Goal: Task Accomplishment & Management: Complete application form

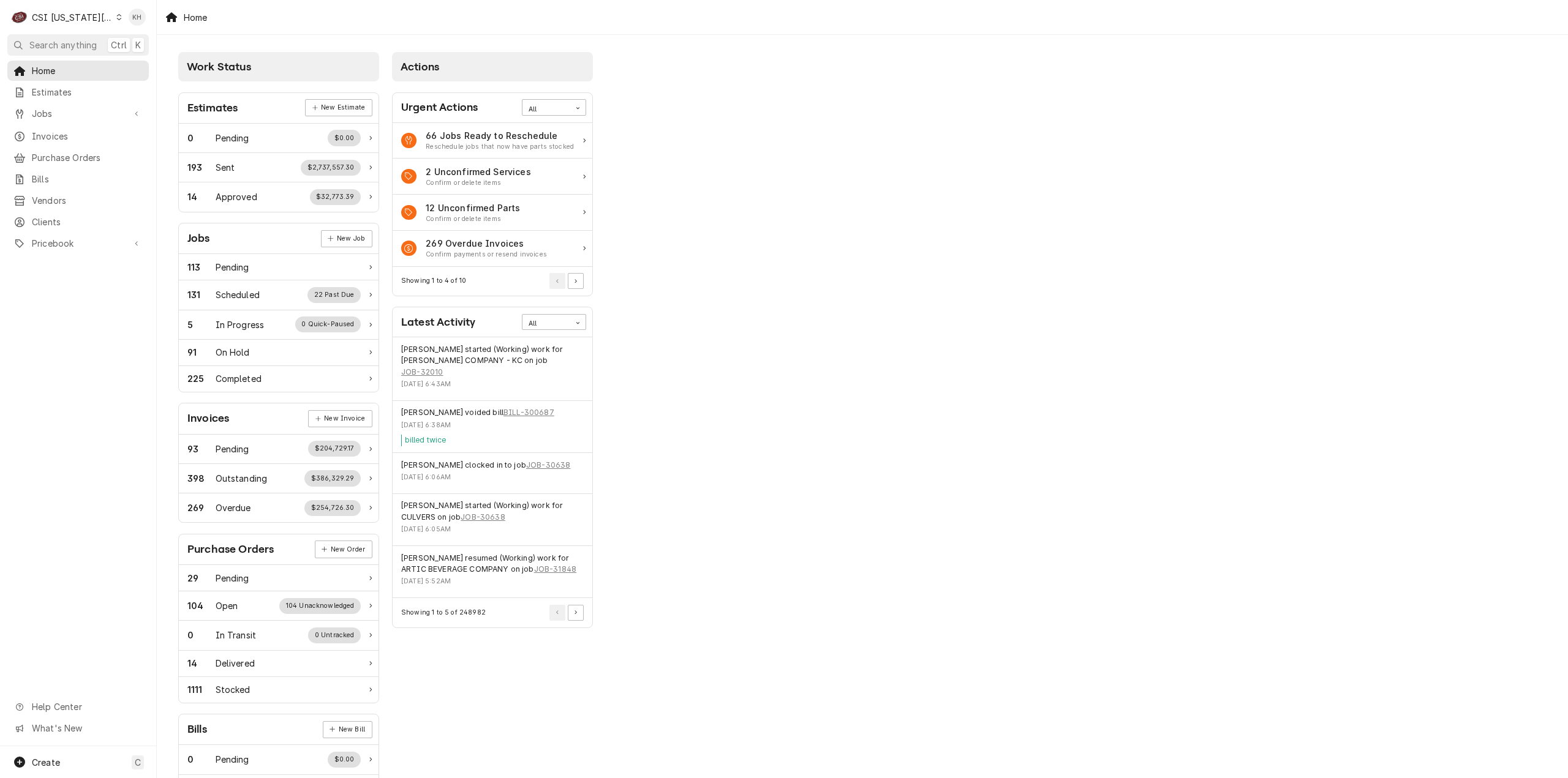
click at [899, 45] on div "Work Status Estimates New Estimate 0 Pending $0.00 193 Sent $2,737,557.30 14 Ap…" at bounding box center [862, 444] width 1411 height 821
click at [941, 615] on div "Work Status Estimates New Estimate 0 Pending $0.00 193 Sent $2,737,557.30 14 Ap…" at bounding box center [862, 444] width 1411 height 821
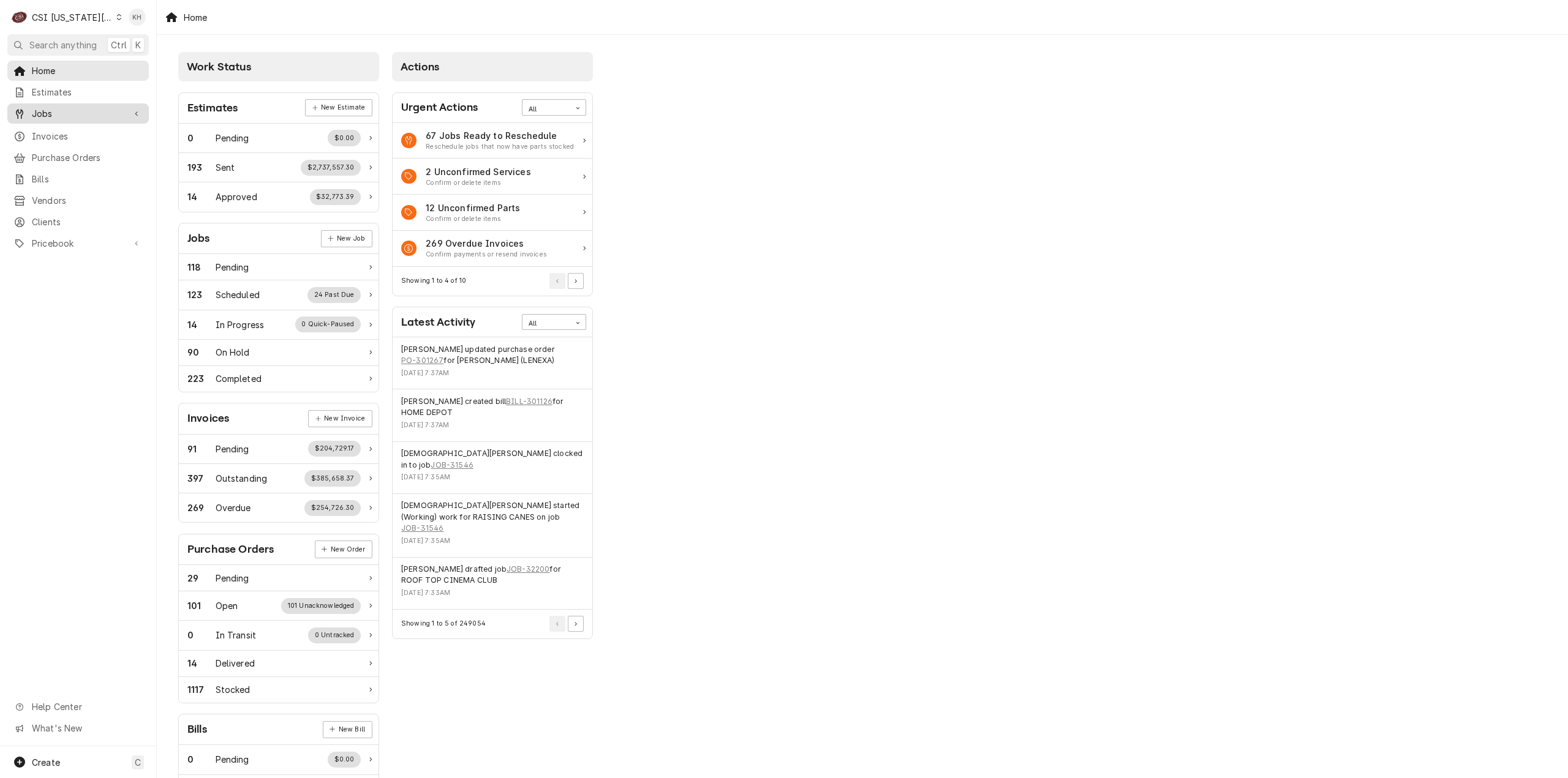
click at [73, 119] on link "Jobs" at bounding box center [78, 113] width 141 height 21
click at [80, 136] on span "Jobs" at bounding box center [87, 135] width 111 height 13
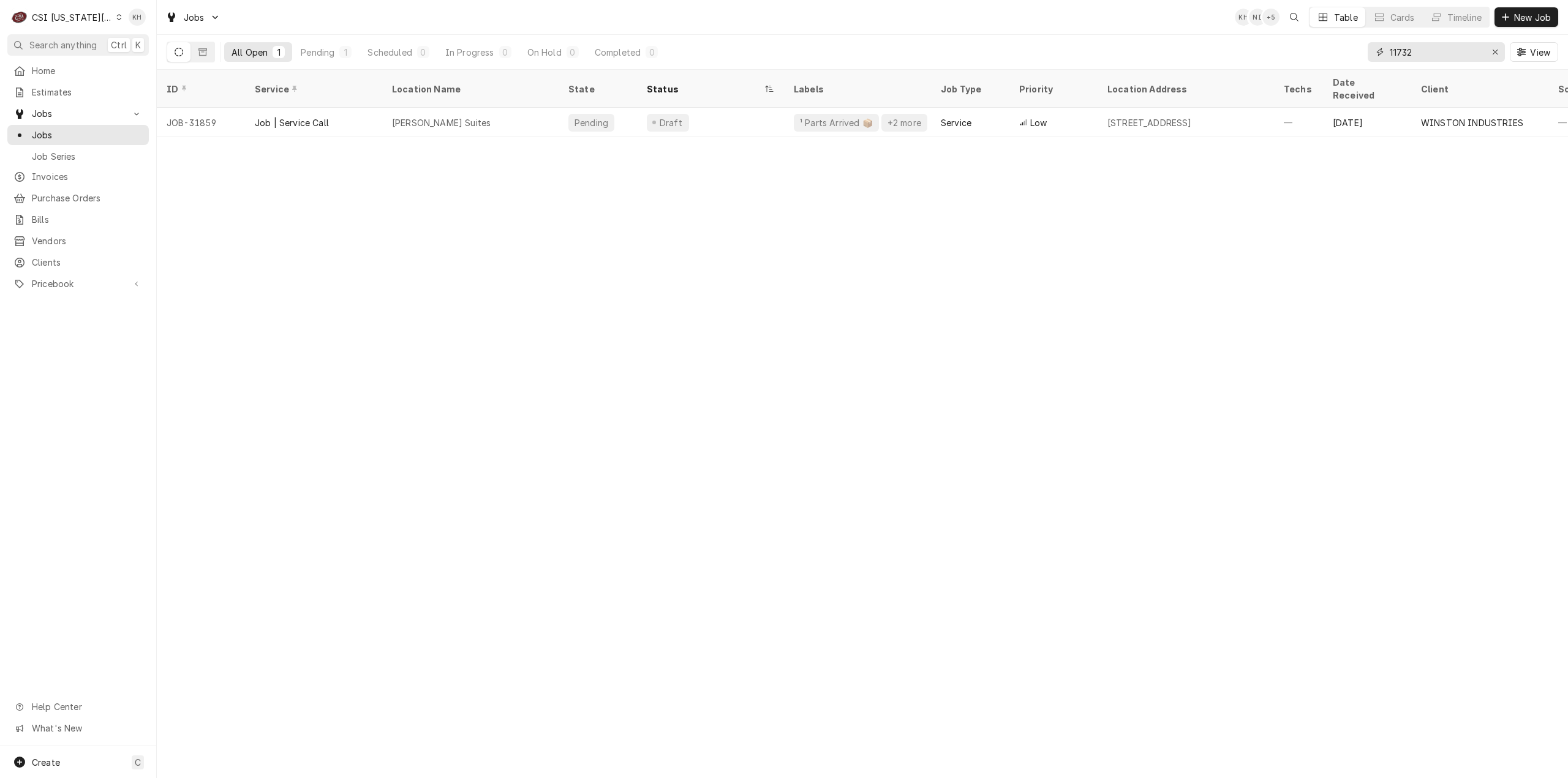
drag, startPoint x: 1441, startPoint y: 57, endPoint x: 1270, endPoint y: 66, distance: 171.2
click at [1270, 66] on div "All Open 1 Pending 1 Scheduled 0 In Progress 0 On Hold 0 Completed 0 11732 View" at bounding box center [862, 52] width 1391 height 35
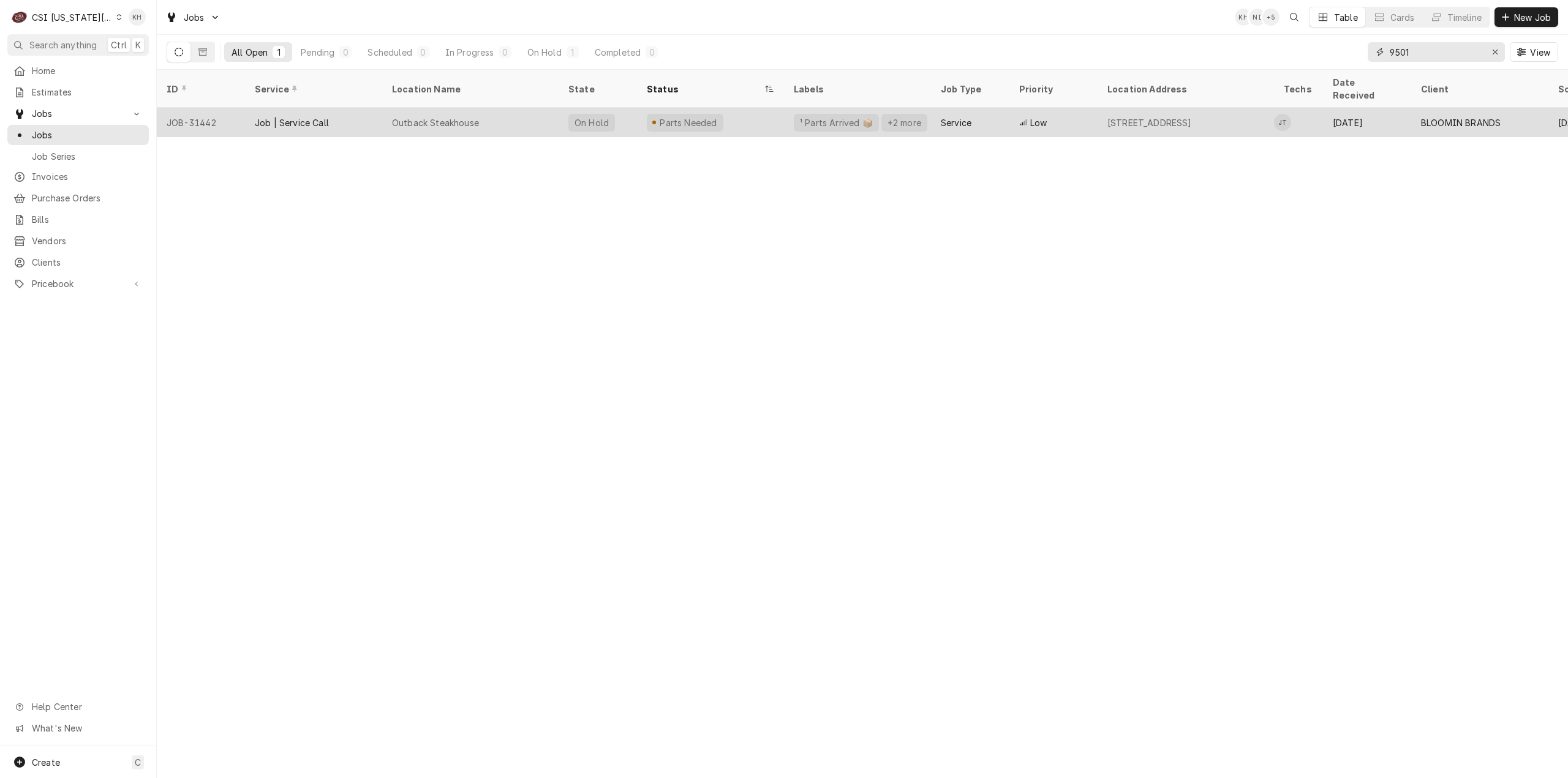
type input "9501"
click at [427, 117] on div "Outback Steakhouse" at bounding box center [436, 123] width 87 height 13
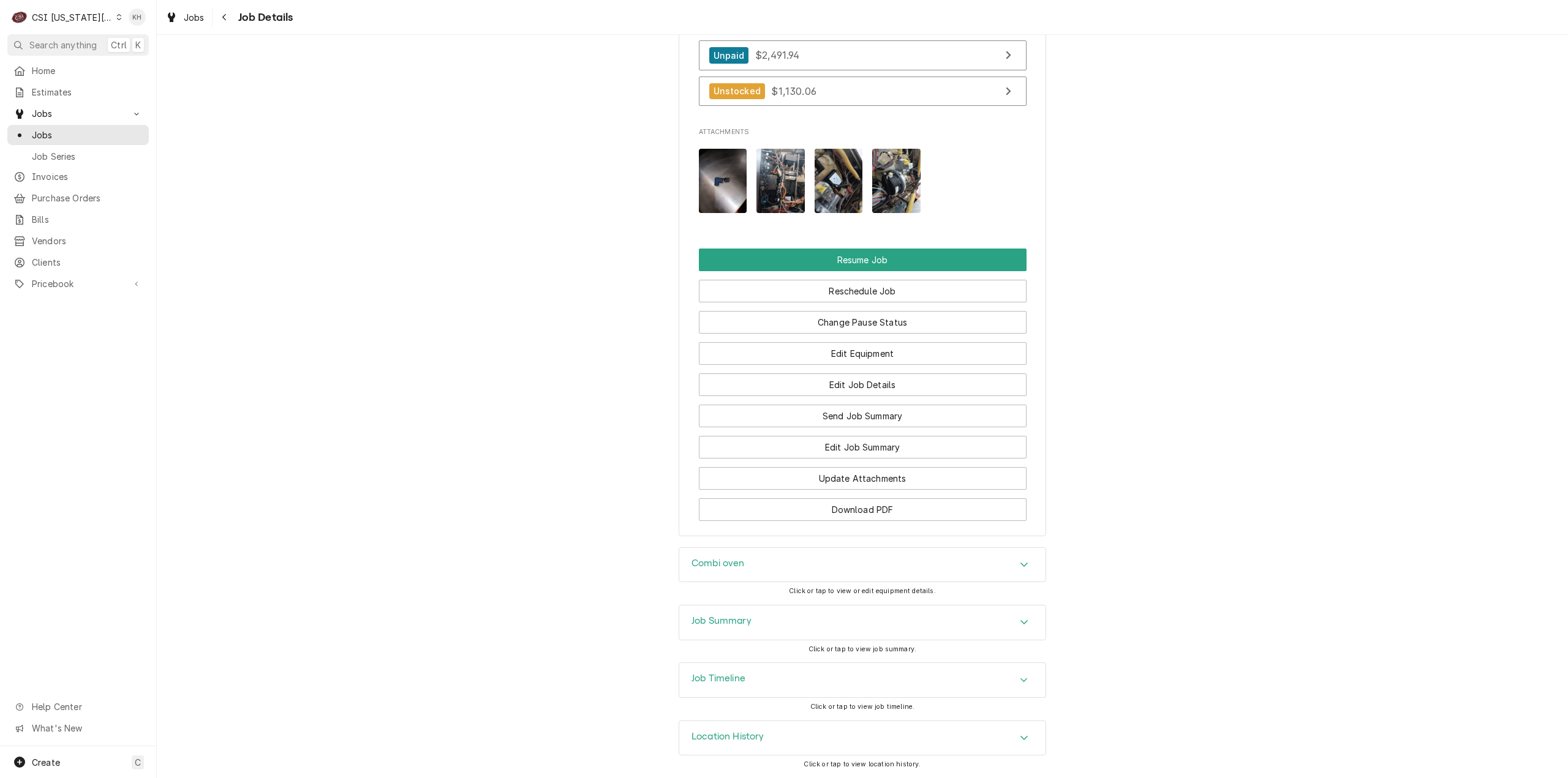
scroll to position [2384, 0]
click at [751, 696] on div "Job Timeline" at bounding box center [862, 680] width 367 height 35
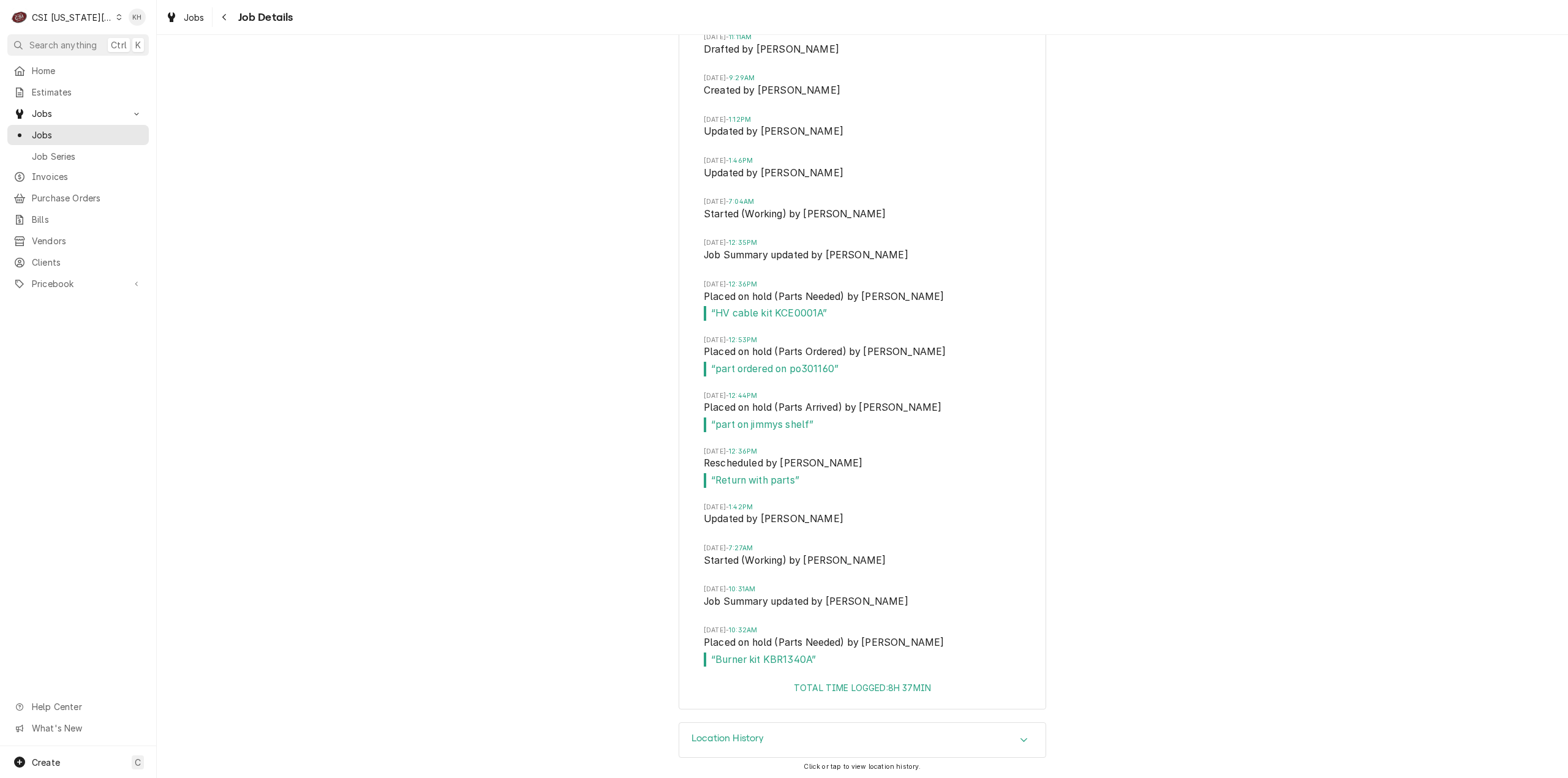
scroll to position [3187, 0]
click at [92, 16] on div "CSI [US_STATE][GEOGRAPHIC_DATA]" at bounding box center [72, 17] width 81 height 13
click at [150, 48] on div "CSI Kentucky" at bounding box center [210, 46] width 179 height 13
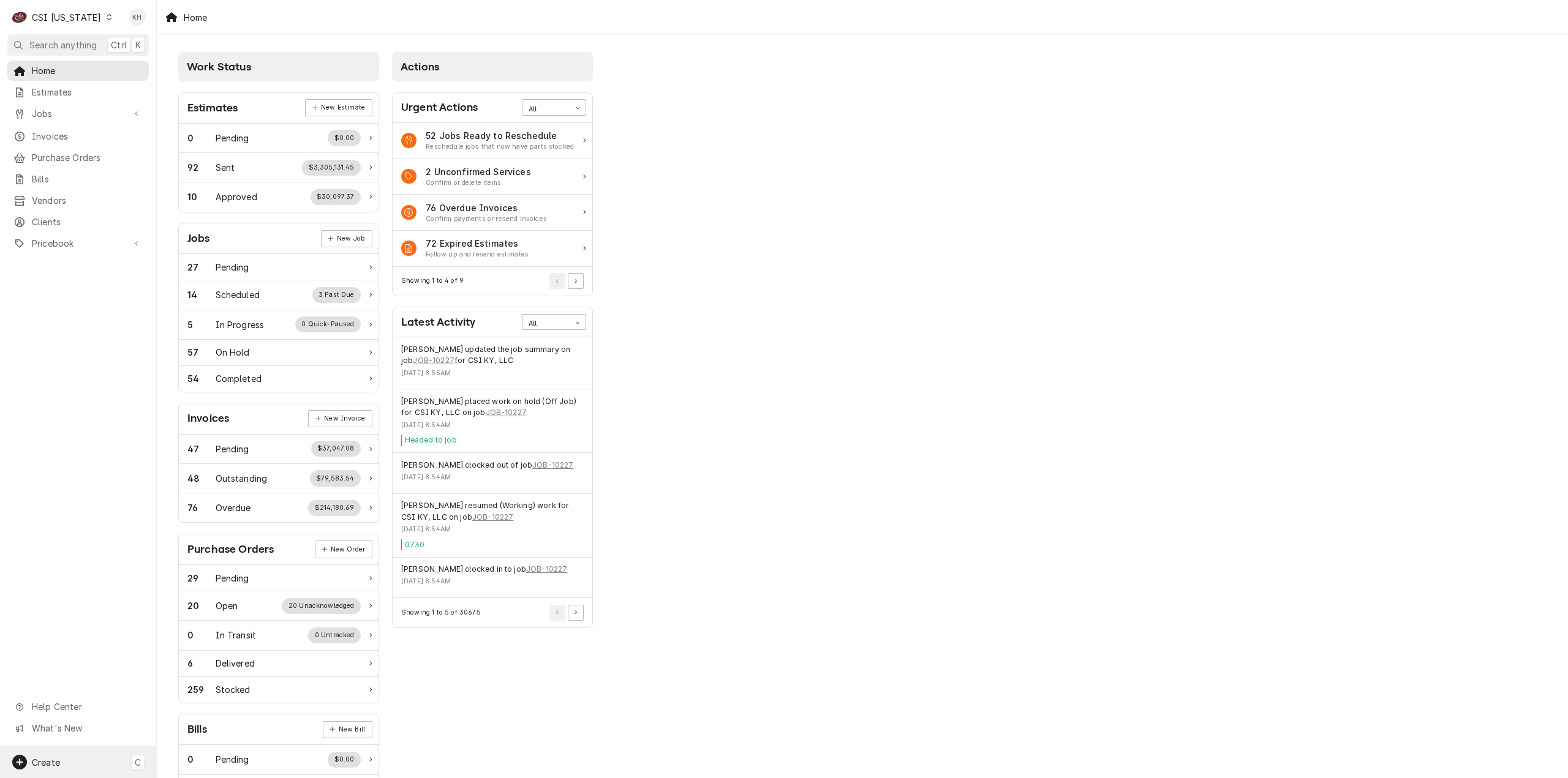
click at [66, 753] on div "Create C" at bounding box center [78, 762] width 156 height 32
click at [205, 636] on div "Job" at bounding box center [229, 636] width 82 height 13
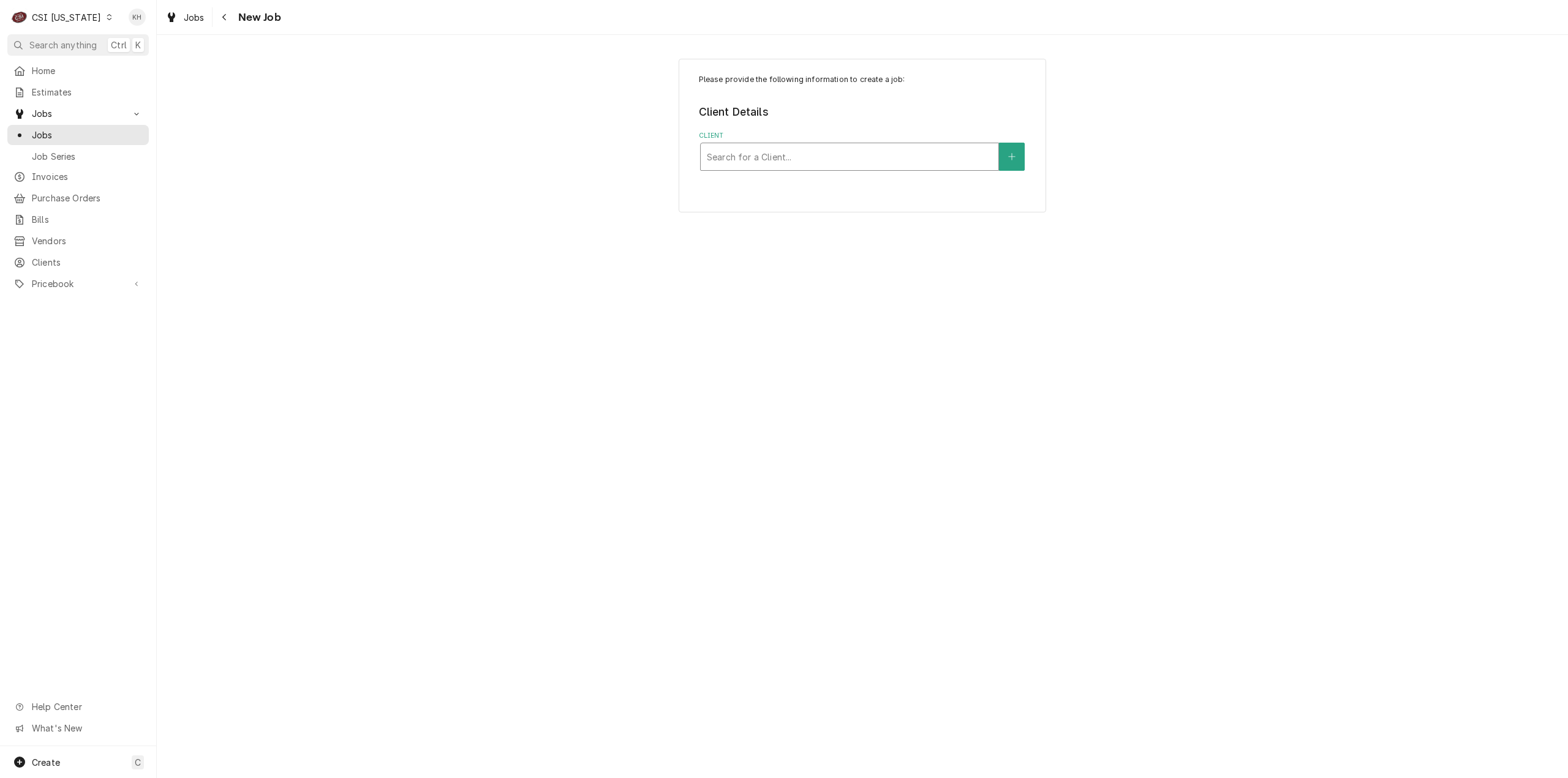
click at [855, 158] on div "Client" at bounding box center [849, 156] width 285 height 22
type input "2990 heart"
click at [842, 197] on strong "RAISING CANES - BILLING ACCOUNT" at bounding box center [792, 201] width 172 height 11
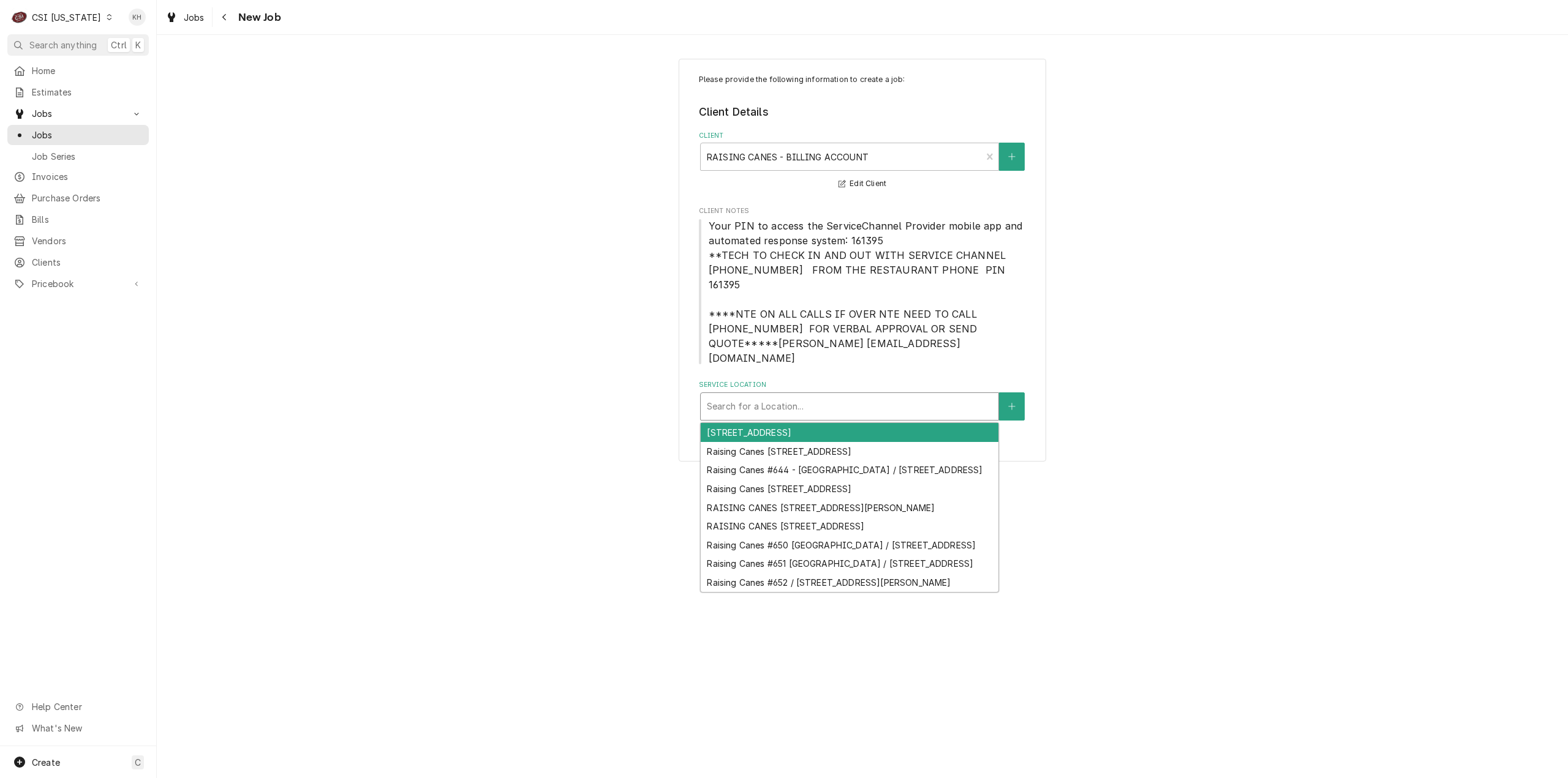
click at [785, 395] on div "Service Location" at bounding box center [849, 406] width 285 height 22
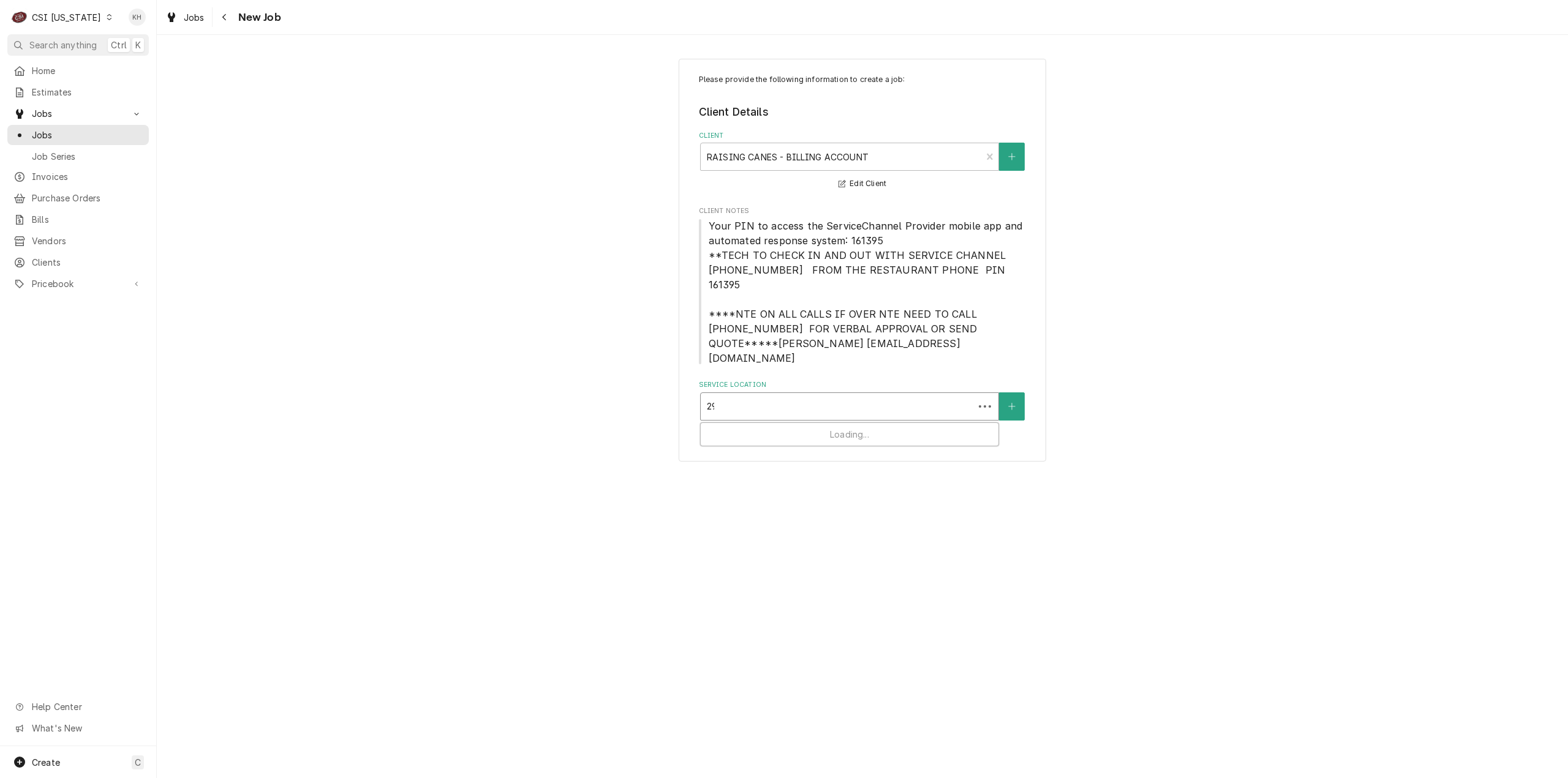
type input "2990"
click at [780, 423] on div "Raising Canes #651 [GEOGRAPHIC_DATA] / [STREET_ADDRESS]" at bounding box center [849, 432] width 297 height 19
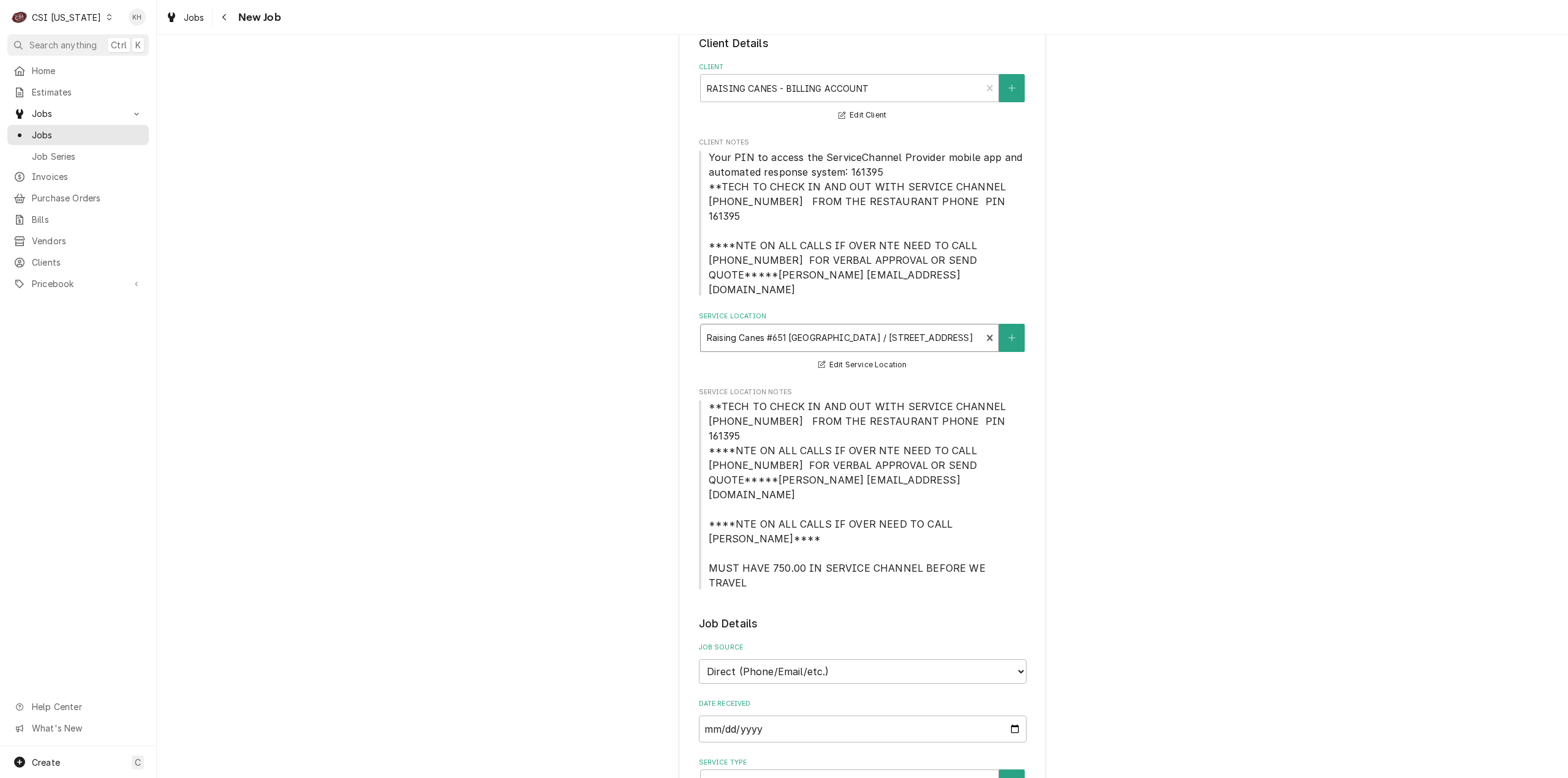
scroll to position [184, 0]
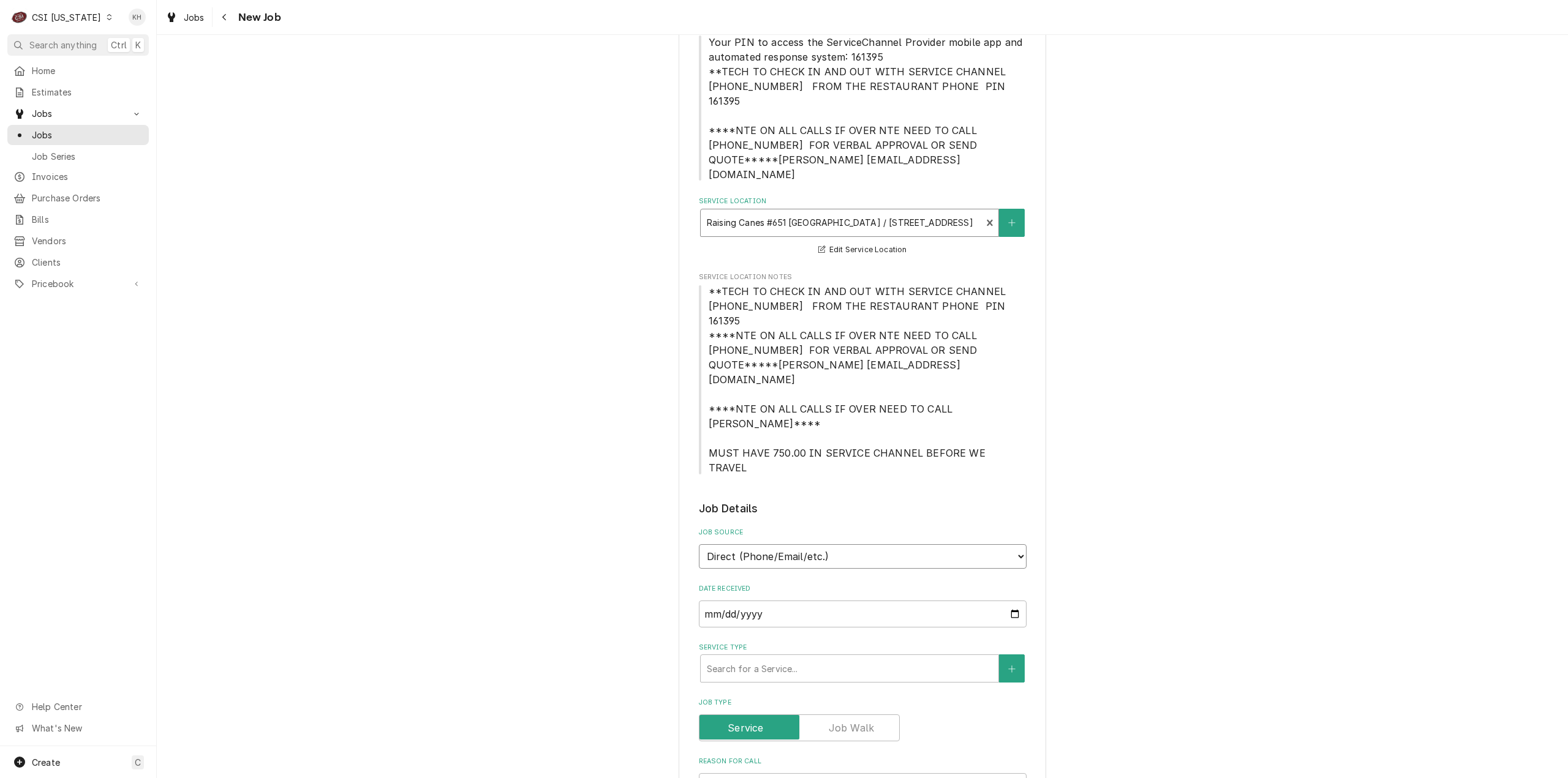
click at [793, 544] on select "Direct (Phone/Email/etc.) Service Channel Corrigo Ecotrak Other" at bounding box center [862, 556] width 328 height 25
select select "1"
click at [779, 601] on input "Service Channel ID" at bounding box center [862, 614] width 328 height 27
paste input "323164988"
type textarea "x"
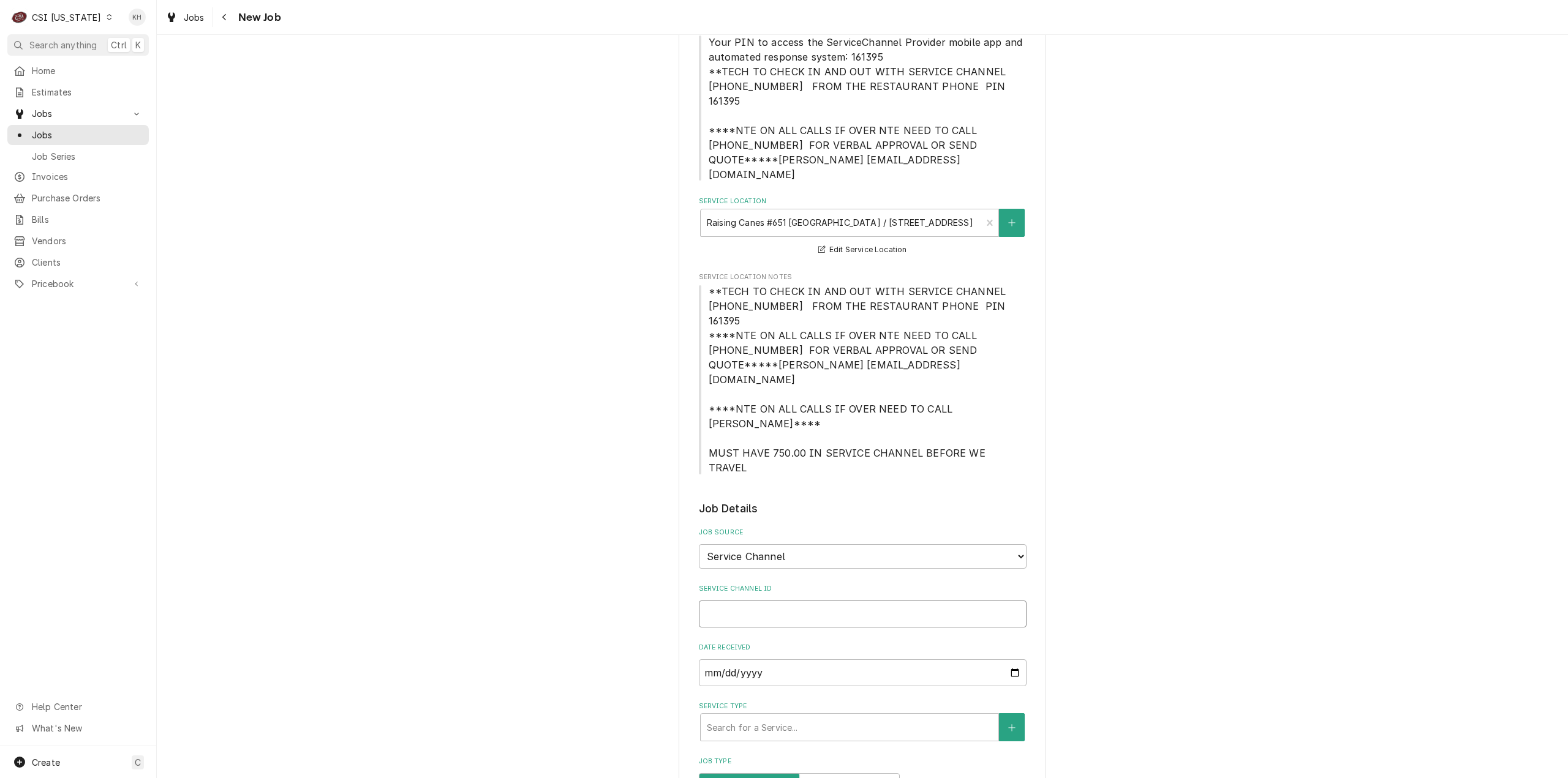
type input "323164988"
type textarea "x"
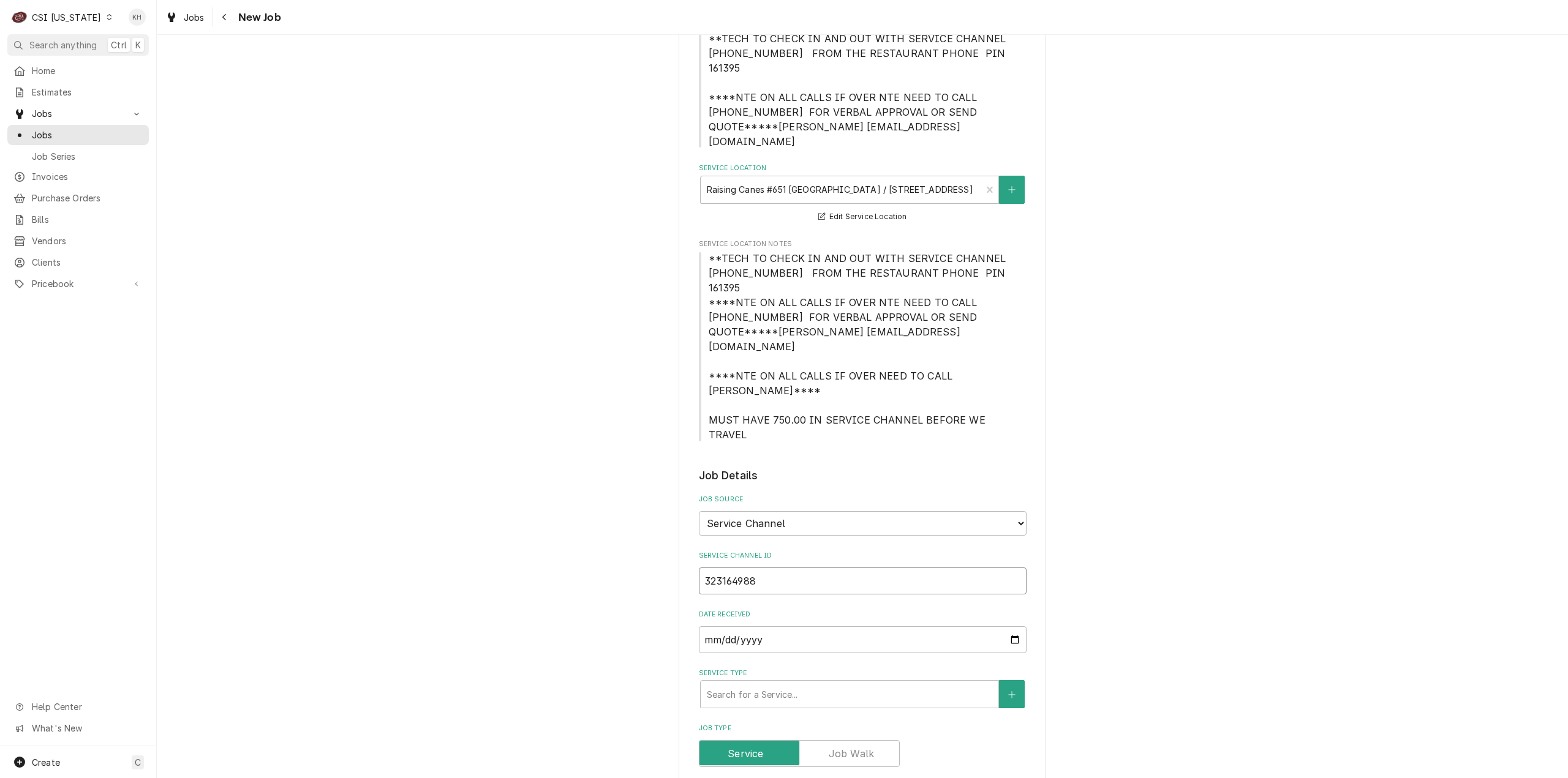
scroll to position [306, 0]
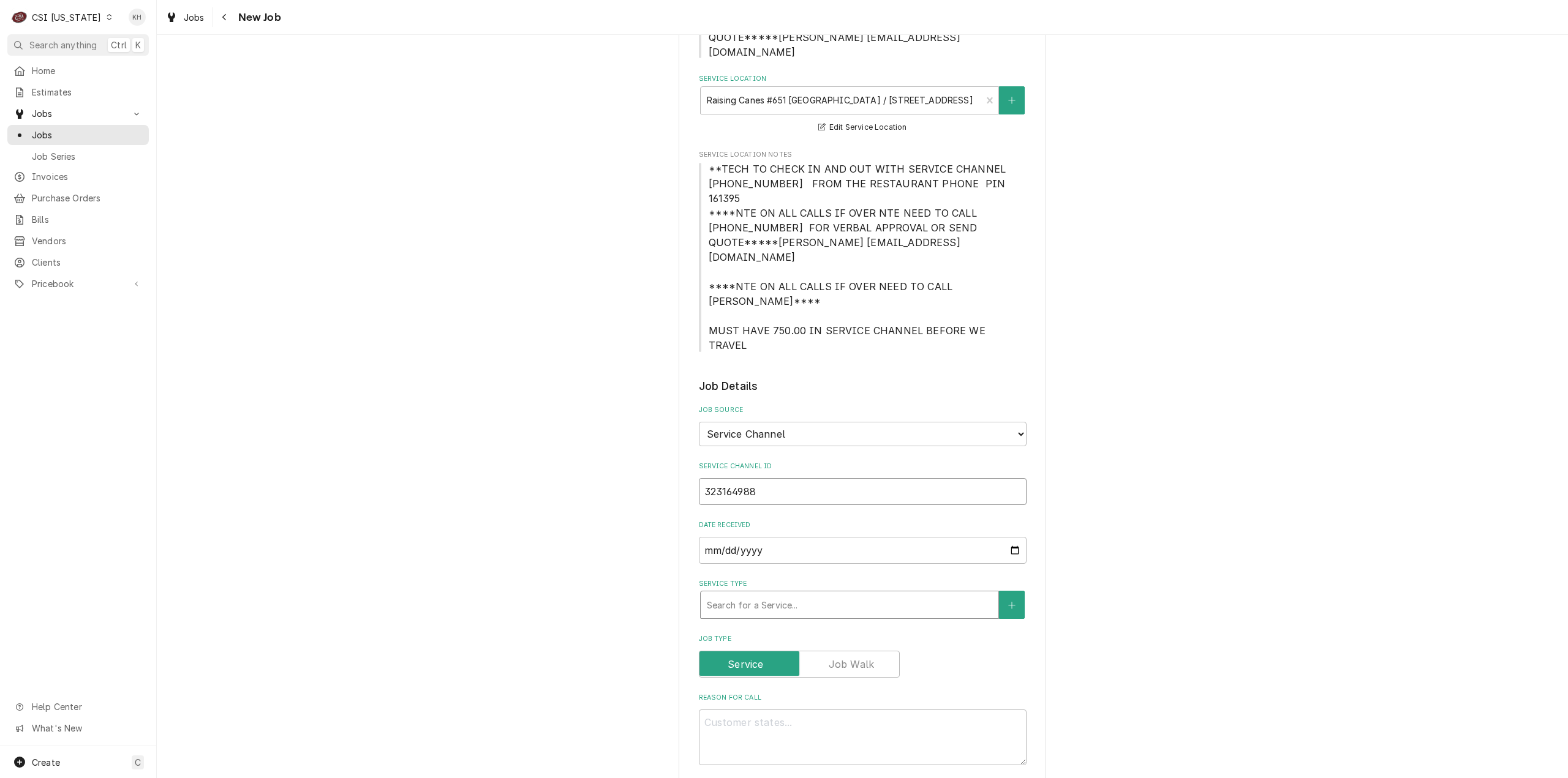
type input "323164988"
click at [798, 594] on div "Service Type" at bounding box center [849, 605] width 285 height 22
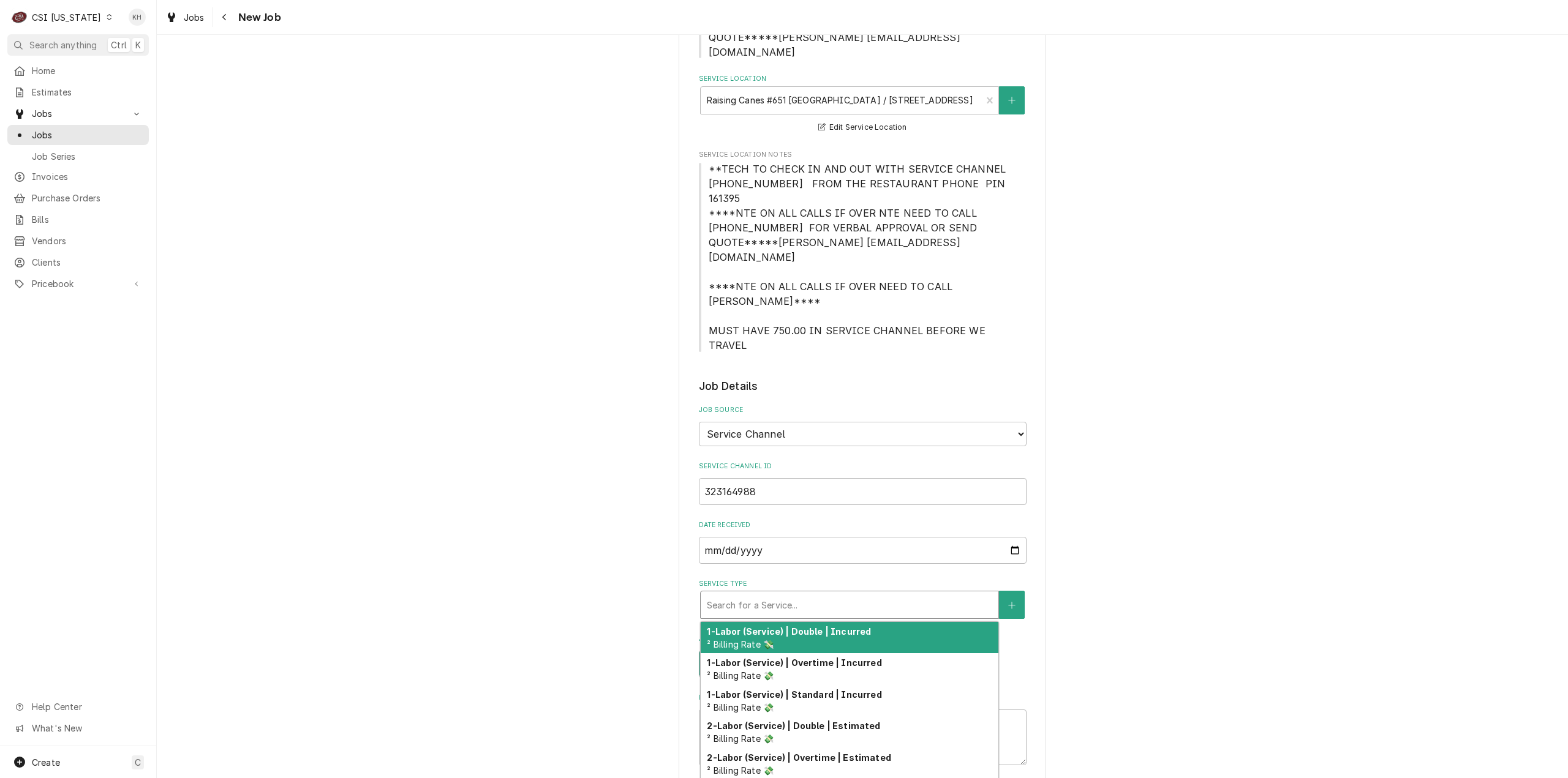
type textarea "x"
type input "se"
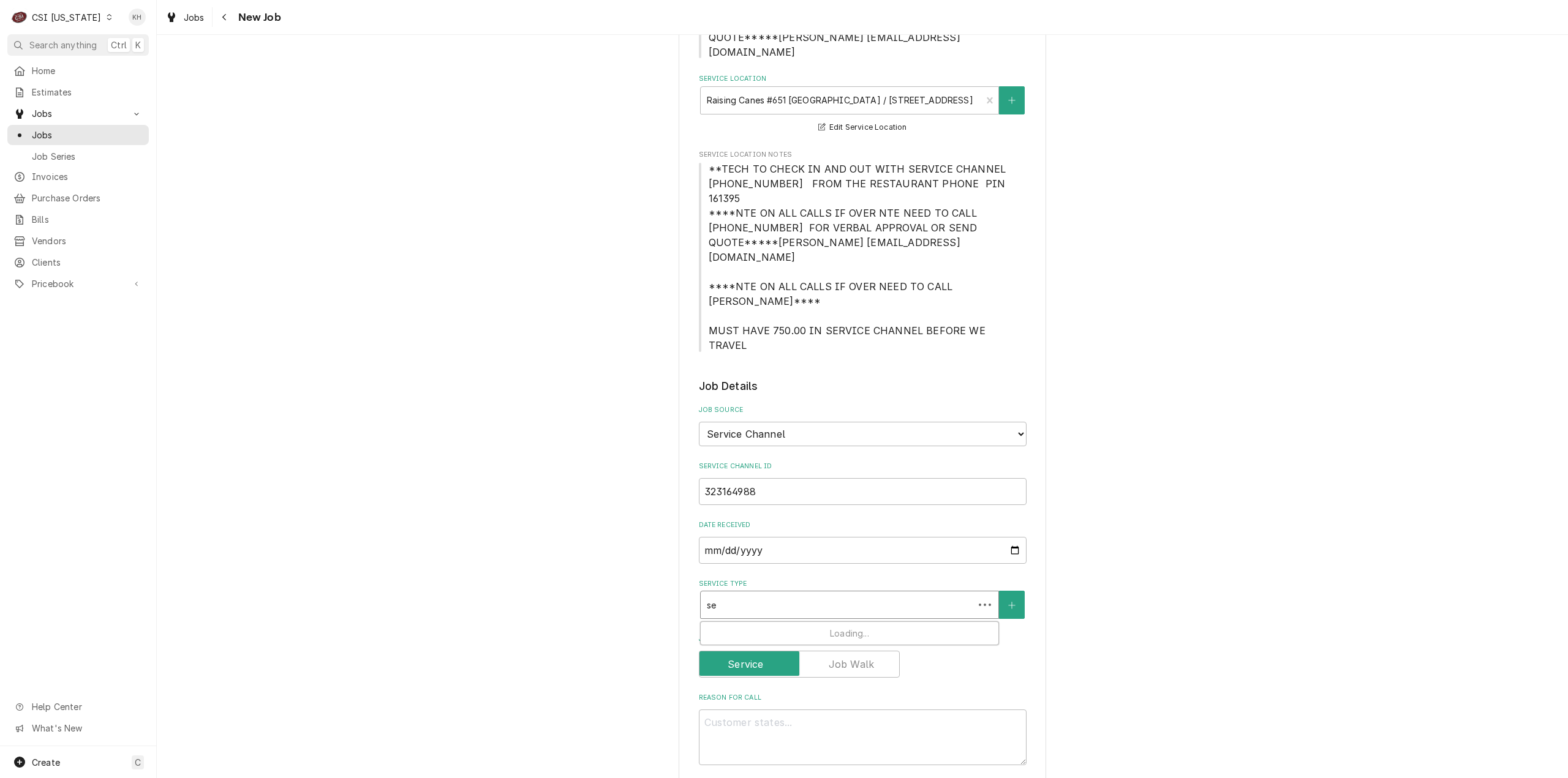
type textarea "x"
type input "ser"
type textarea "x"
type input "serv"
type textarea "x"
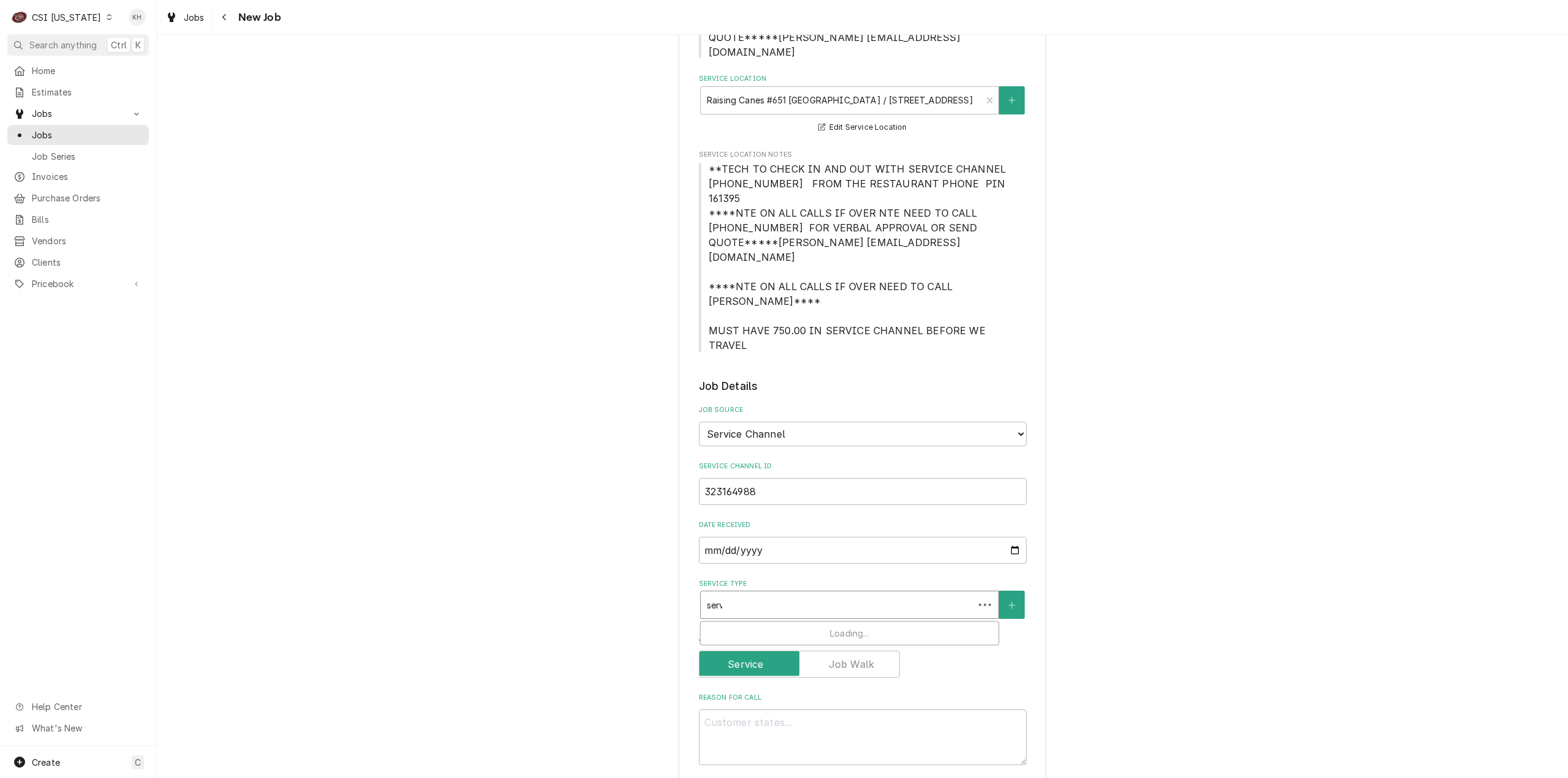
type input "servi"
type textarea "x"
type input "servic"
type textarea "x"
type input "servicv"
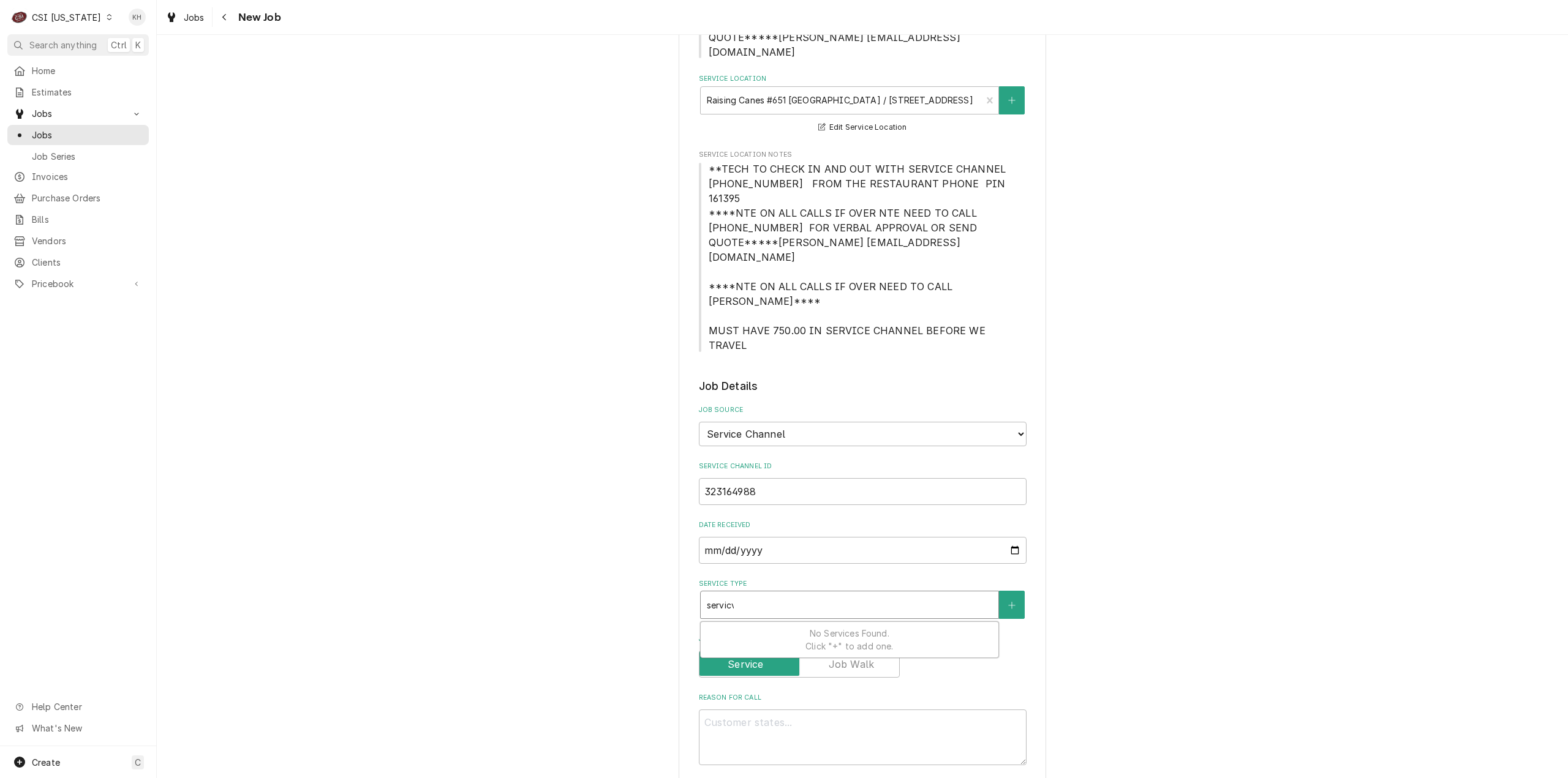
type textarea "x"
type input "servicve"
type textarea "x"
type input "servicv"
type textarea "x"
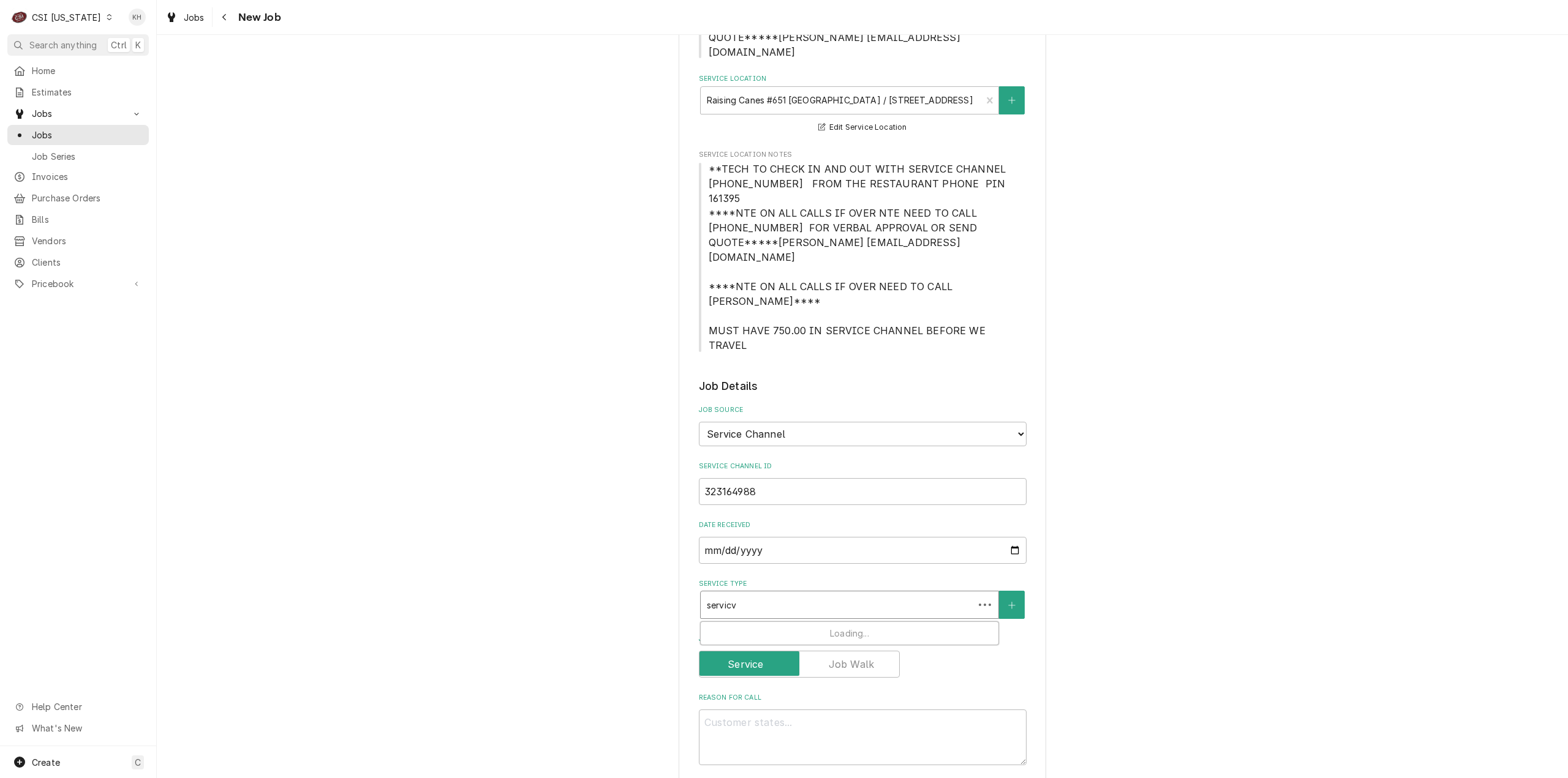
type input "servic"
type textarea "x"
type input "servi"
type textarea "x"
type input "serv"
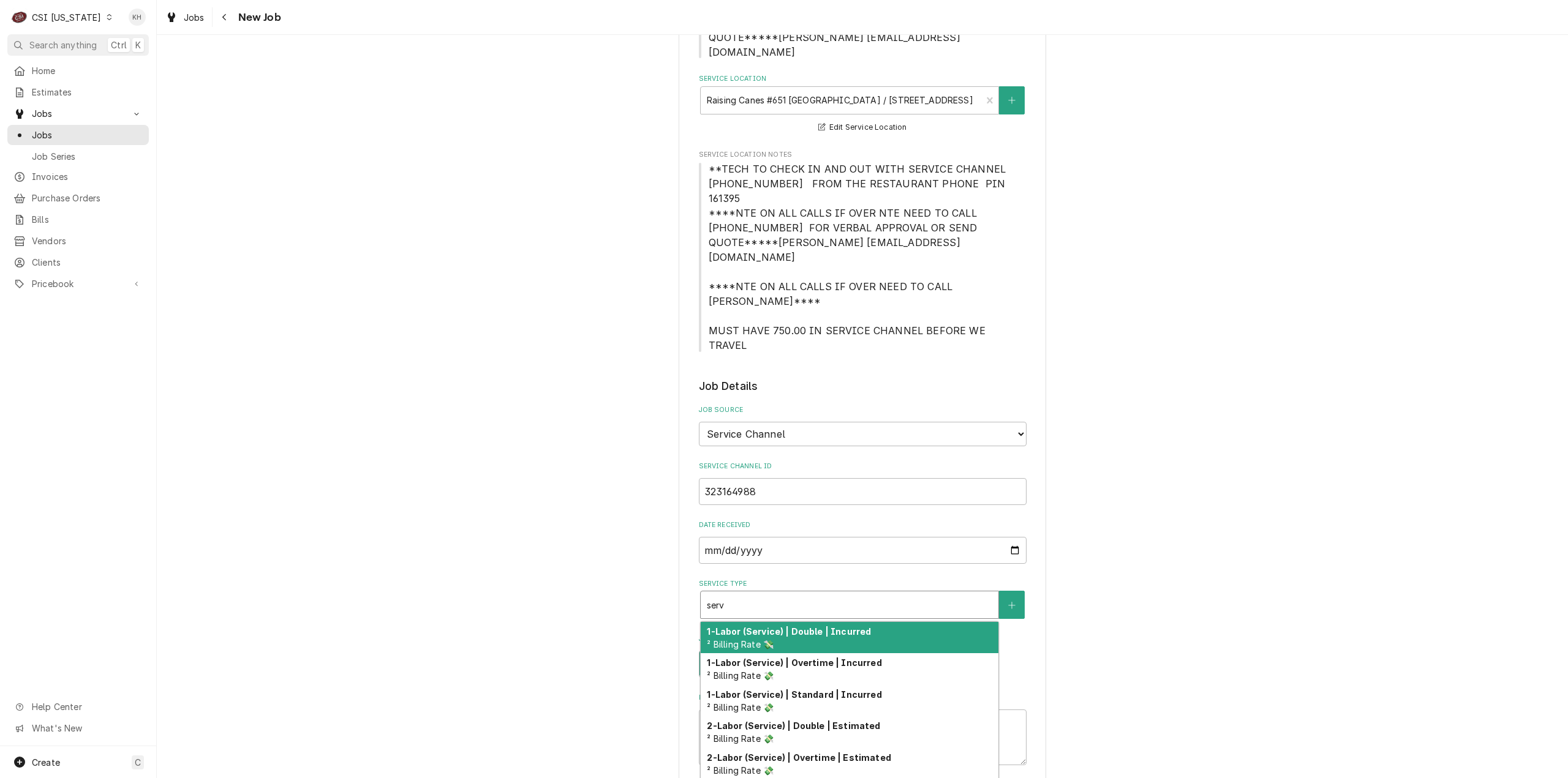
type textarea "x"
type input "servi"
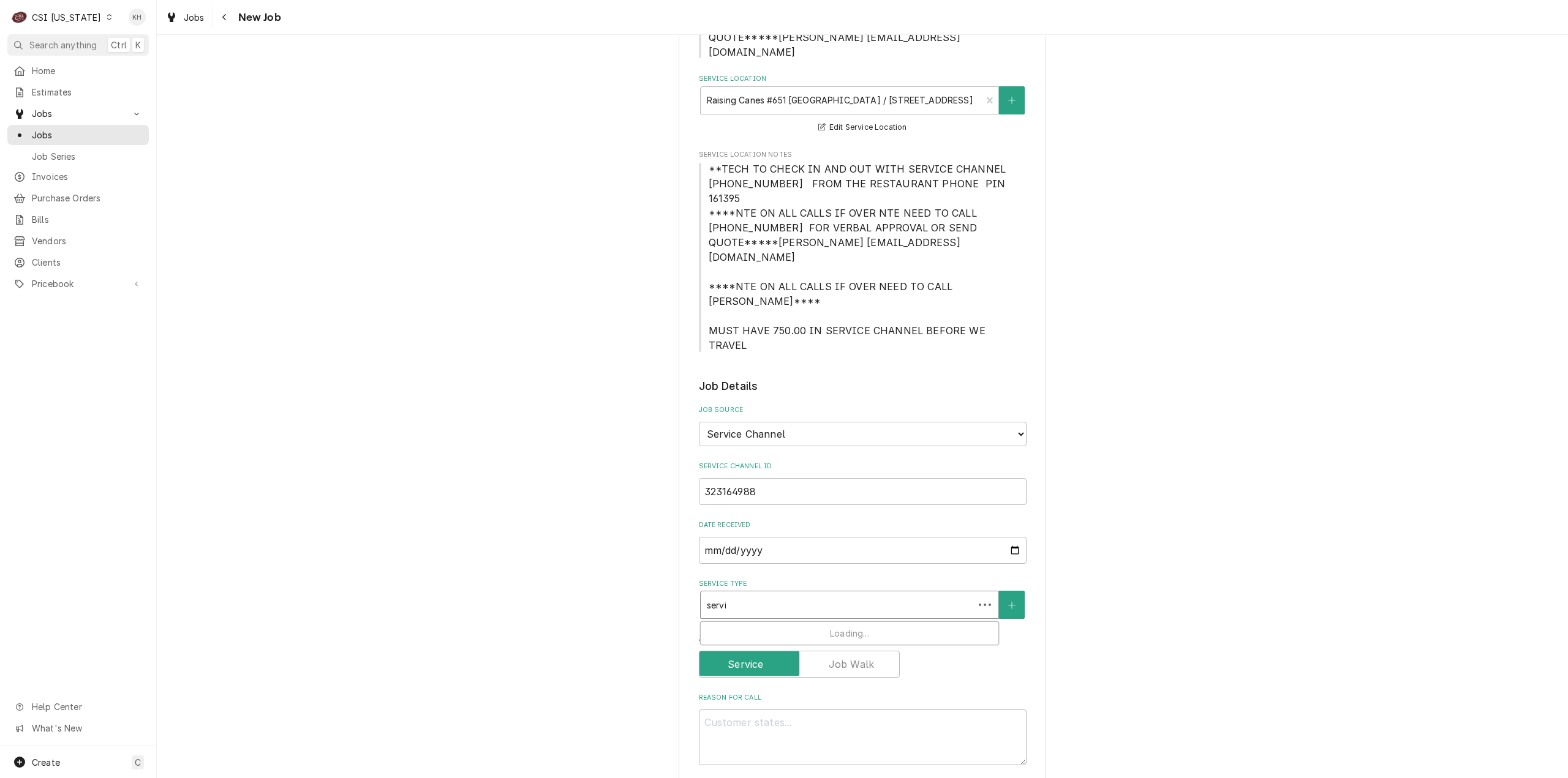
type textarea "x"
type input "servic"
type textarea "x"
type input "service"
type textarea "x"
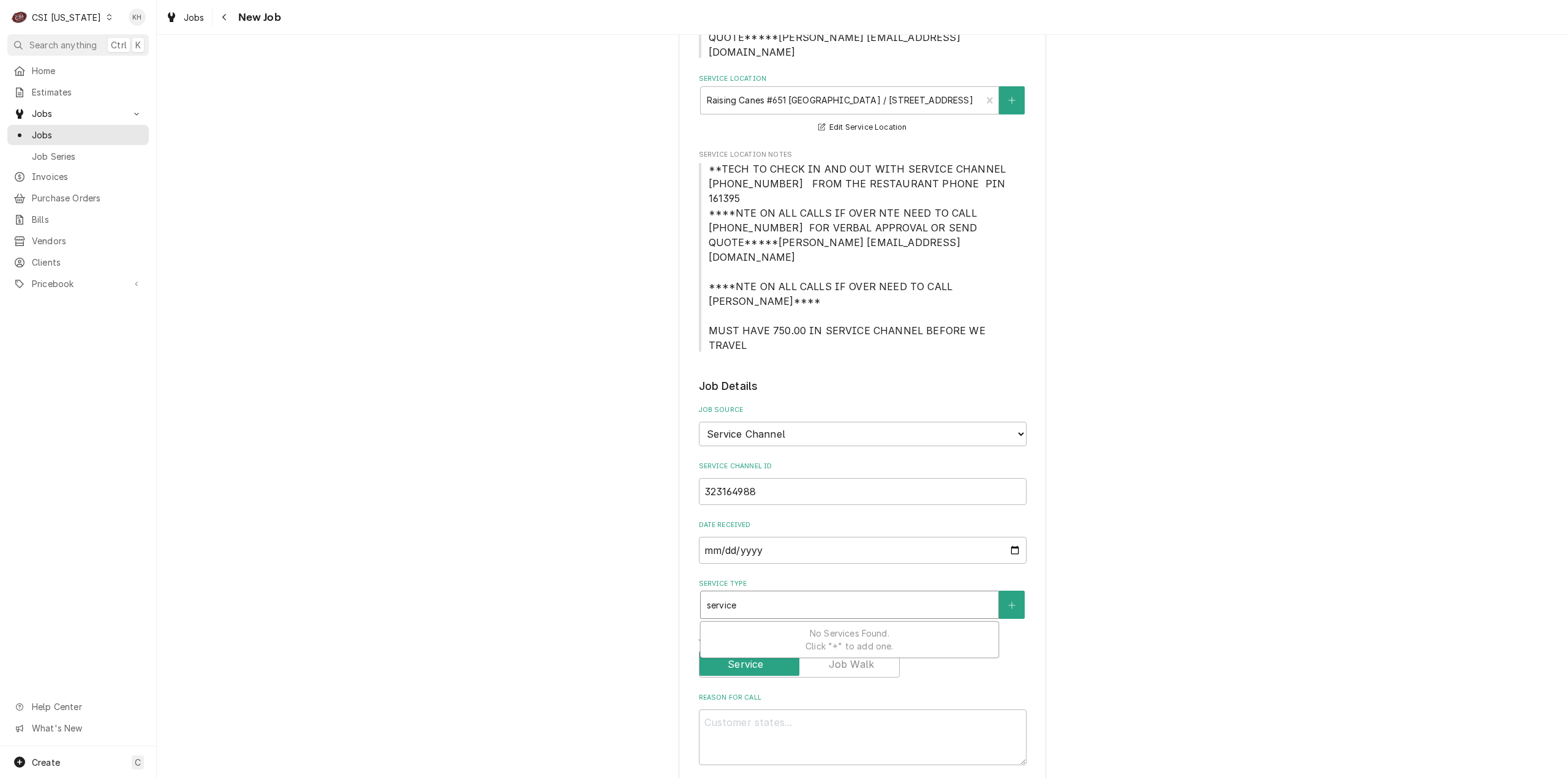
type input "service"
type textarea "x"
type input "service c"
type textarea "x"
type input "service cal"
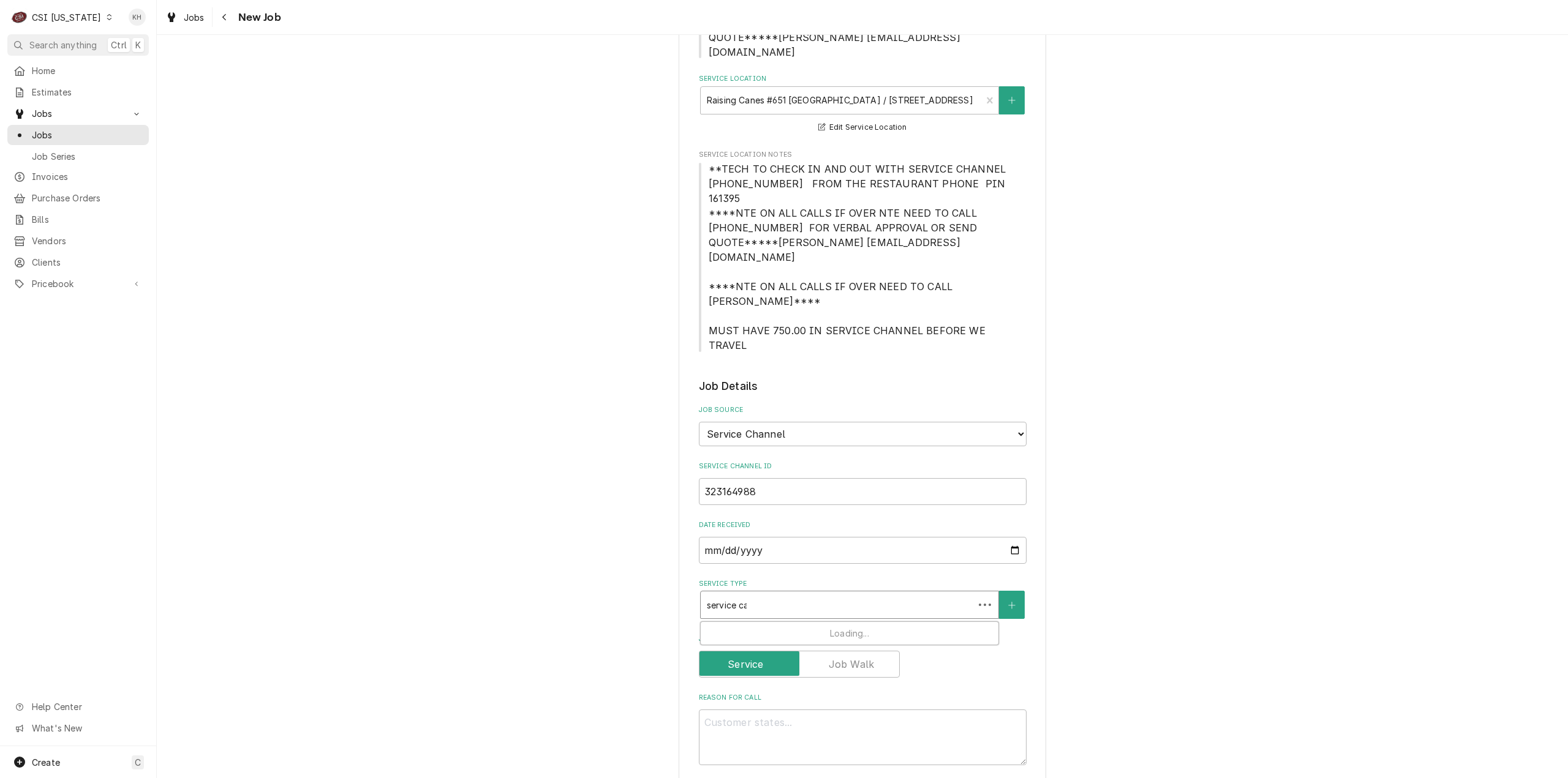
type textarea "x"
type input "service call"
click at [813, 622] on div "Job | Service Call ¹ Service Type 🛠️" at bounding box center [849, 638] width 297 height 32
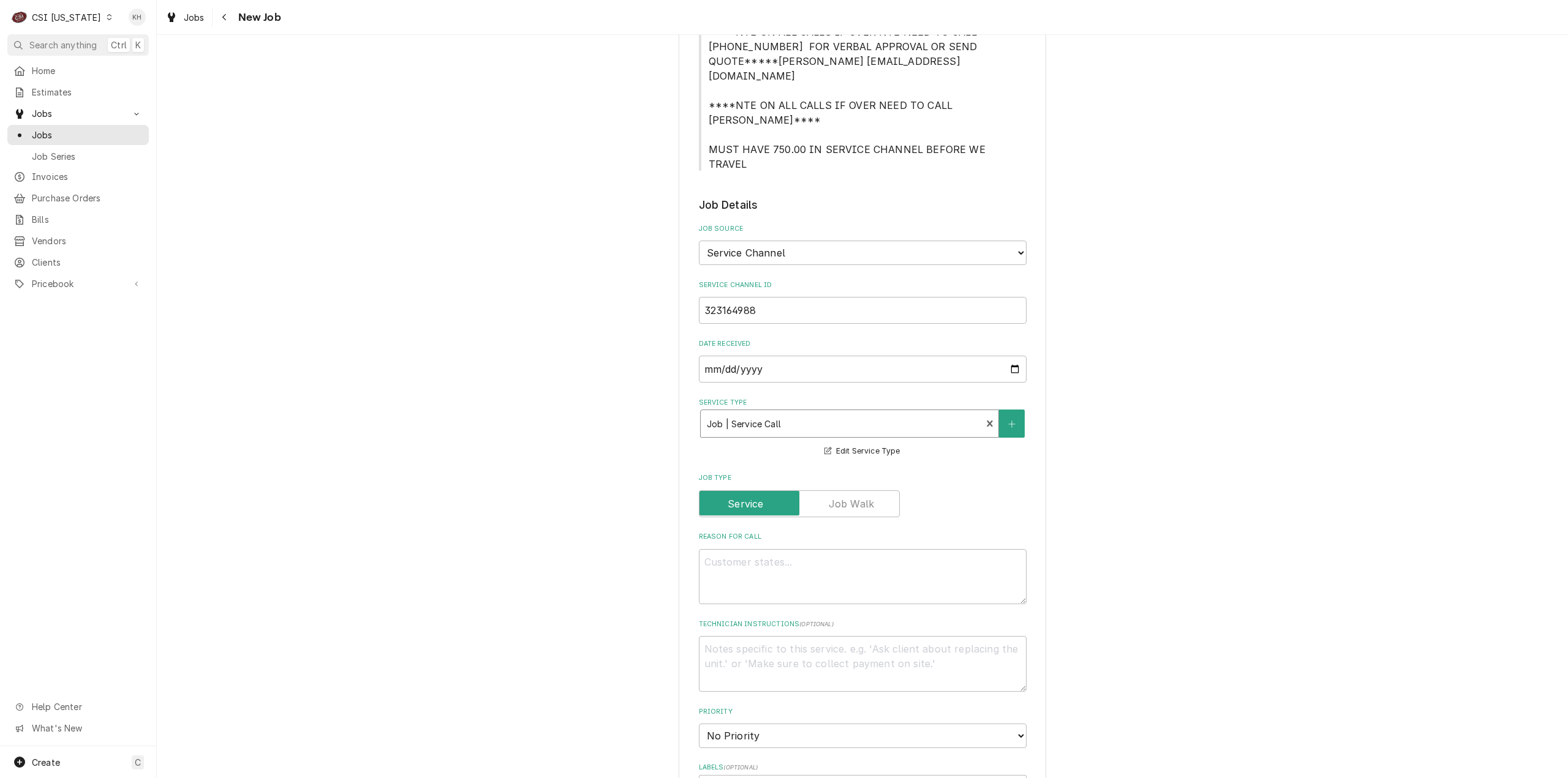
scroll to position [490, 0]
paste textarea "Problem Description "DRIVE THRU / Beverage Equipment / Aerator (2 Bowl) "Equip:…"
drag, startPoint x: 913, startPoint y: 504, endPoint x: 907, endPoint y: 501, distance: 6.7
type textarea "x"
type textarea "Problem Description "DRIVE THRU / Beverage Equipment / Aerator (2 Bowl) "Equip:…"
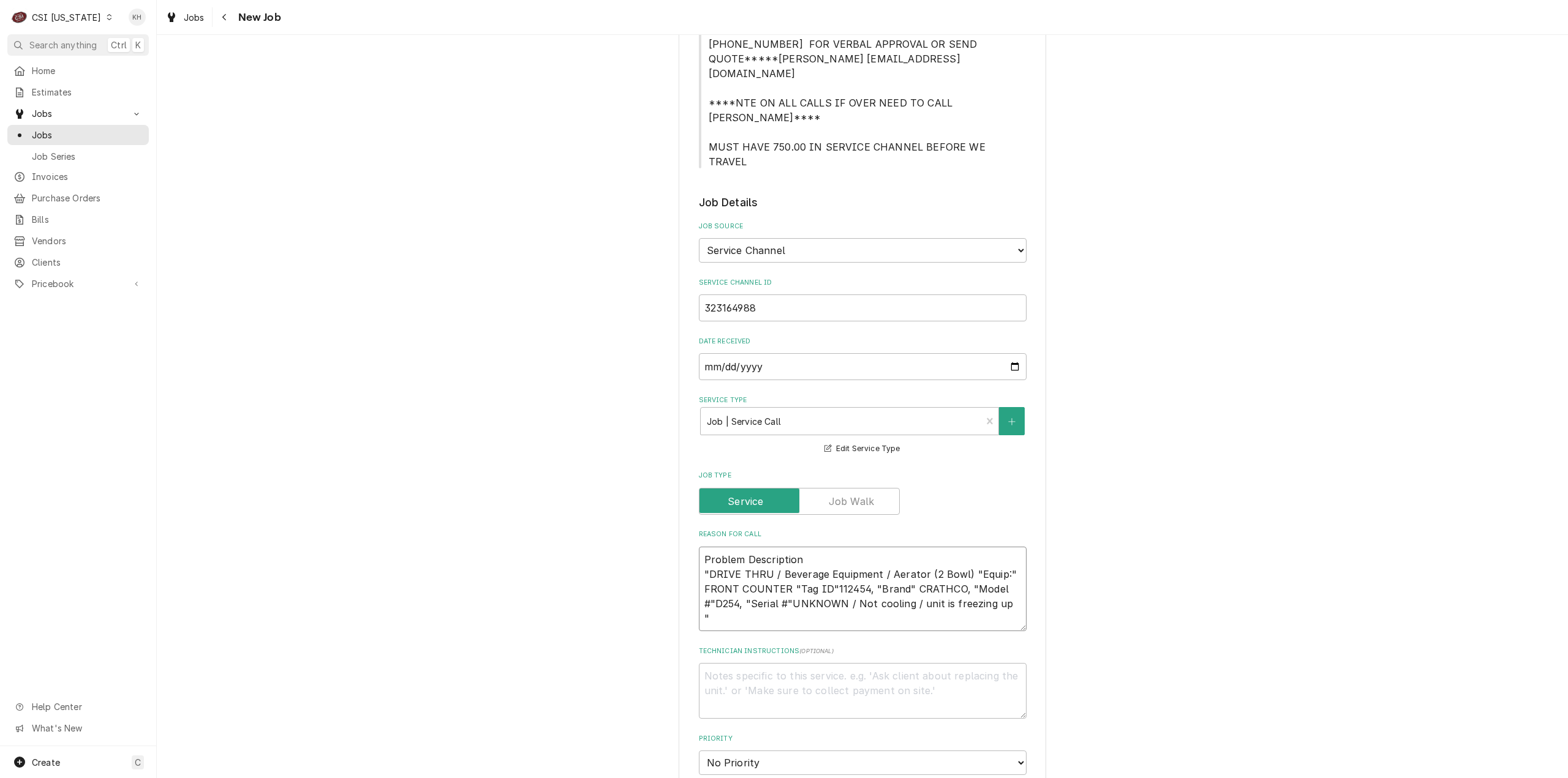
type textarea "x"
type textarea "Problem Description "DRIVE THRU / Beverage Equipment / Aerator (2 Bowl) "Equip:…"
type textarea "x"
type textarea "Problem Description "DRIVE THRU / Beverage Equipment / Aerator (2 Bowl) "Equip:…"
type textarea "x"
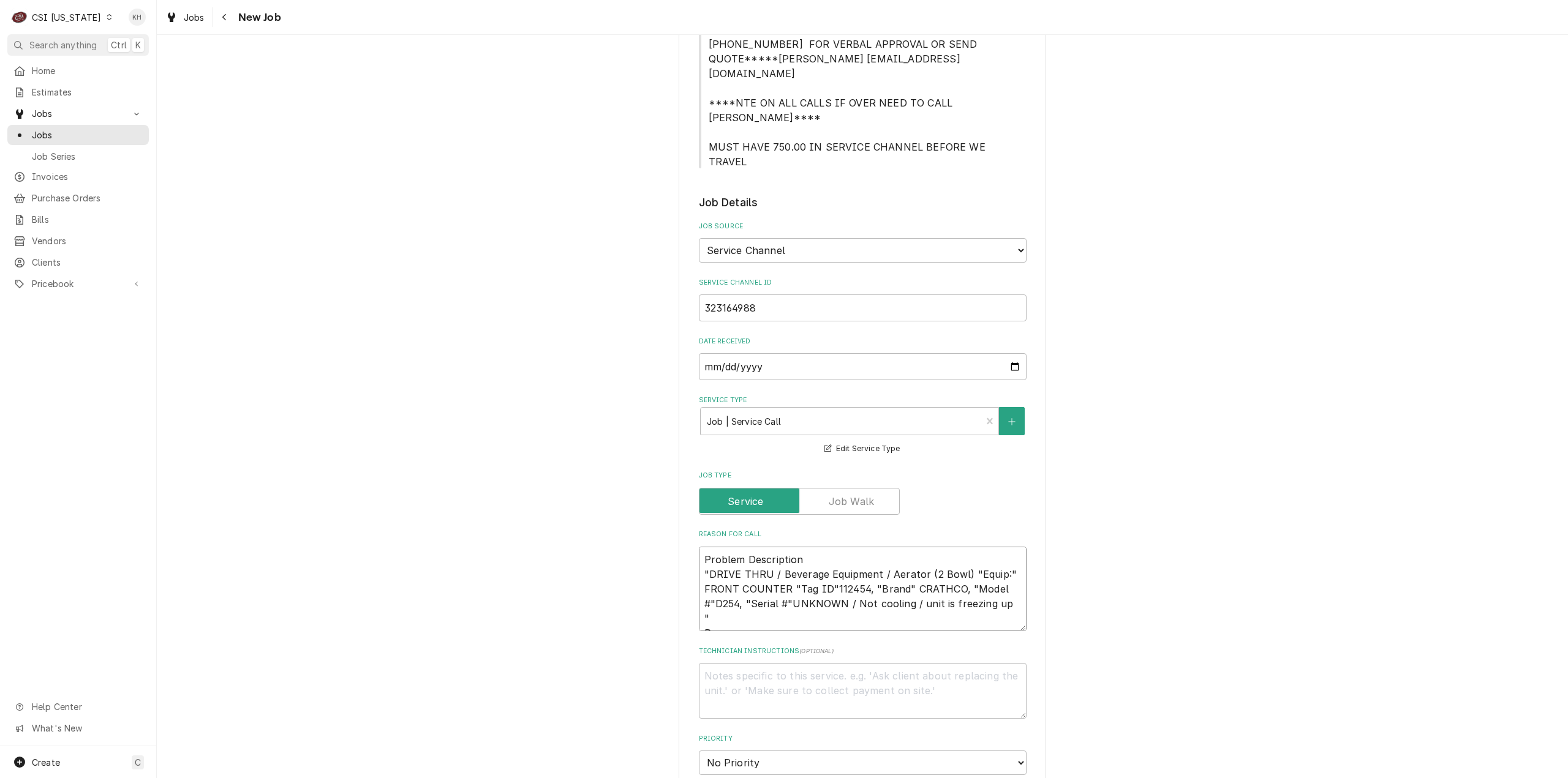
type textarea "Problem Description "DRIVE THRU / Beverage Equipment / Aerator (2 Bowl) "Equip:…"
type textarea "x"
type textarea "Problem Description "DRIVE THRU / Beverage Equipment / Aerator (2 Bowl) "Equip:…"
type textarea "x"
type textarea "Problem Description "DRIVE THRU / Beverage Equipment / Aerator (2 Bowl) "Equip:…"
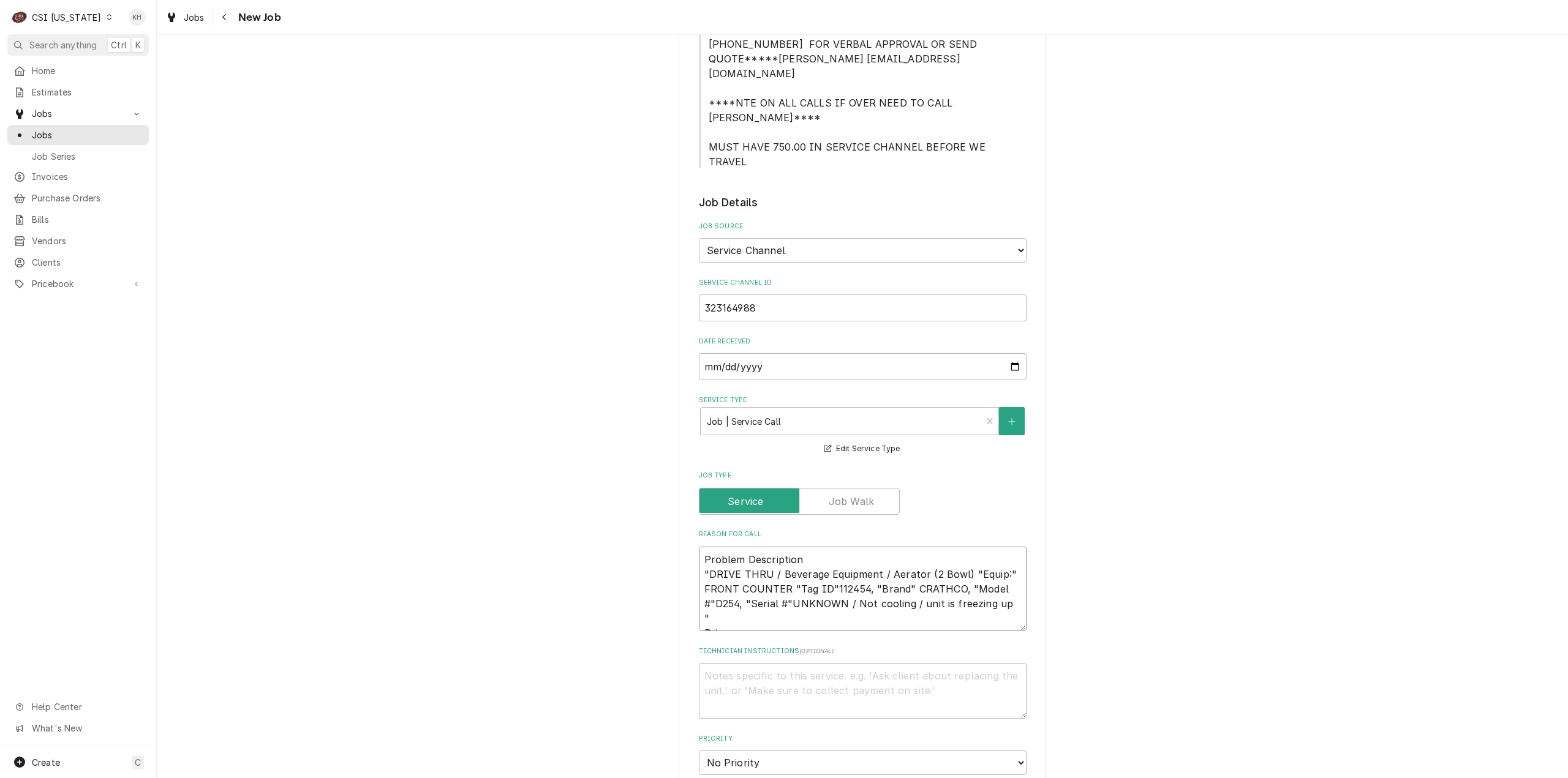
type textarea "x"
type textarea "Problem Description "DRIVE THRU / Beverage Equipment / Aerator (2 Bowl) "Equip:…"
type textarea "x"
type textarea "Problem Description "DRIVE THRU / Beverage Equipment / Aerator (2 Bowl) "Equip:…"
type textarea "x"
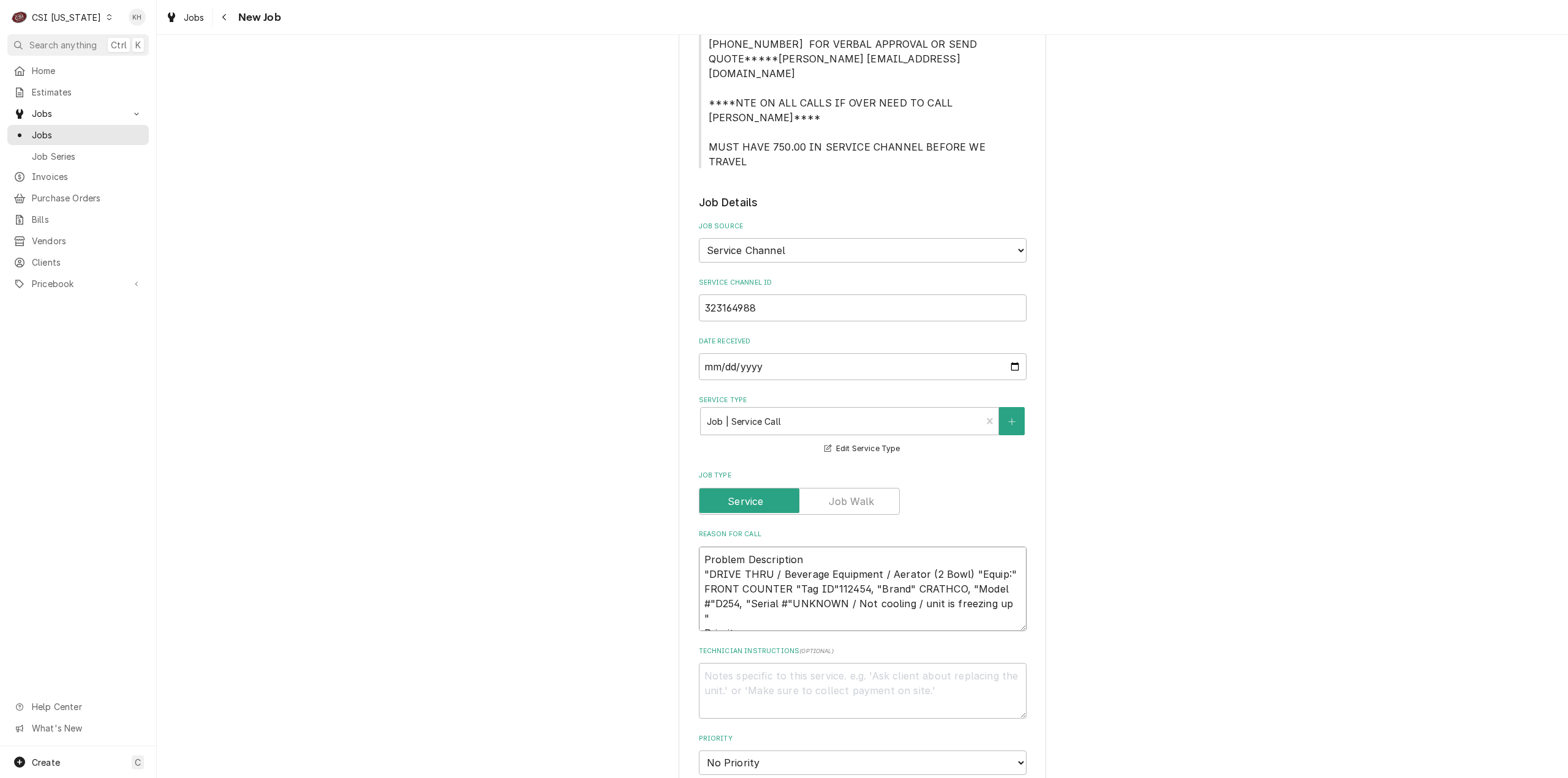
type textarea "Problem Description "DRIVE THRU / Beverage Equipment / Aerator (2 Bowl) "Equip:…"
type textarea "x"
type textarea "Problem Description "DRIVE THRU / Beverage Equipment / Aerator (2 Bowl) "Equip:…"
type textarea "x"
type textarea "Problem Description "DRIVE THRU / Beverage Equipment / Aerator (2 Bowl) "Equip:…"
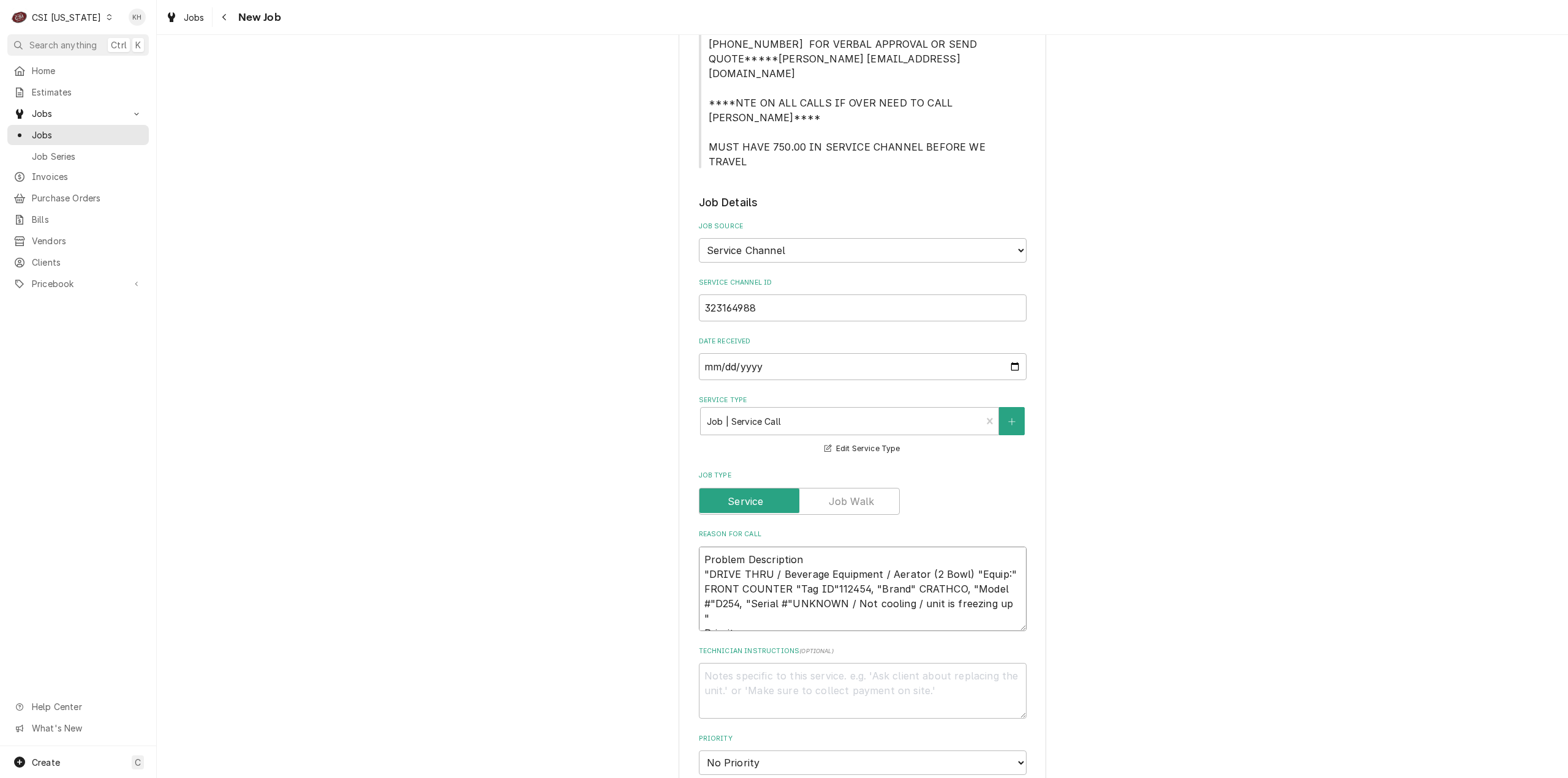
click at [823, 547] on textarea "Problem Description "DRIVE THRU / Beverage Equipment / Aerator (2 Bowl) "Equip:…" at bounding box center [862, 589] width 328 height 85
paste textarea "Urgent - 24 Hours"
type textarea "x"
type textarea "Problem Description "DRIVE THRU / Beverage Equipment / Aerator (2 Bowl) "Equip:…"
drag, startPoint x: 703, startPoint y: 505, endPoint x: 669, endPoint y: 467, distance: 51.0
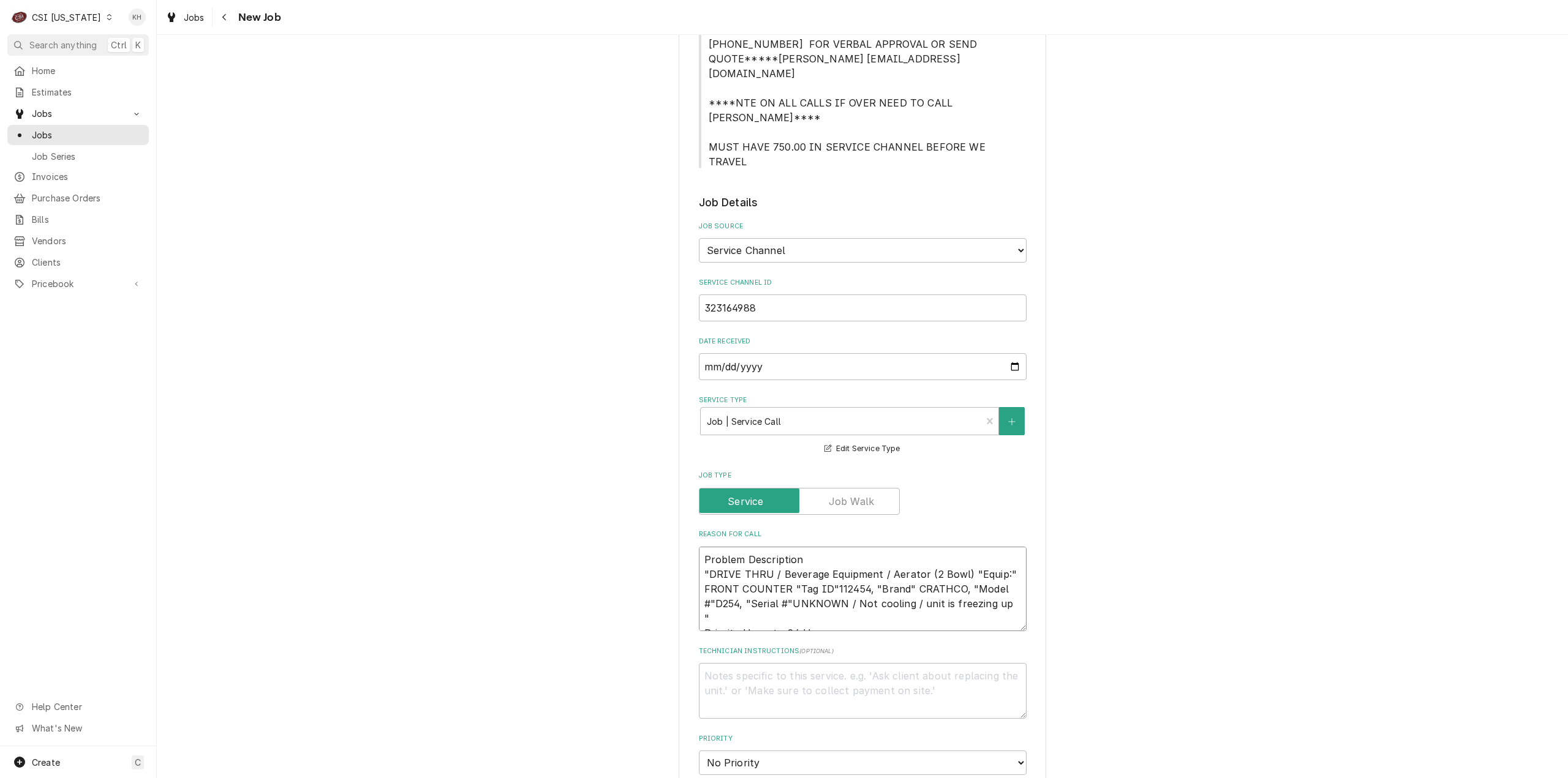
click at [669, 467] on div "Please provide the following information to create a job: Client Details Client…" at bounding box center [862, 603] width 1411 height 2090
type textarea "x"
type textarea "DRIVE THRU / Beverage Equipment / Aerator (2 Bowl) "Equip:" FRONT COUNTER "Tag …"
click at [1011, 546] on textarea "DRIVE THRU / Beverage Equipment / Aerator (2 Bowl) "Equip:" FRONT COUNTER "Tag …" at bounding box center [862, 582] width 328 height 71
type textarea "x"
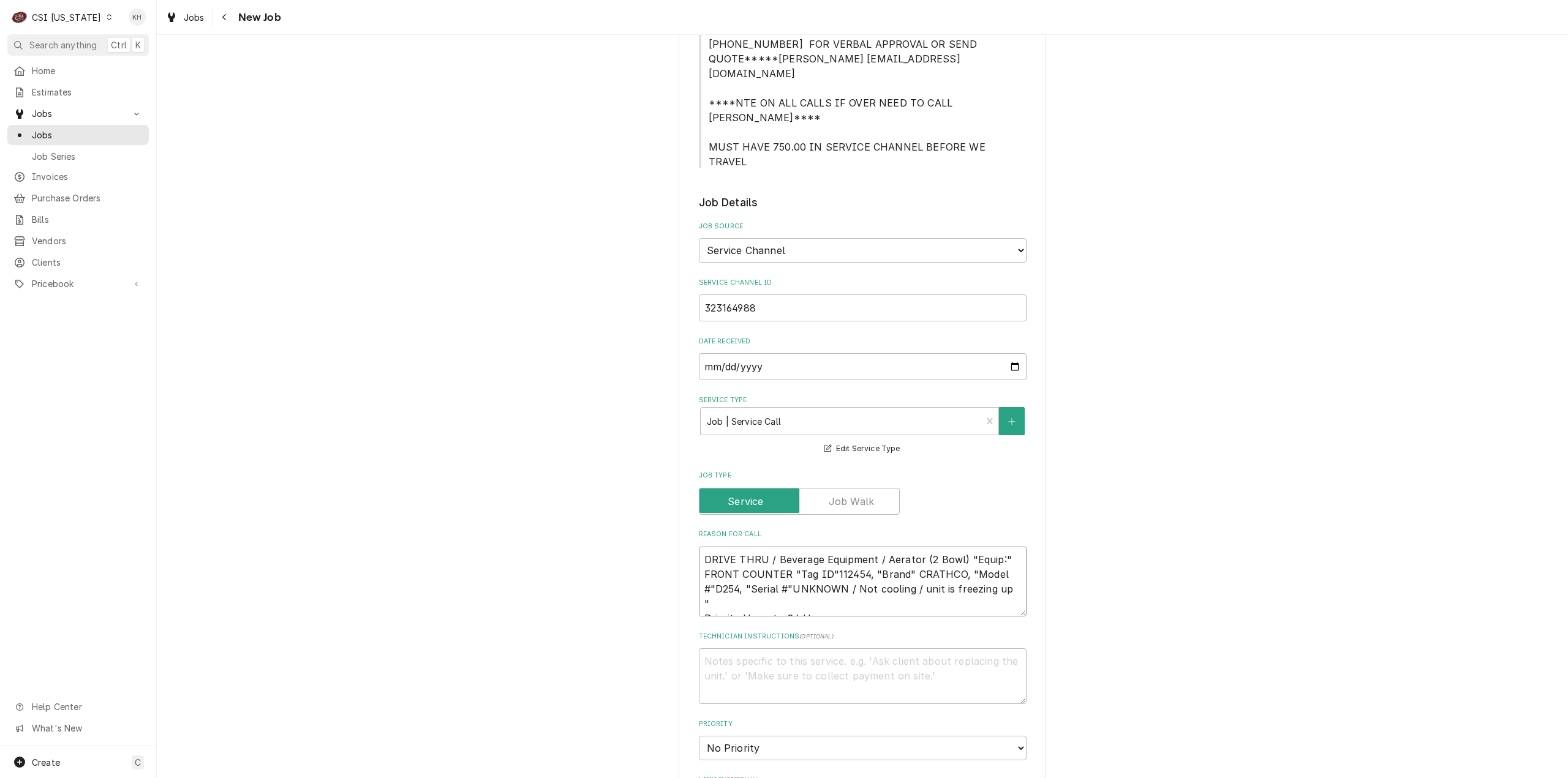
type textarea "DRIVE THRU / Beverage Equipment / Aerator (2 Bowl) "Equip:" FRONT COUNTER "Tag …"
type textarea "x"
click at [930, 546] on textarea "DRIVE THRU / Beverage Equipment / Aerator (2 Bowl) "Equip:" FRONT COUNTER "Tag …" at bounding box center [862, 582] width 328 height 71
click at [931, 546] on textarea "DRIVE THRU / Beverage Equipment / Aerator (2 Bowl) "Equip:" FRONT COUNTER "Tag …" at bounding box center [862, 582] width 328 height 71
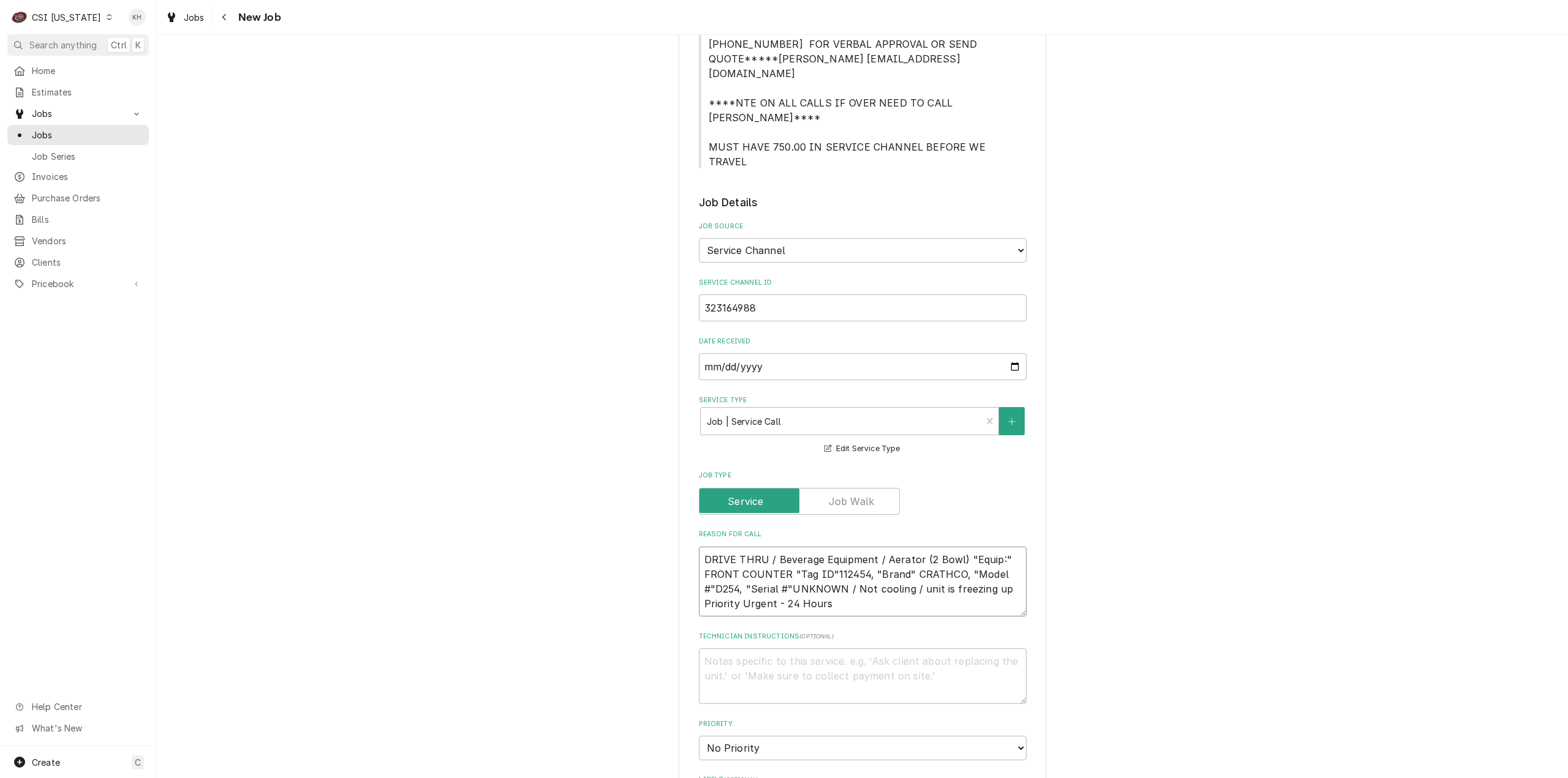
scroll to position [857, 0]
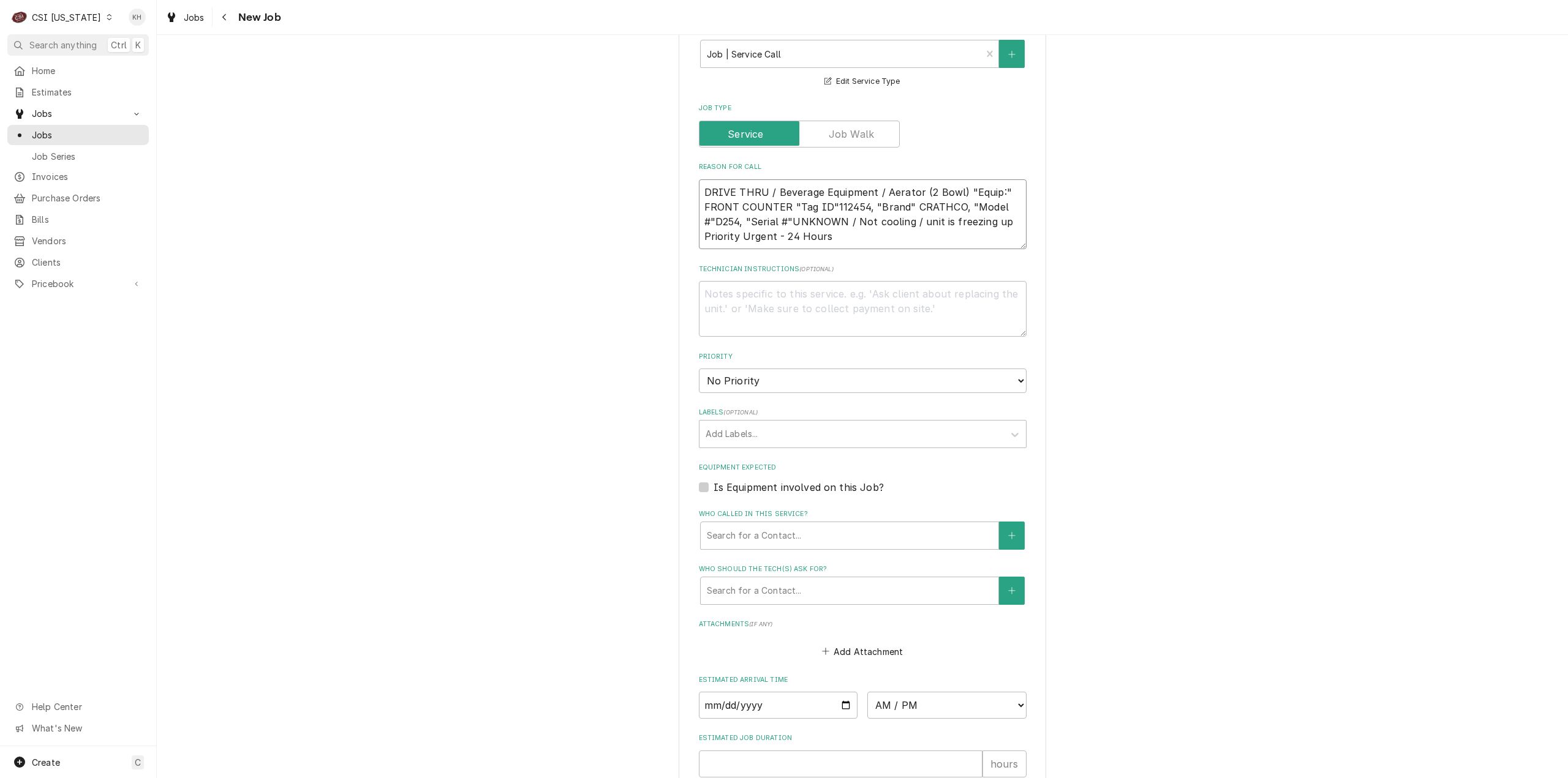
type textarea "DRIVE THRU / Beverage Equipment / Aerator (2 Bowl) "Equip:" FRONT COUNTER "Tag …"
drag, startPoint x: 699, startPoint y: 410, endPoint x: 712, endPoint y: 430, distance: 23.9
click at [713, 480] on label "Is Equipment involved on this Job?" at bounding box center [798, 487] width 170 height 15
click at [713, 480] on input "Equipment Expected" at bounding box center [877, 493] width 328 height 27
checkbox input "true"
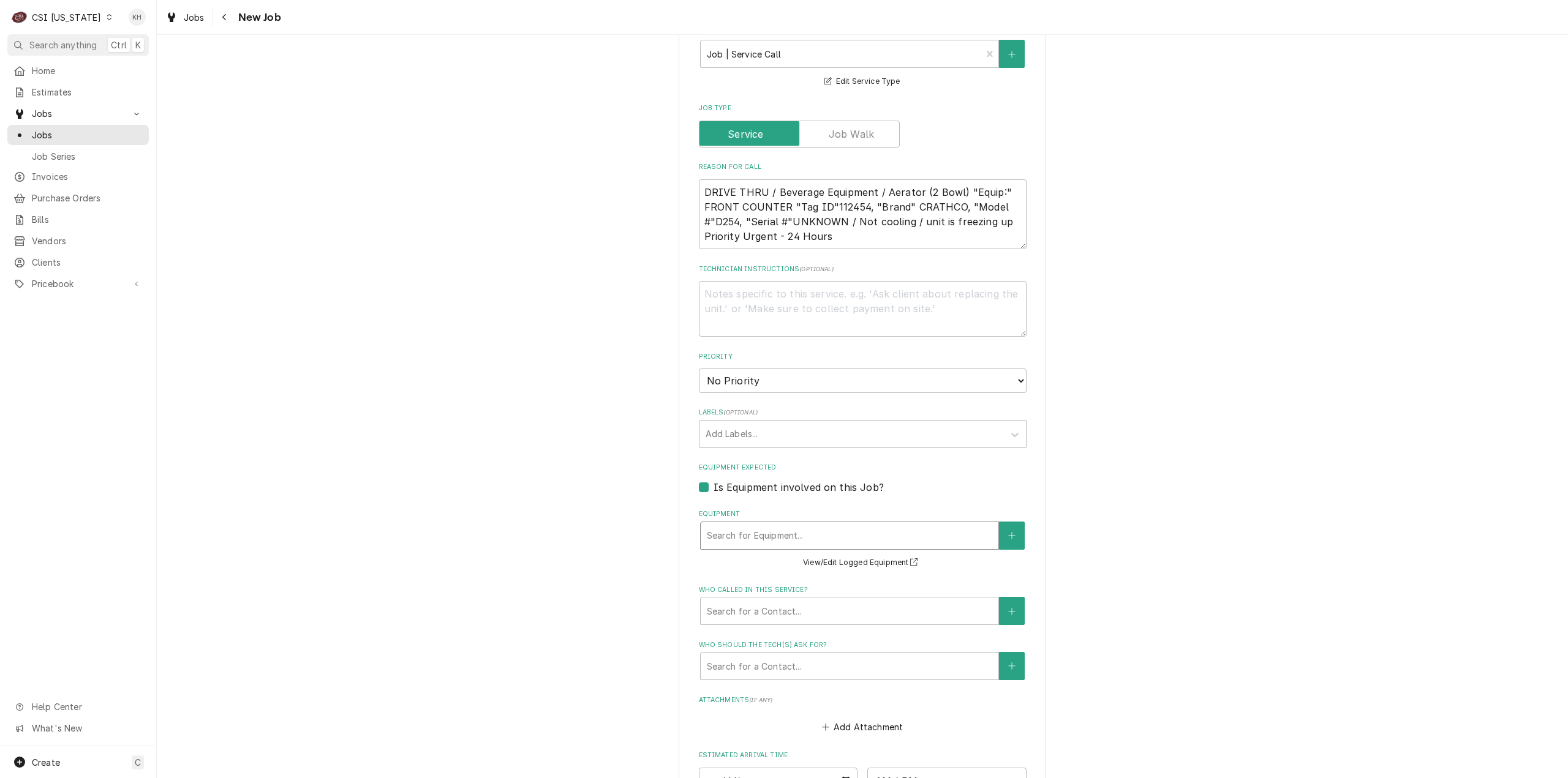
click at [736, 525] on div "Equipment" at bounding box center [849, 536] width 285 height 22
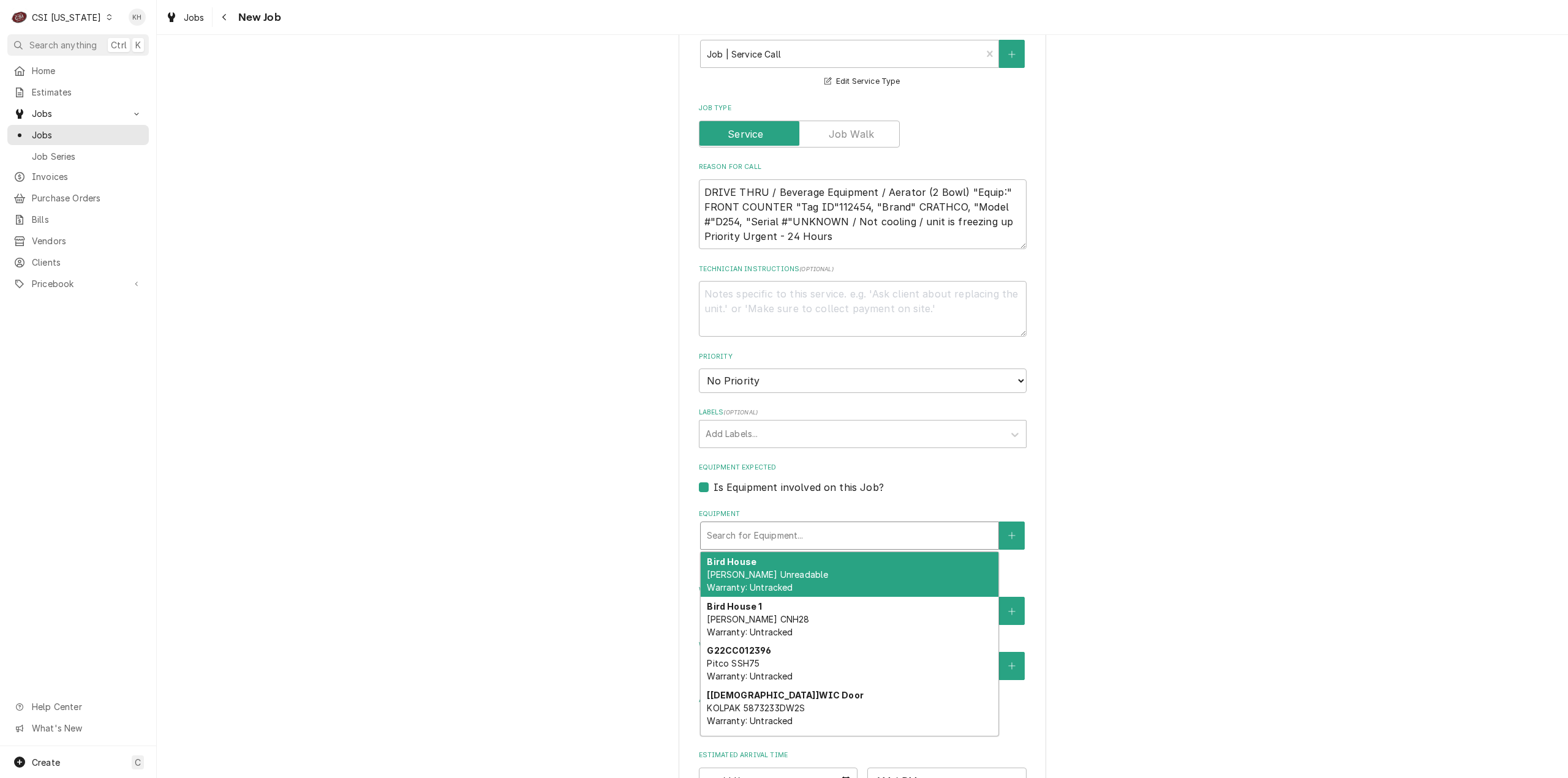
paste input "CRATHCO"
type textarea "x"
type input "CRATHCO"
click at [859, 552] on div "[Drive thru] CRATHCO 2 yea drive thru CRATHCO Not readable Warranty: Untracked" at bounding box center [849, 574] width 297 height 44
type textarea "x"
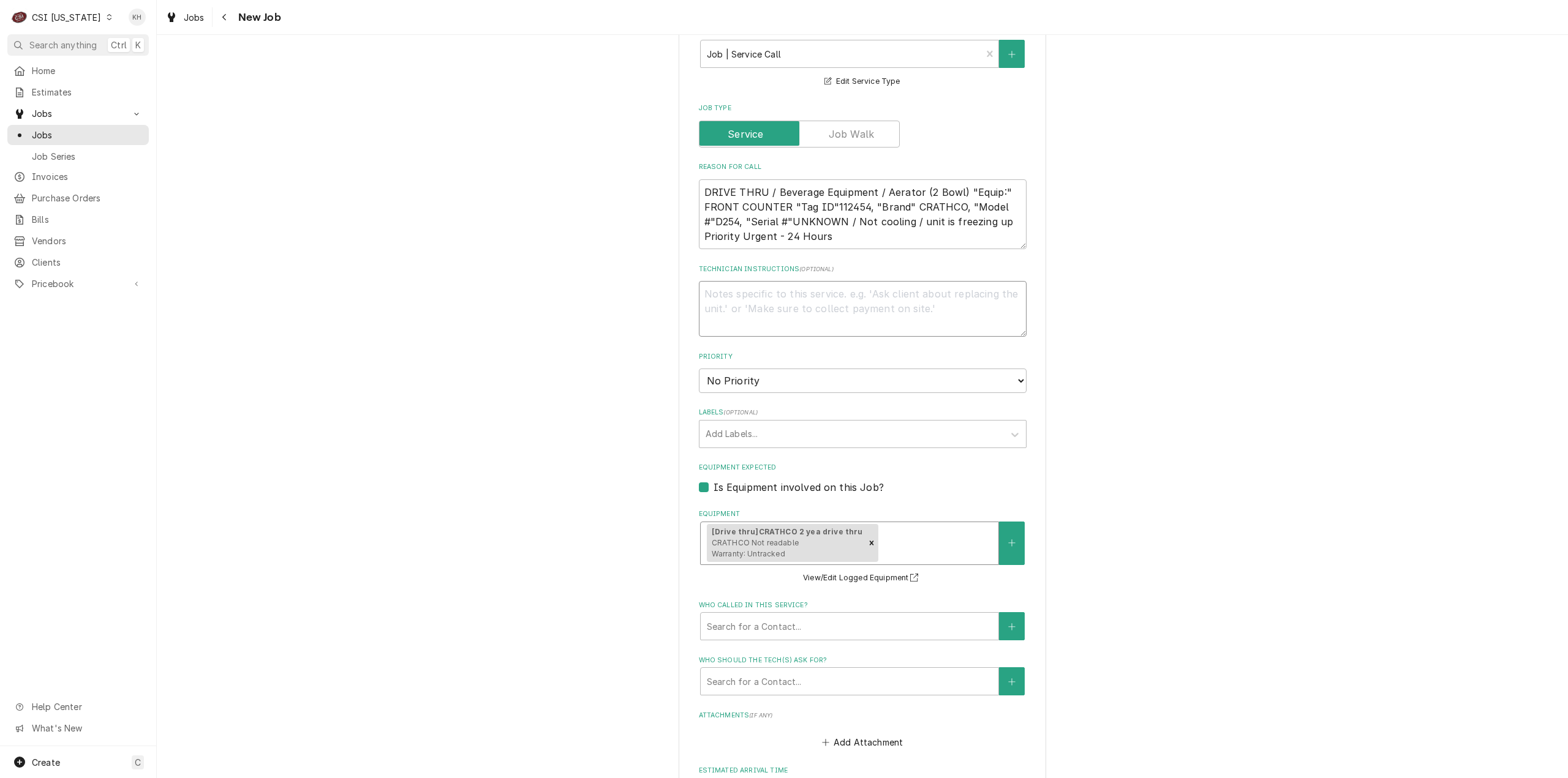
click at [830, 281] on textarea "Technician Instructions ( optional )" at bounding box center [862, 309] width 328 height 56
type textarea "x"
type textarea "N"
type textarea "x"
type textarea "NT"
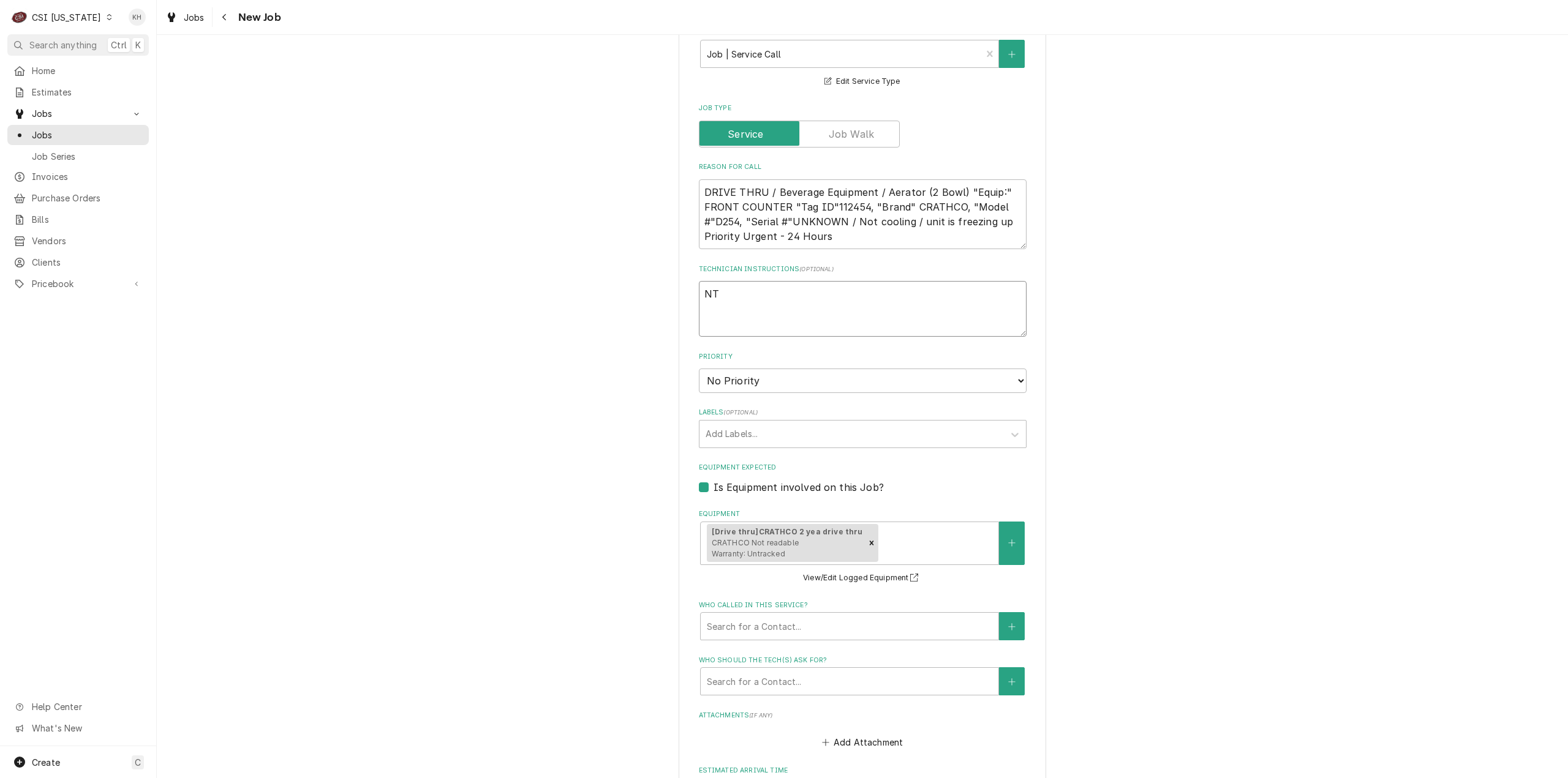
type textarea "x"
type textarea "NTE"
type textarea "x"
type textarea "NTE"
type textarea "x"
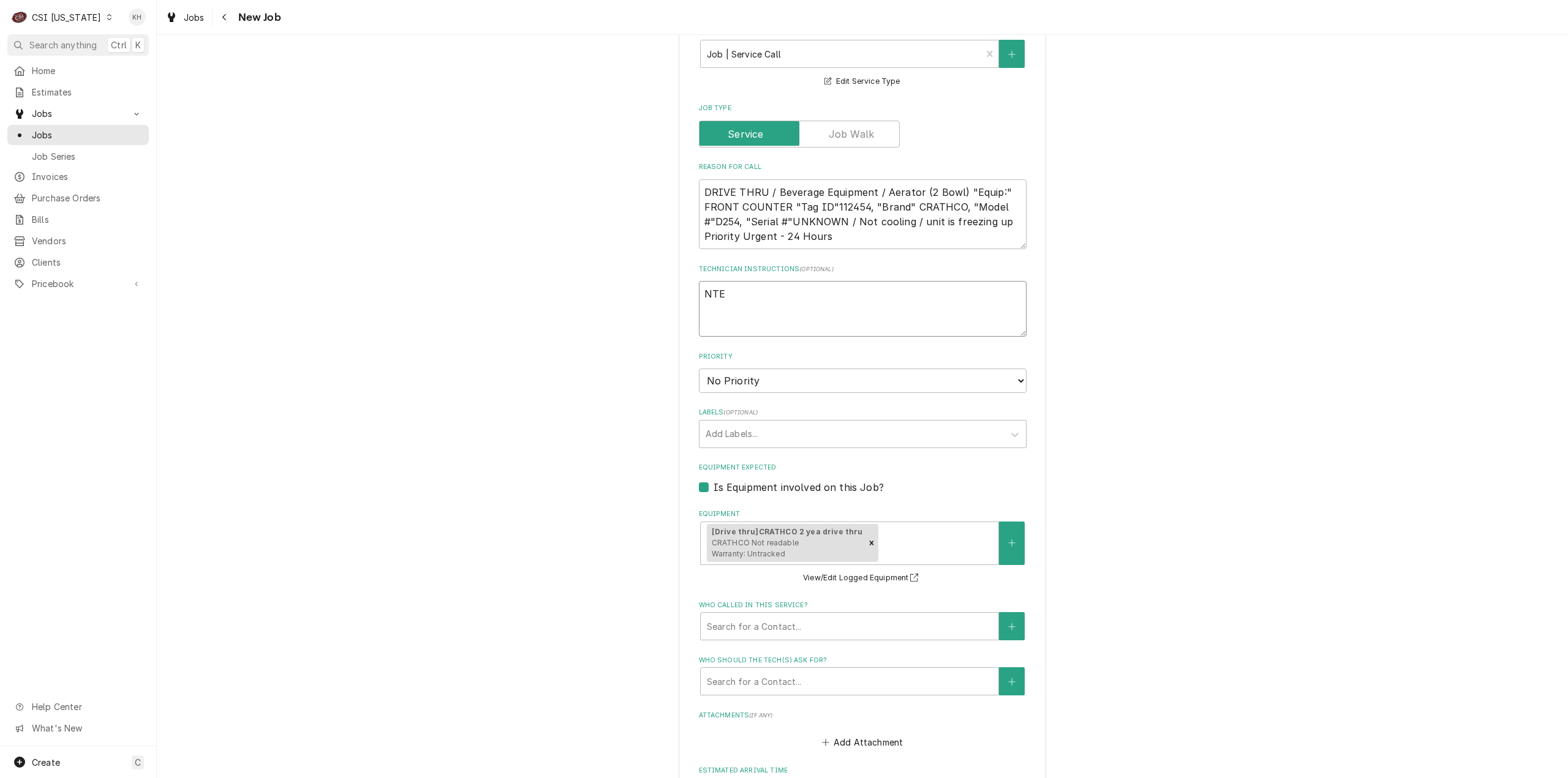
type textarea "NTE #"
type textarea "x"
type textarea "NTE"
type textarea "x"
type textarea "NTE $"
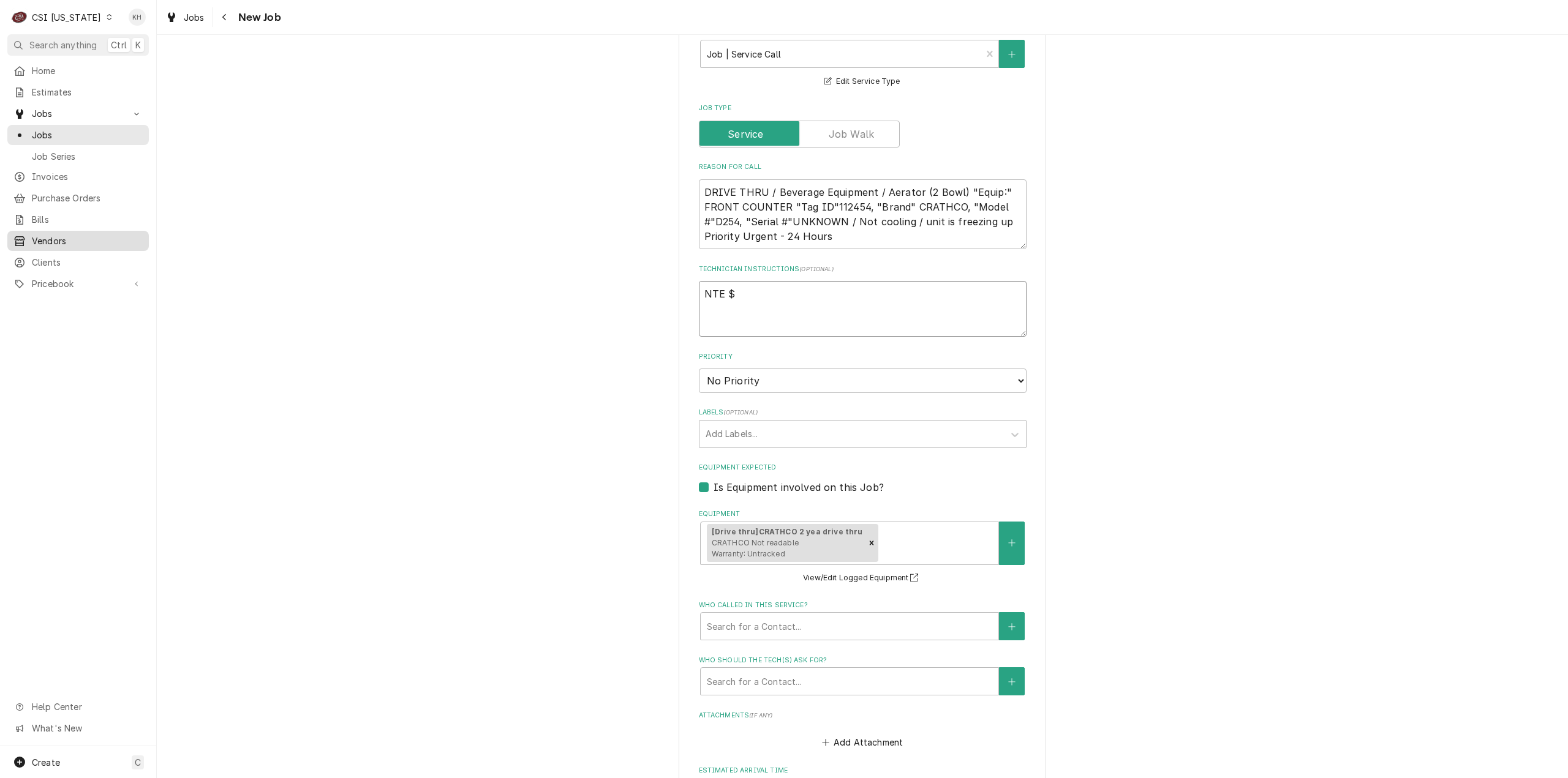
type textarea "x"
type textarea "NTE $4"
type textarea "x"
type textarea "NTE $40"
type textarea "x"
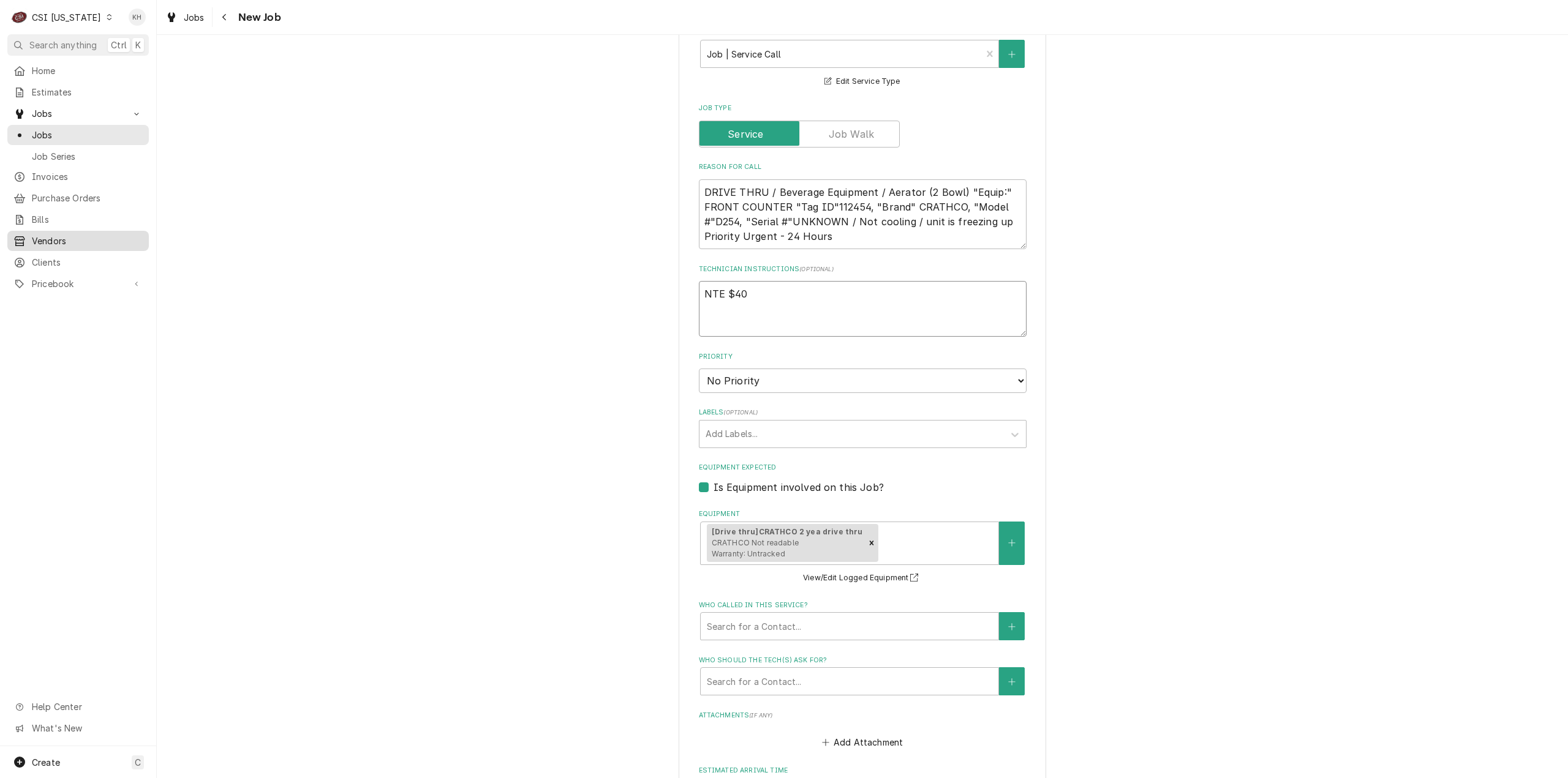
type textarea "NTE $400"
type textarea "x"
type textarea "NTE $400."
type textarea "x"
type textarea "NTE $400.0"
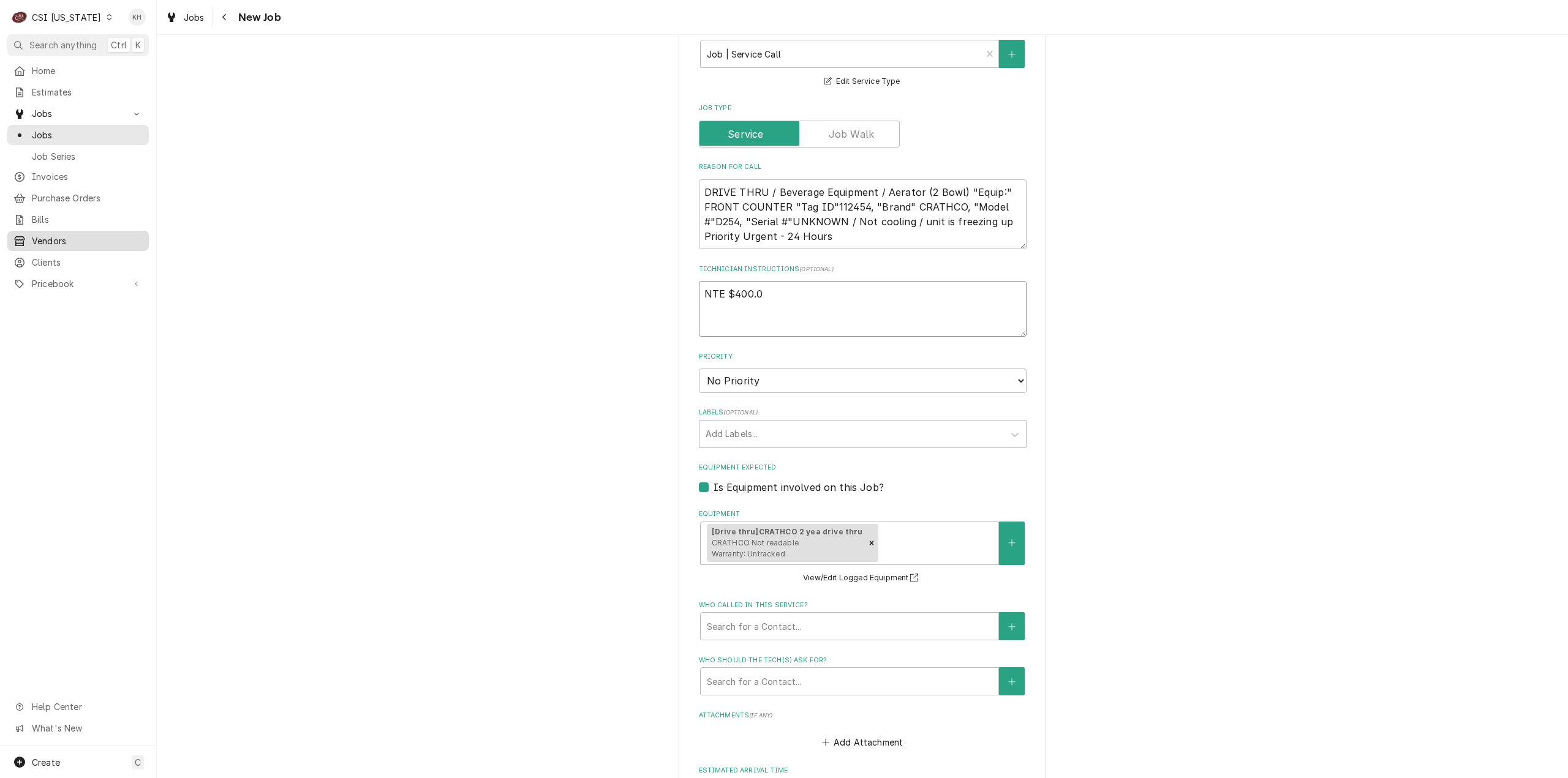
type textarea "x"
type textarea "NTE $400.00"
type textarea "x"
type textarea "NTE $400.00"
type textarea "x"
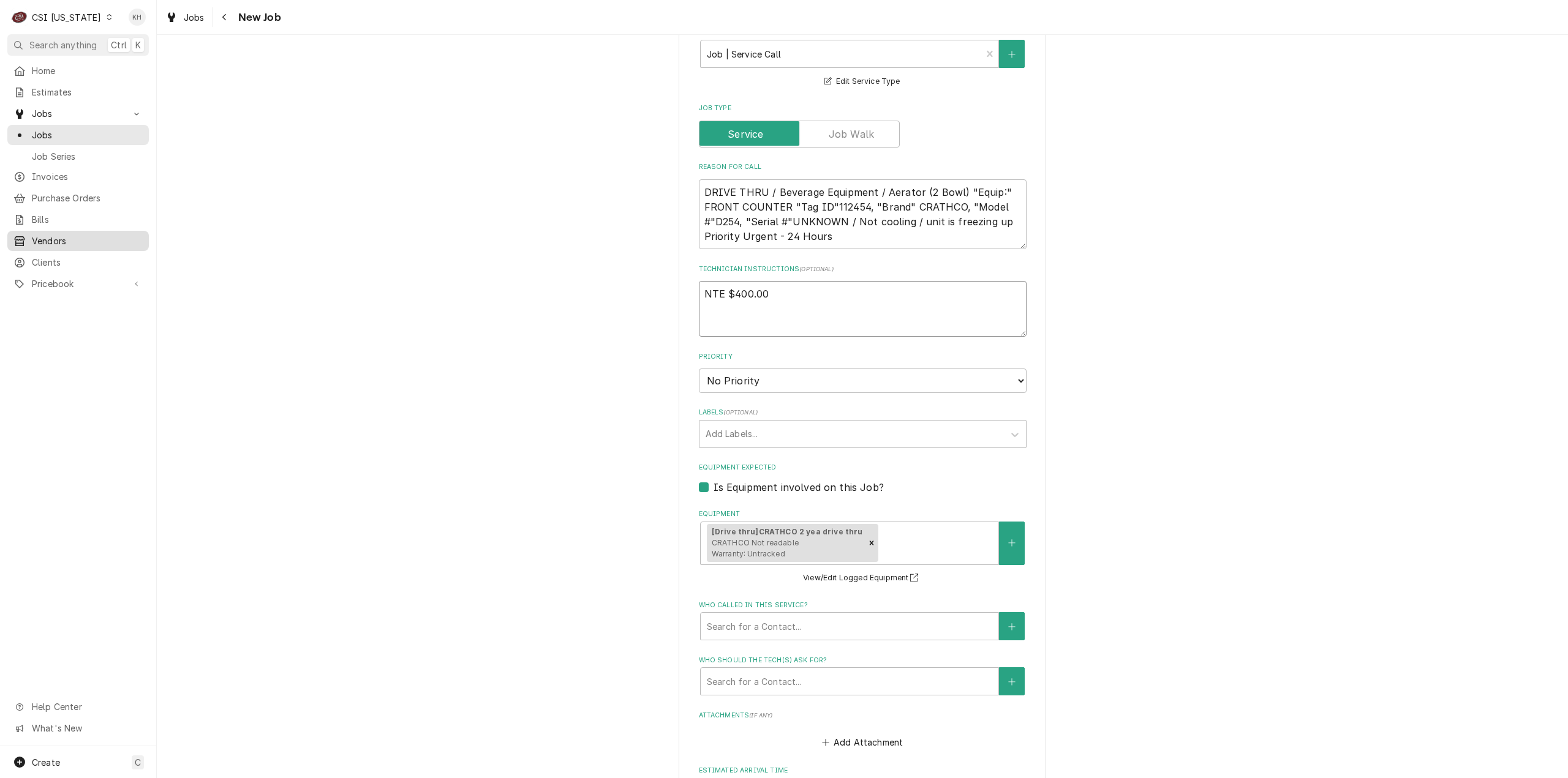
type textarea "NTE $400.00"
type textarea "x"
type textarea "NTE $400.00"
click at [838, 369] on select "No Priority Urgent High Medium Low" at bounding box center [862, 381] width 328 height 25
select select "4"
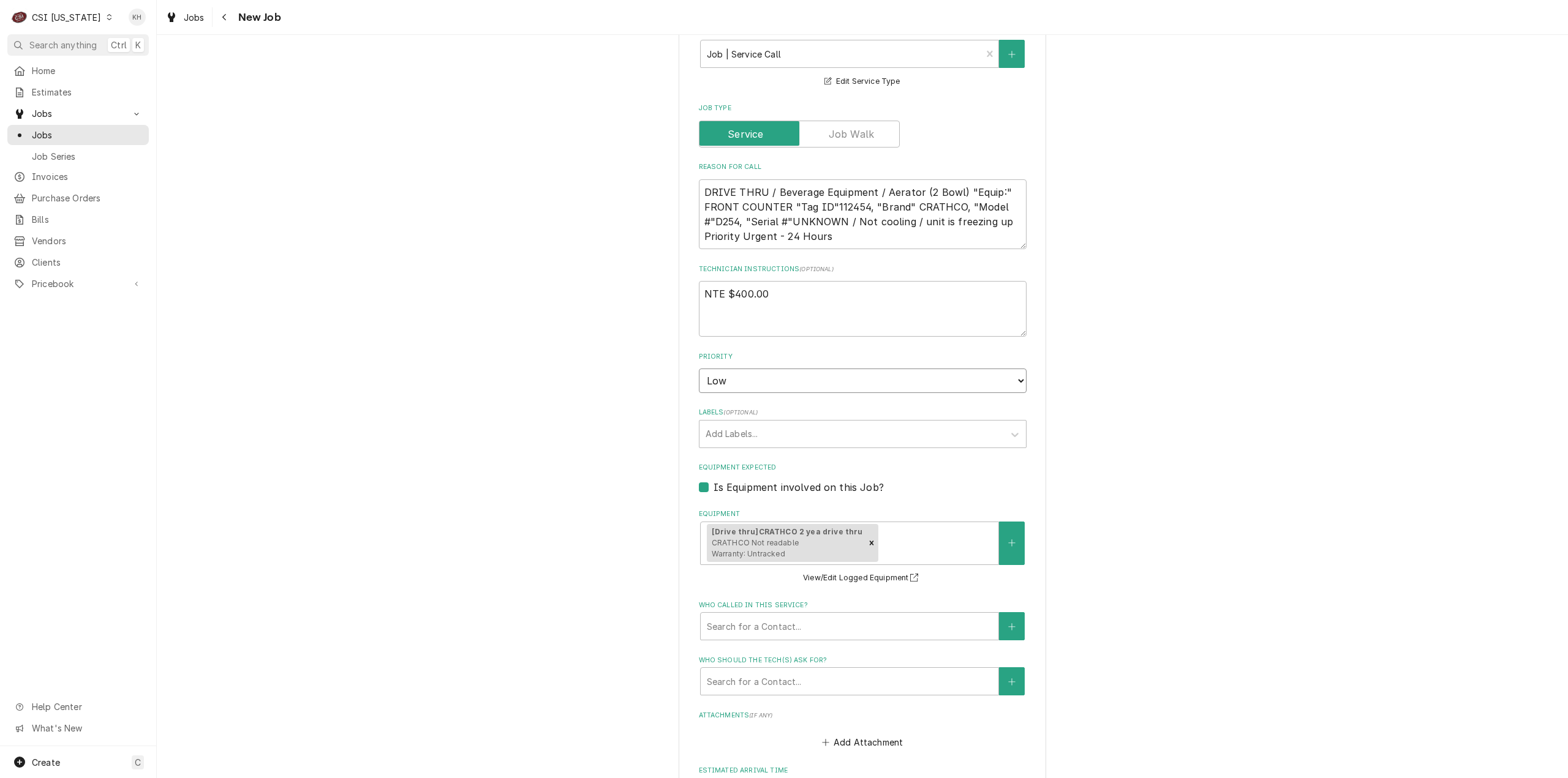
click at [699, 369] on select "No Priority Urgent High Medium Low" at bounding box center [862, 381] width 328 height 25
type textarea "x"
drag, startPoint x: 780, startPoint y: 297, endPoint x: 777, endPoint y: 316, distance: 19.2
click at [779, 369] on select "No Priority Urgent High Medium Low" at bounding box center [862, 381] width 328 height 25
select select "3"
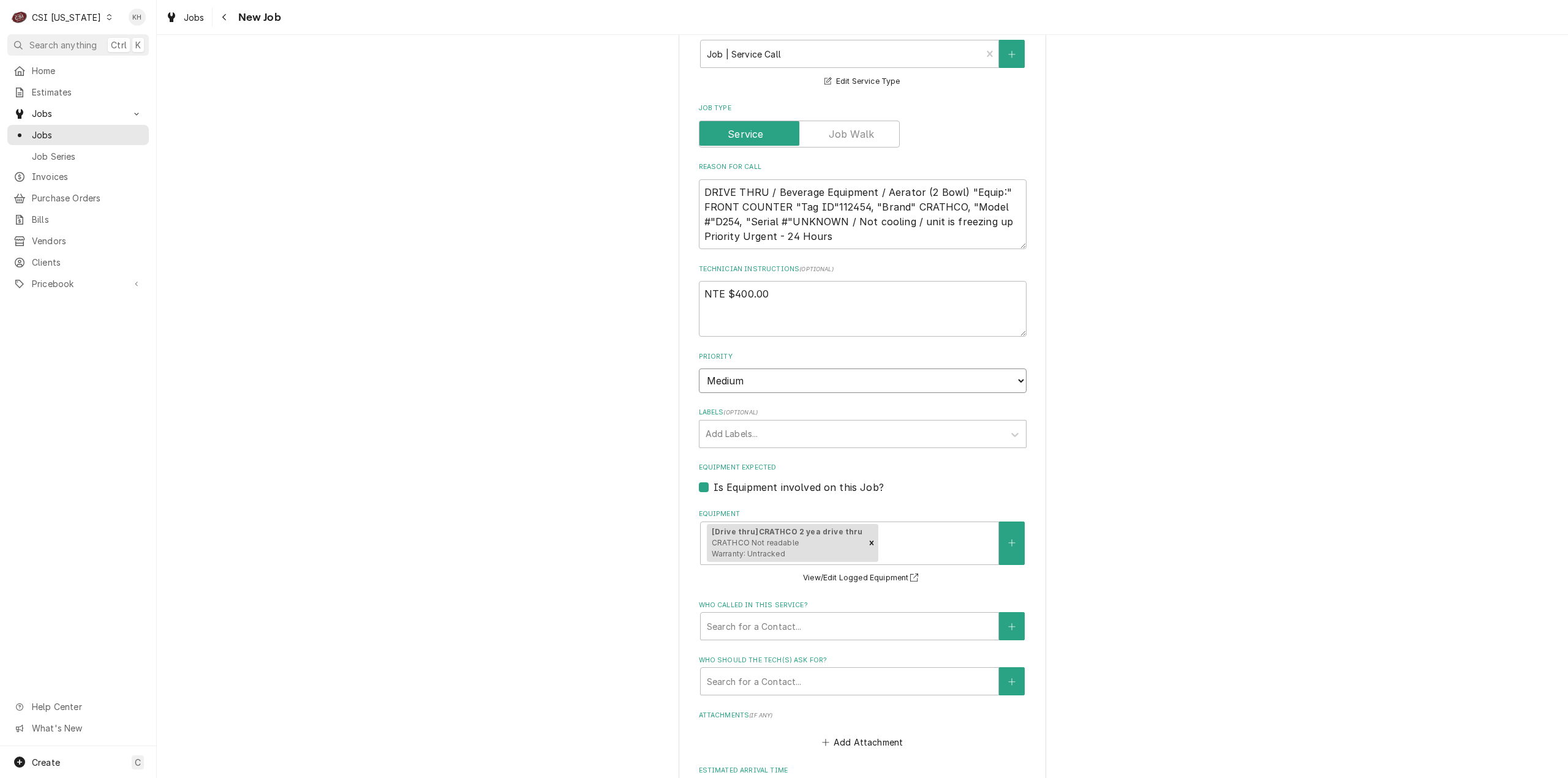
click at [699, 369] on select "No Priority Urgent High Medium Low" at bounding box center [862, 381] width 328 height 25
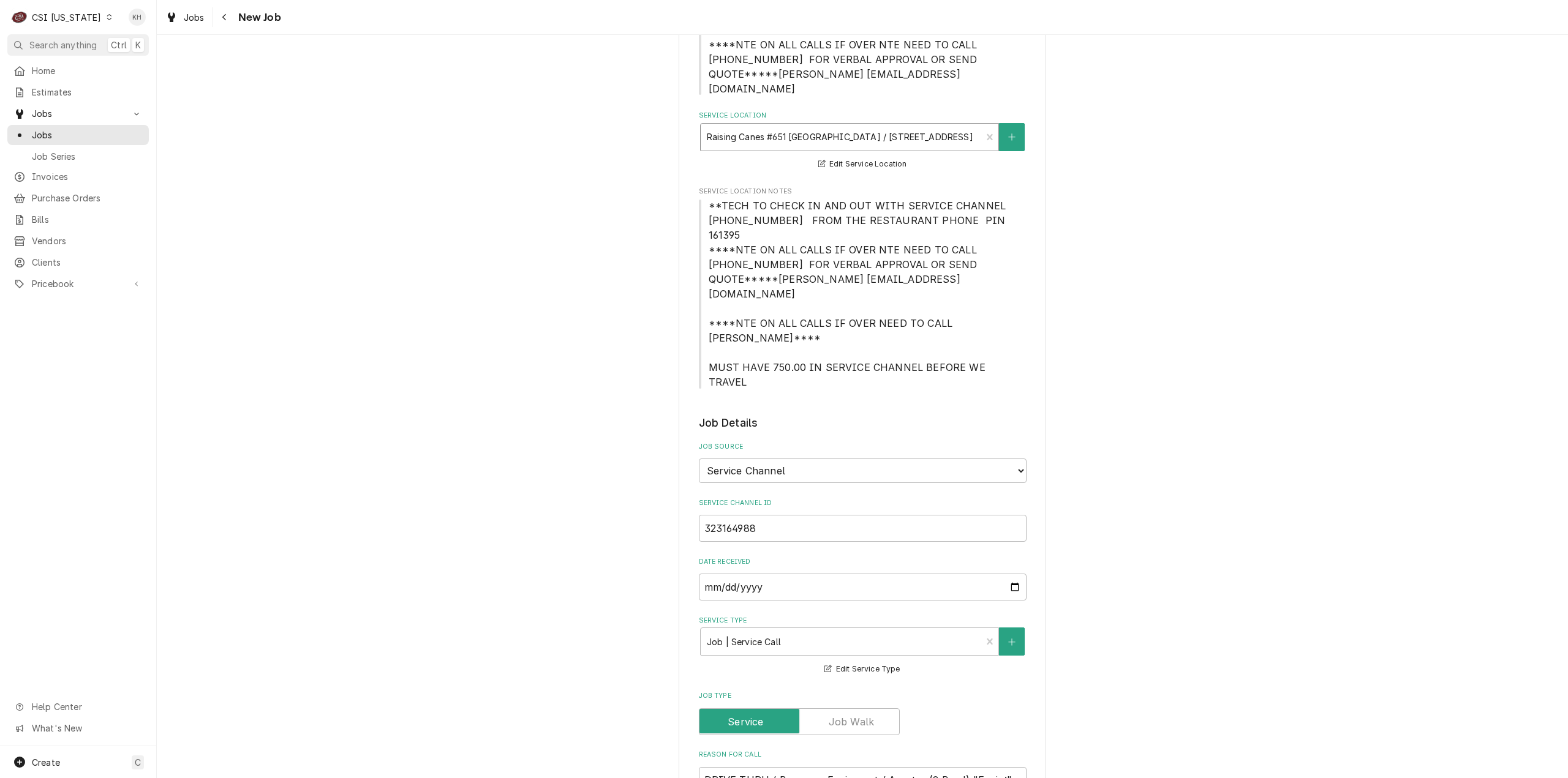
scroll to position [184, 0]
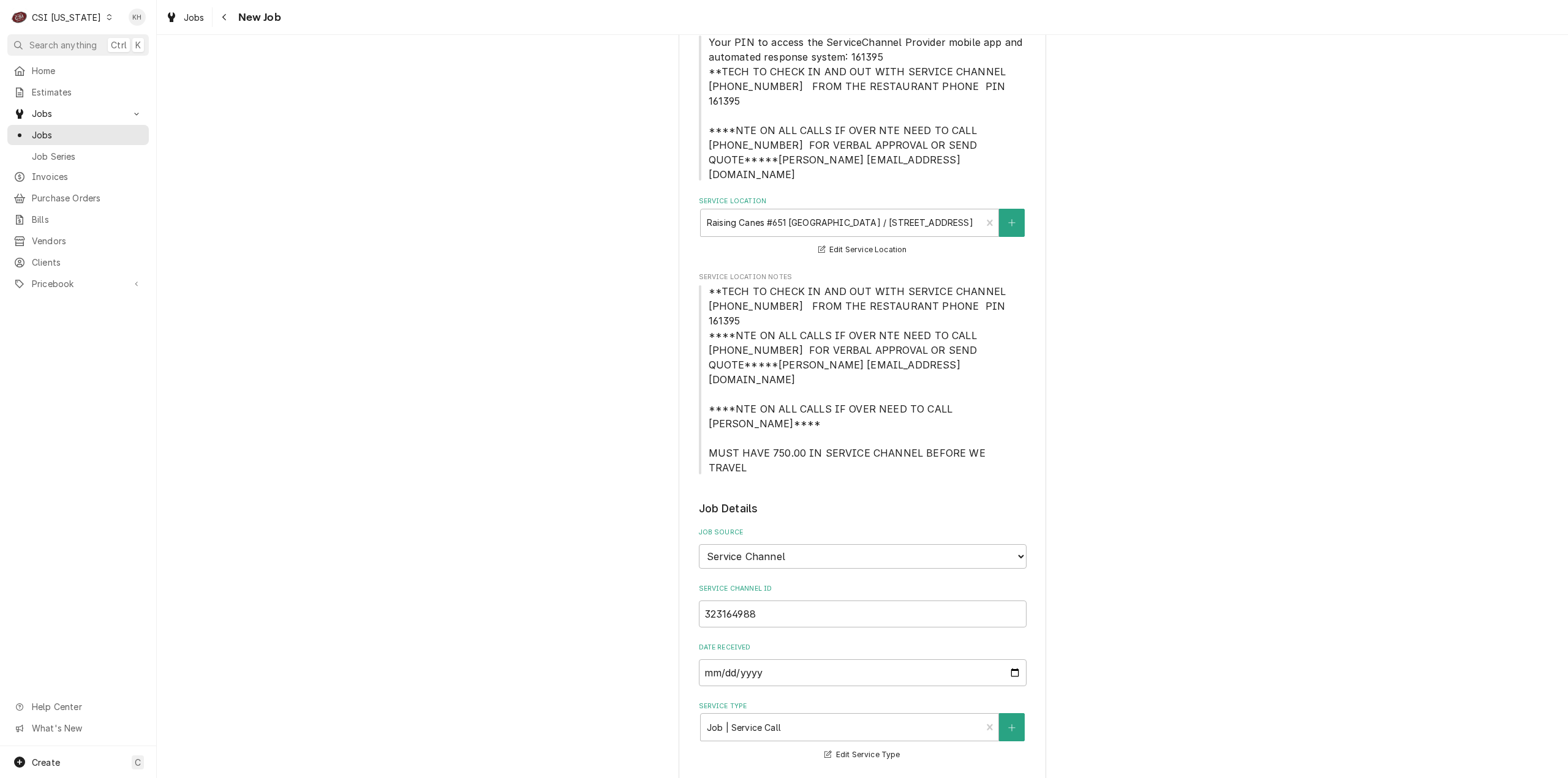
click at [710, 273] on div "Service Location Notes **TECH TO CHECK IN AND OUT WITH SERVICE CHANNEL 516-500-…" at bounding box center [862, 374] width 328 height 203
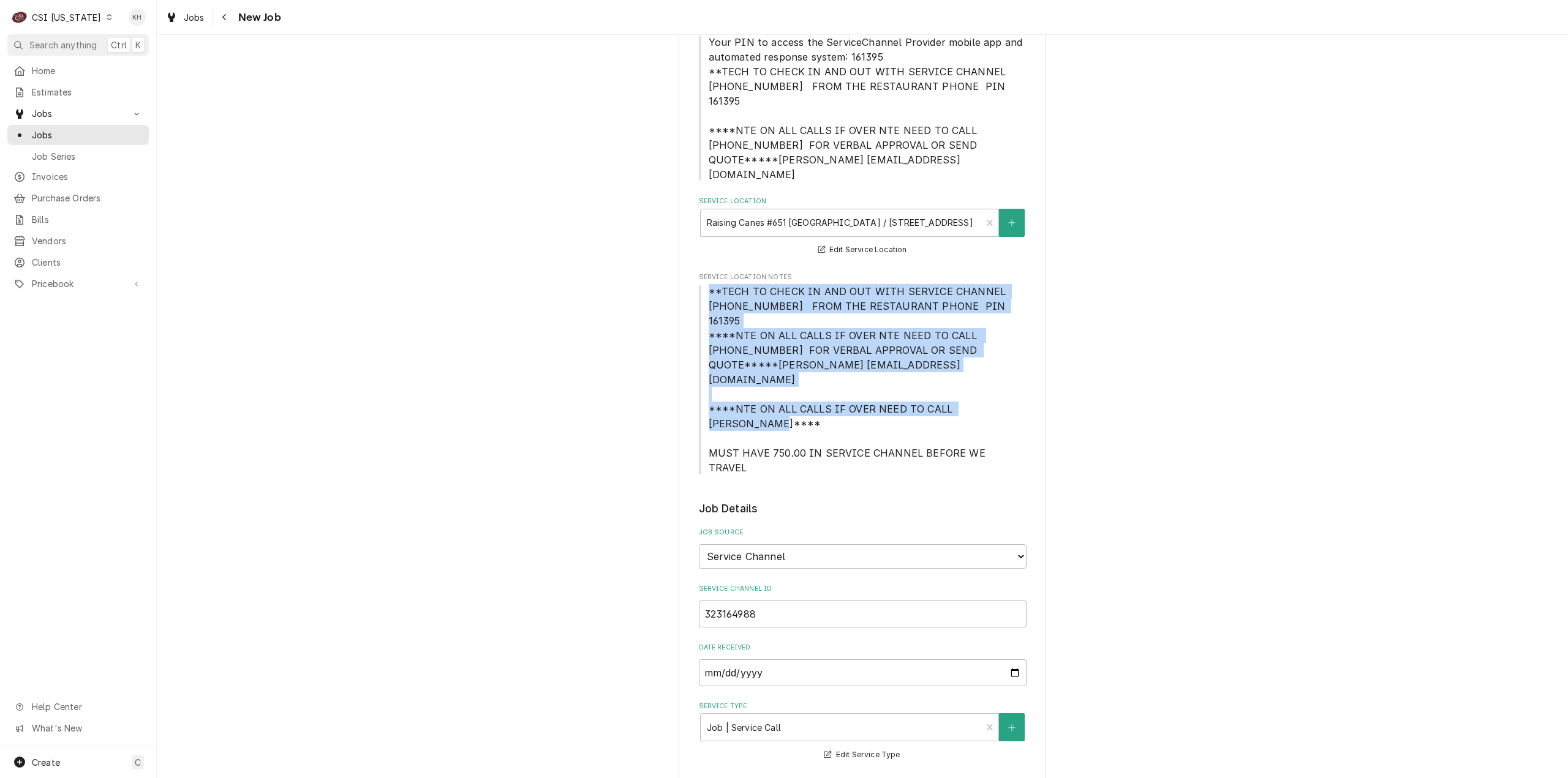
drag, startPoint x: 703, startPoint y: 261, endPoint x: 872, endPoint y: 359, distance: 195.4
click at [872, 359] on span "**TECH TO CHECK IN AND OUT WITH SERVICE CHANNEL 516-500-7776 FROM THE RESTAURAN…" at bounding box center [862, 380] width 328 height 191
copy span "**TECH TO CHECK IN AND OUT WITH SERVICE CHANNEL 516-500-7776 FROM THE RESTAURAN…"
click at [888, 324] on span "**TECH TO CHECK IN AND OUT WITH SERVICE CHANNEL 516-500-7776 FROM THE RESTAURAN…" at bounding box center [859, 380] width 301 height 189
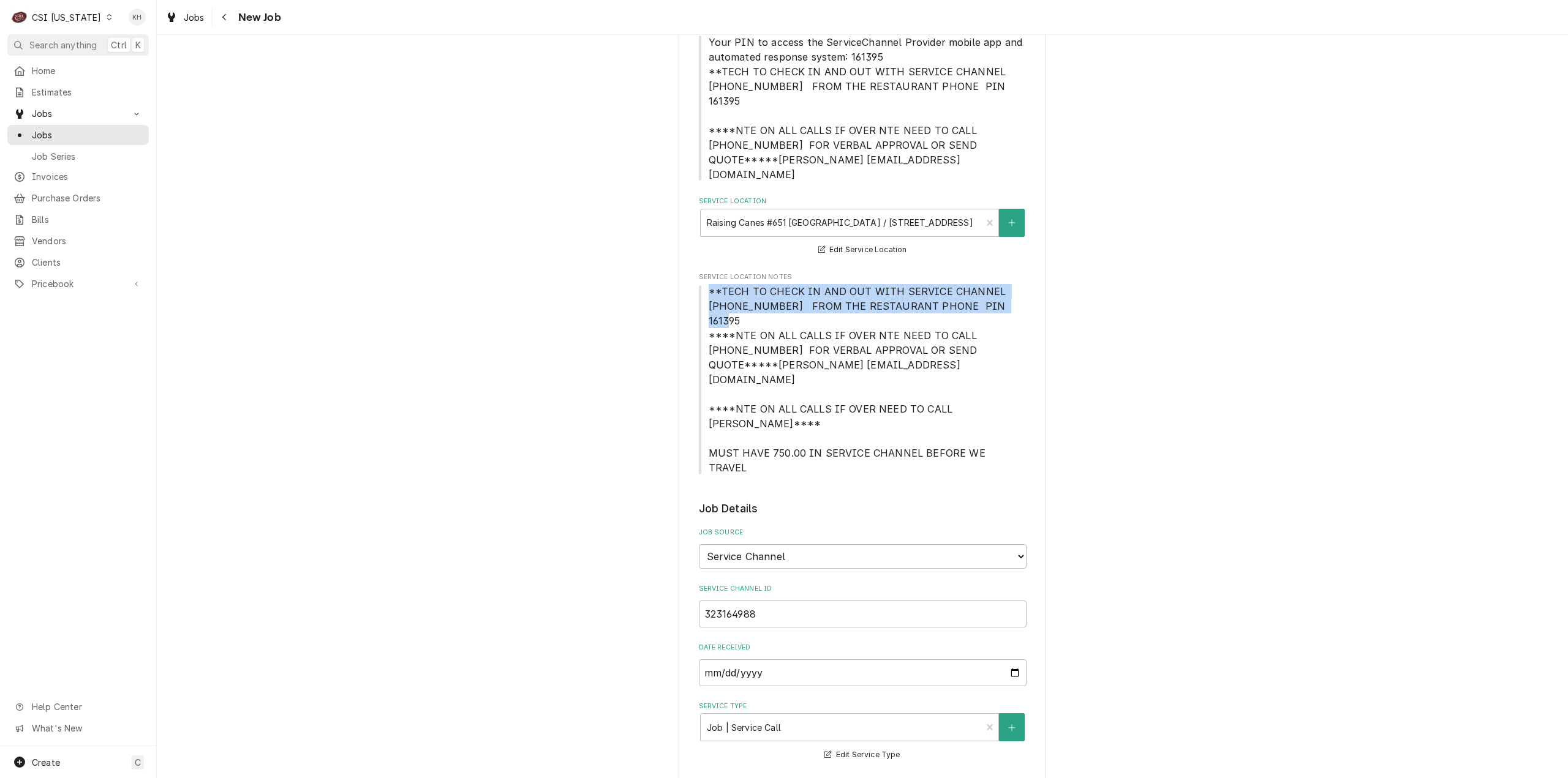
drag, startPoint x: 703, startPoint y: 257, endPoint x: 975, endPoint y: 280, distance: 273.0
click at [975, 284] on span "**TECH TO CHECK IN AND OUT WITH SERVICE CHANNEL 516-500-7776 FROM THE RESTAURAN…" at bounding box center [862, 380] width 328 height 191
copy span "**TECH TO CHECK IN AND OUT WITH SERVICE CHANNEL 516-500-7776 FROM THE RESTAURAN…"
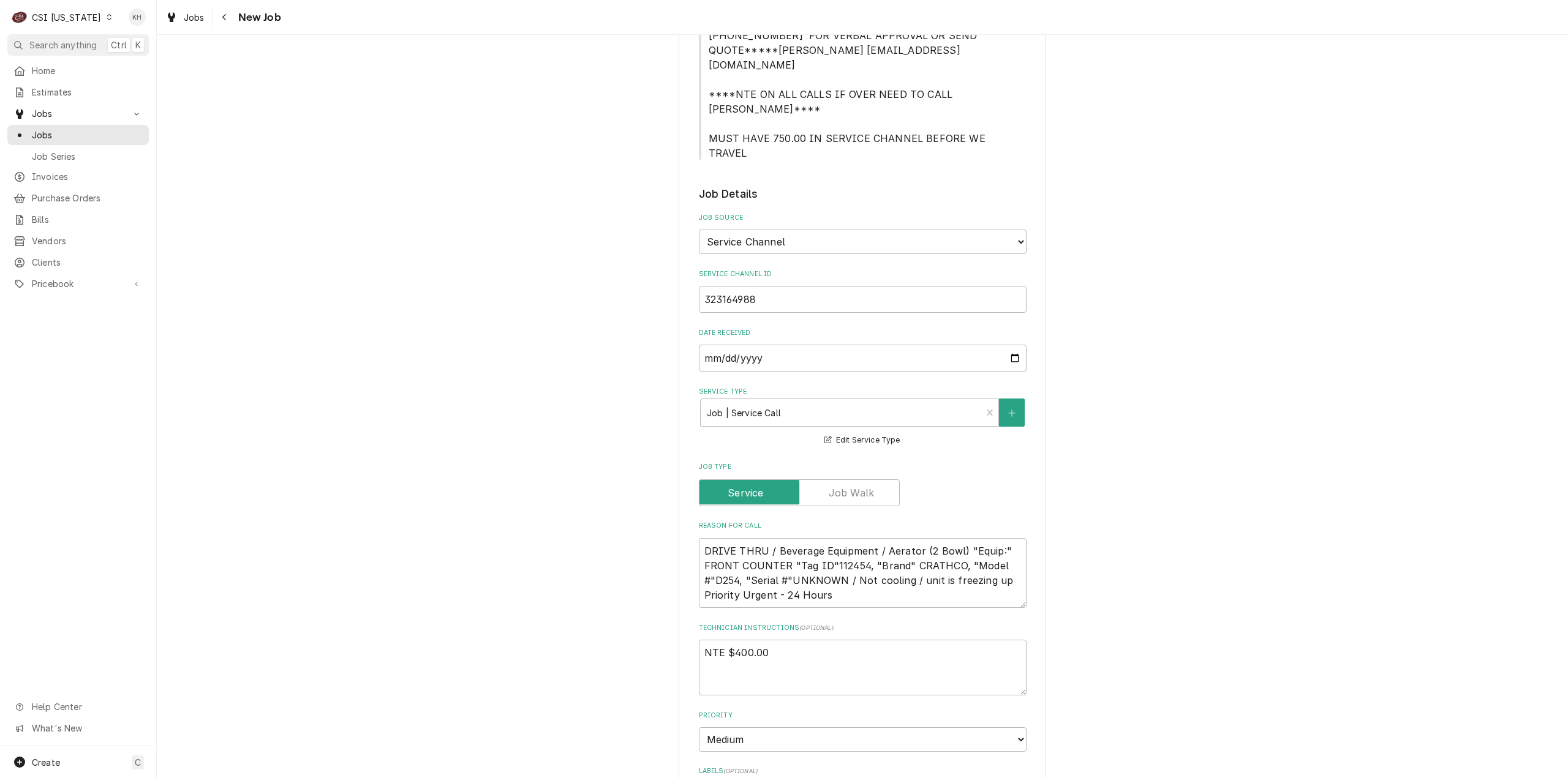
scroll to position [674, 0]
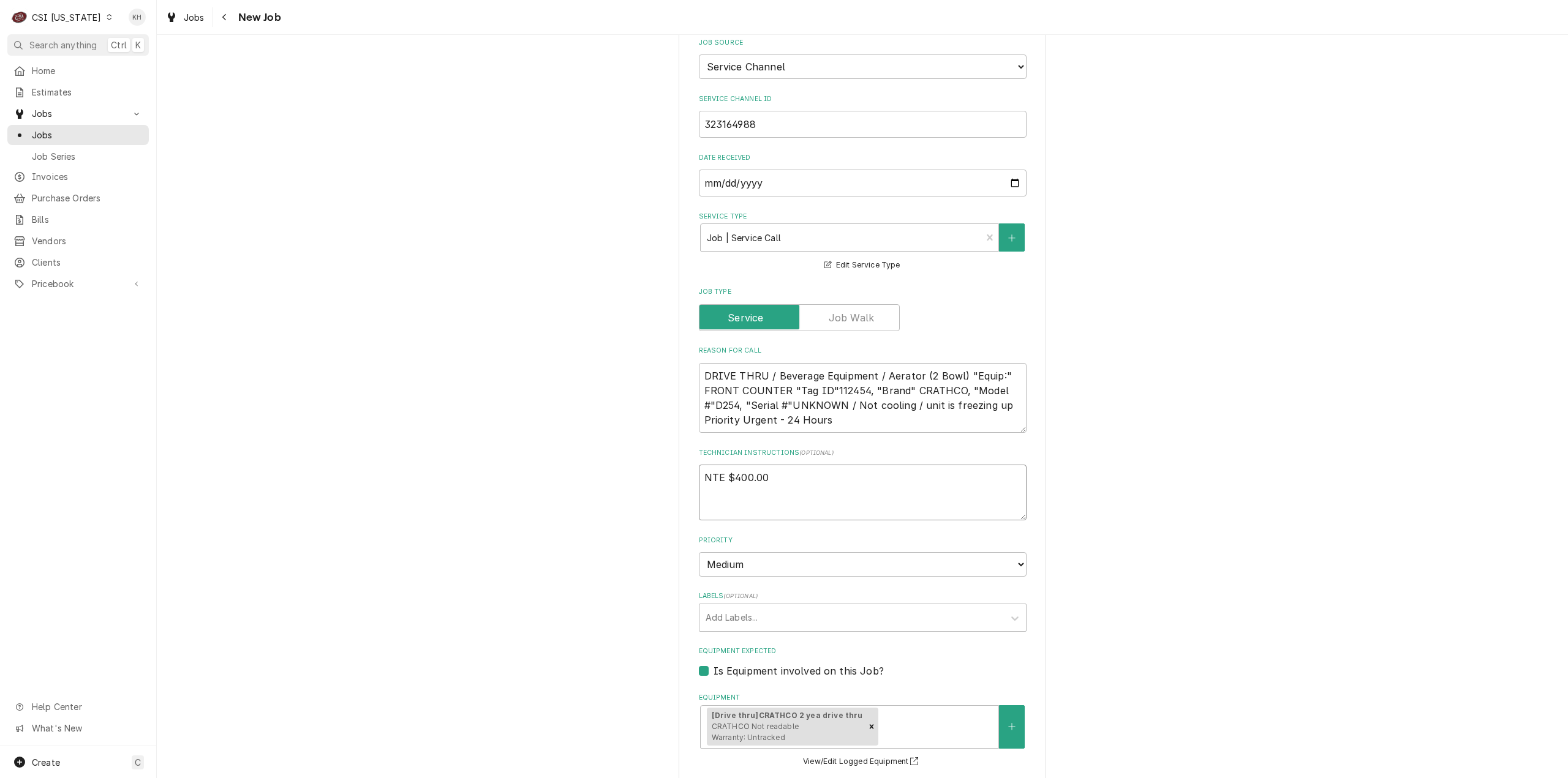
click at [746, 465] on textarea "NTE $400.00" at bounding box center [862, 493] width 328 height 56
paste textarea "**TECH TO CHECK IN AND OUT WITH SERVICE CHANNEL 516-500-7776 FROM THE RESTAURAN…"
type textarea "x"
type textarea "NTE $400.00 **TECH TO CHECK IN AND OUT WITH SERVICE CHANNEL 516-500-7776 FROM T…"
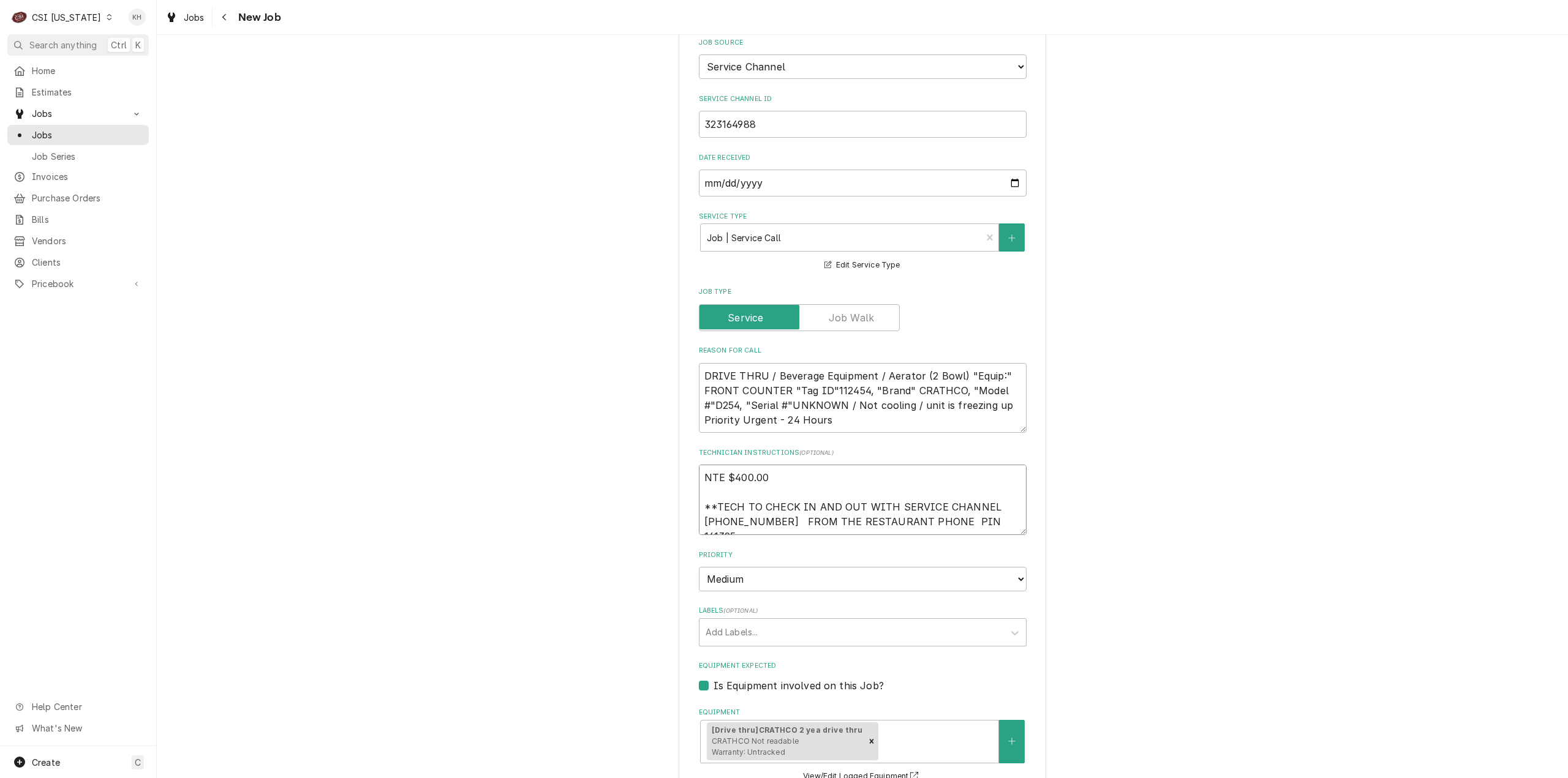
type textarea "x"
type textarea "NTE $400.00 **TECH TO CHECK IN AND OUT WITH SERVICE CHANNEL 516-500-7776 FROM T…"
type textarea "x"
type textarea "NTE $400.00 **TECH TO CHECK IN AND OUT WITH SERVICE CHANNEL 516-500-7776 FROM T…"
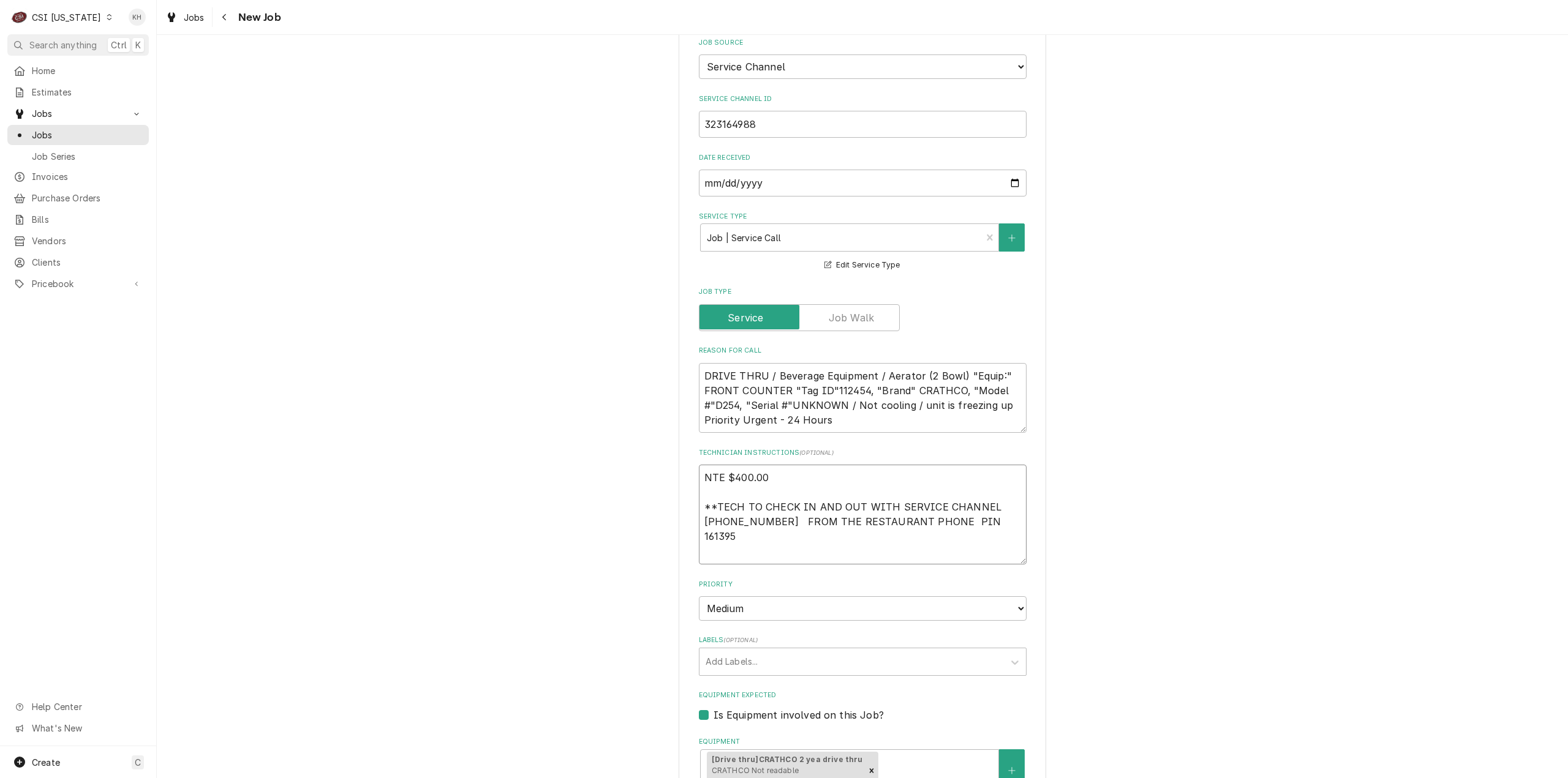
type textarea "x"
type textarea "NTE $400.00 **TECH TO CHECK IN AND OUT WITH SERVICE CHANNEL 516-500-7776 FROM T…"
type textarea "x"
type textarea "NTE $400.00 **TECH TO CHECK IN AND OUT WITH SERVICE CHANNEL 516-500-7776 FROM T…"
type textarea "x"
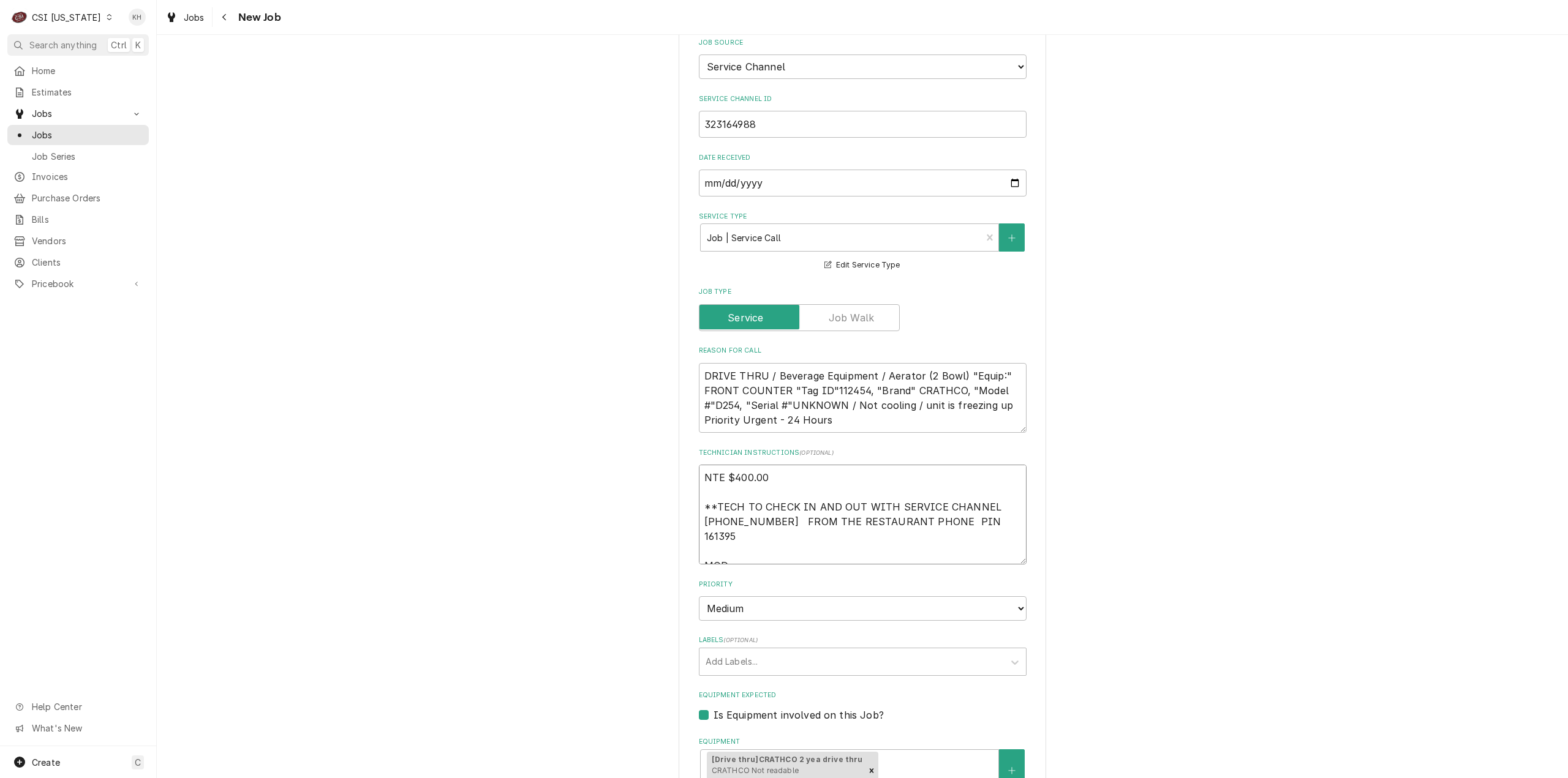
type textarea "NTE $400.00 **TECH TO CHECK IN AND OUT WITH SERVICE CHANNEL 516-500-7776 FROM T…"
type textarea "x"
type textarea "NTE $400.00 **TECH TO CHECK IN AND OUT WITH SERVICE CHANNEL 516-500-7776 FROM T…"
click at [813, 486] on textarea "NTE $400.00 **TECH TO CHECK IN AND OUT WITH SERVICE CHANNEL 516-500-7776 FROM T…" at bounding box center [862, 514] width 328 height 99
paste textarea "270-883-2378"
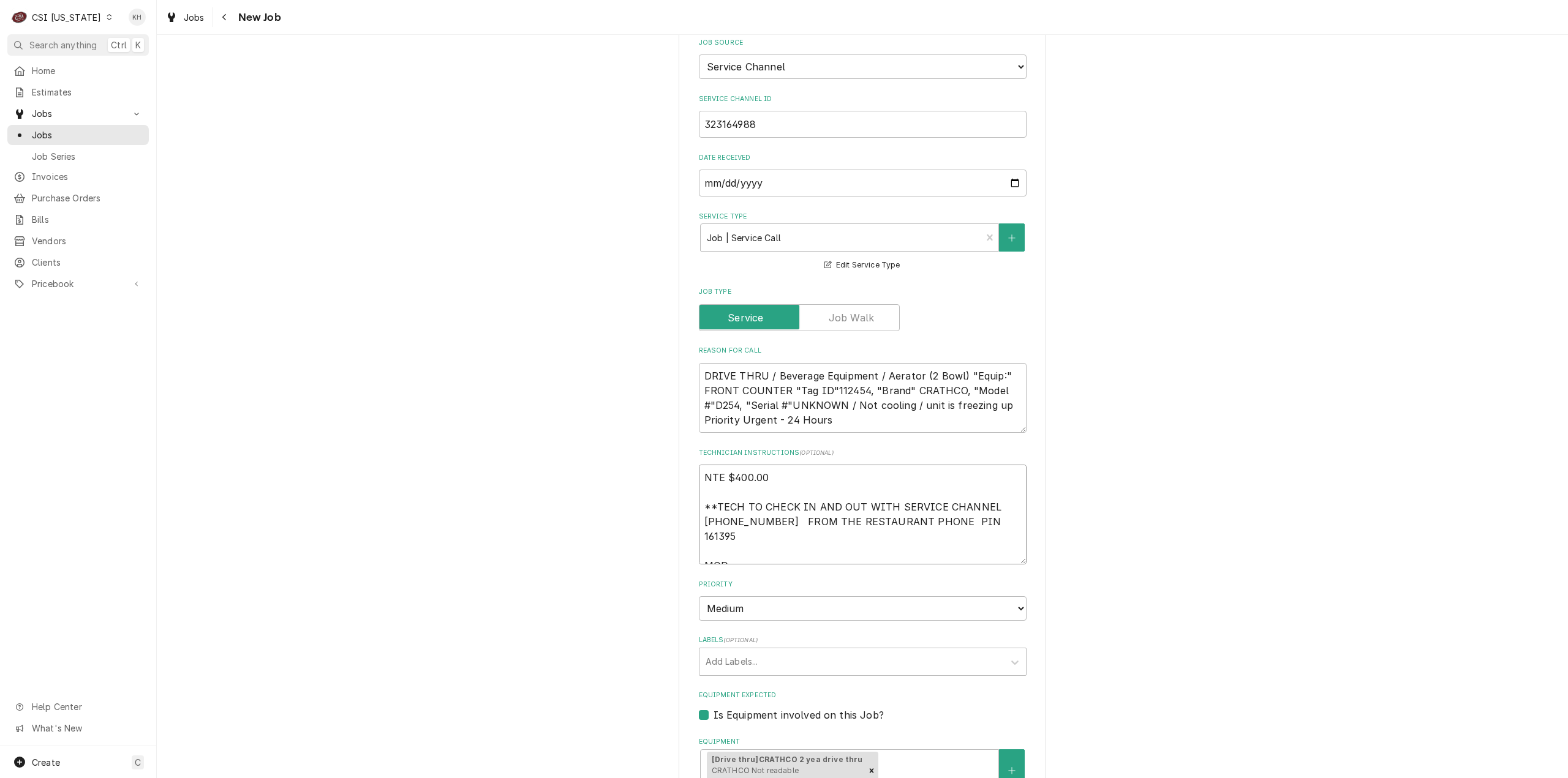
type textarea "x"
type textarea "NTE $400.00 **TECH TO CHECK IN AND OUT WITH SERVICE CHANNEL 516-500-7776 FROM T…"
type textarea "x"
type textarea "NTE $400.00 **TECH TO CHECK IN AND OUT WITH SERVICE CHANNEL 516-500-7776 FROM T…"
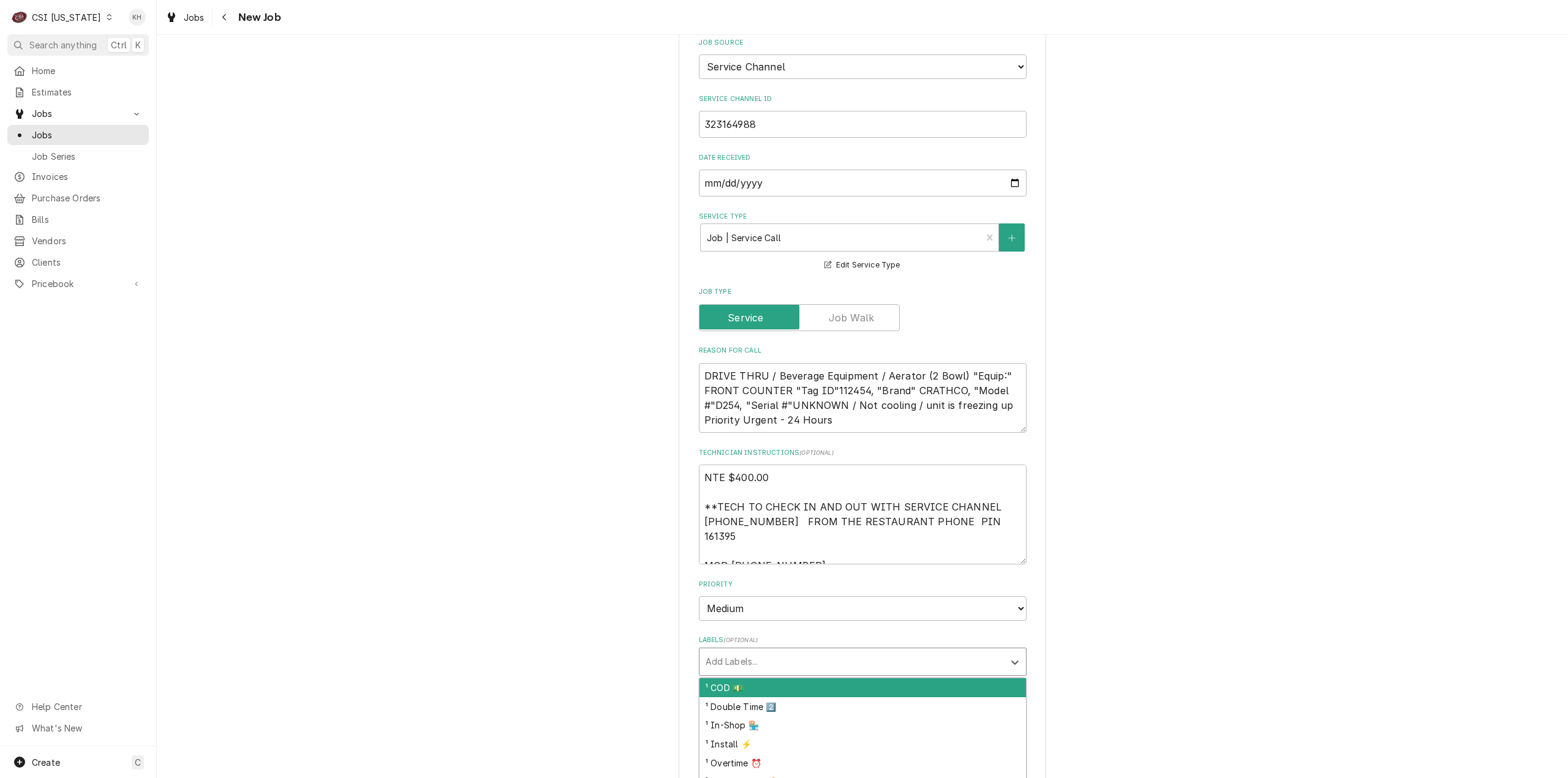
click at [772, 651] on div "Labels" at bounding box center [851, 661] width 292 height 22
type input "bev"
click at [788, 679] on div "² Beverage ☕️" at bounding box center [862, 688] width 326 height 19
type textarea "x"
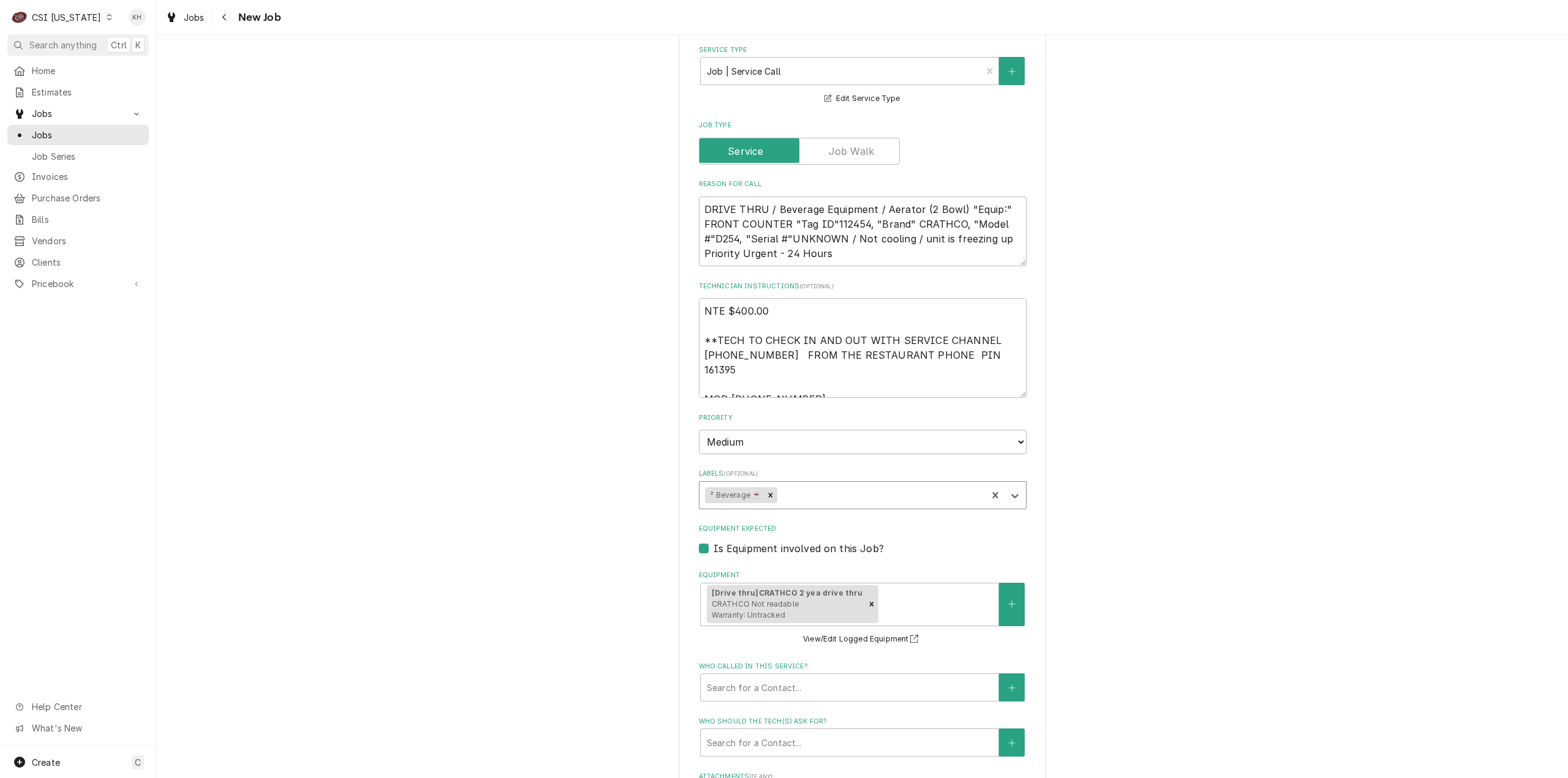
scroll to position [1041, 0]
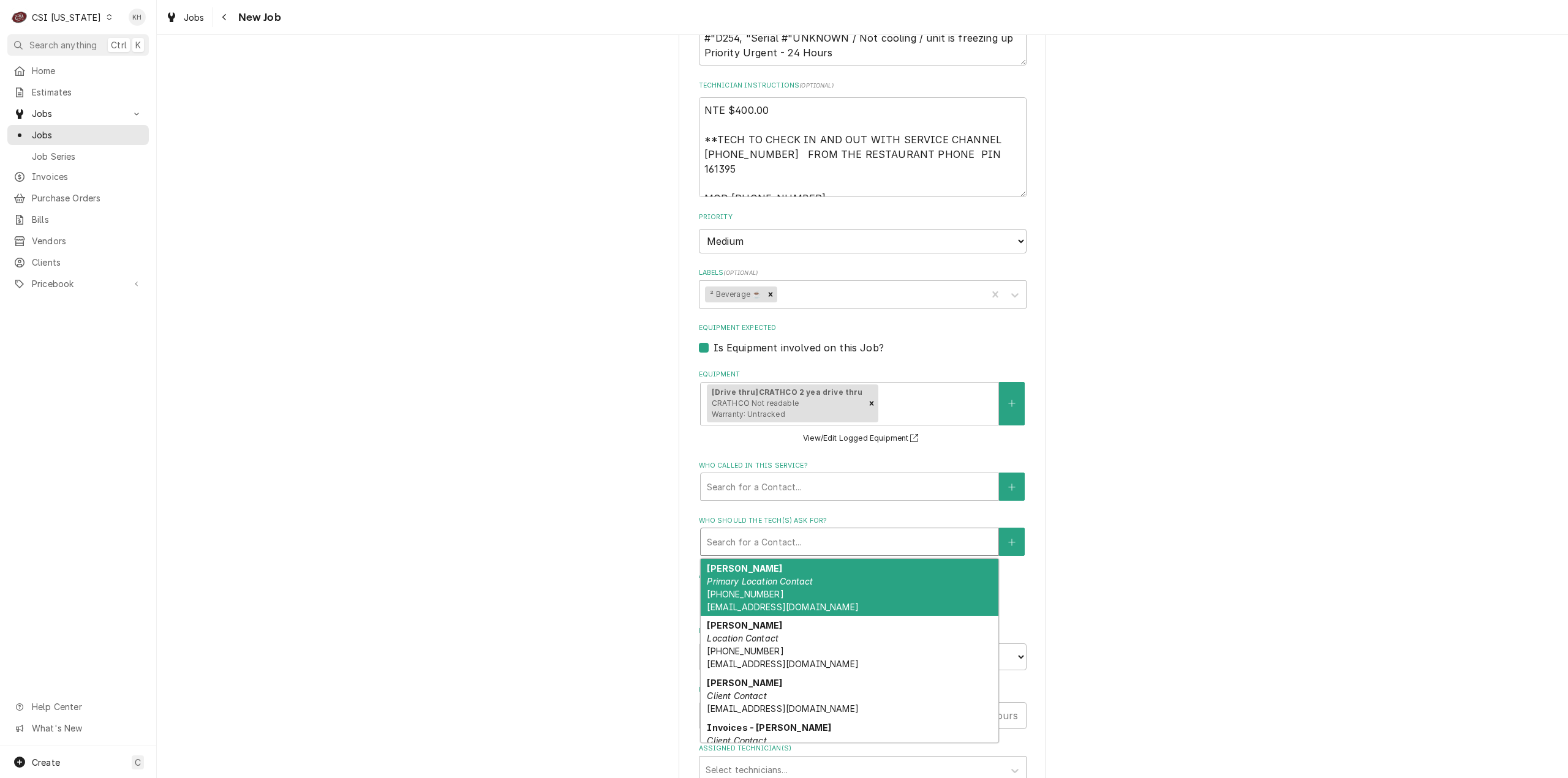
click at [822, 531] on div "Who should the tech(s) ask for?" at bounding box center [849, 541] width 285 height 22
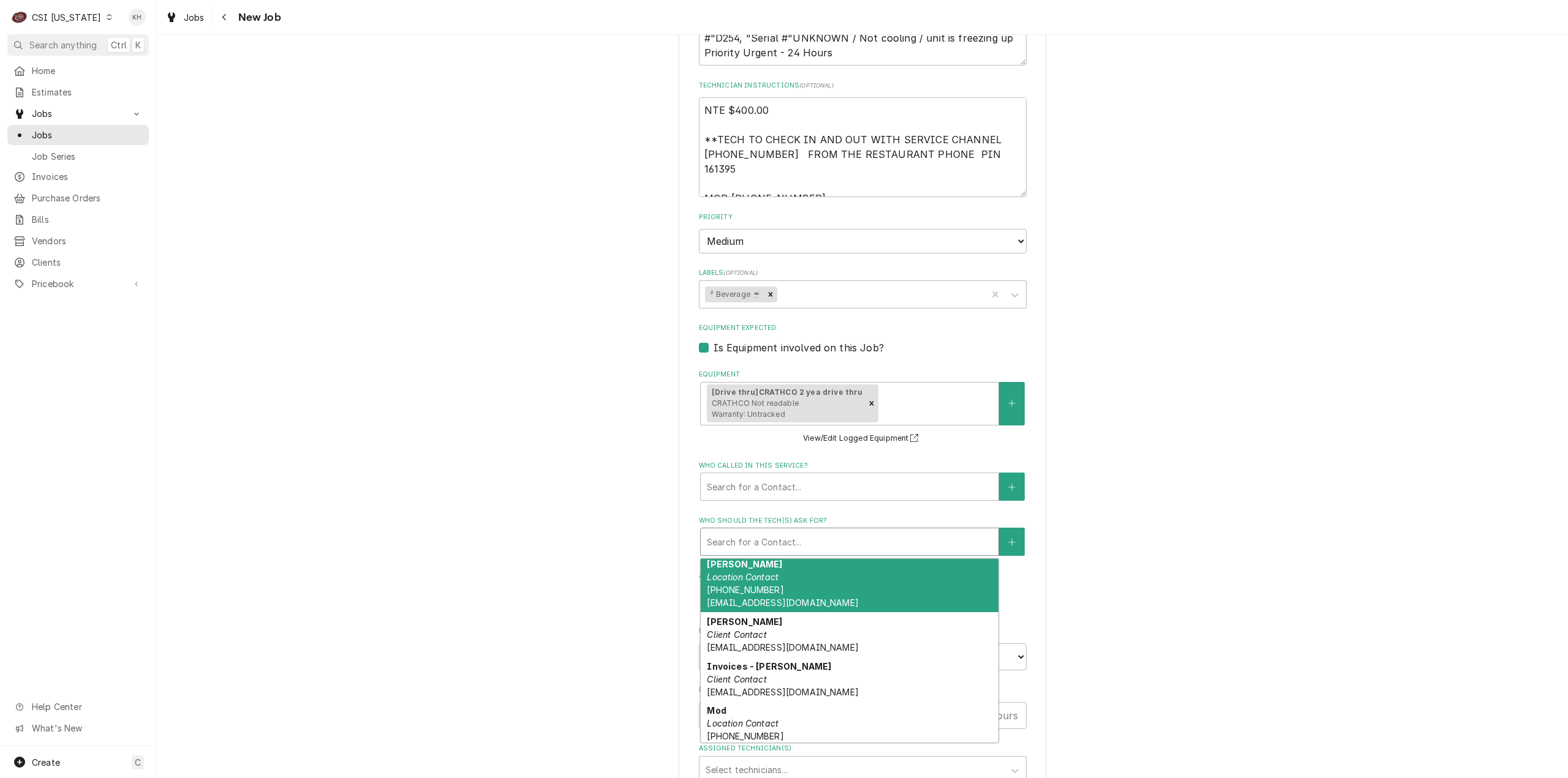
scroll to position [109, 0]
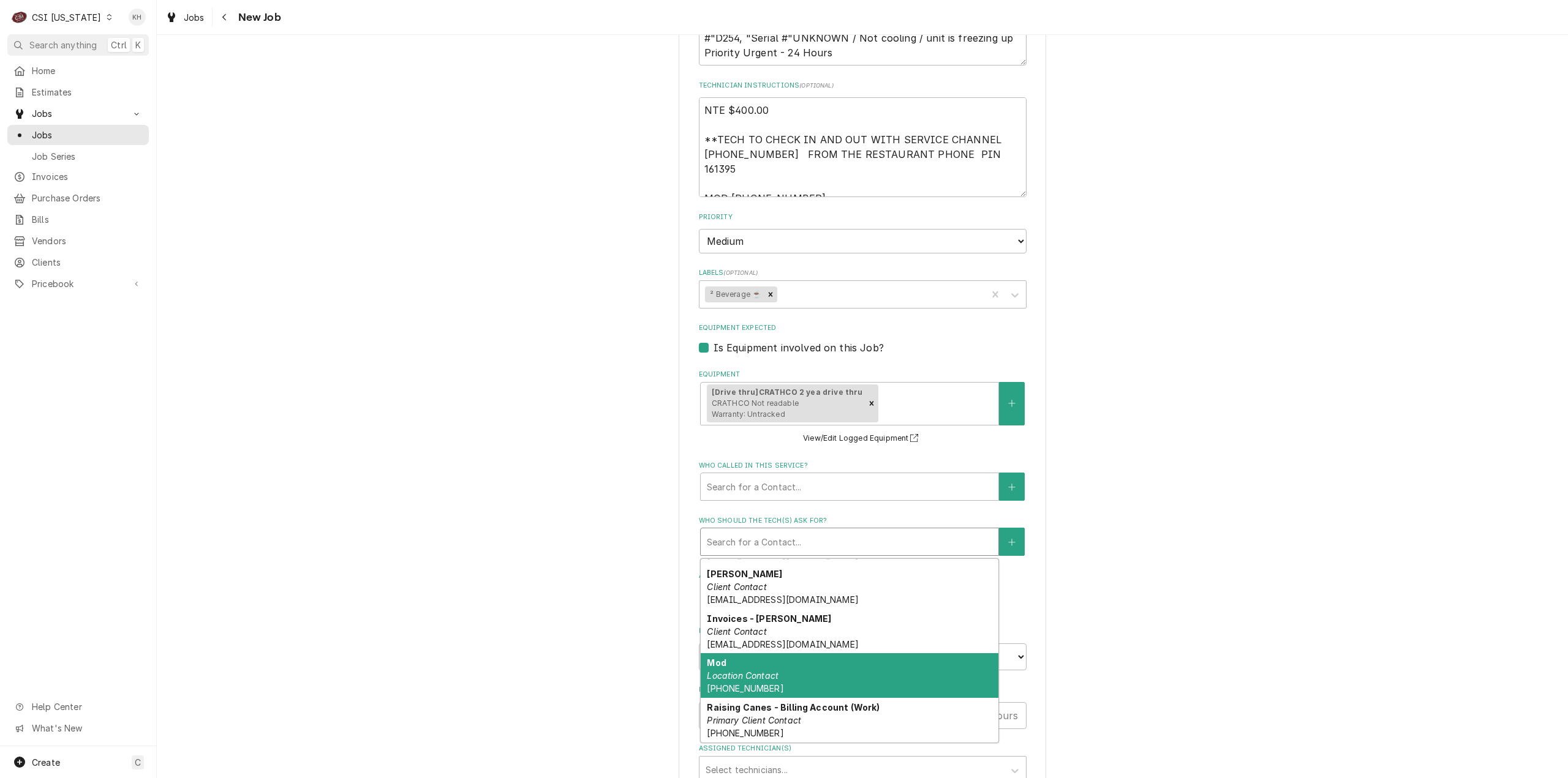
click at [847, 653] on div "Mod Location Contact (502) 977-3780" at bounding box center [849, 675] width 297 height 44
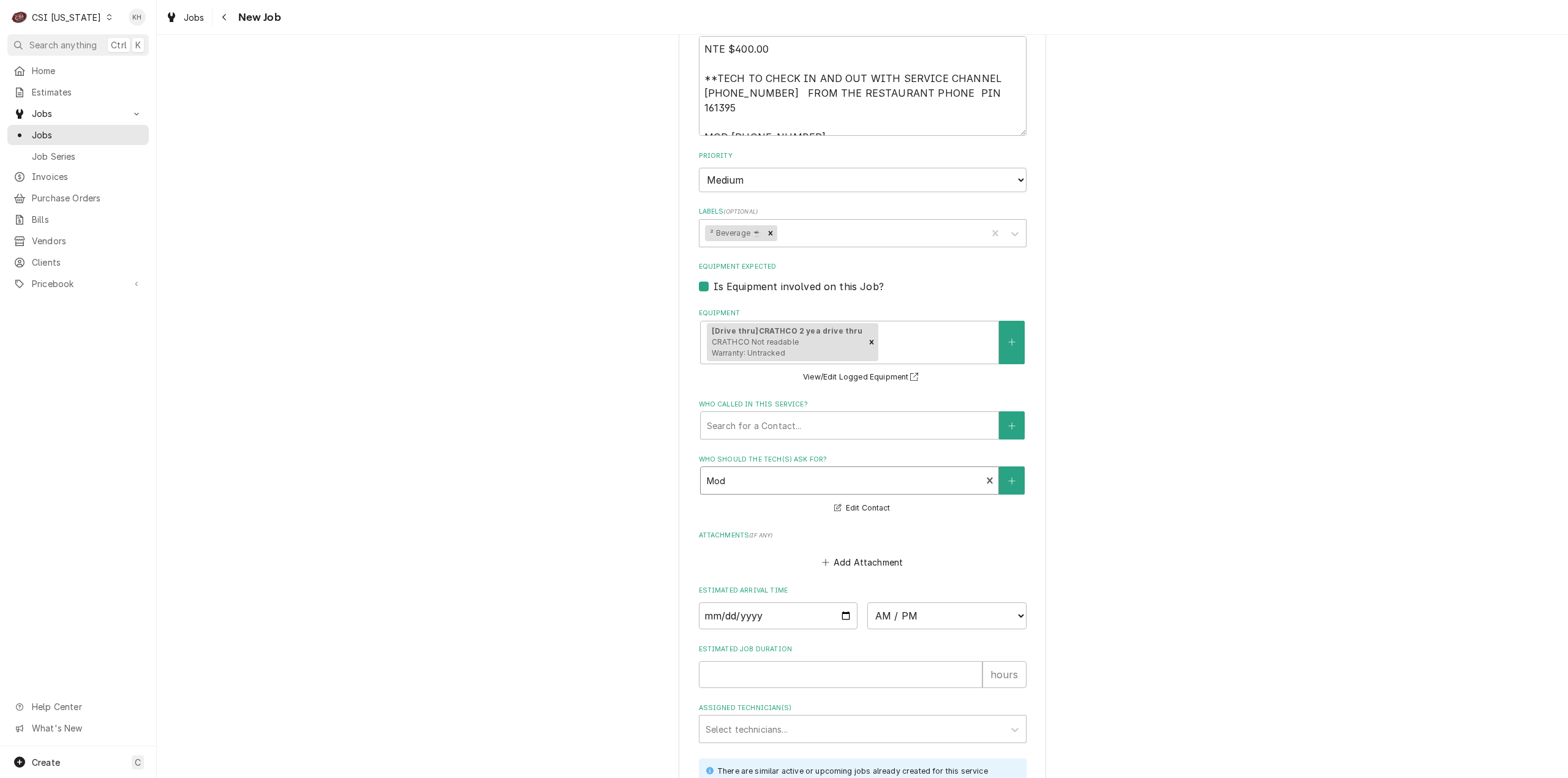
scroll to position [1163, 0]
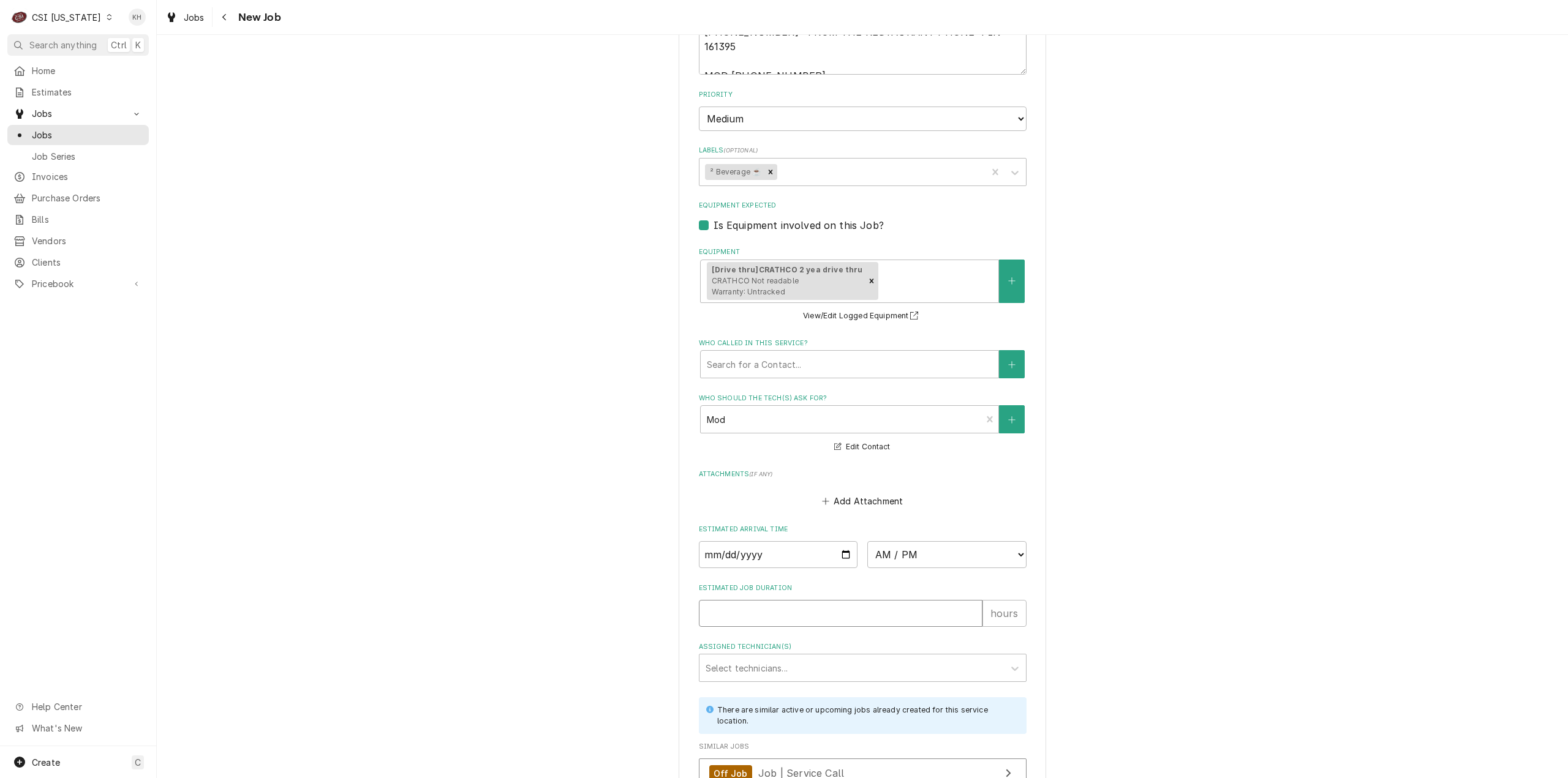
click at [805, 600] on input "Estimated Job Duration" at bounding box center [840, 613] width 284 height 27
type textarea "x"
type input "2"
type textarea "x"
type input "2"
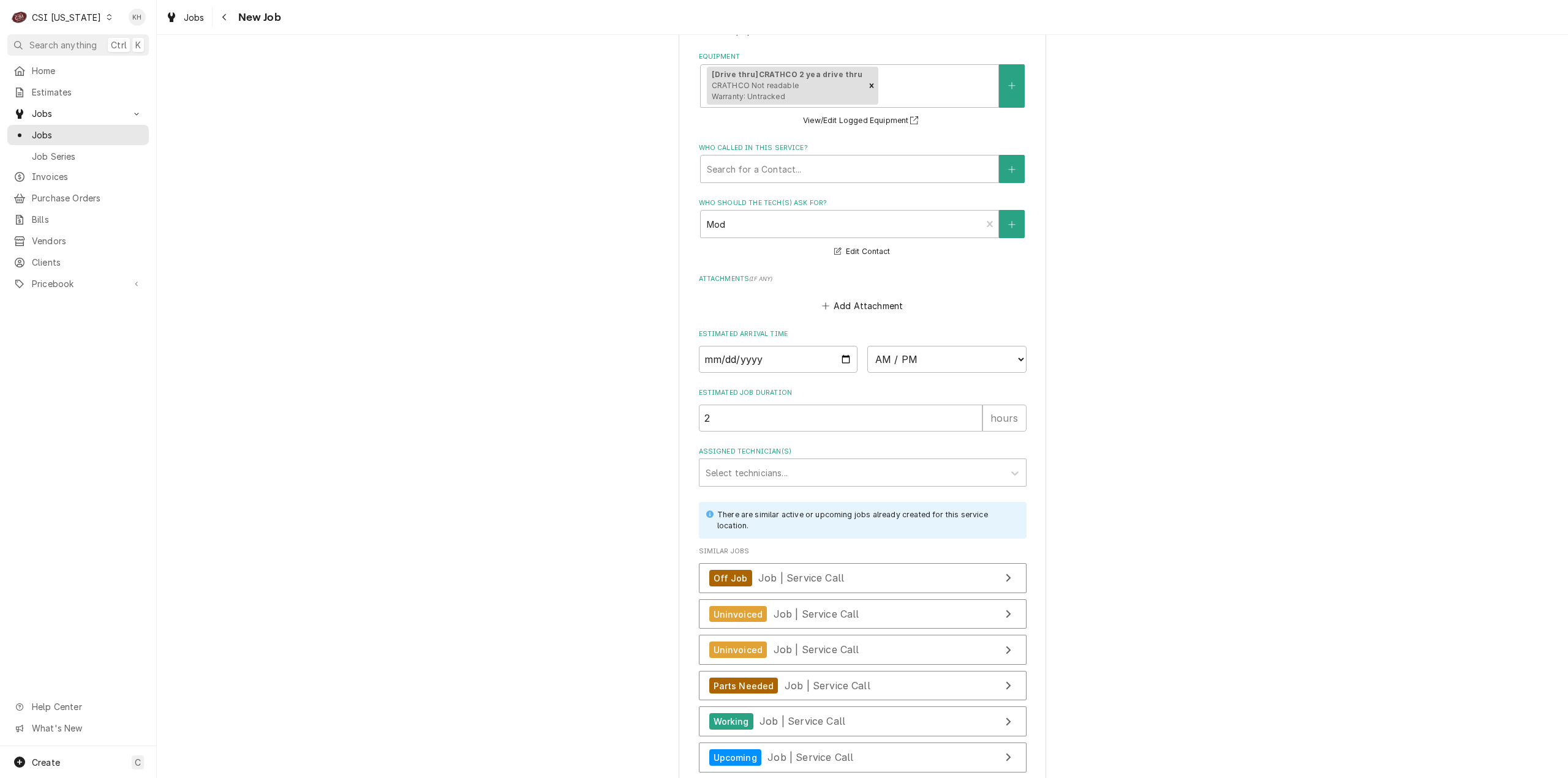
scroll to position [1433, 0]
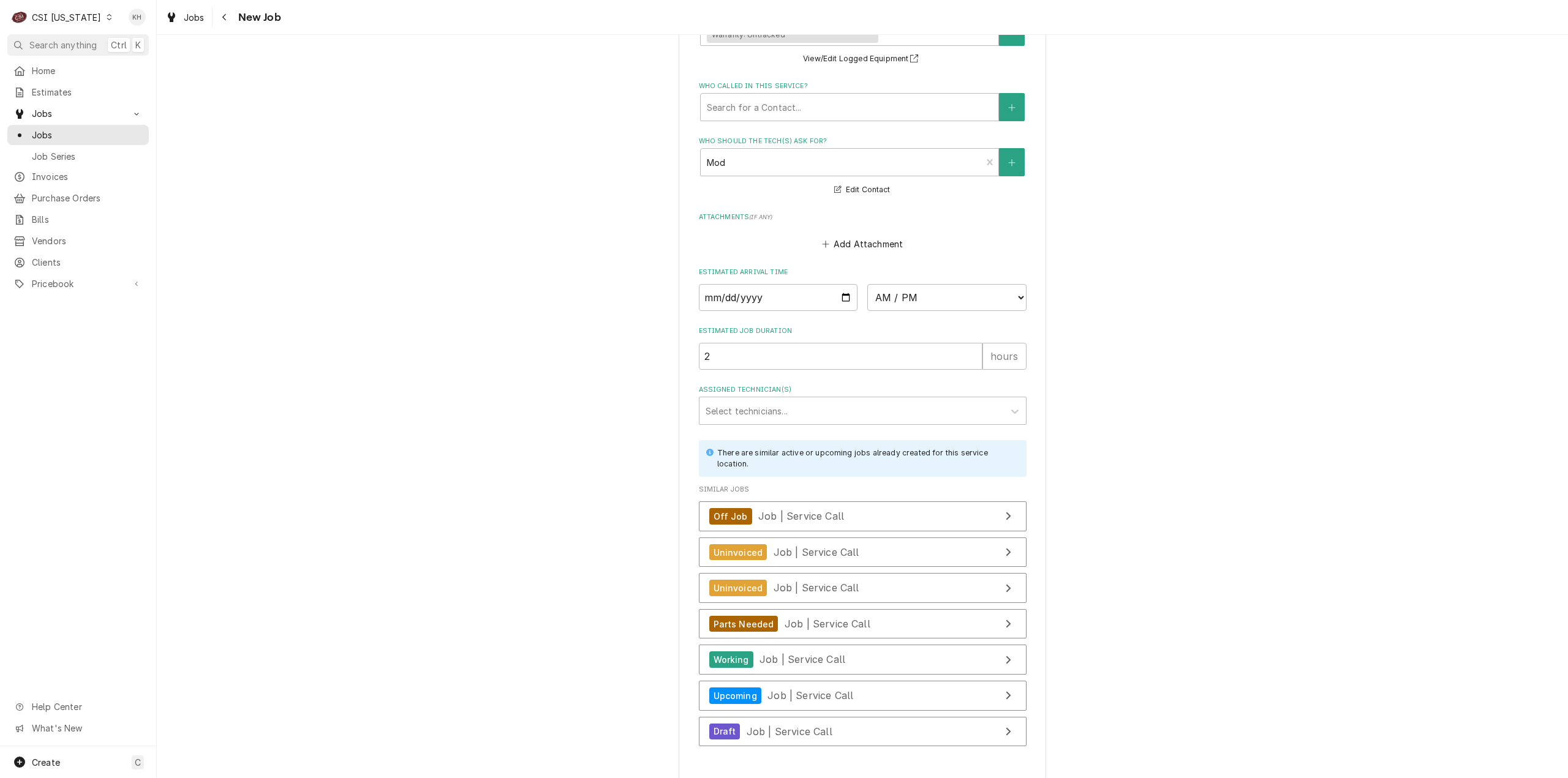
type textarea "x"
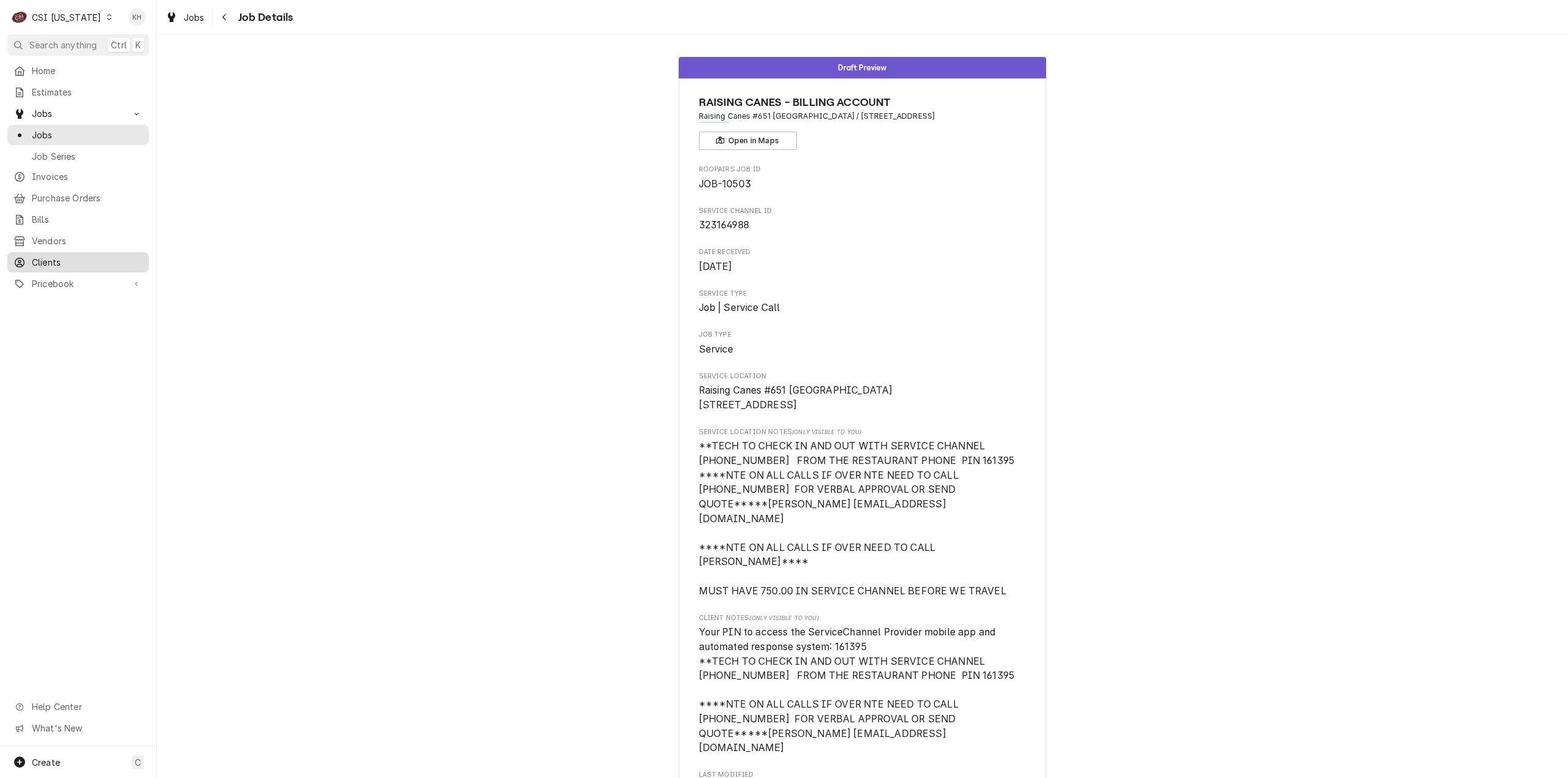
click at [48, 255] on span "Clients" at bounding box center [87, 262] width 111 height 13
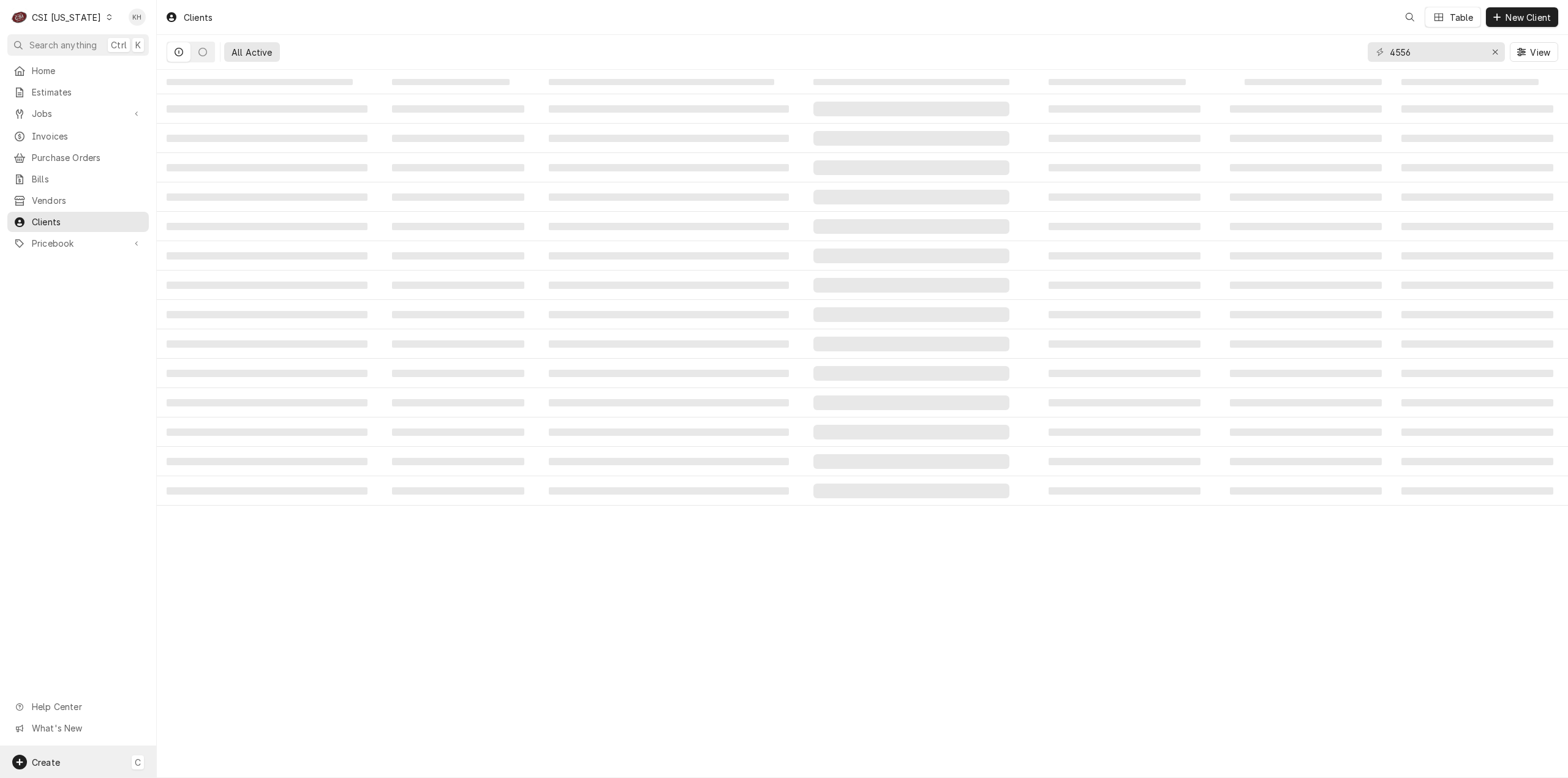
click at [68, 775] on div "Create C" at bounding box center [78, 762] width 156 height 32
click at [190, 642] on link "Job" at bounding box center [219, 636] width 110 height 21
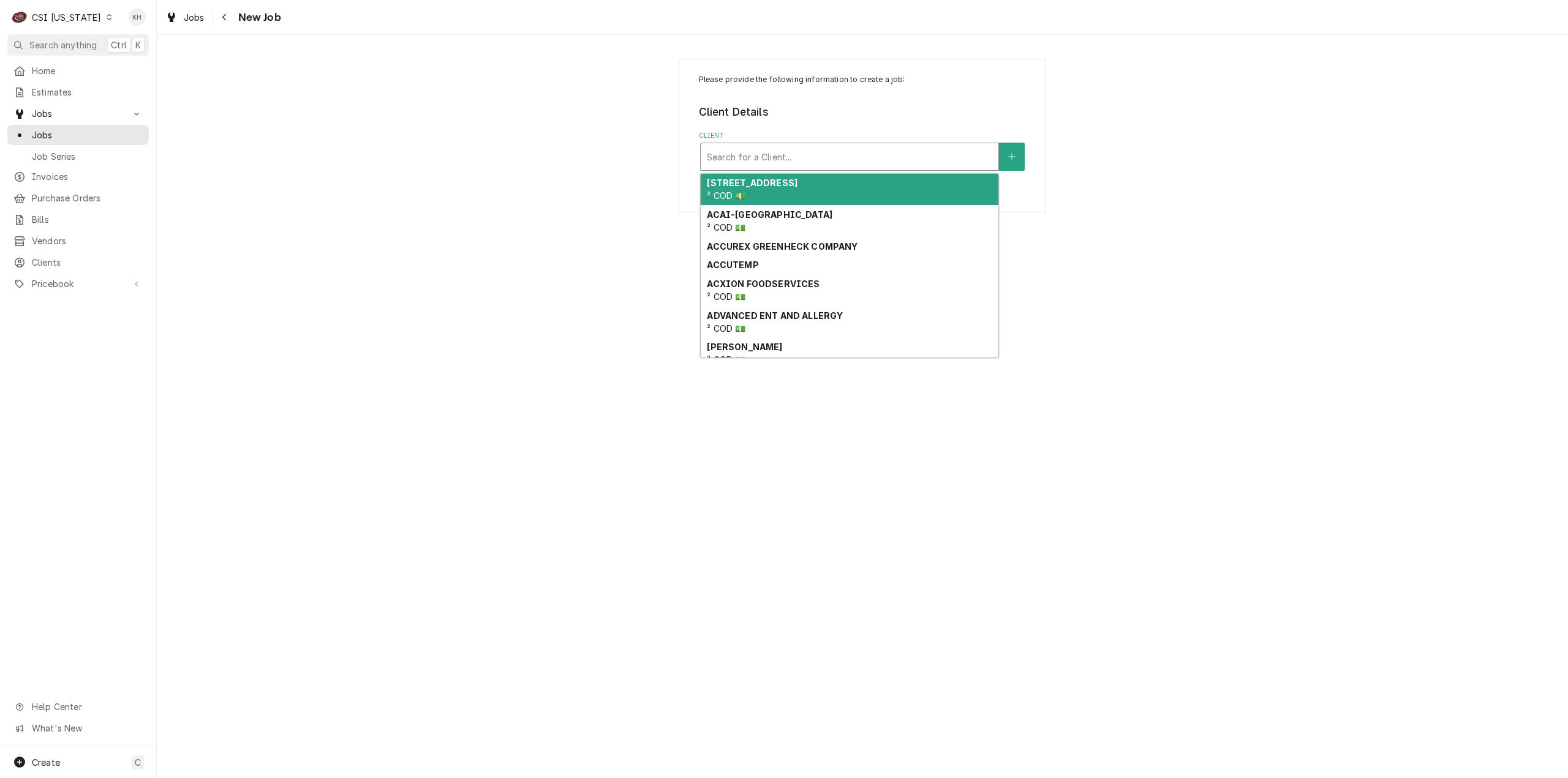
click at [812, 159] on div "Client" at bounding box center [849, 156] width 285 height 22
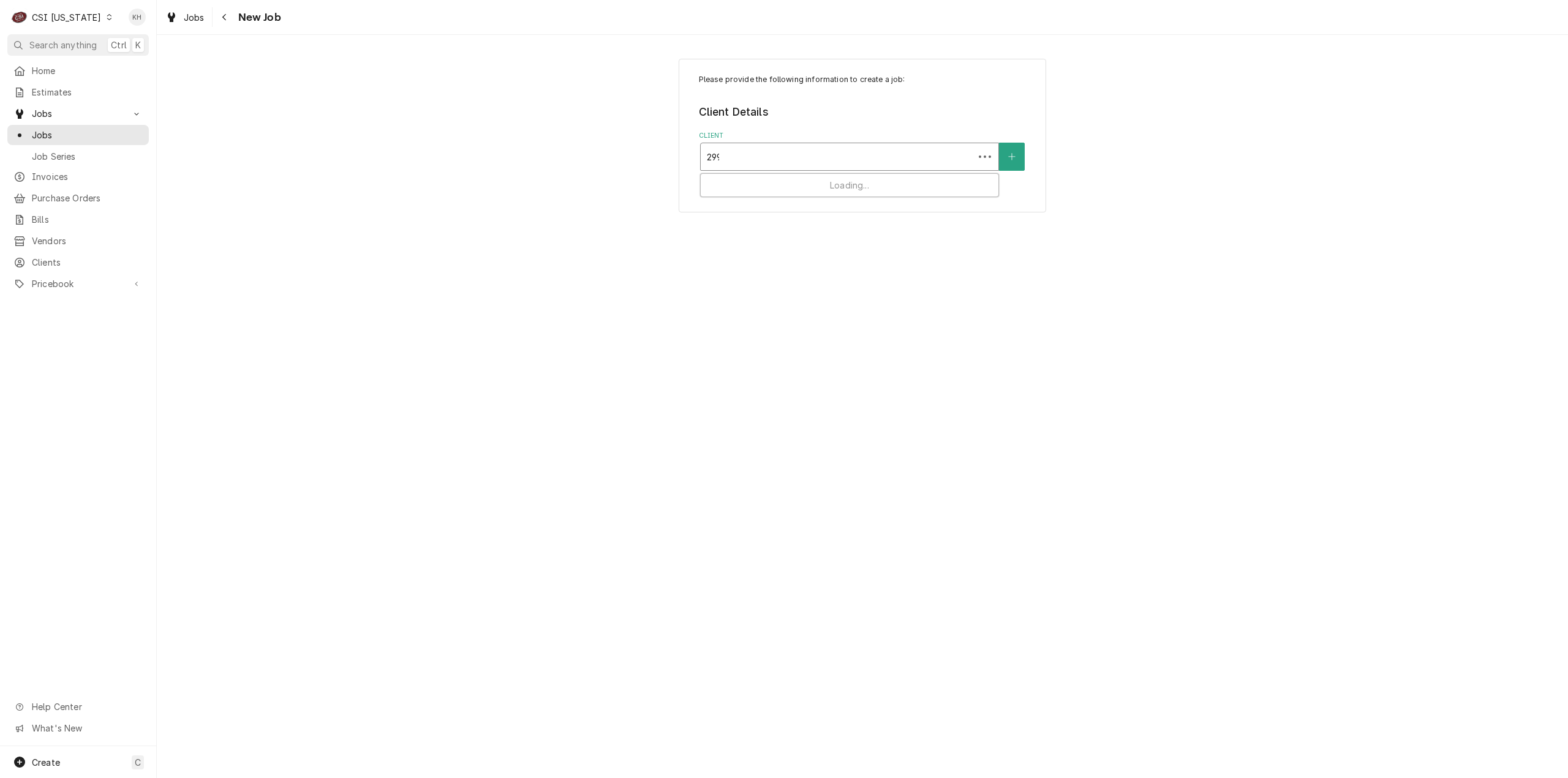
type input "2990"
click at [809, 193] on div "RAISING CANES - BILLING ACCOUNT" at bounding box center [849, 201] width 297 height 19
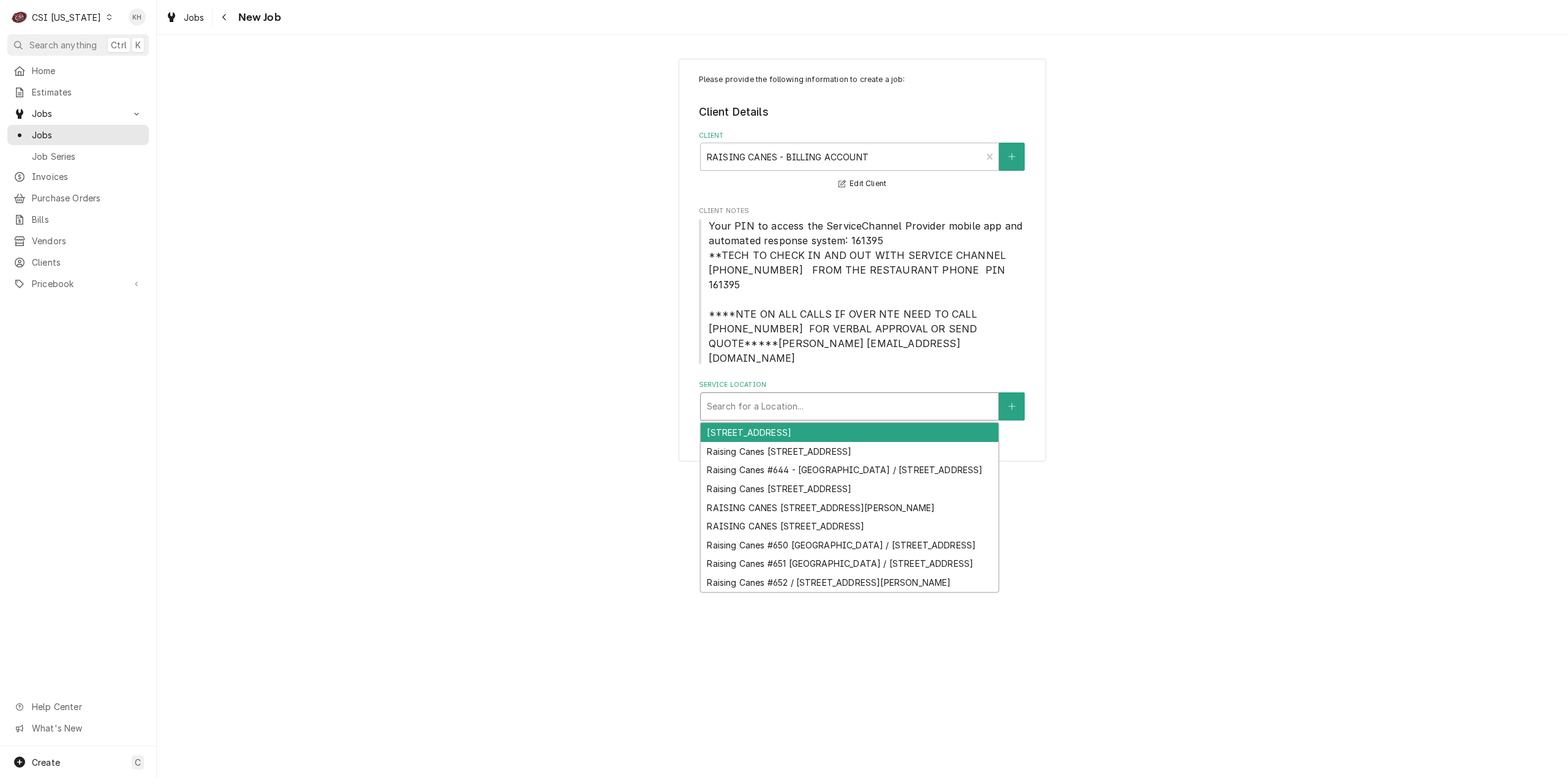
click at [833, 395] on div "Service Location" at bounding box center [849, 406] width 285 height 22
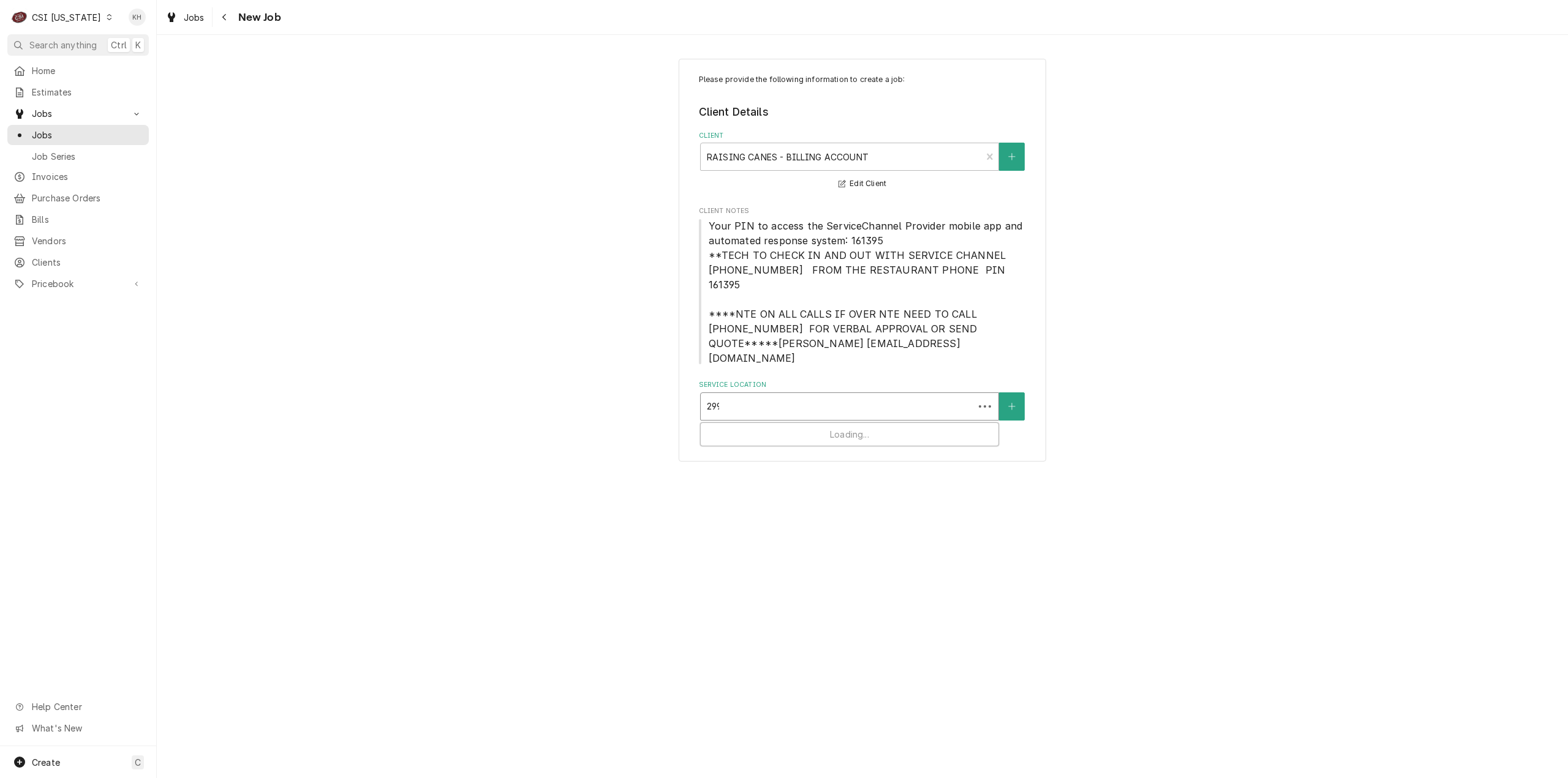
type input "2990"
click at [819, 423] on div "Raising Canes #651 [GEOGRAPHIC_DATA] / [STREET_ADDRESS]" at bounding box center [849, 432] width 297 height 19
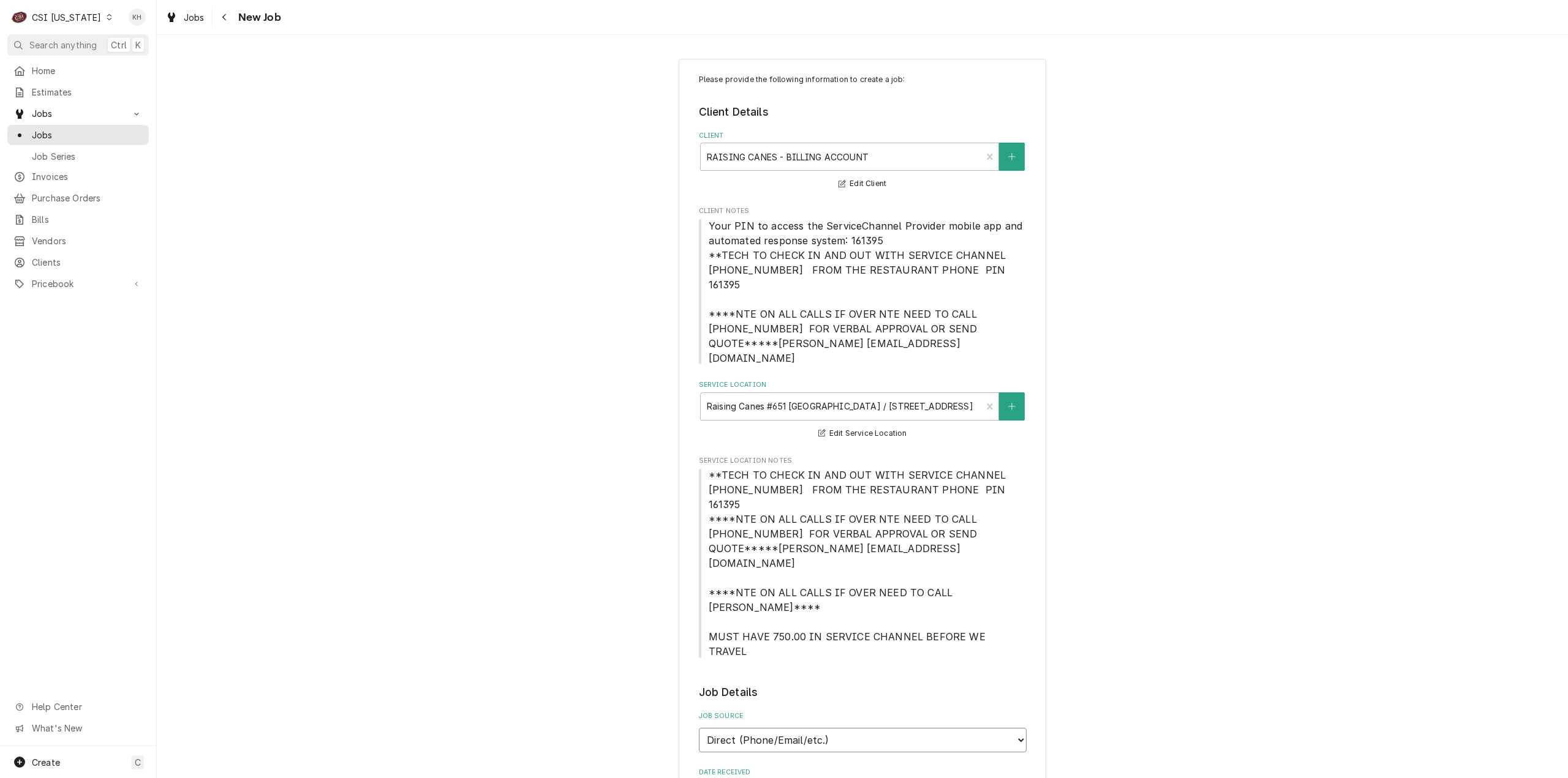
click at [844, 728] on select "Direct (Phone/Email/etc.) Service Channel Corrigo Ecotrak Other" at bounding box center [862, 740] width 328 height 25
select select "1"
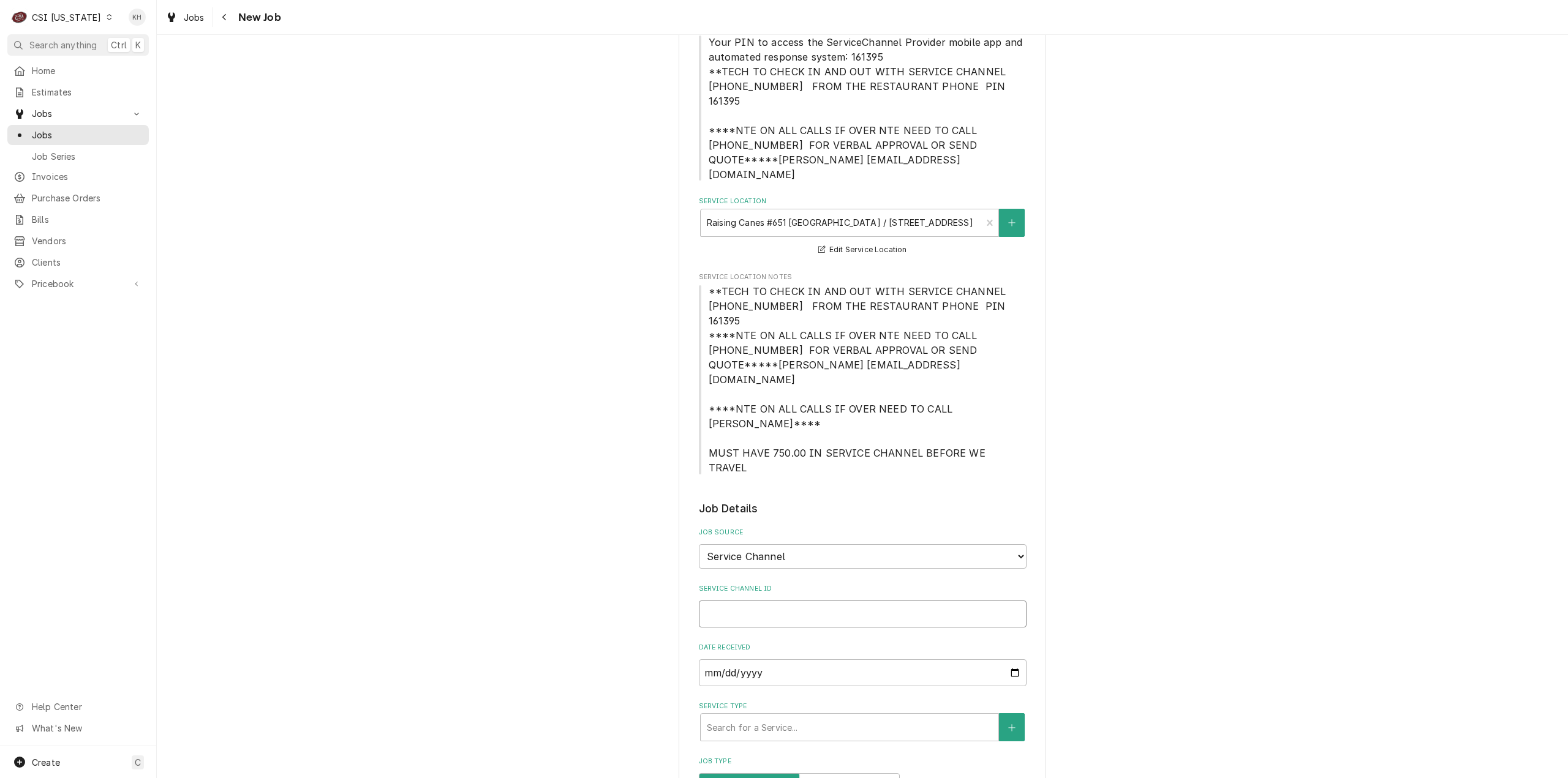
click at [765, 601] on input "Service Channel ID" at bounding box center [862, 614] width 328 height 27
paste input "323164937"
type textarea "x"
type input "323164937"
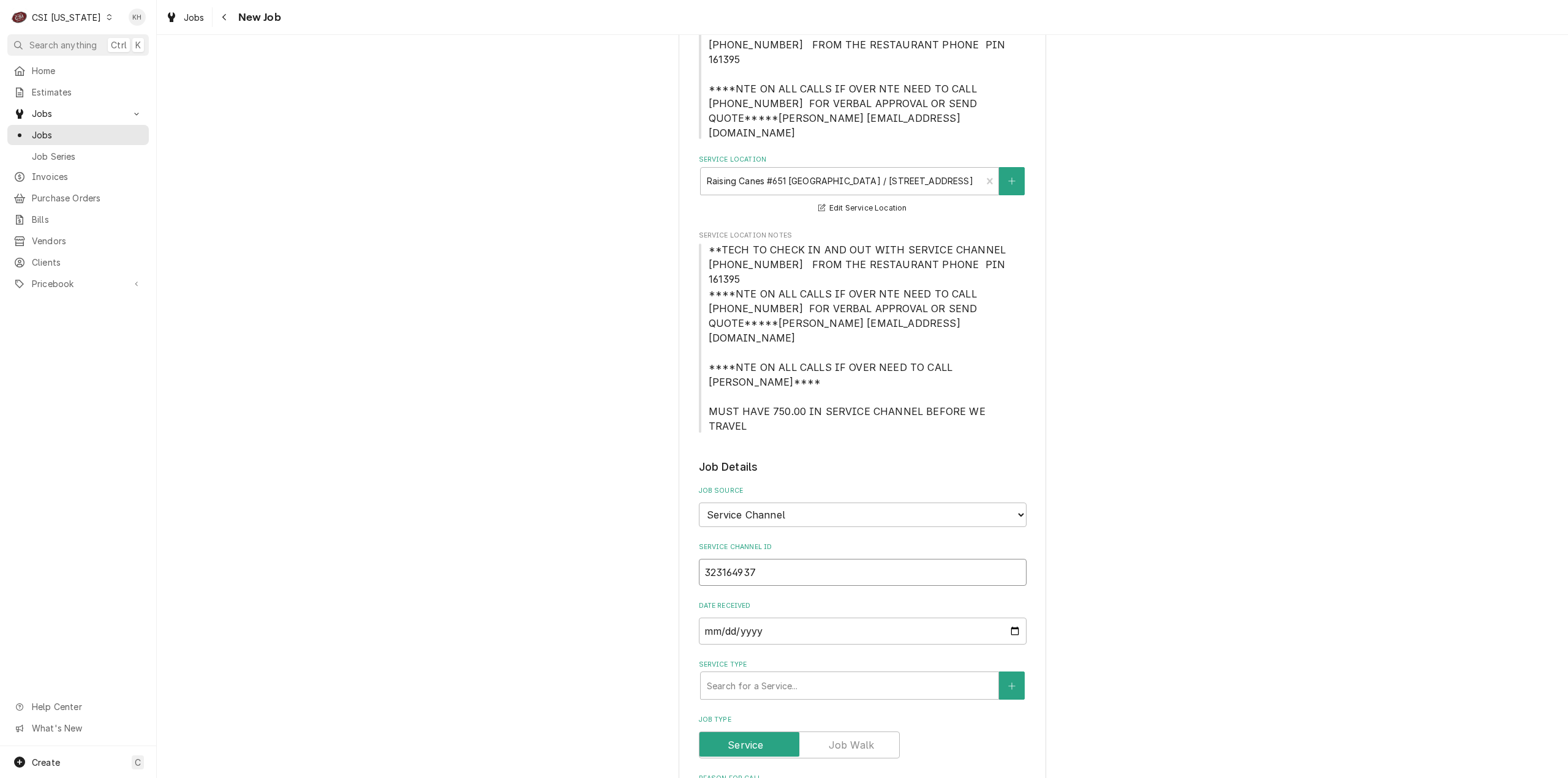
type textarea "x"
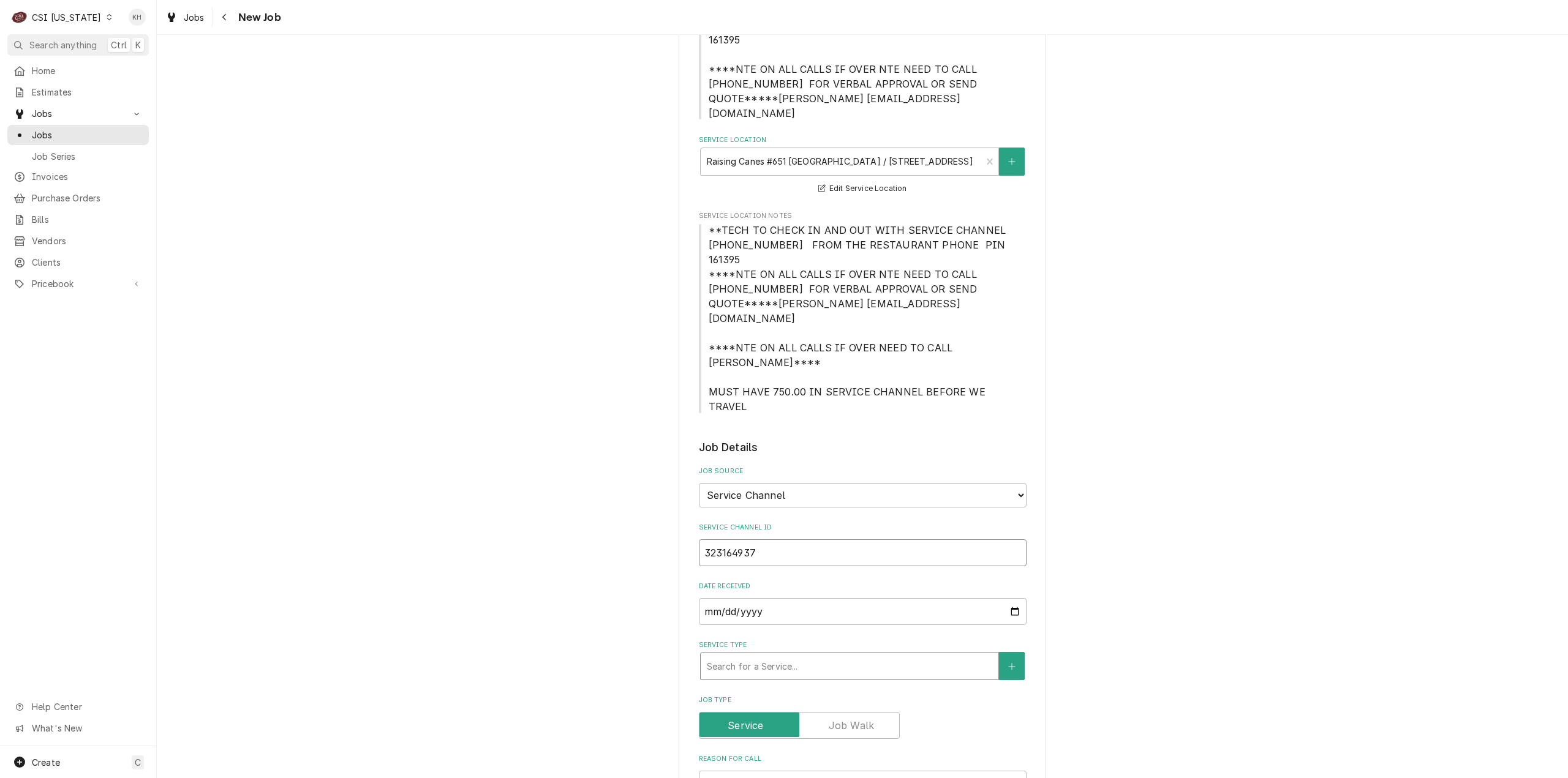
type input "323164937"
click at [772, 655] on div "Service Type" at bounding box center [849, 665] width 285 height 22
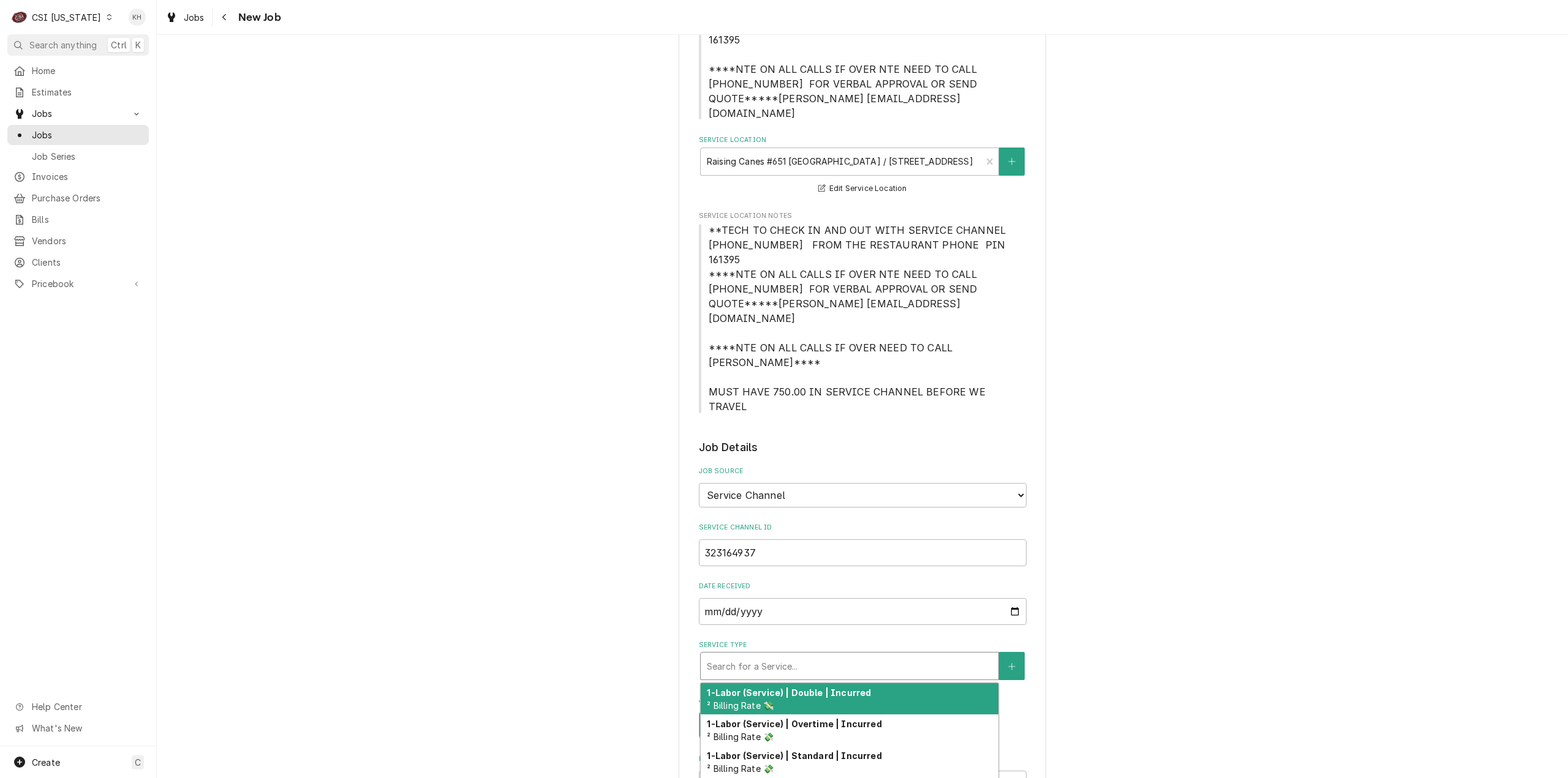
type textarea "x"
type input "s"
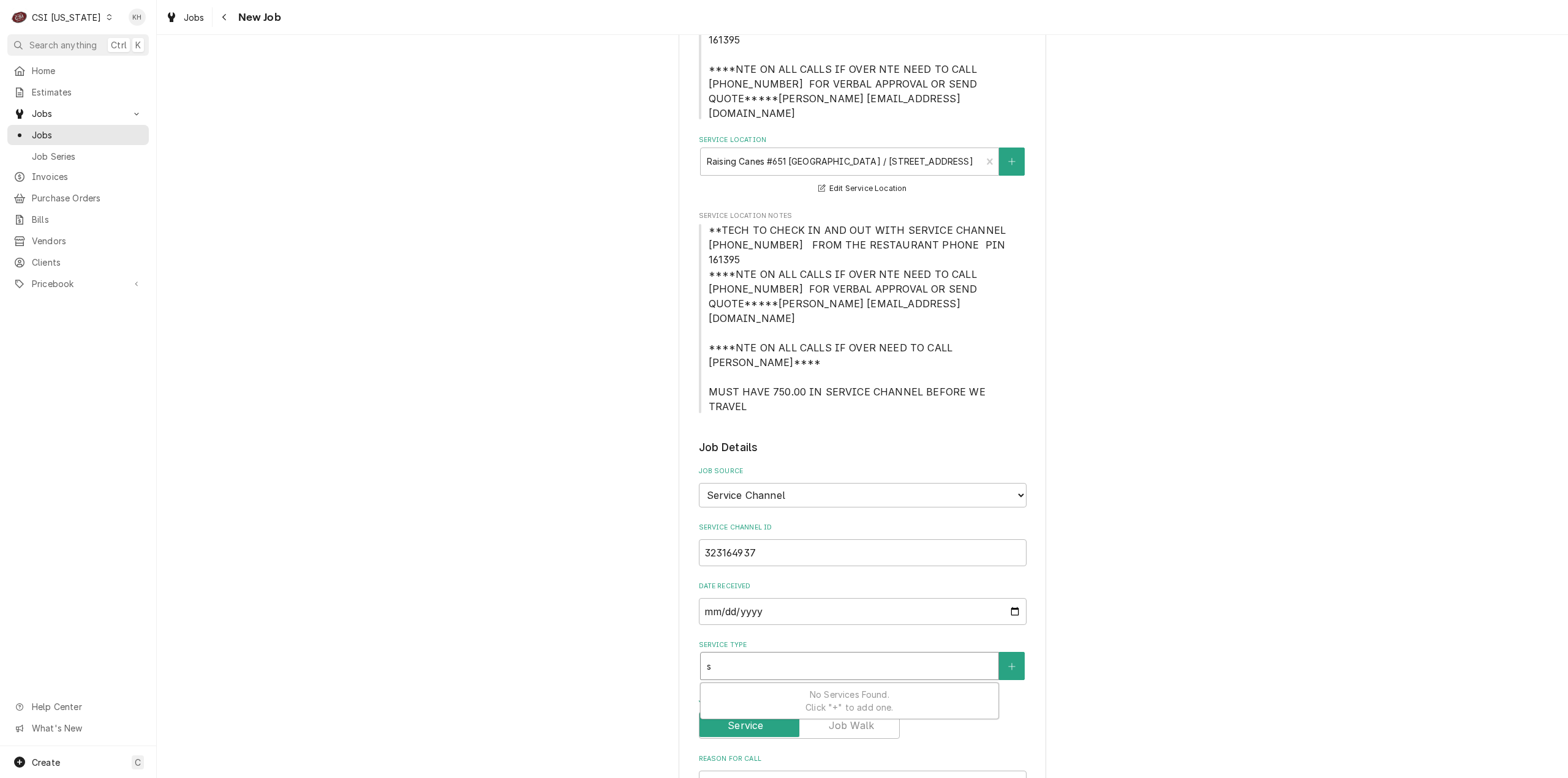
type textarea "x"
type input "se"
type textarea "x"
type input "ser"
type textarea "x"
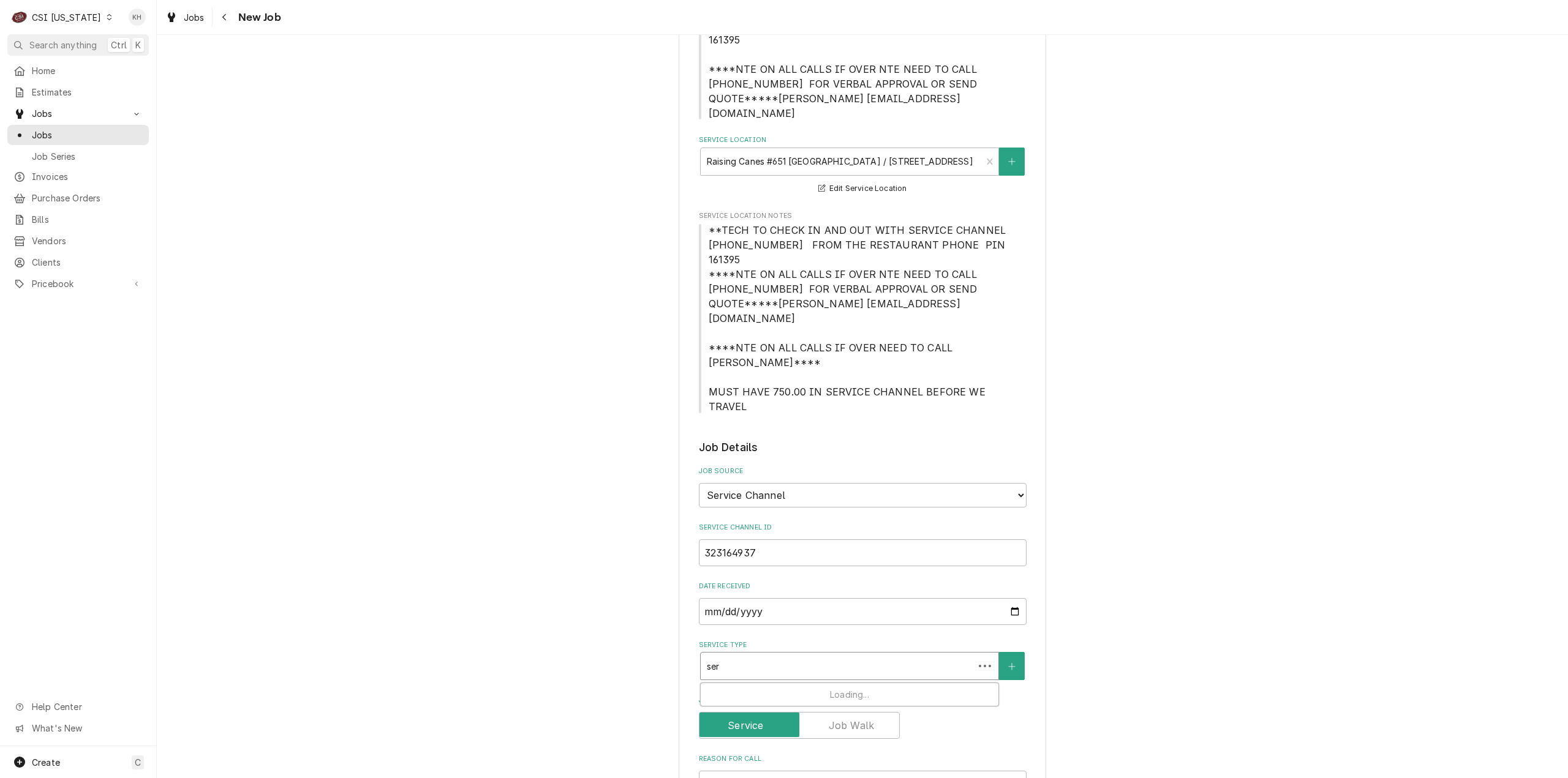
type input "serv"
type textarea "x"
type input "servi"
type textarea "x"
type input "servic"
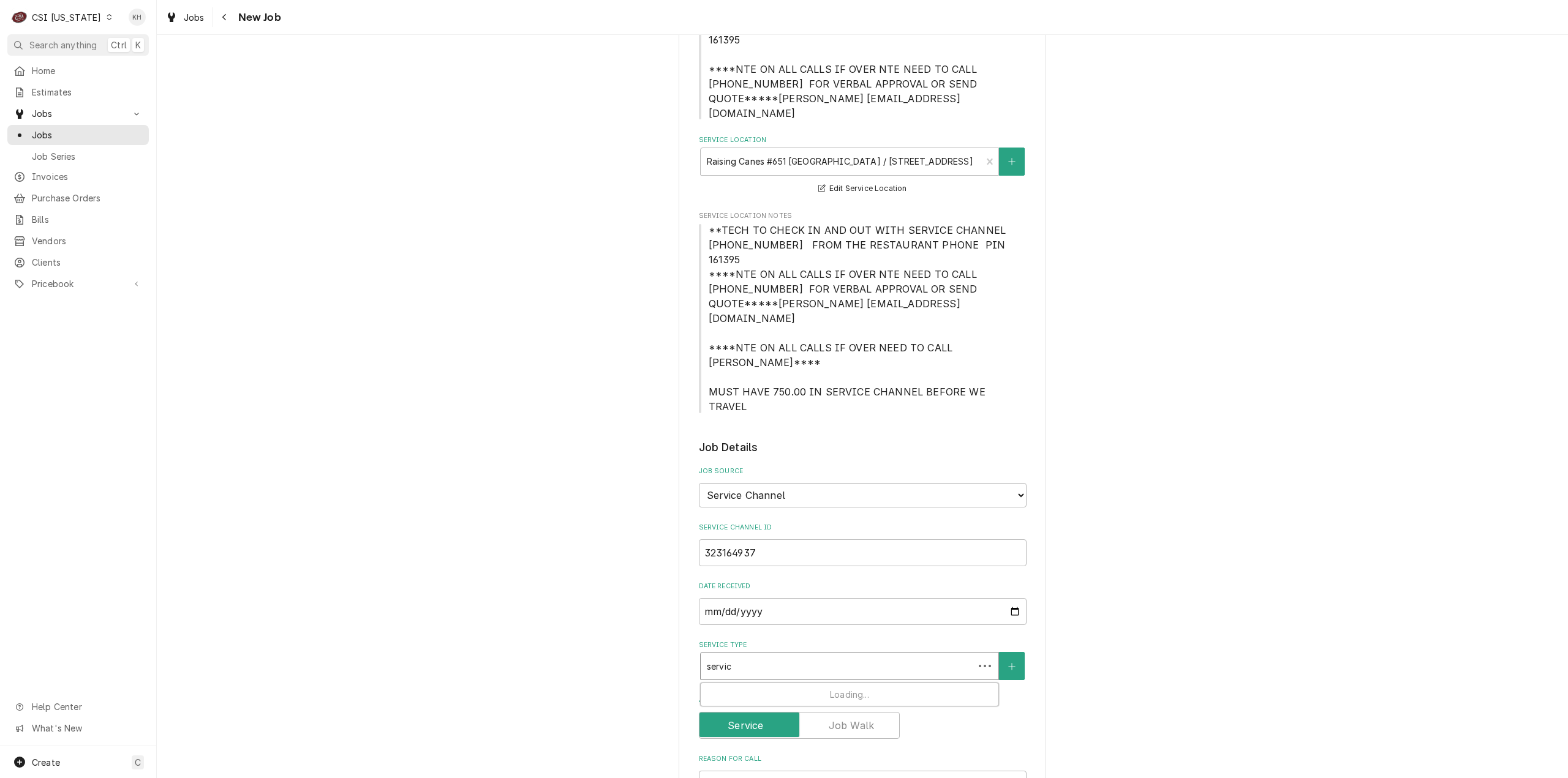
type textarea "x"
type input "service"
type textarea "x"
type input "service"
type textarea "x"
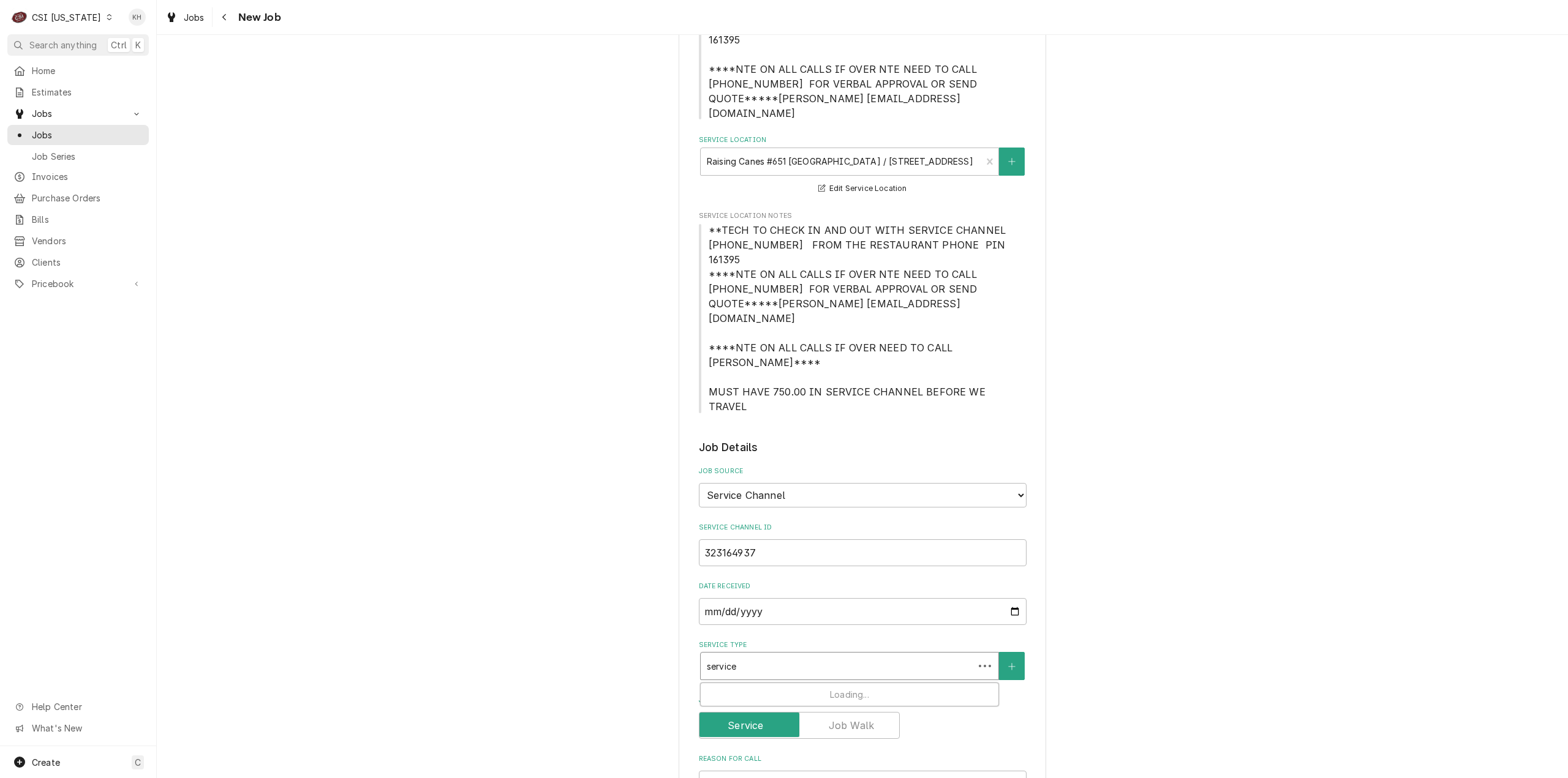
type input "service c"
type textarea "x"
type input "service ca"
type textarea "x"
type input "service cal"
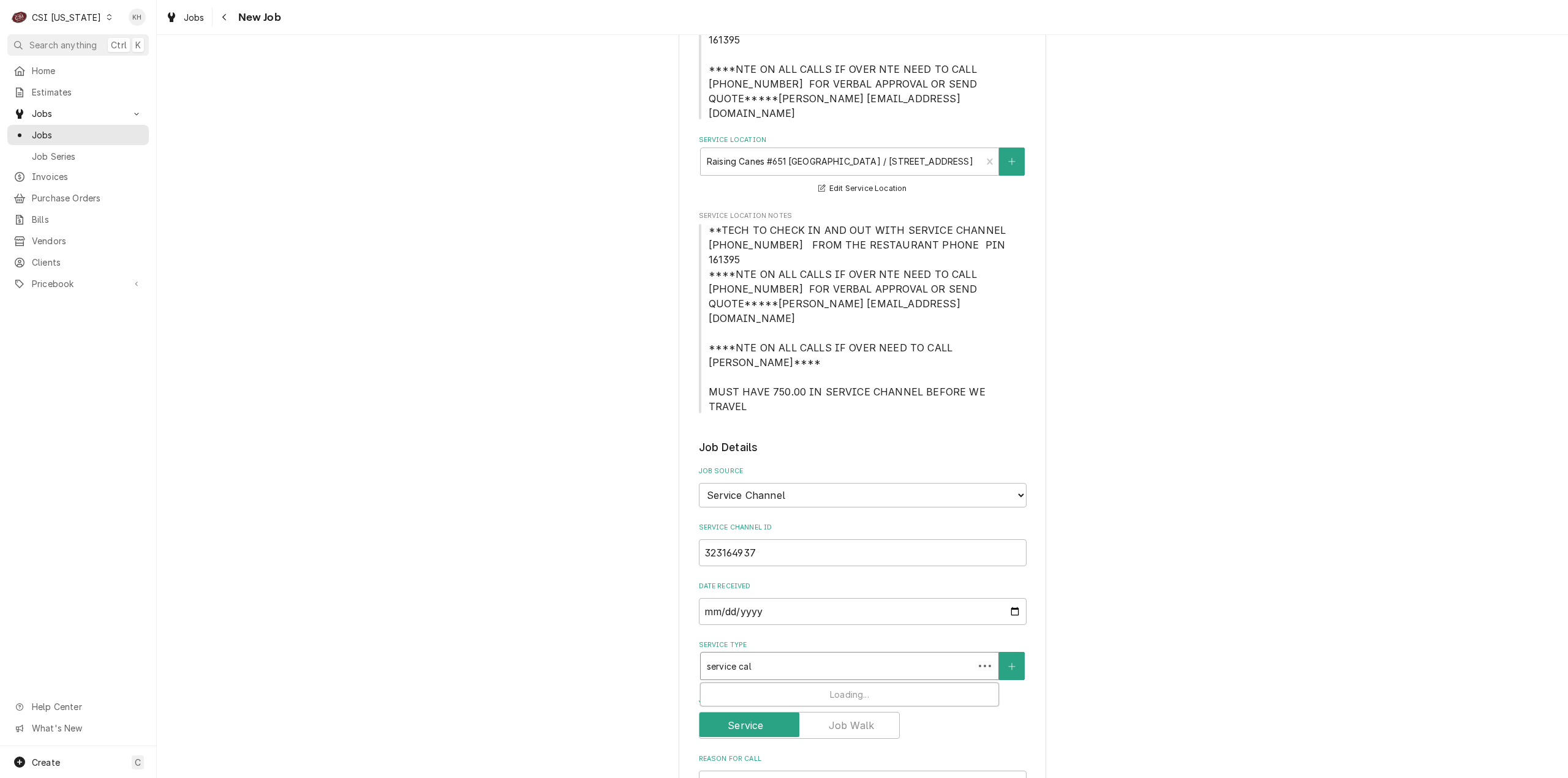
type textarea "x"
type input "service call"
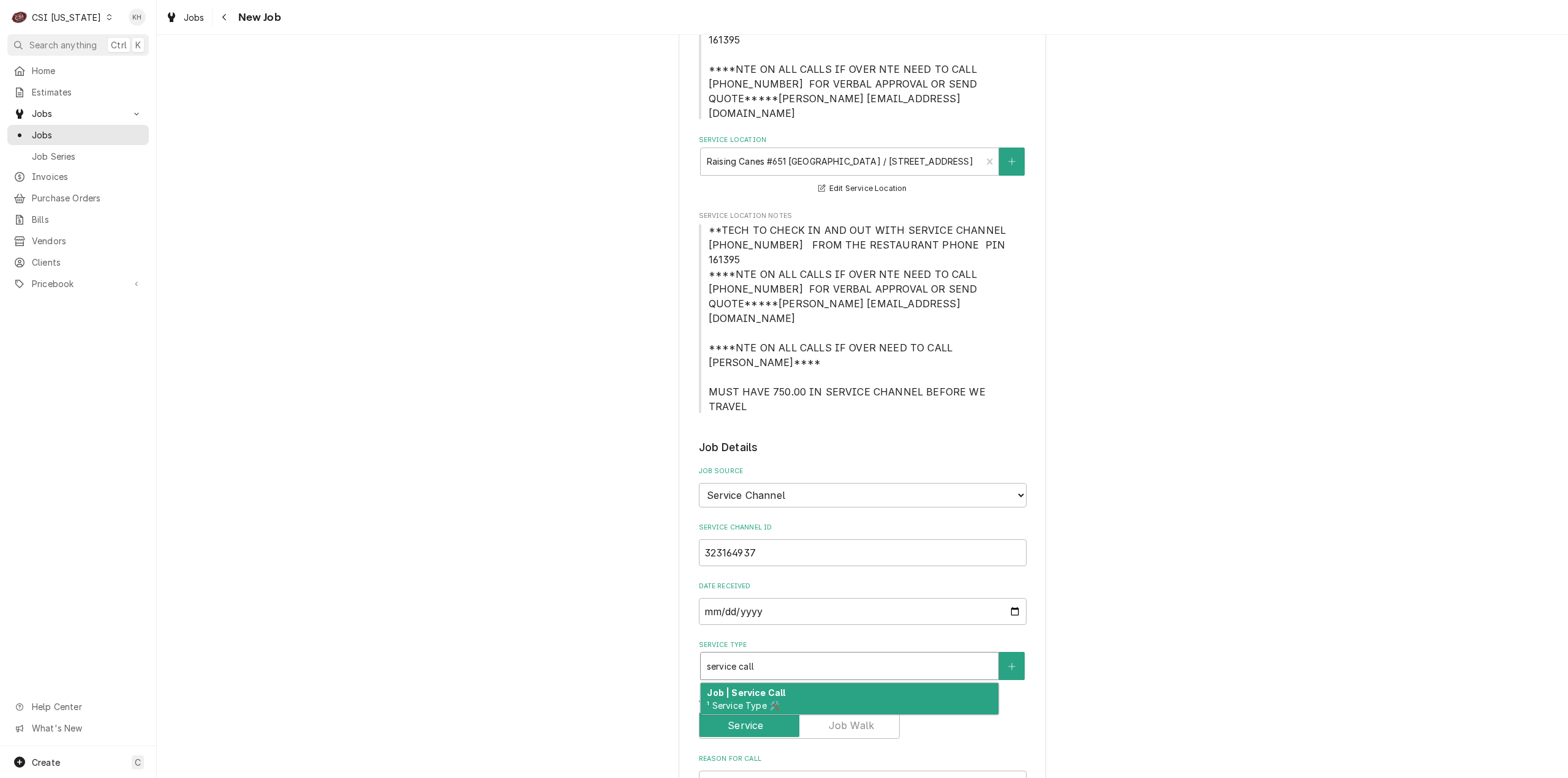
click at [784, 684] on div "Job | Service Call ¹ Service Type 🛠️" at bounding box center [849, 699] width 297 height 32
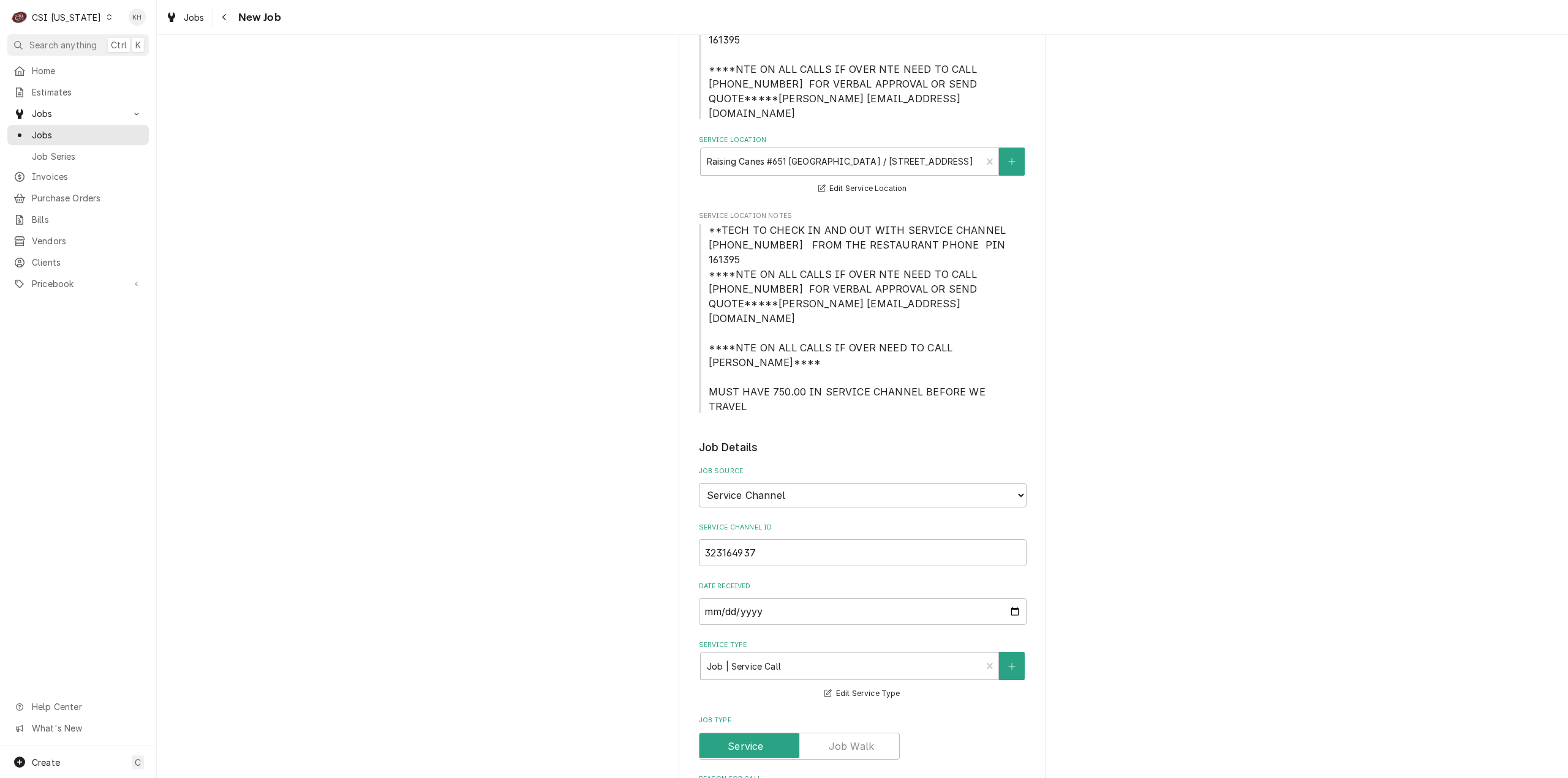
paste textarea "DINING ROOM / Beverage Equipment / Aerator (2 Bowl) "Equip:" FRONT COUNTER "Tag…"
type textarea "x"
type textarea "DINING ROOM / Beverage Equipment / Aerator (2 Bowl) "Equip:" FRONT COUNTER "Tag…"
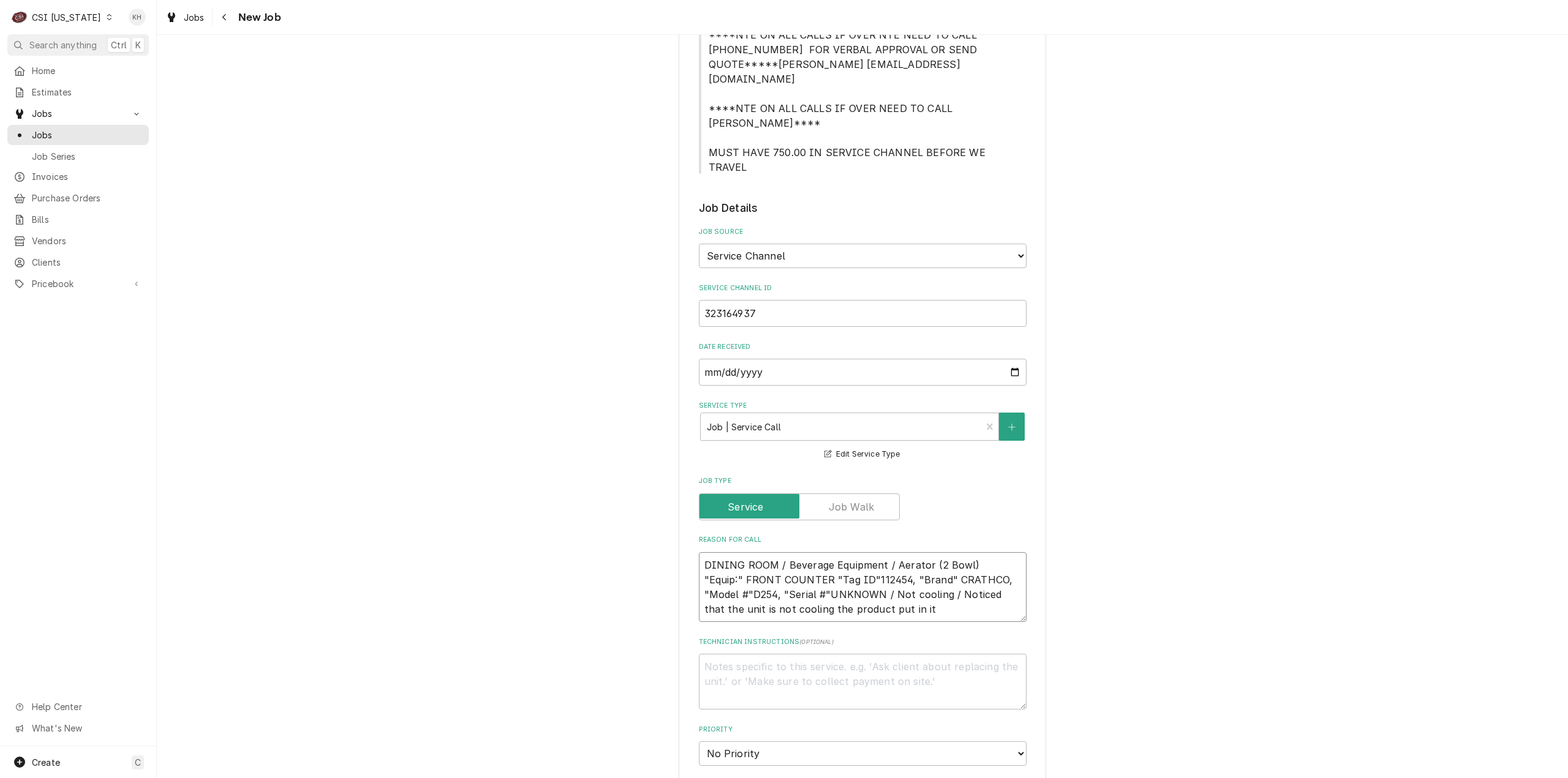
scroll to position [493, 0]
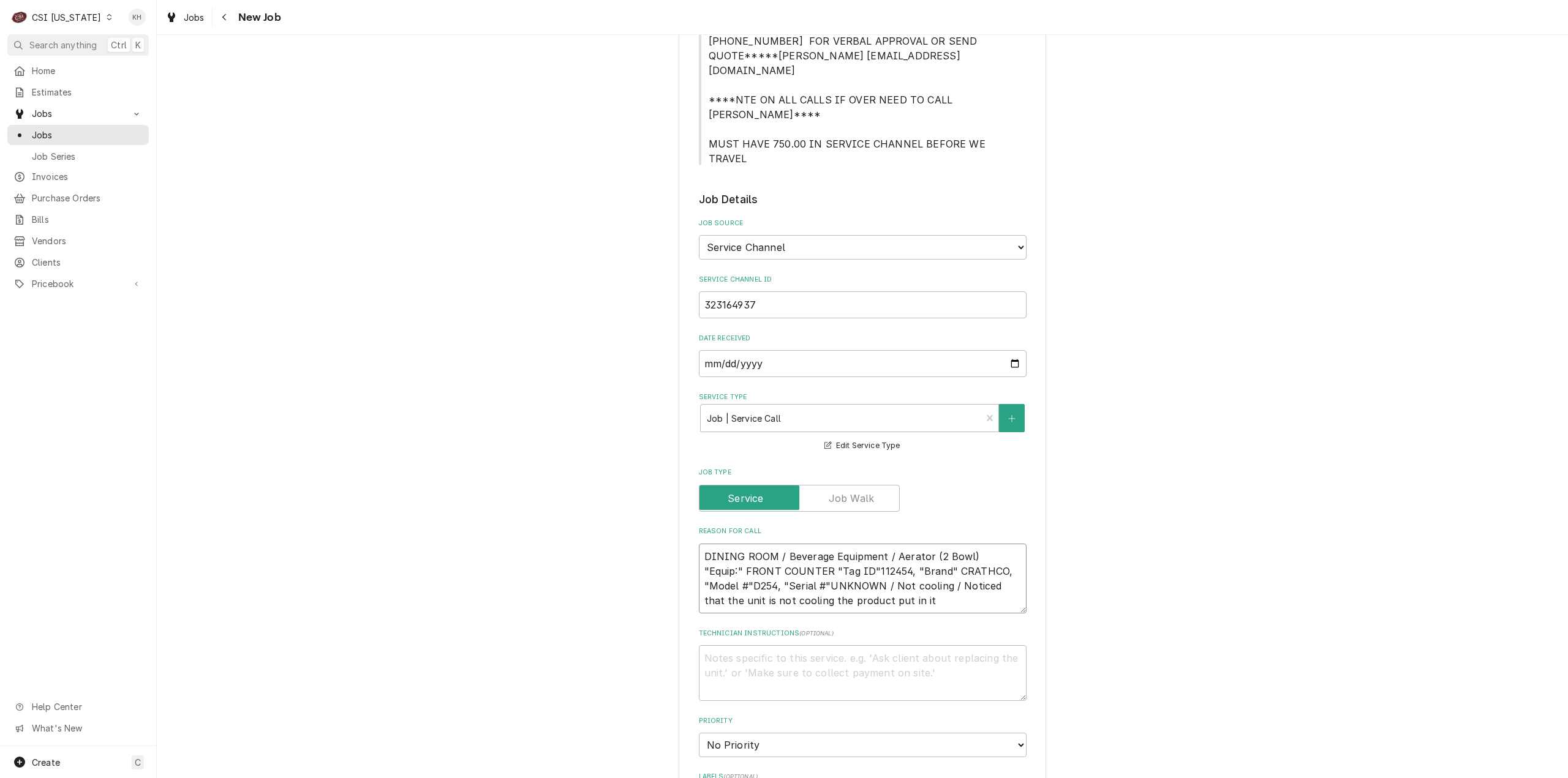
type textarea "x"
type textarea "DINING ROOM / Beverage Equipment / Aerator (2 Bowl) "Equip:" FRONT COUNTER "Tag…"
type textarea "x"
type textarea "DINING ROOM / Beverage Equipment / Aerator (2 Bowl) "Equip:" FRONT COUNTER "Tag…"
type textarea "x"
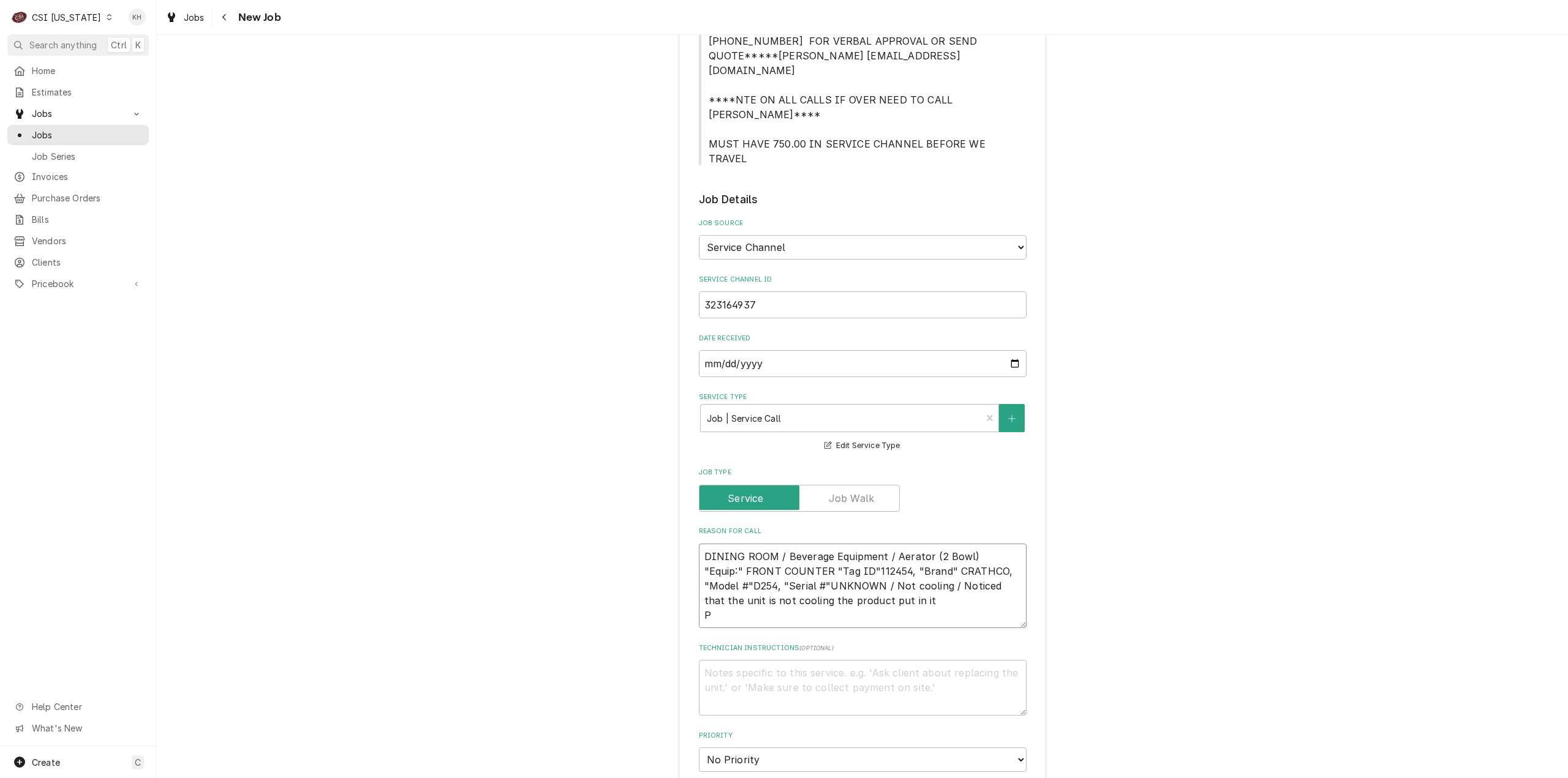
type textarea "DINING ROOM / Beverage Equipment / Aerator (2 Bowl) "Equip:" FRONT COUNTER "Tag…"
type textarea "x"
type textarea "DINING ROOM / Beverage Equipment / Aerator (2 Bowl) "Equip:" FRONT COUNTER "Tag…"
type textarea "x"
type textarea "DINING ROOM / Beverage Equipment / Aerator (2 Bowl) "Equip:" FRONT COUNTER "Tag…"
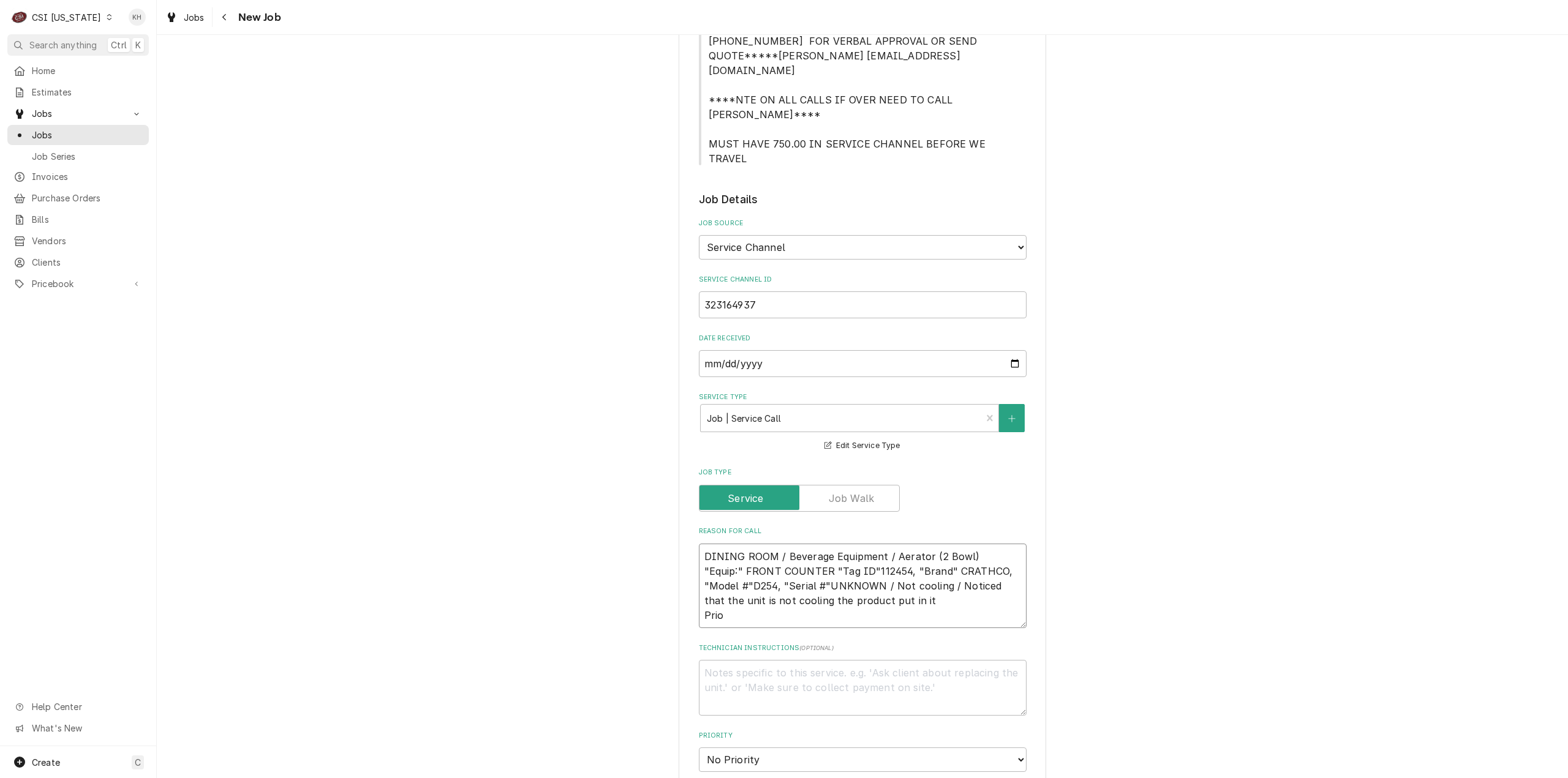
type textarea "x"
type textarea "DINING ROOM / Beverage Equipment / Aerator (2 Bowl) "Equip:" FRONT COUNTER "Tag…"
type textarea "x"
type textarea "DINING ROOM / Beverage Equipment / Aerator (2 Bowl) "Equip:" FRONT COUNTER "Tag…"
type textarea "x"
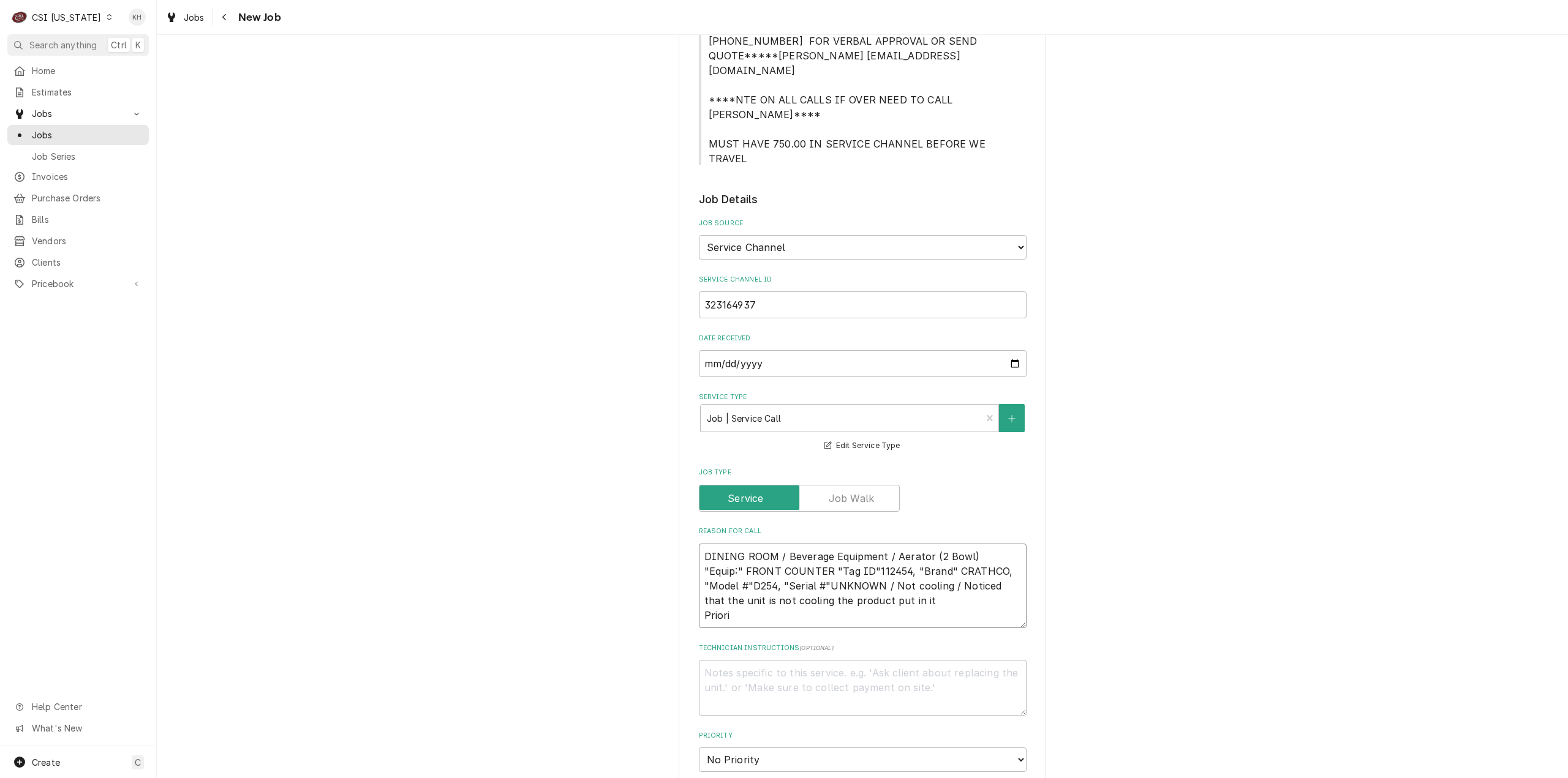
type textarea "DINING ROOM / Beverage Equipment / Aerator (2 Bowl) "Equip:" FRONT COUNTER "Tag…"
type textarea "x"
type textarea "DINING ROOM / Beverage Equipment / Aerator (2 Bowl) "Equip:" FRONT COUNTER "Tag…"
type textarea "x"
type textarea "DINING ROOM / Beverage Equipment / Aerator (2 Bowl) "Equip:" FRONT COUNTER "Tag…"
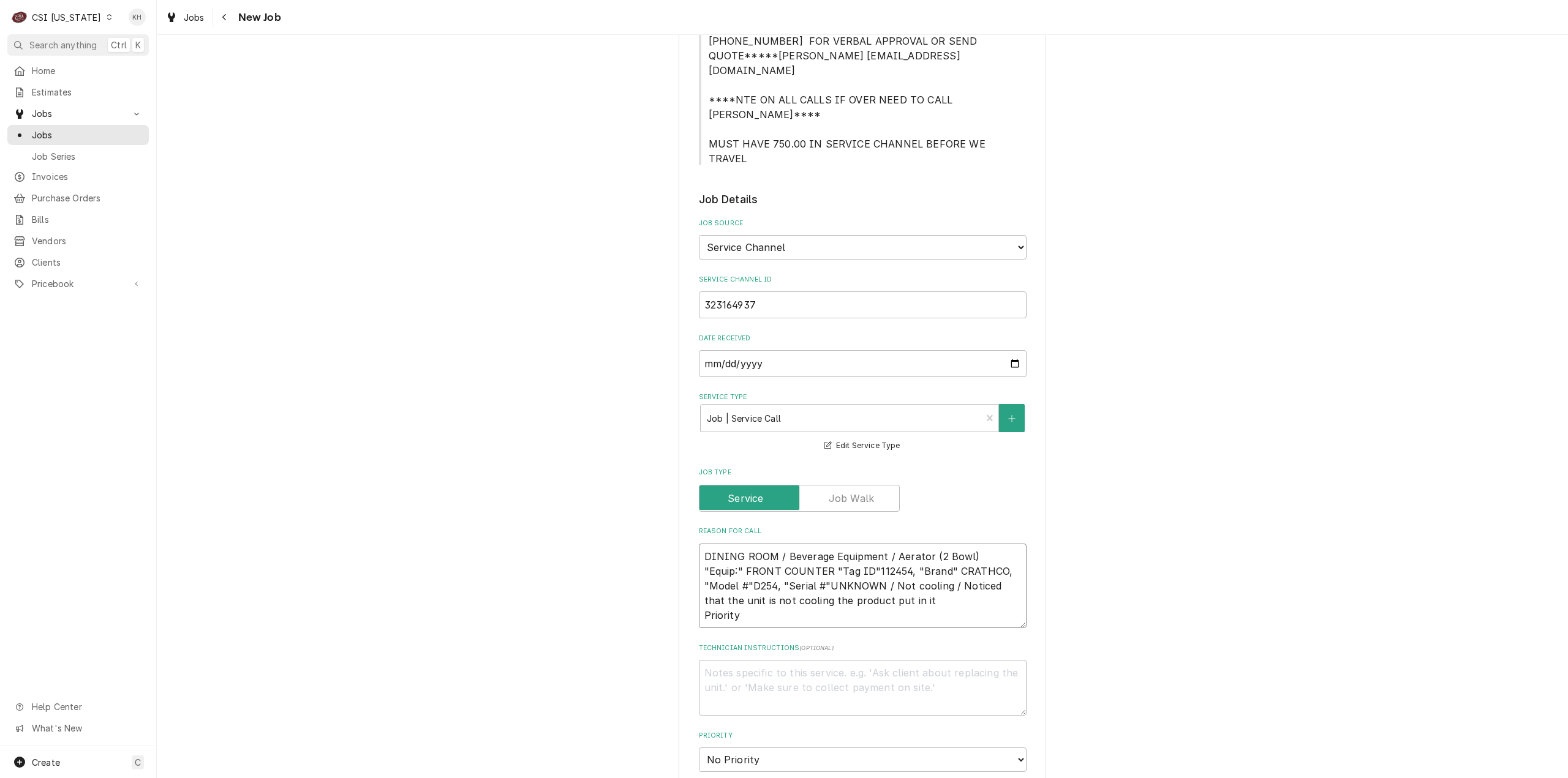
type textarea "x"
type textarea "DINING ROOM / Beverage Equipment / Aerator (2 Bowl) "Equip:" FRONT COUNTER "Tag…"
click at [782, 544] on textarea "DINING ROOM / Beverage Equipment / Aerator (2 Bowl) "Equip:" FRONT COUNTER "Tag…" at bounding box center [862, 587] width 328 height 85
paste textarea "Urgent - 24 Hours"
type textarea "x"
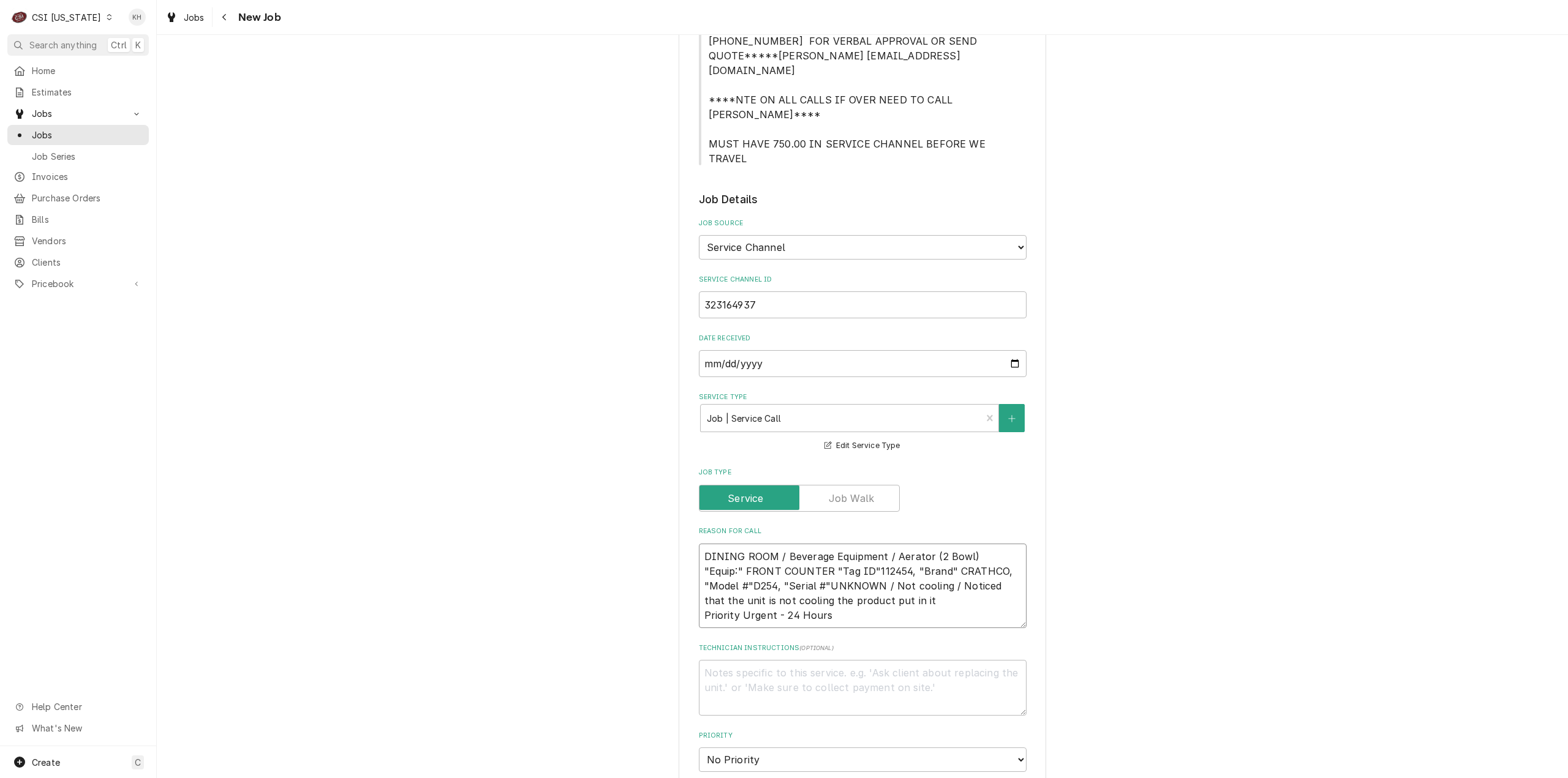
type textarea "DINING ROOM / Beverage Equipment / Aerator (2 Bowl) "Equip:" FRONT COUNTER "Tag…"
click at [775, 660] on textarea "Technician Instructions ( optional )" at bounding box center [862, 688] width 328 height 56
type textarea "x"
type textarea "NT"
type textarea "x"
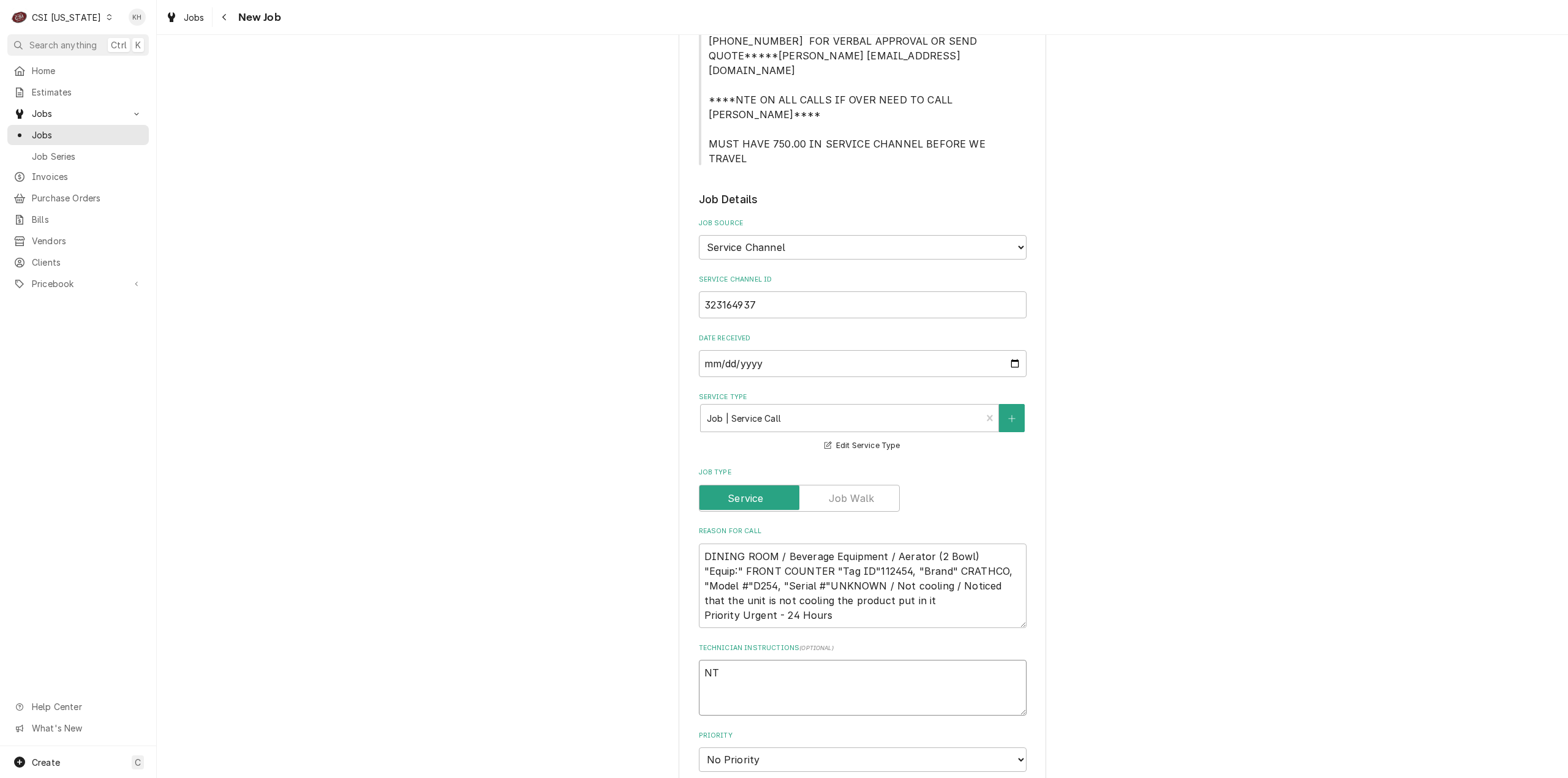
type textarea "NTE"
type textarea "x"
type textarea "NTE"
type textarea "x"
type textarea "NTE $"
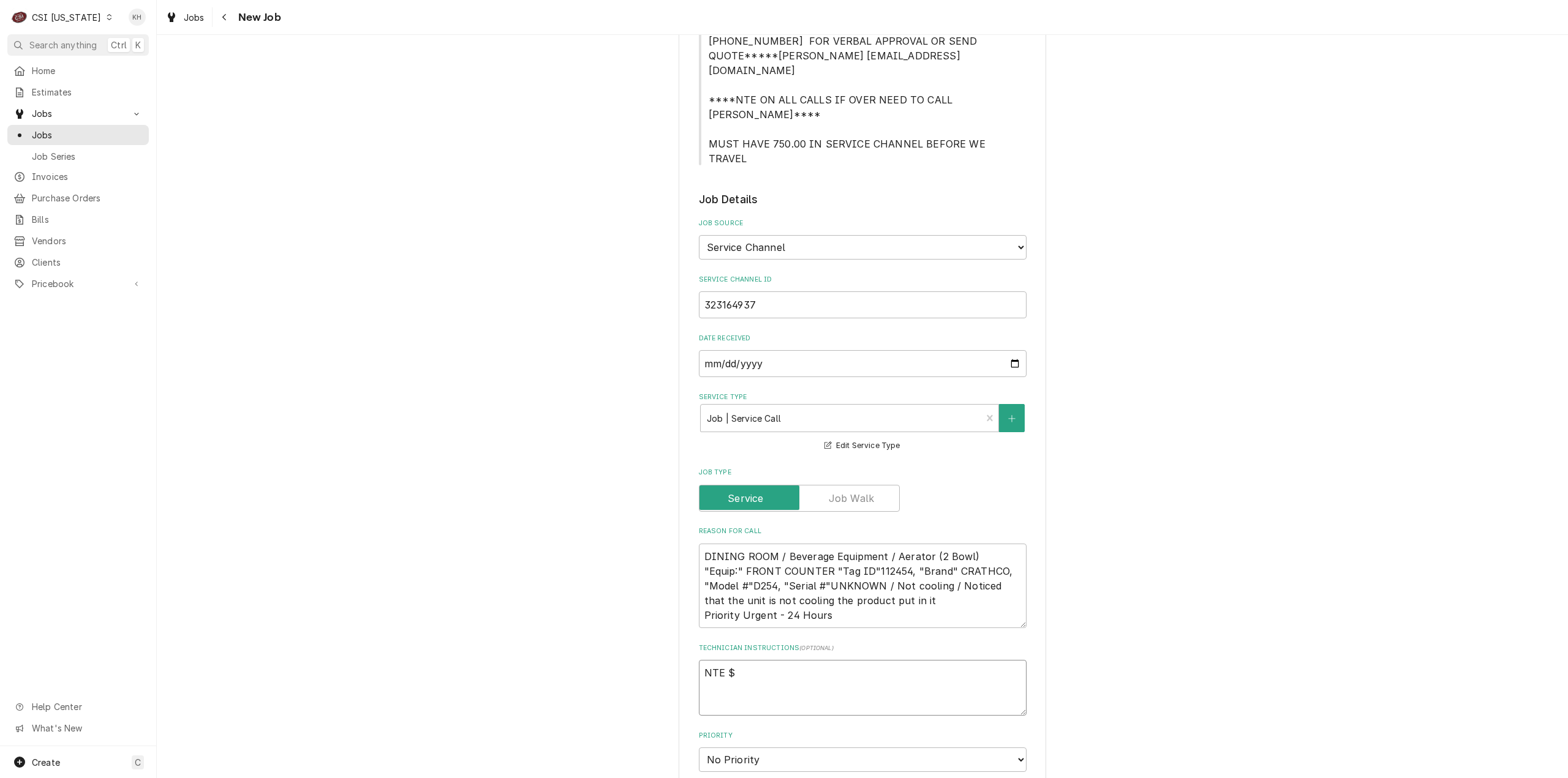
type textarea "x"
type textarea "NTE $4"
type textarea "x"
type textarea "NTE $40"
type textarea "x"
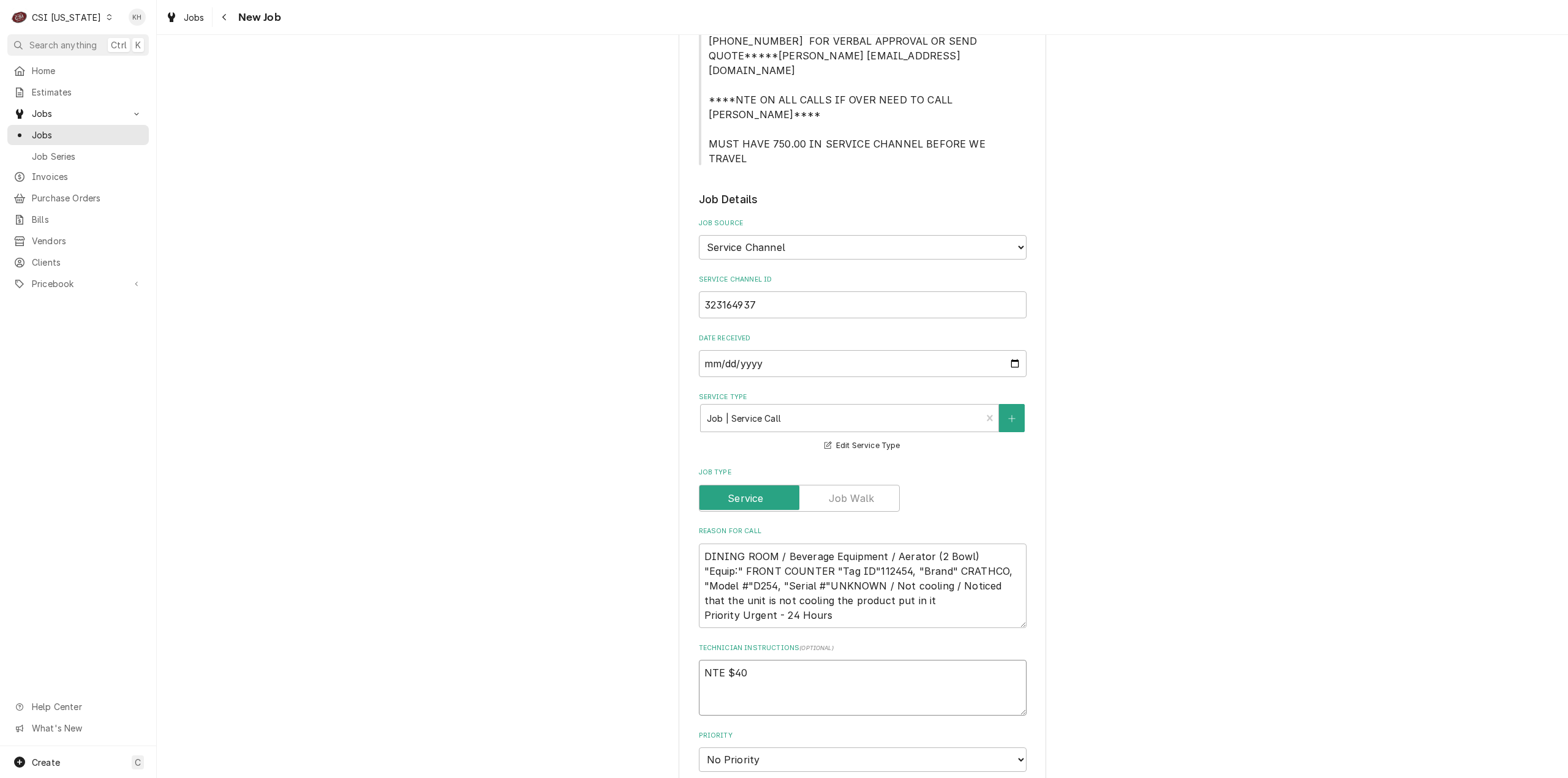
type textarea "NTE $400"
type textarea "x"
type textarea "NTE $400."
type textarea "x"
type textarea "NTE $400.0"
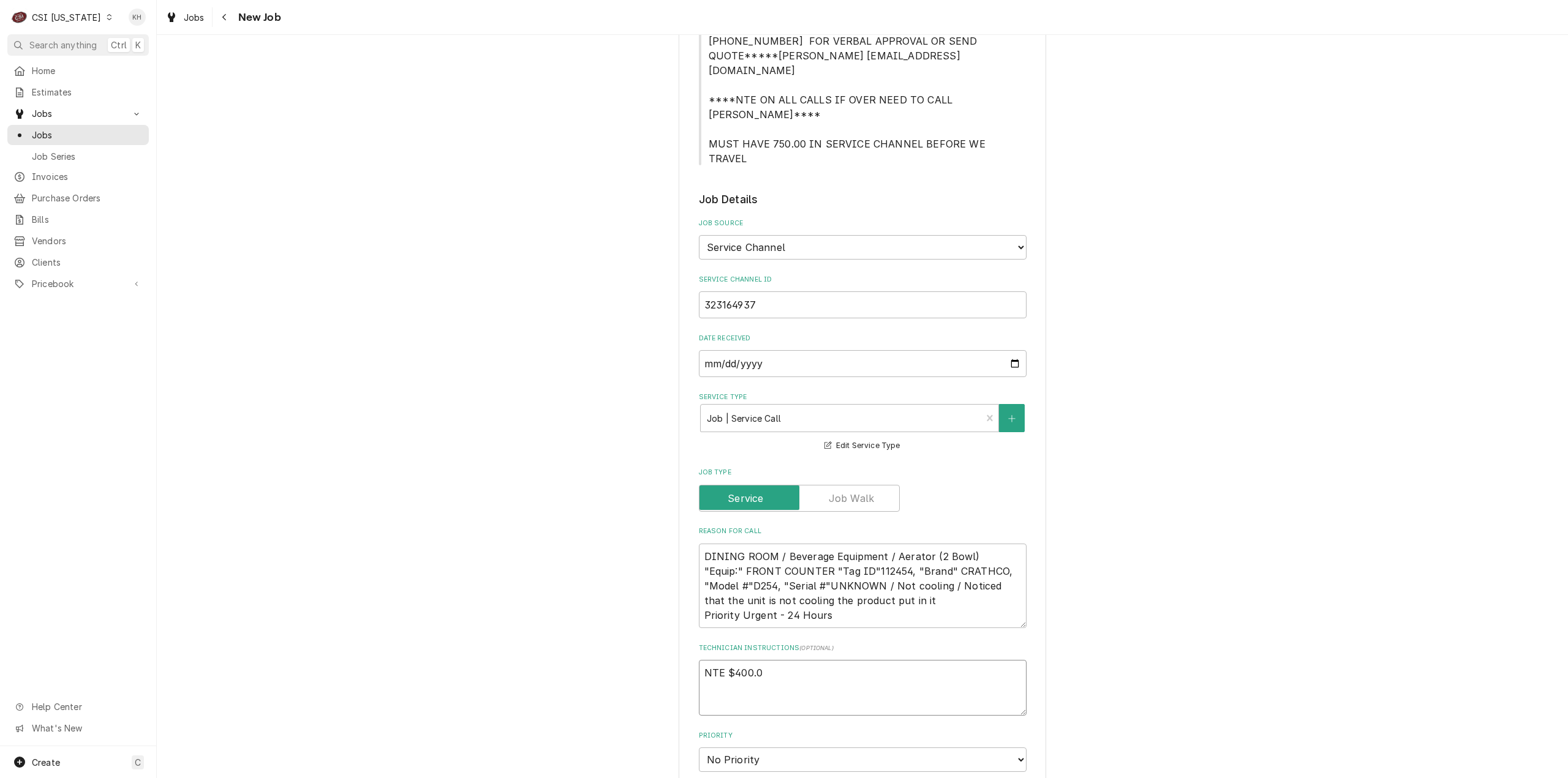
type textarea "x"
type textarea "NTE $400.00"
type textarea "x"
type textarea "NTE $400.00"
type textarea "x"
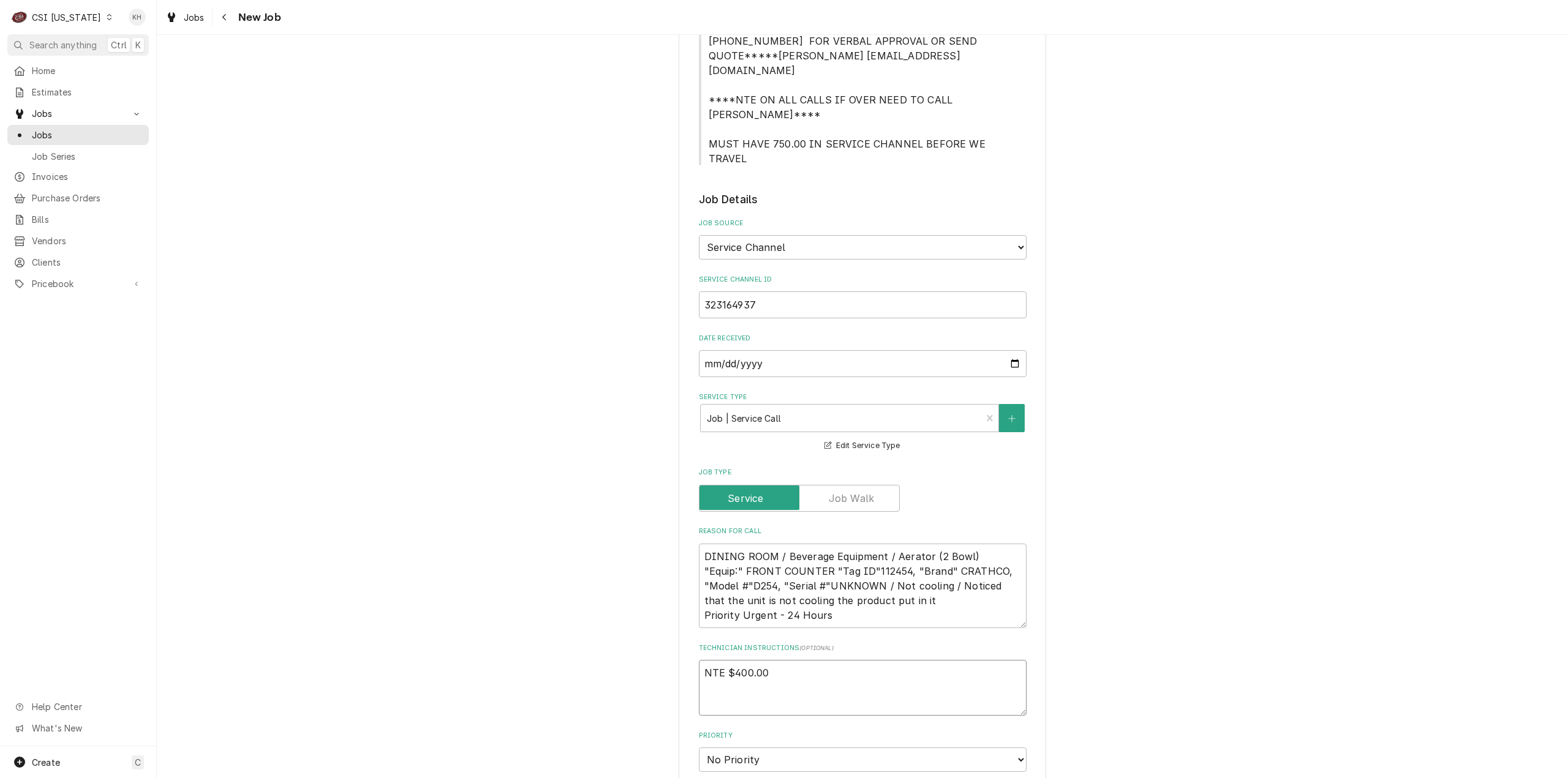
type textarea "NTE $400.00"
type textarea "x"
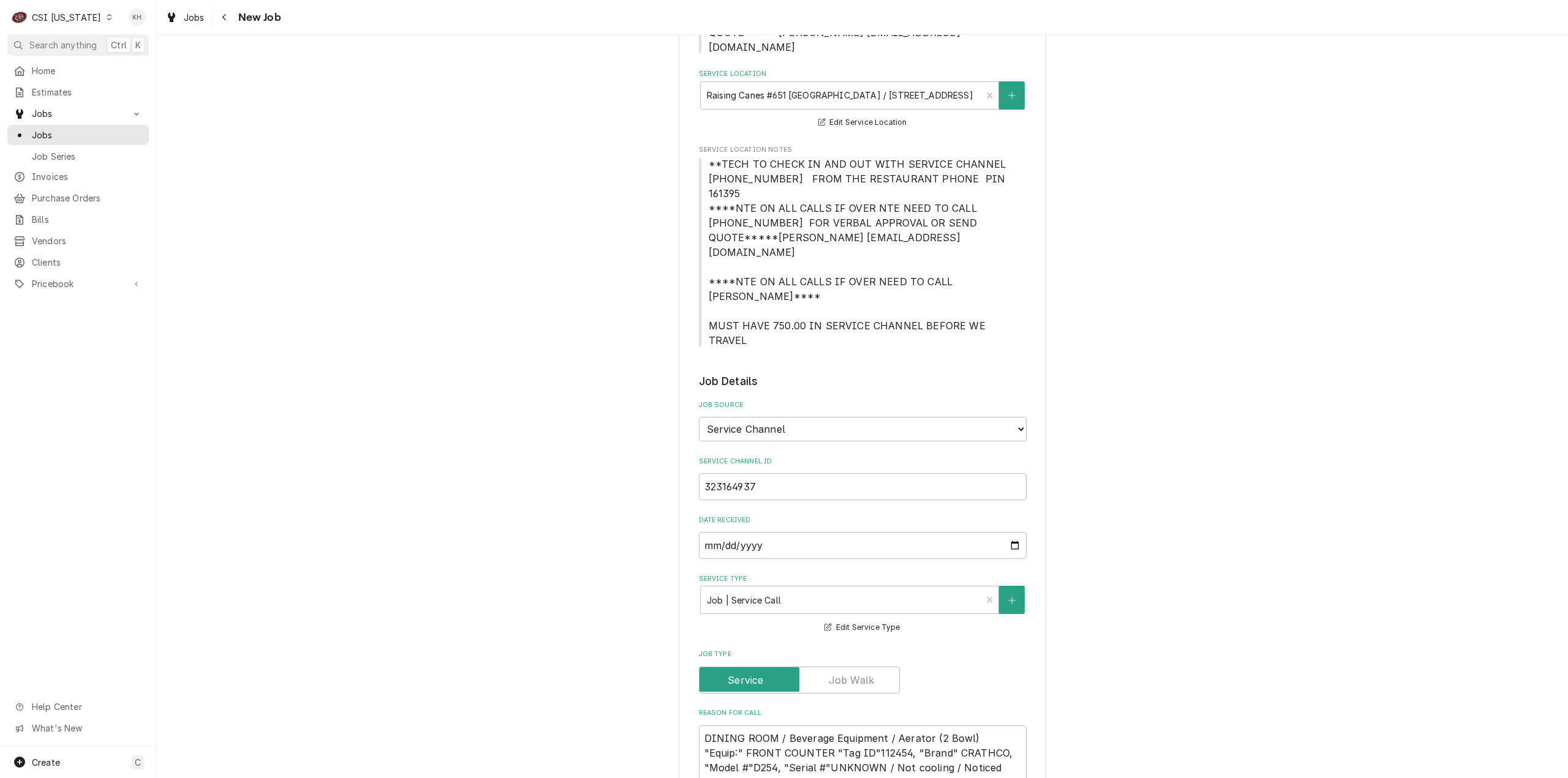
scroll to position [309, 0]
type textarea "NTE $400.00"
click at [701, 159] on span "**TECH TO CHECK IN AND OUT WITH SERVICE CHANNEL 516-500-7776 FROM THE RESTAURAN…" at bounding box center [862, 254] width 328 height 191
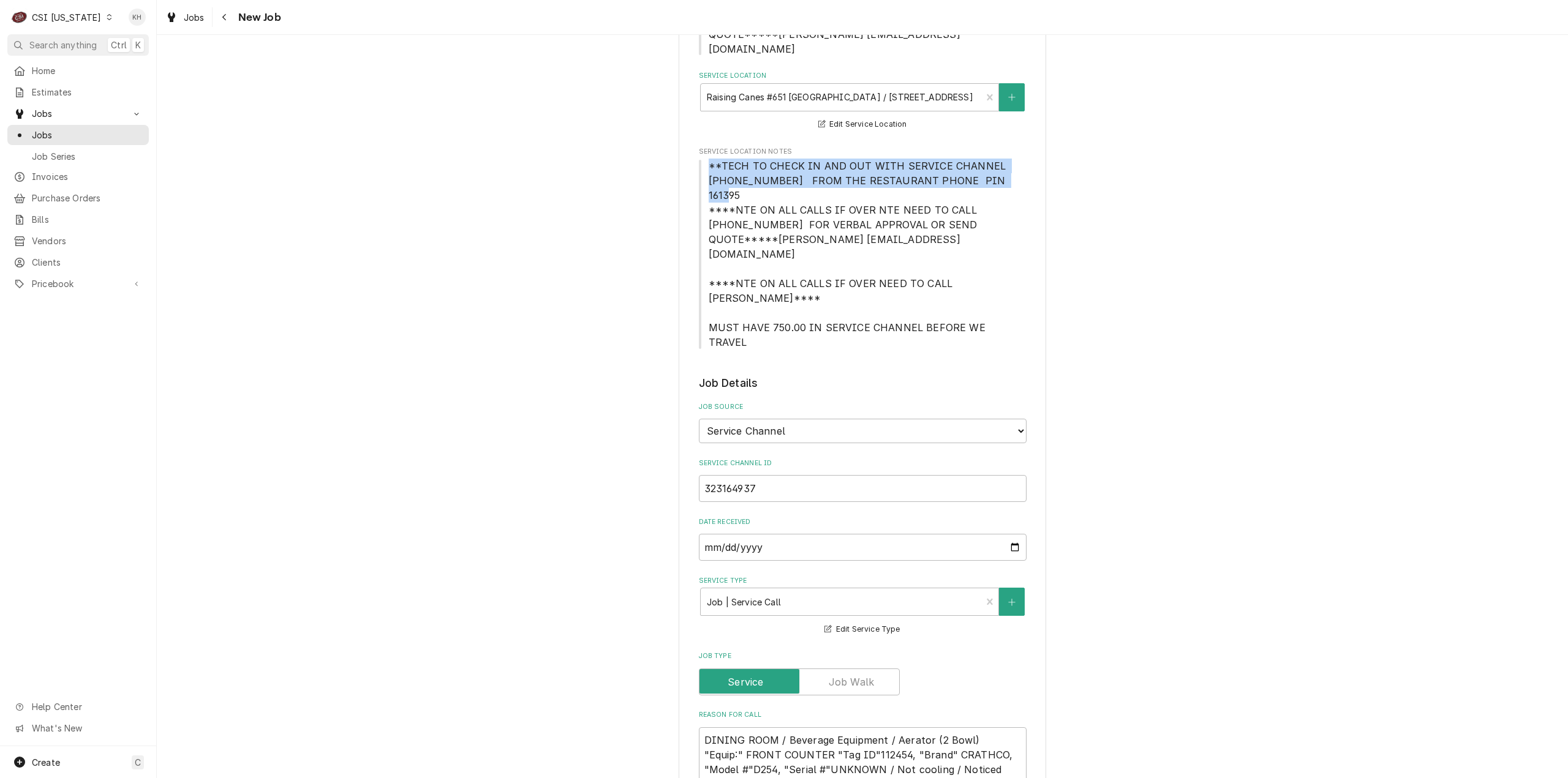
drag, startPoint x: 703, startPoint y: 136, endPoint x: 980, endPoint y: 145, distance: 277.1
click at [980, 159] on span "**TECH TO CHECK IN AND OUT WITH SERVICE CHANNEL 516-500-7776 FROM THE RESTAURAN…" at bounding box center [862, 254] width 328 height 191
copy span "**TECH TO CHECK IN AND OUT WITH SERVICE CHANNEL 516-500-7776 FROM THE RESTAURAN…"
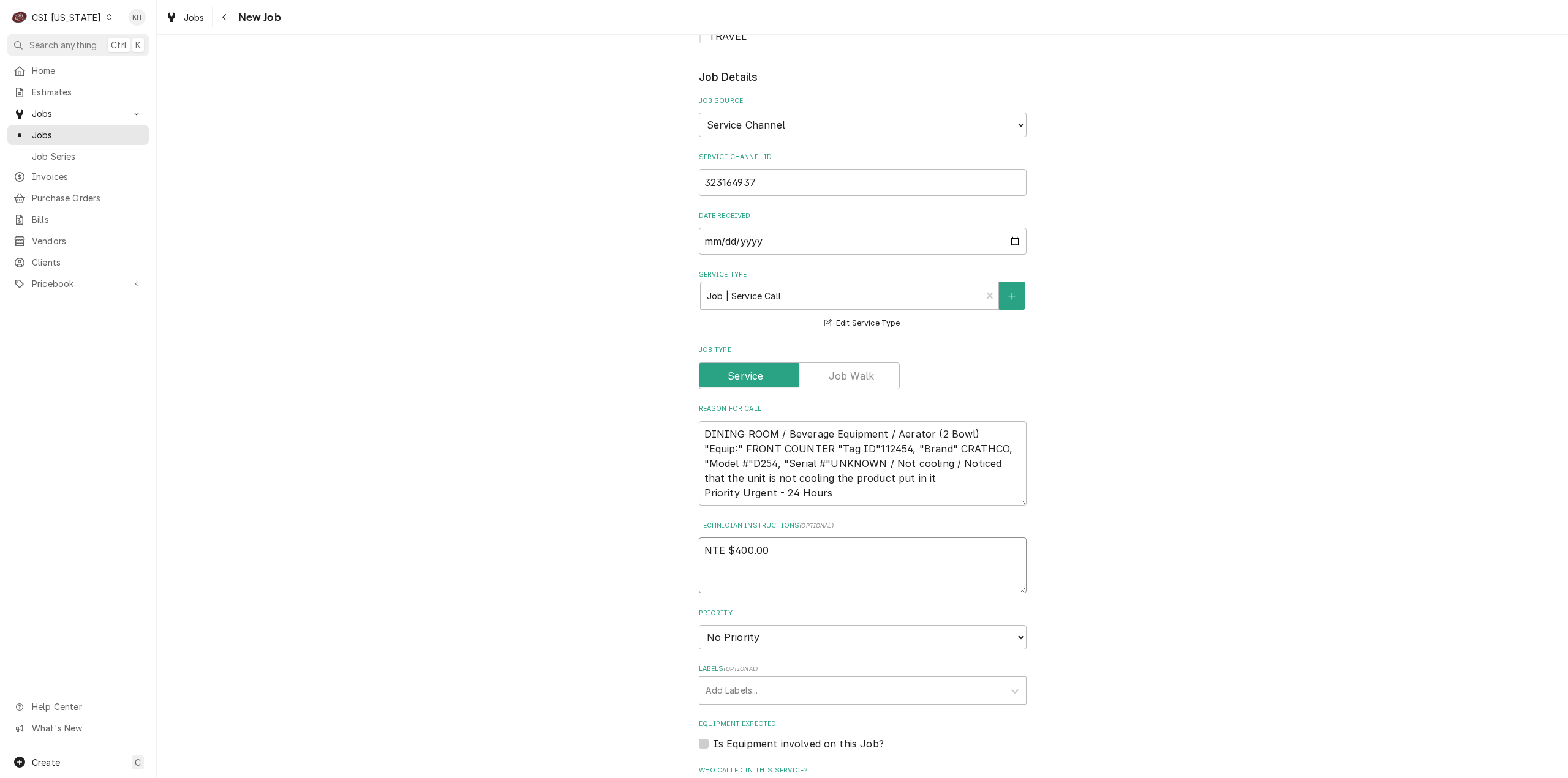
click at [759, 537] on textarea "NTE $400.00" at bounding box center [862, 565] width 328 height 56
paste textarea "**TECH TO CHECK IN AND OUT WITH SERVICE CHANNEL 516-500-7776 FROM THE RESTAURAN…"
type textarea "x"
type textarea "NTE $400.00 **TECH TO CHECK IN AND OUT WITH SERVICE CHANNEL 516-500-7776 FROM T…"
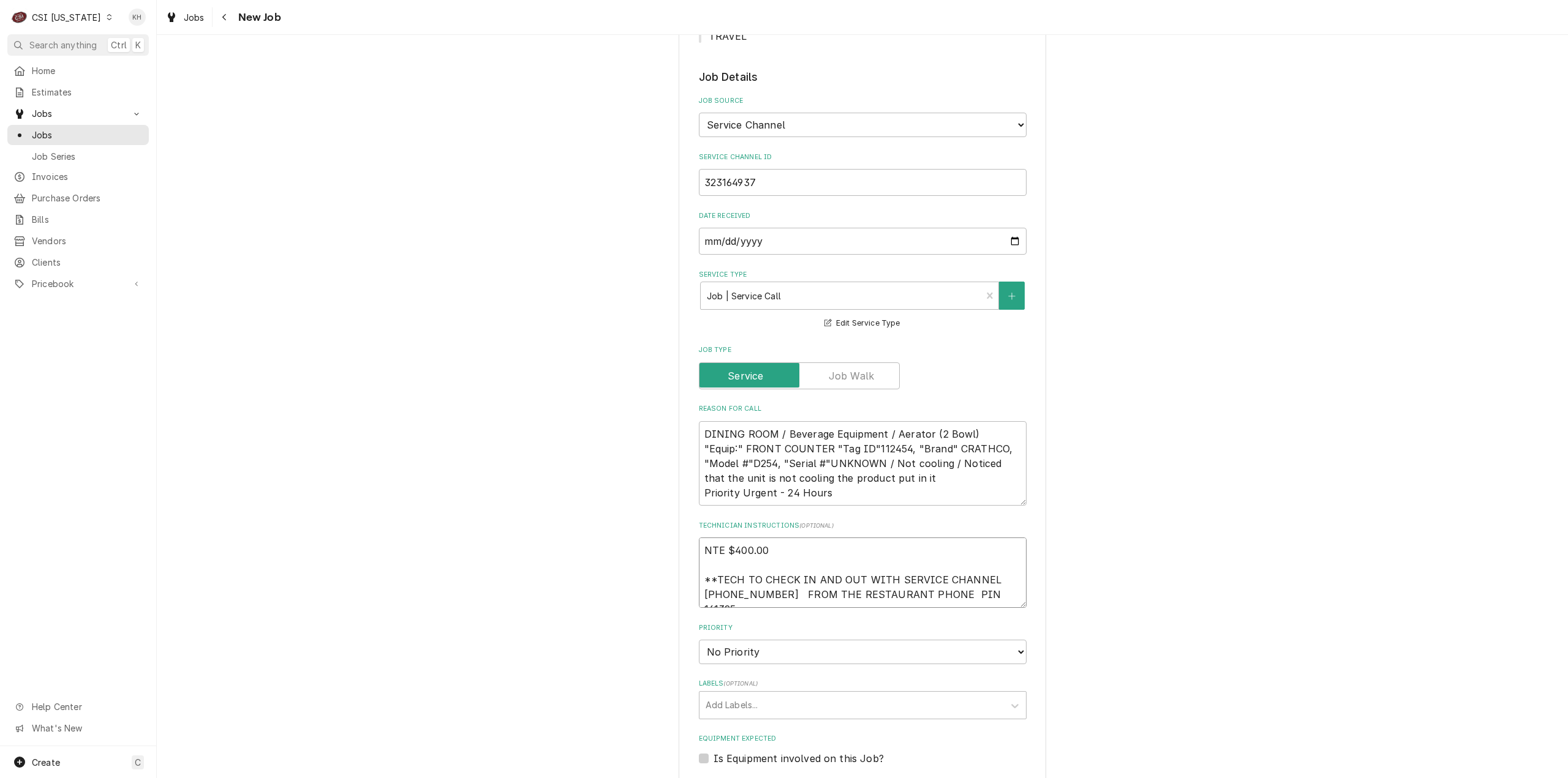
type textarea "x"
type textarea "NTE $400.00 **TECH TO CHECK IN AND OUT WITH SERVICE CHANNEL 516-500-7776 FROM T…"
type textarea "x"
type textarea "NTE $400.00 **TECH TO CHECK IN AND OUT WITH SERVICE CHANNEL 516-500-7776 FROM T…"
type textarea "x"
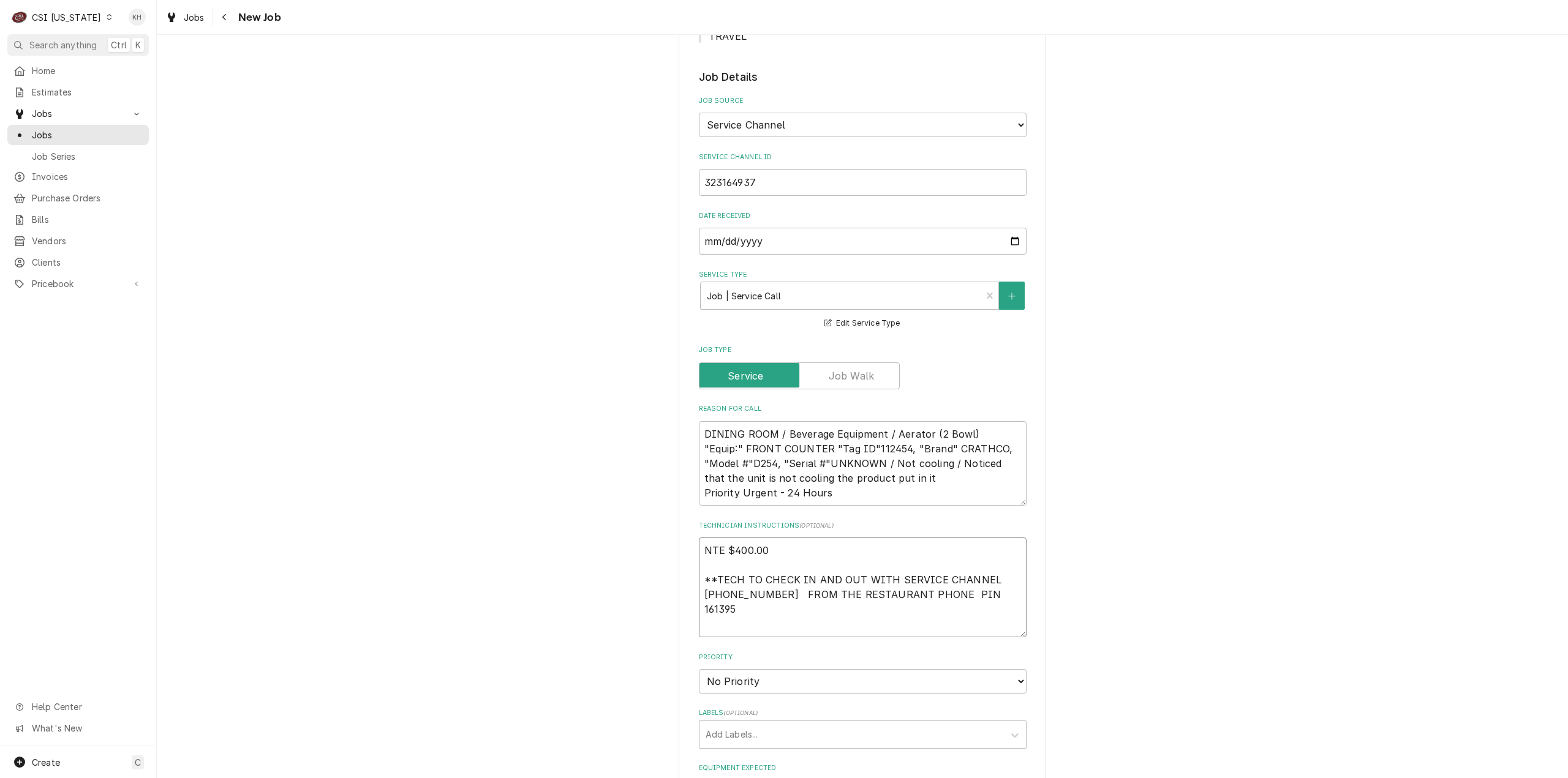
type textarea "NTE $400.00 **TECH TO CHECK IN AND OUT WITH SERVICE CHANNEL 516-500-7776 FROM T…"
type textarea "x"
type textarea "NTE $400.00 **TECH TO CHECK IN AND OUT WITH SERVICE CHANNEL 516-500-7776 FROM T…"
type textarea "x"
type textarea "NTE $400.00 **TECH TO CHECK IN AND OUT WITH SERVICE CHANNEL 516-500-7776 FROM T…"
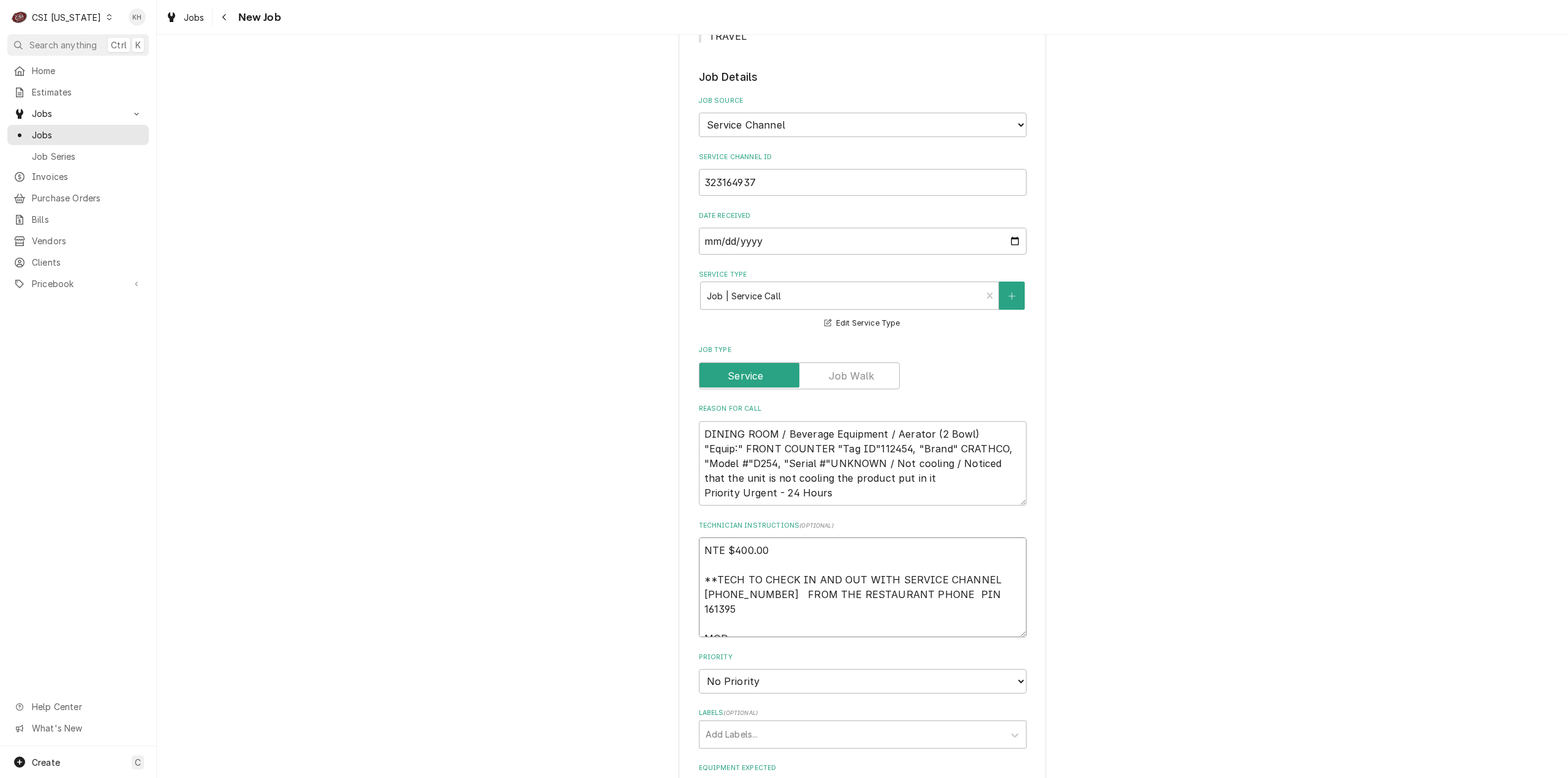
type textarea "x"
type textarea "NTE $400.00 **TECH TO CHECK IN AND OUT WITH SERVICE CHANNEL 516-500-7776 FROM T…"
click at [749, 549] on textarea "NTE $400.00 **TECH TO CHECK IN AND OUT WITH SERVICE CHANNEL 516-500-7776 FROM T…" at bounding box center [862, 587] width 328 height 99
paste textarea "270-883-2378"
type textarea "x"
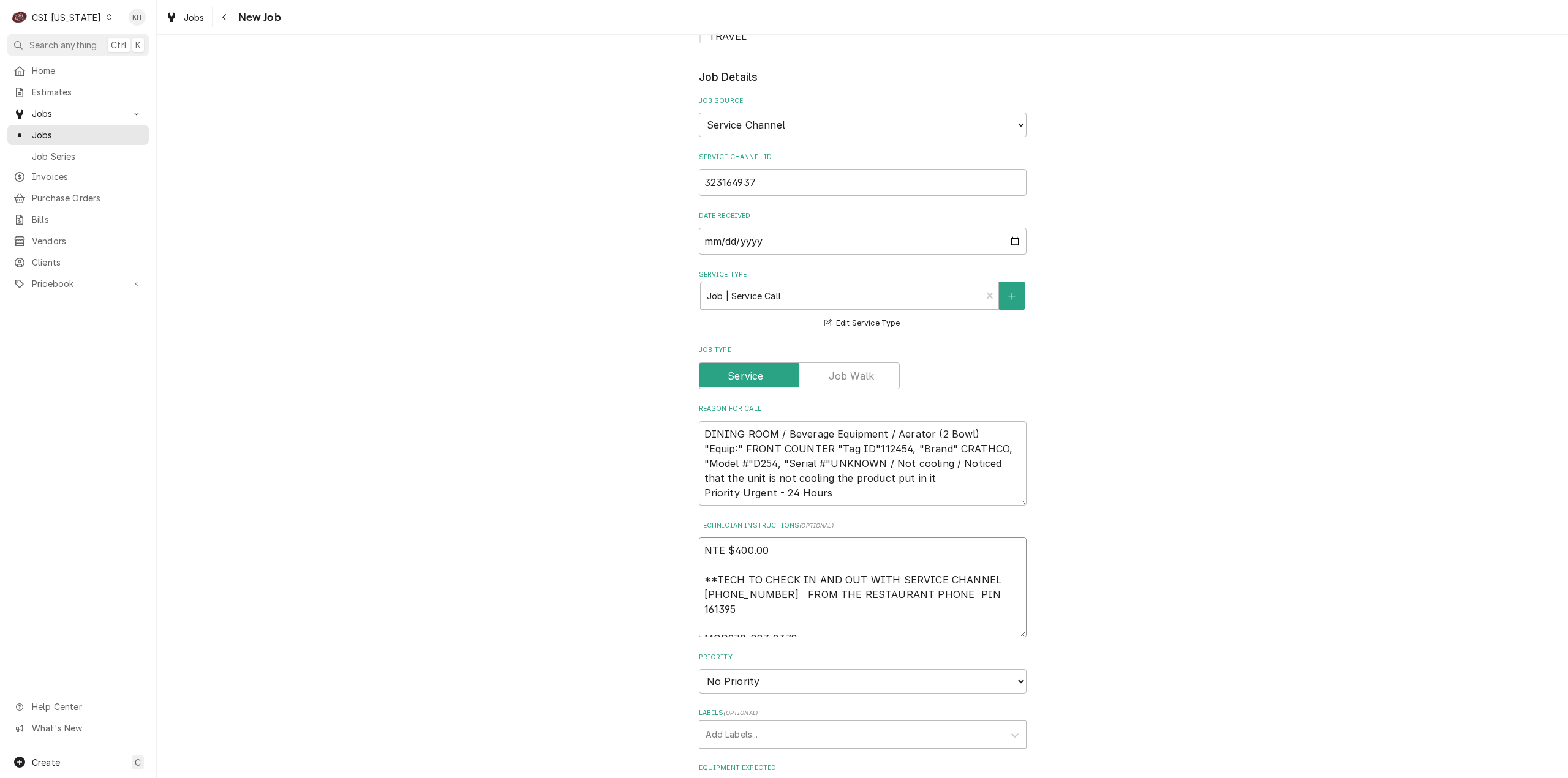
type textarea "NTE $400.00 **TECH TO CHECK IN AND OUT WITH SERVICE CHANNEL 516-500-7776 FROM T…"
click at [773, 669] on select "No Priority Urgent High Medium Low" at bounding box center [862, 681] width 328 height 25
type textarea "x"
select select "3"
click at [699, 669] on select "No Priority Urgent High Medium Low" at bounding box center [862, 681] width 328 height 25
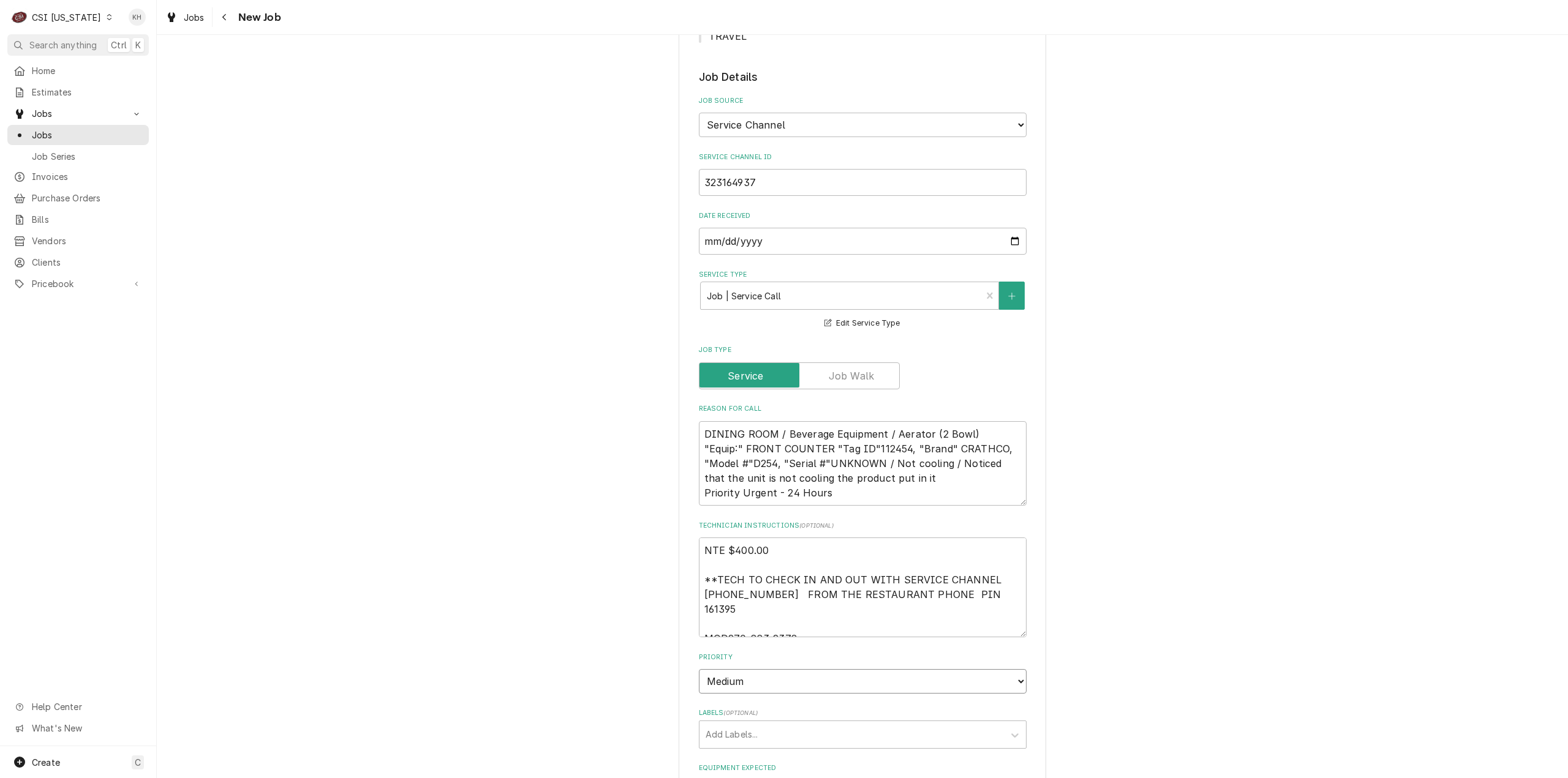
type textarea "x"
click at [922, 421] on textarea "DINING ROOM / Beverage Equipment / Aerator (2 Bowl) "Equip:" FRONT COUNTER "Tag…" at bounding box center [862, 464] width 328 height 85
click at [729, 724] on div "Labels" at bounding box center [851, 734] width 292 height 22
type input "bev"
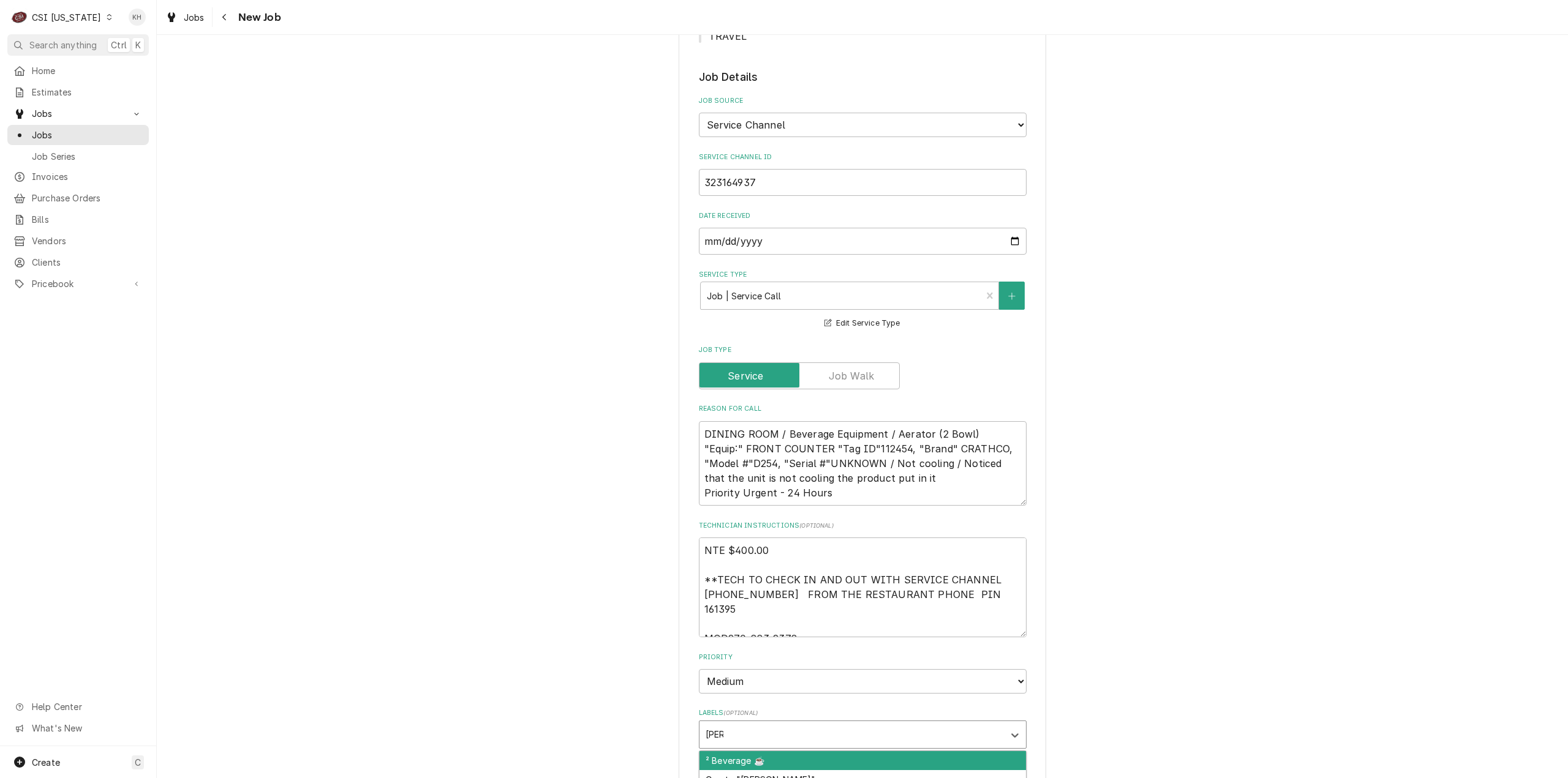
click at [749, 751] on div "² Beverage ☕️" at bounding box center [862, 760] width 326 height 19
type textarea "x"
click at [713, 777] on label "Is Equipment involved on this Job?" at bounding box center [798, 788] width 170 height 15
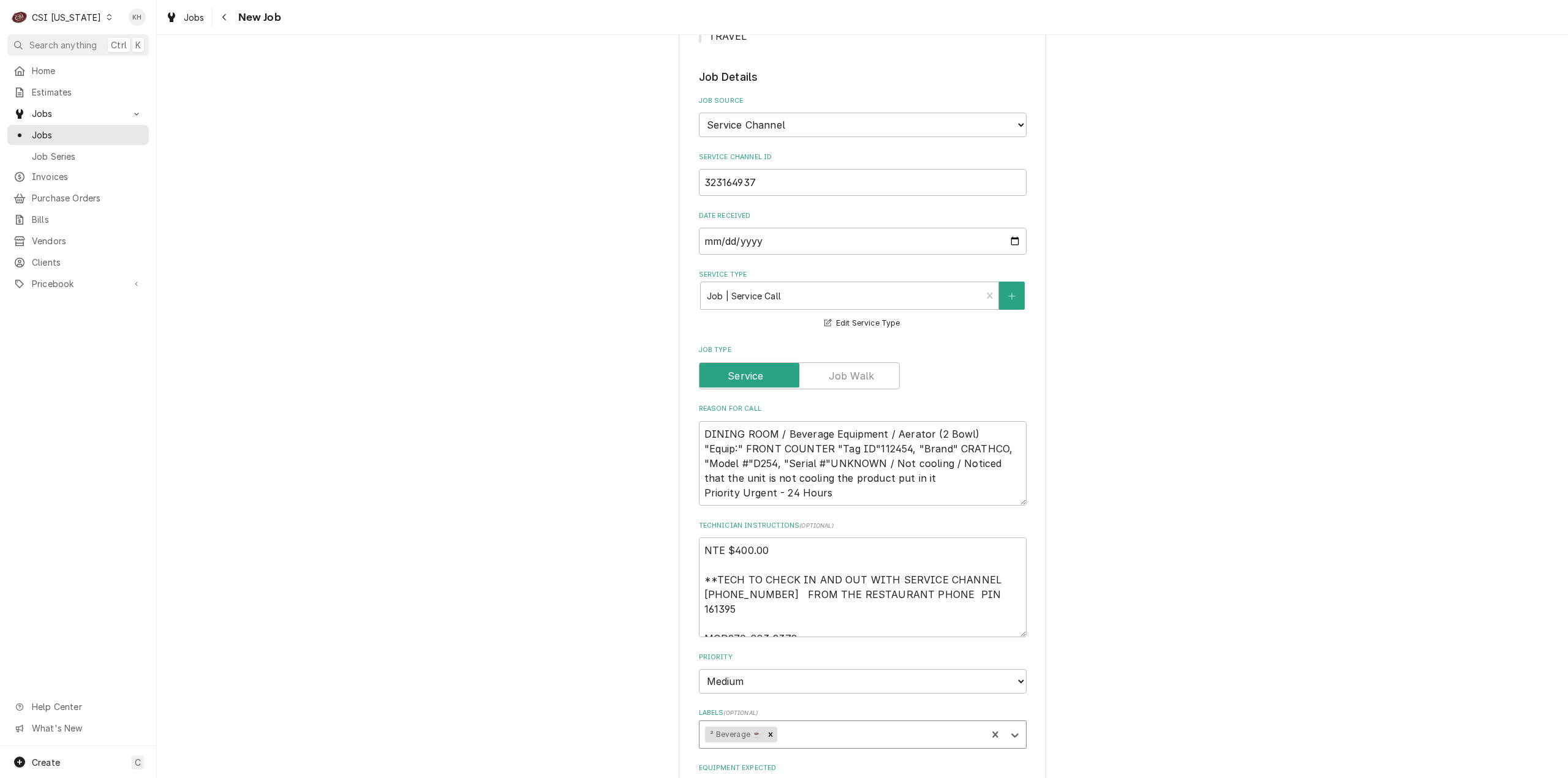
checkbox input "true"
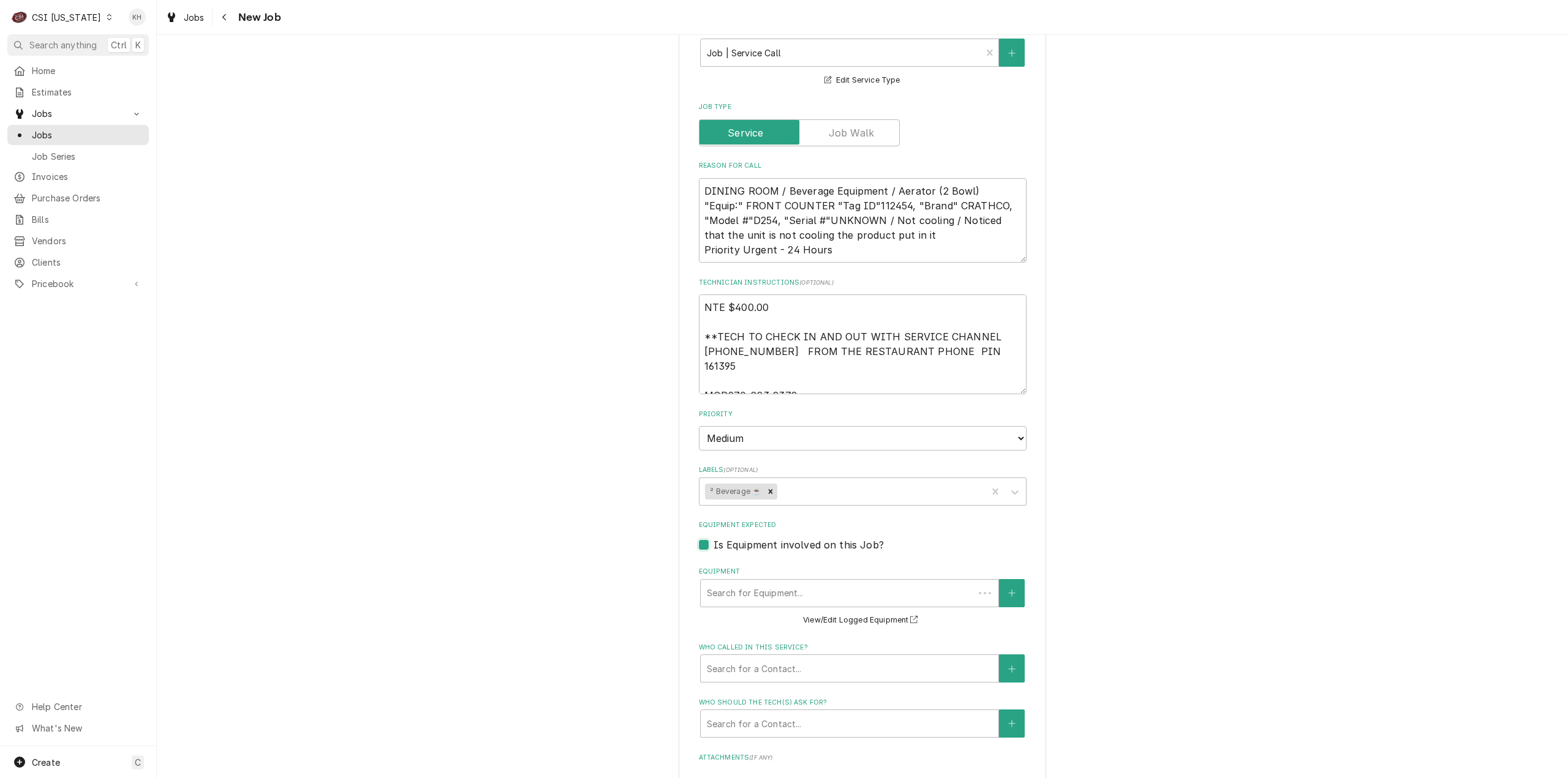
scroll to position [983, 0]
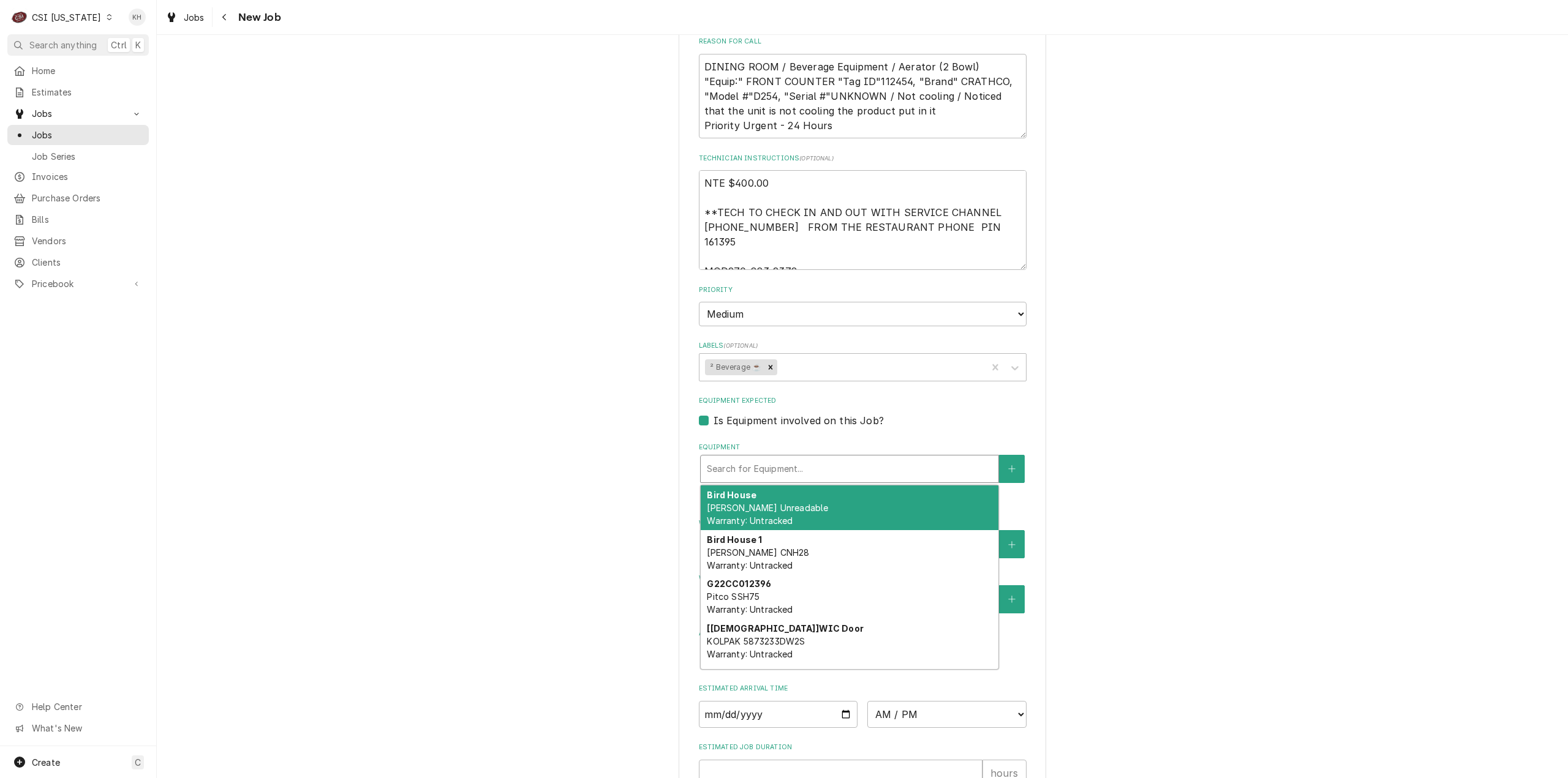
click at [824, 458] on div "Equipment" at bounding box center [849, 468] width 285 height 22
paste input "CRATHCO"
type textarea "x"
type input "CRATHCO"
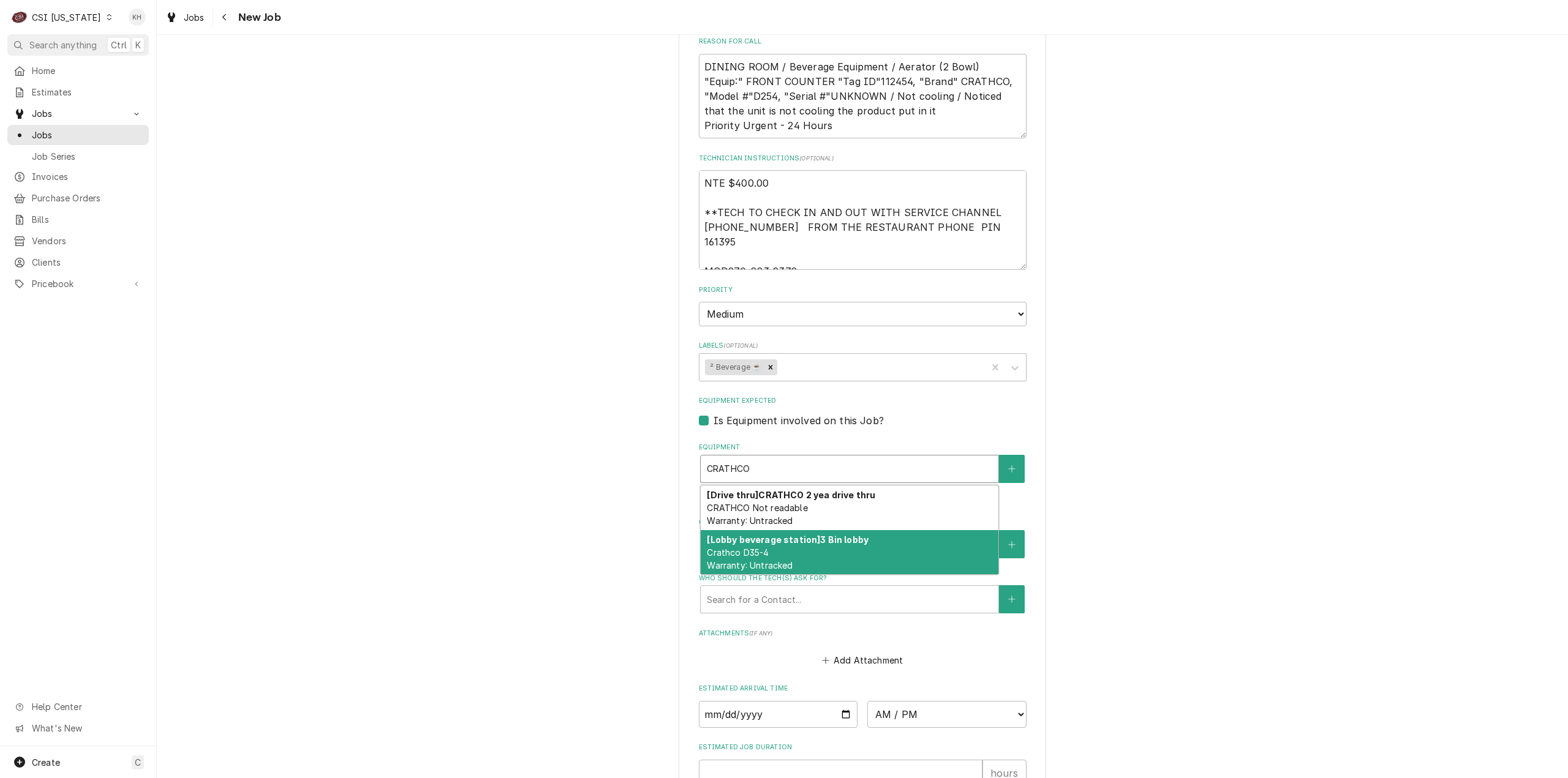
click at [790, 530] on div "[Lobby beverage station] 3 Bin lobby Crathco D35-4 Warranty: Untracked" at bounding box center [849, 552] width 297 height 44
type textarea "x"
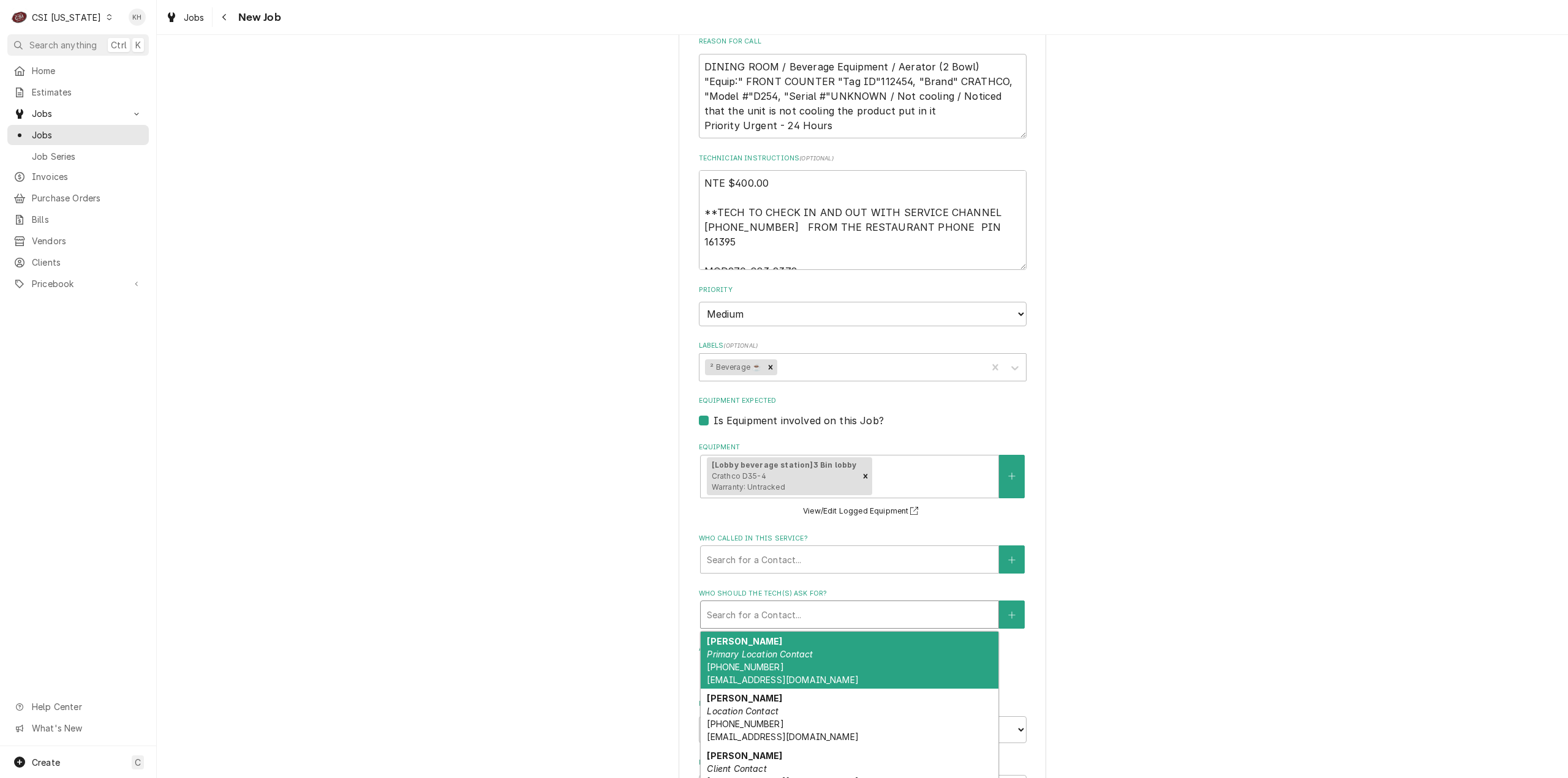
click at [816, 604] on div "Who should the tech(s) ask for?" at bounding box center [849, 615] width 285 height 22
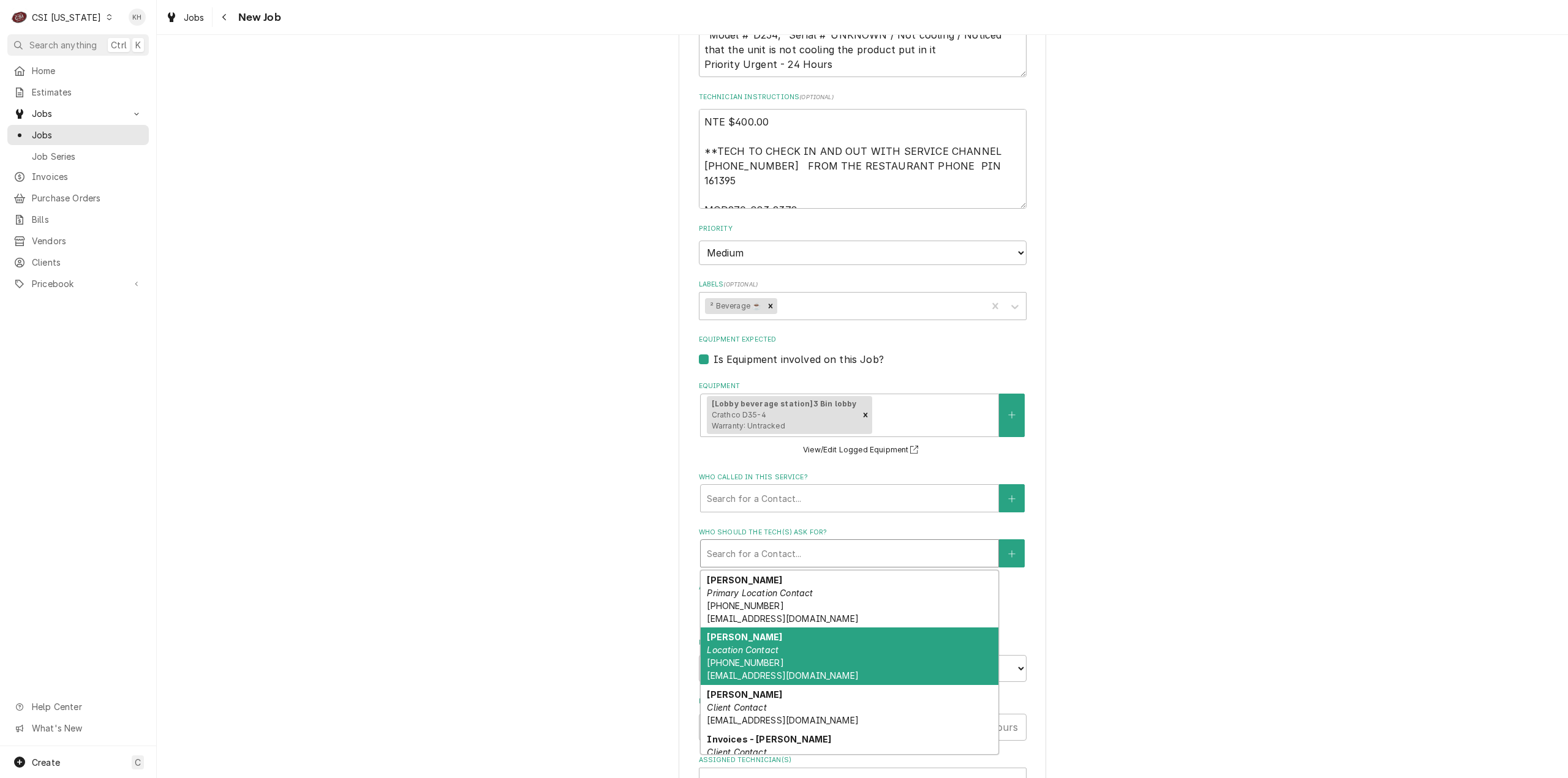
scroll to position [62, 0]
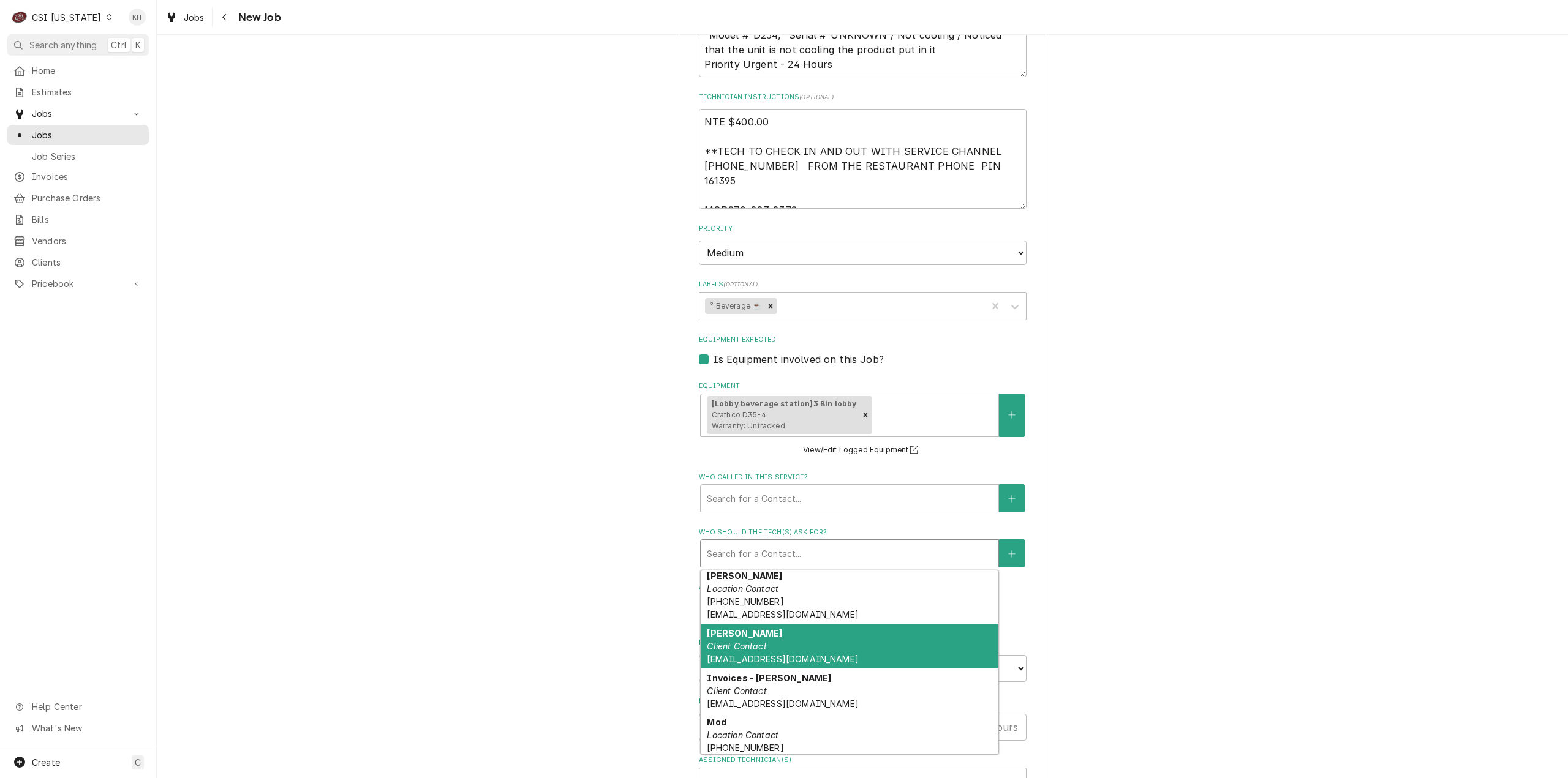
click at [527, 501] on div "Please provide the following information to create a job: Client Details Client…" at bounding box center [862, 135] width 1411 height 2261
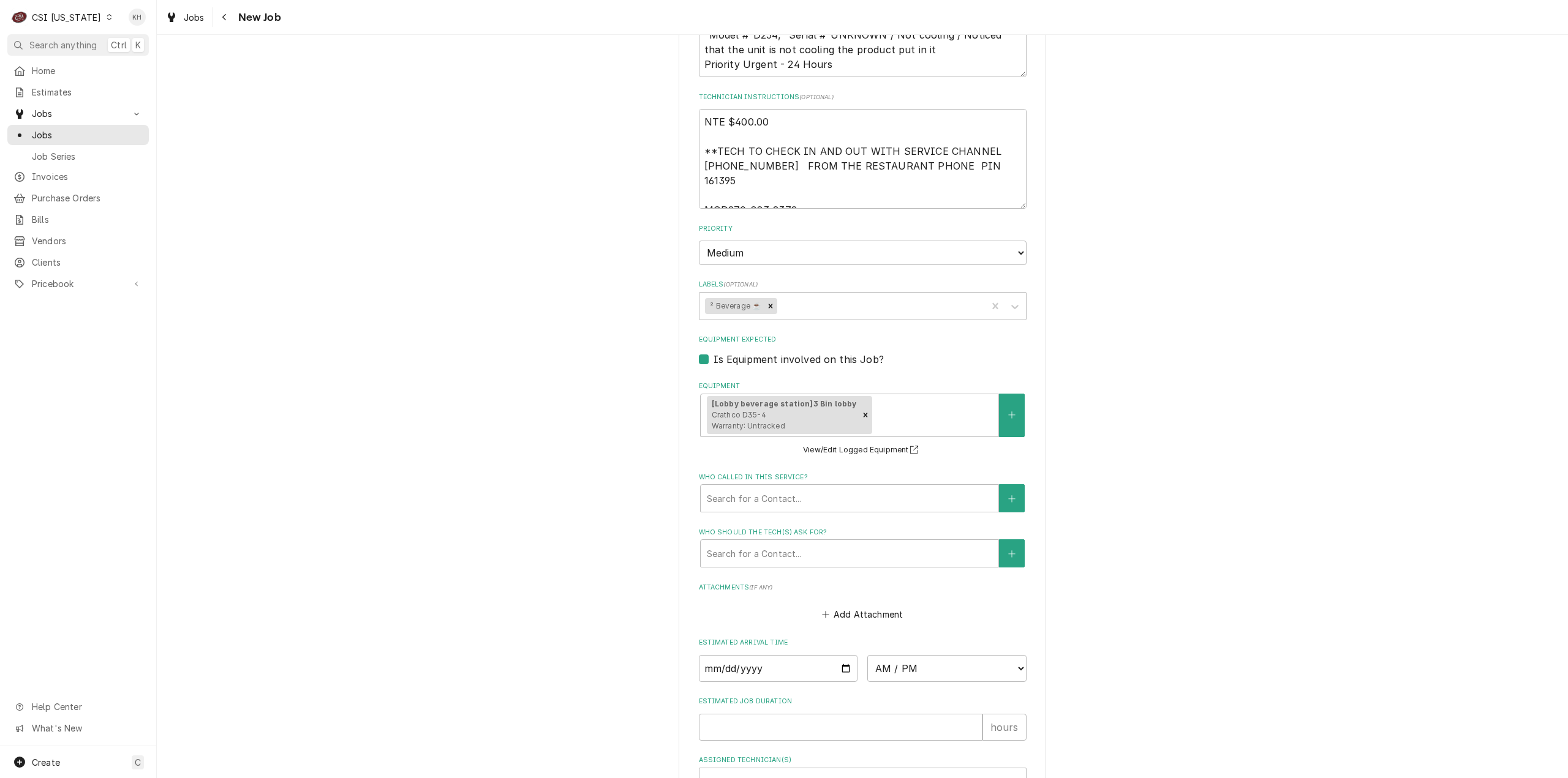
scroll to position [1289, 0]
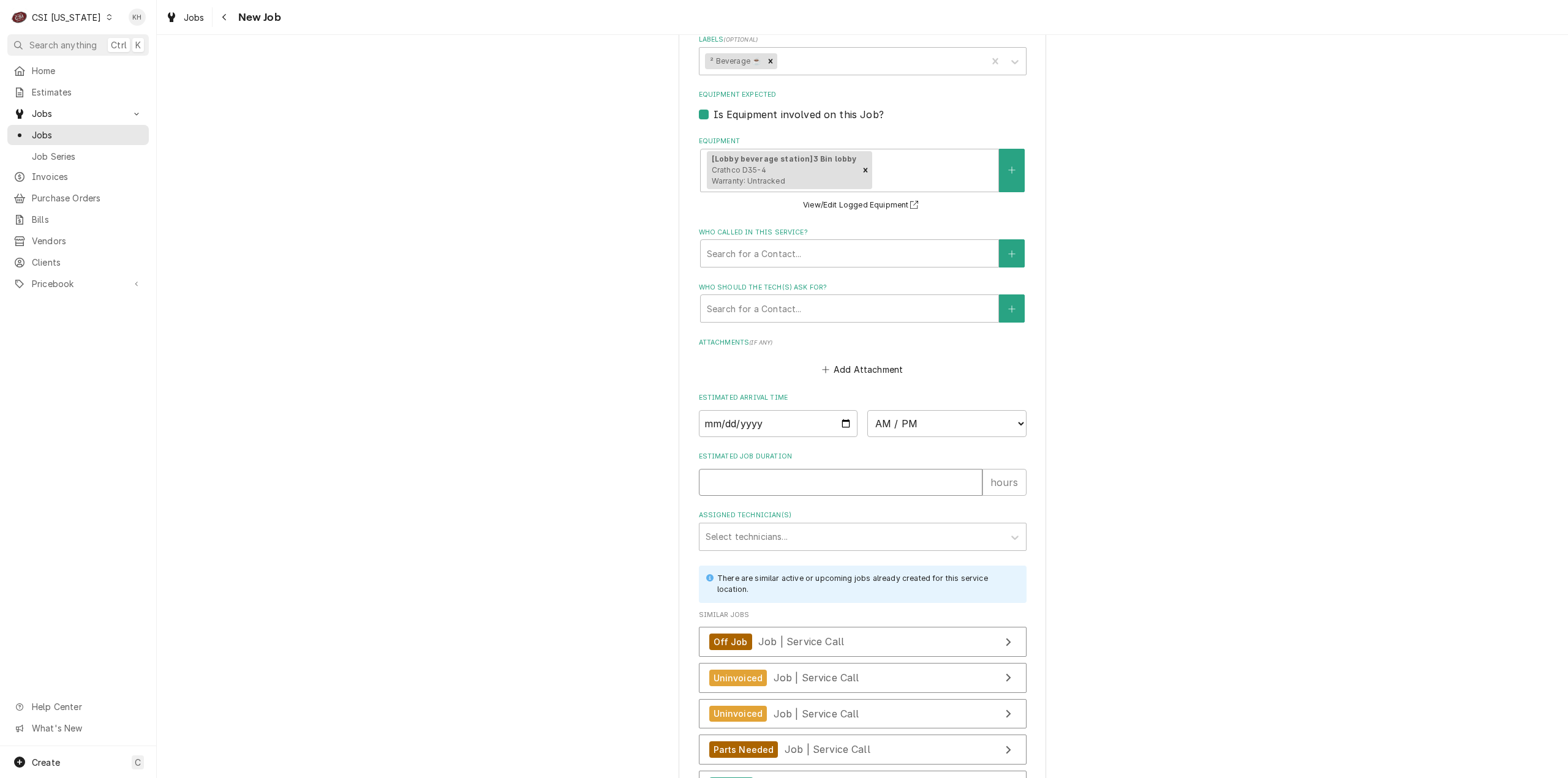
click at [763, 469] on input "Estimated Job Duration" at bounding box center [840, 482] width 284 height 27
type textarea "x"
type input "2"
drag, startPoint x: 484, startPoint y: 397, endPoint x: 628, endPoint y: 610, distance: 257.1
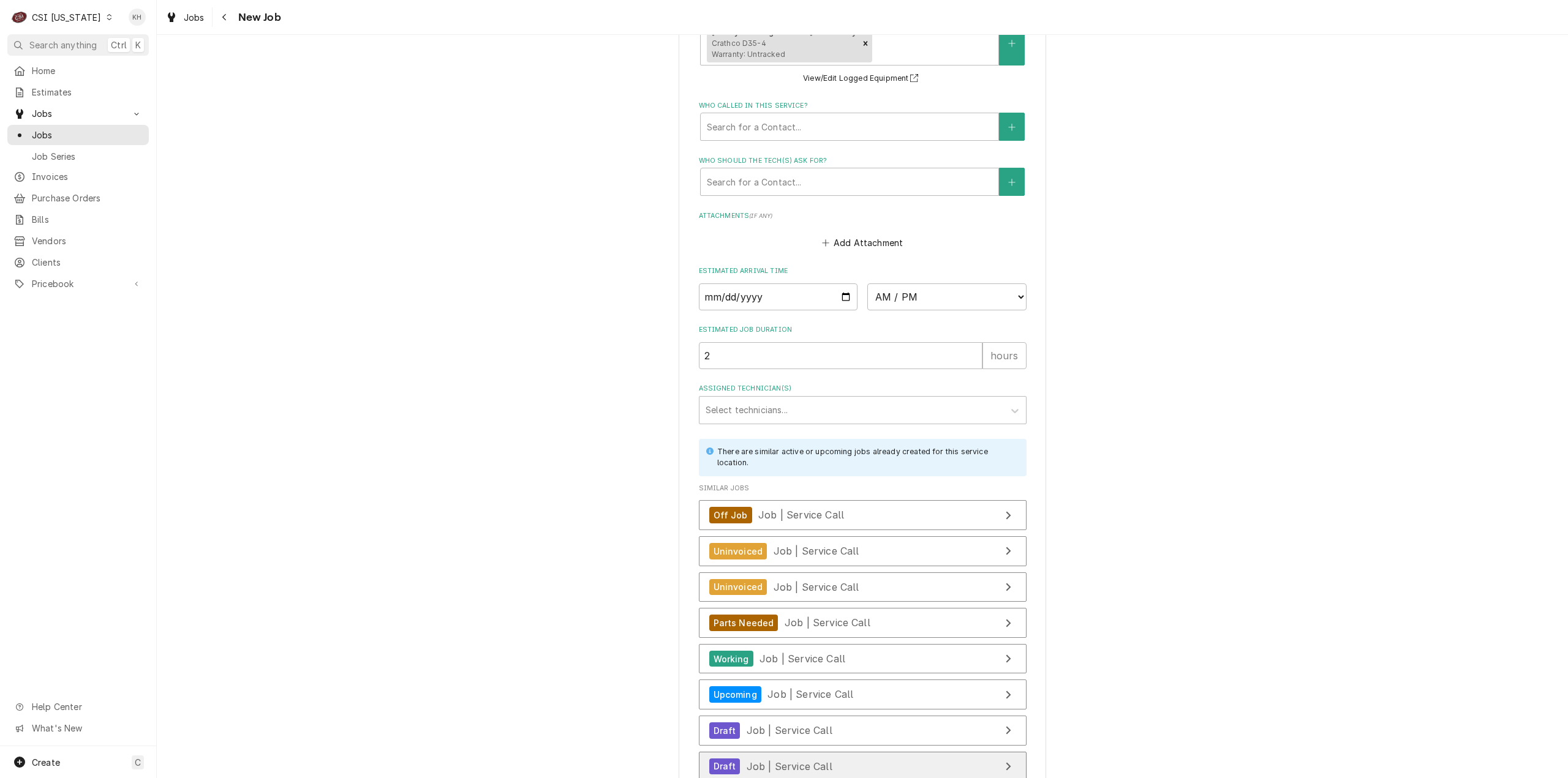
scroll to position [1462, 0]
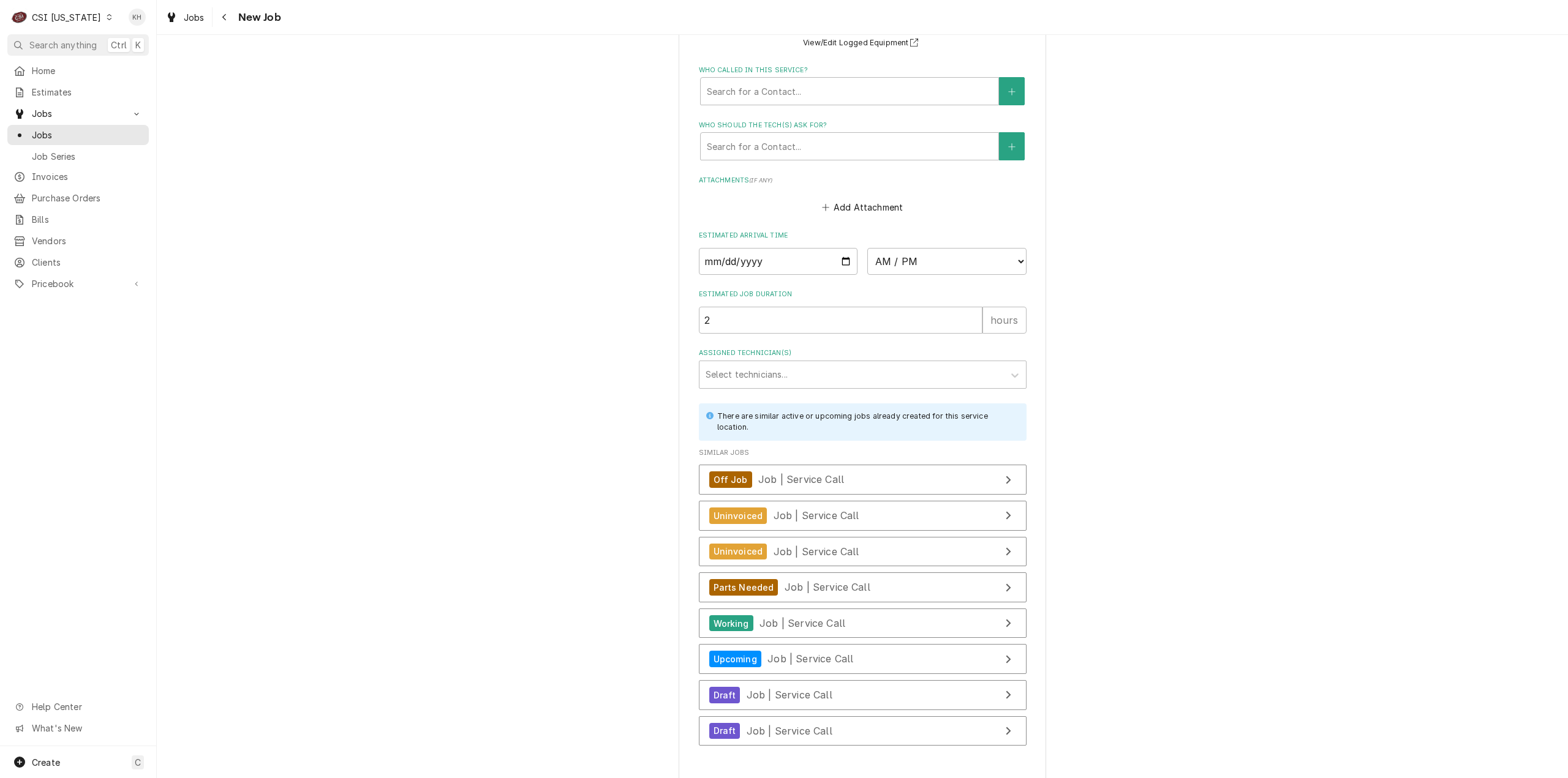
type textarea "x"
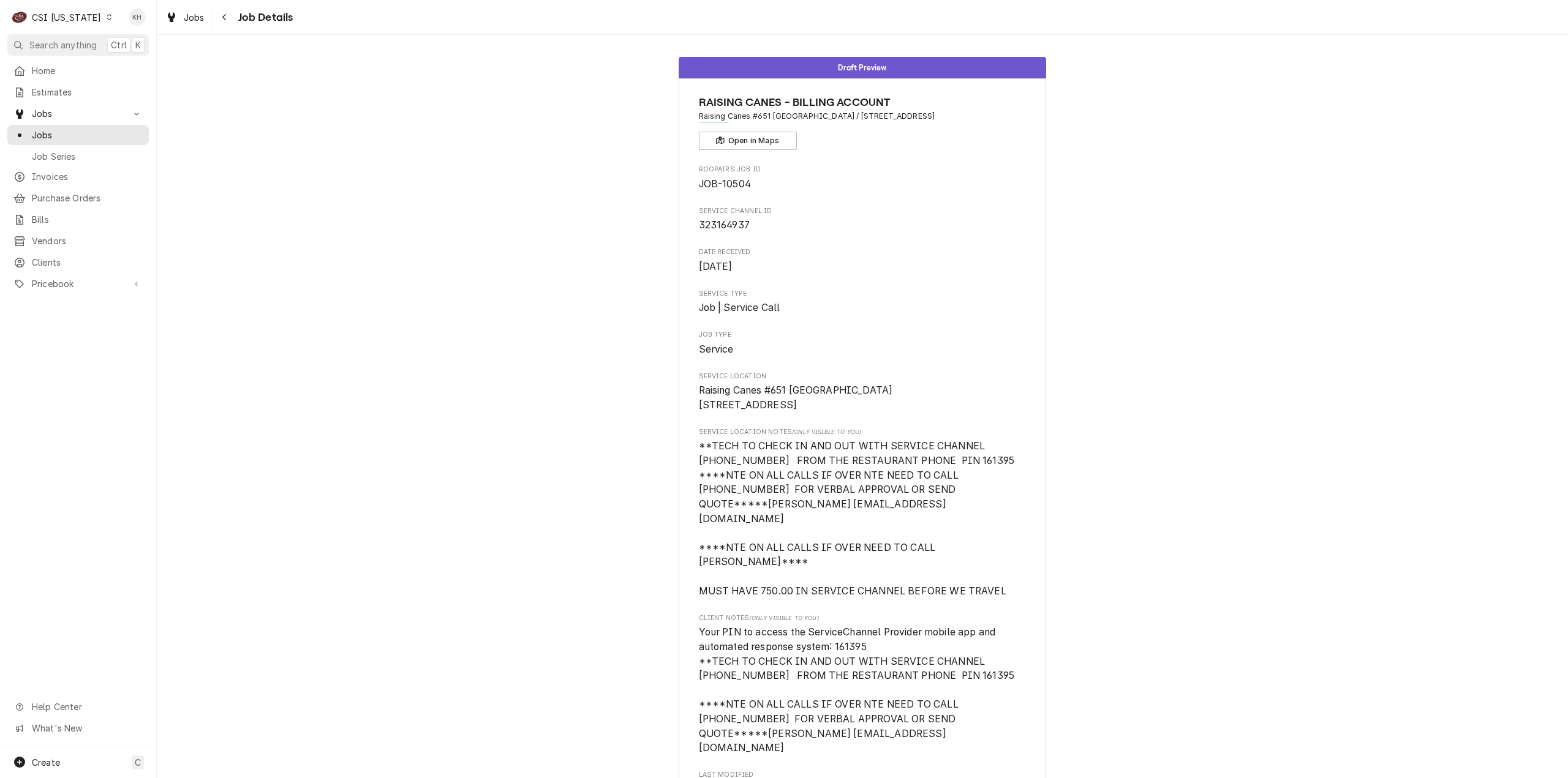
click at [76, 14] on div "CSI [US_STATE]" at bounding box center [67, 17] width 69 height 13
click at [138, 31] on div "CSI [US_STATE][GEOGRAPHIC_DATA]" at bounding box center [191, 24] width 174 height 21
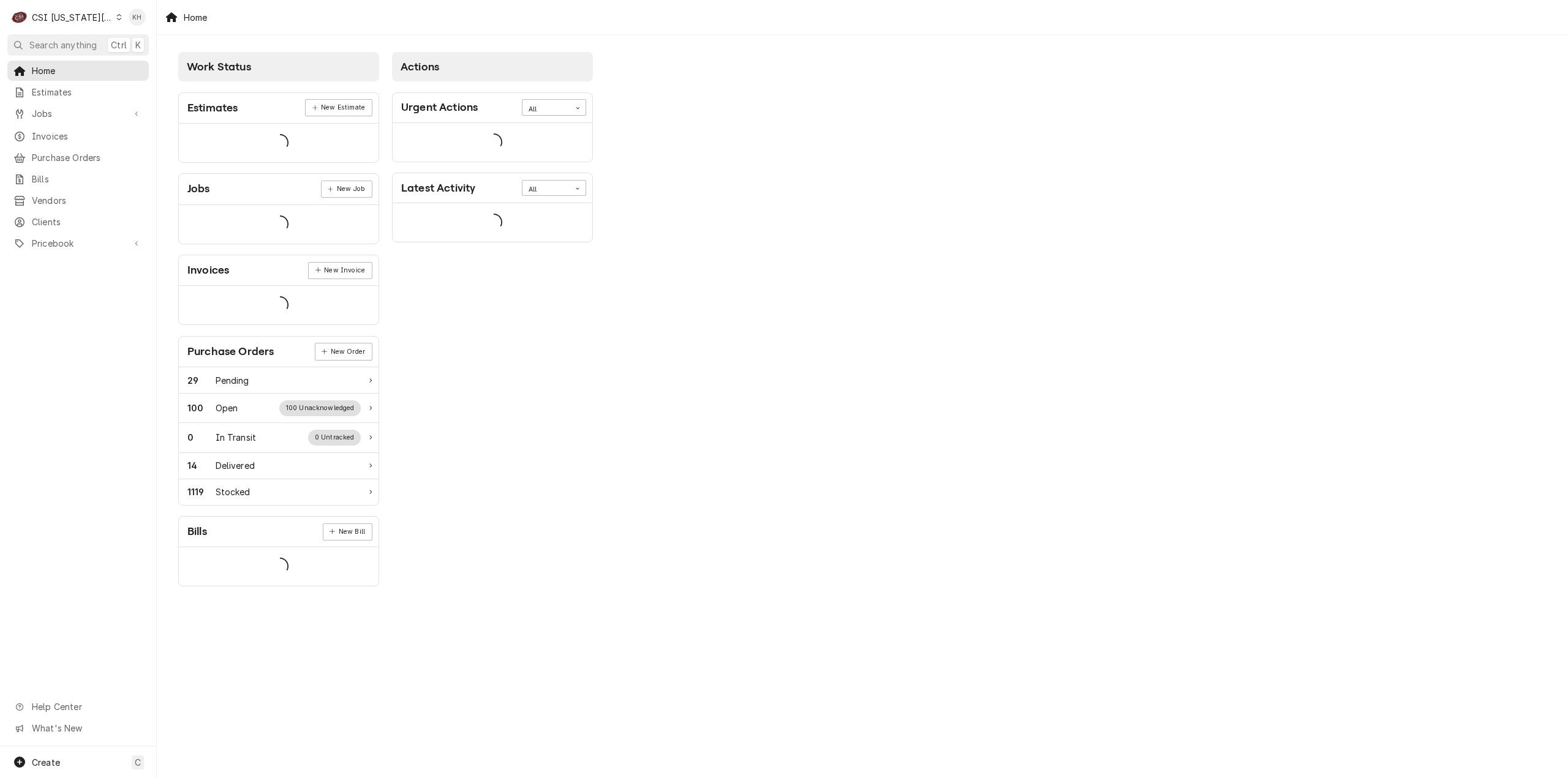
drag, startPoint x: 77, startPoint y: 39, endPoint x: 267, endPoint y: 59, distance: 191.0
click at [77, 39] on span "Search anything" at bounding box center [63, 45] width 67 height 13
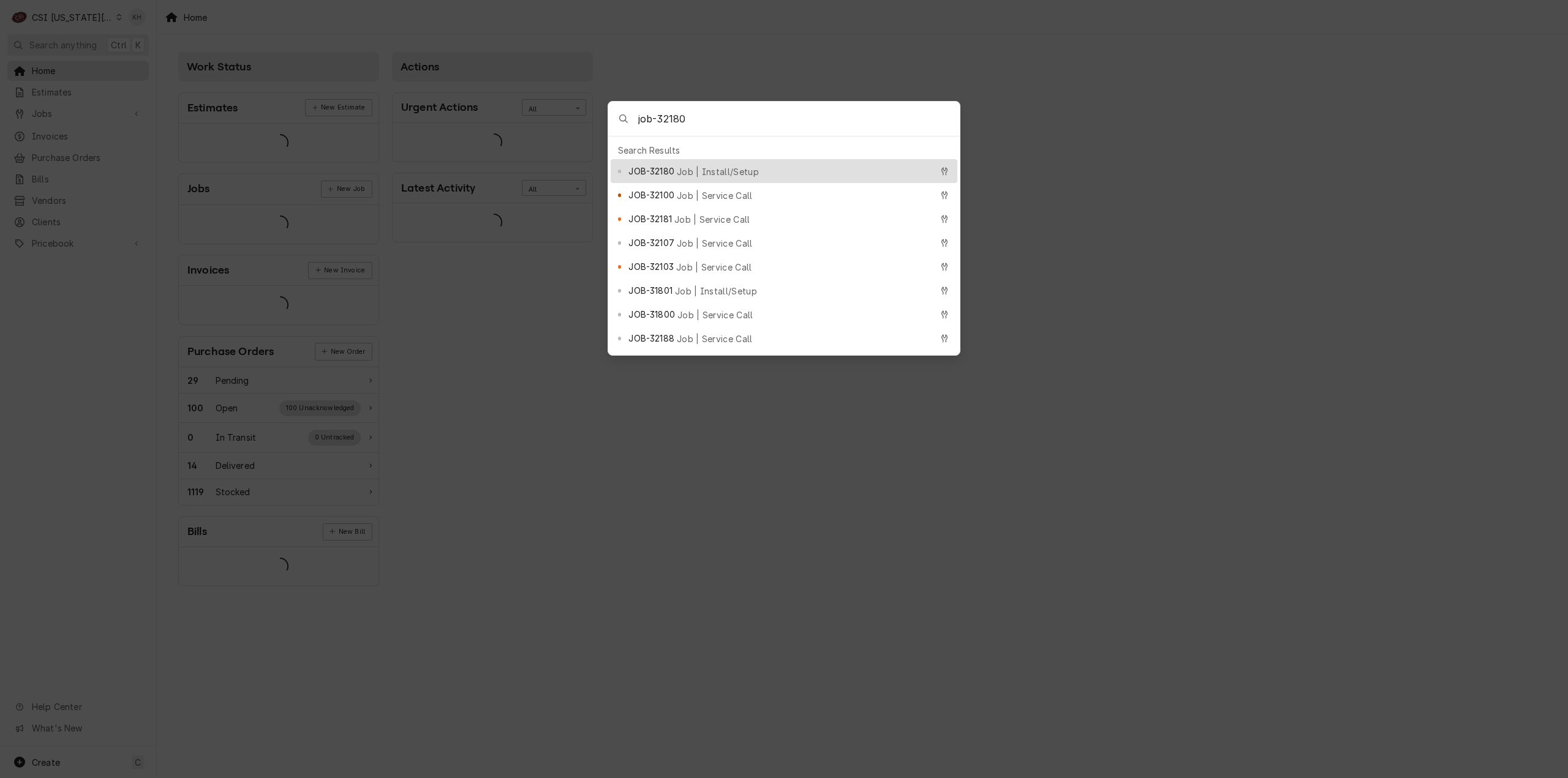
type input "job-32180"
click at [732, 165] on span "Job | Install/Setup" at bounding box center [717, 172] width 82 height 13
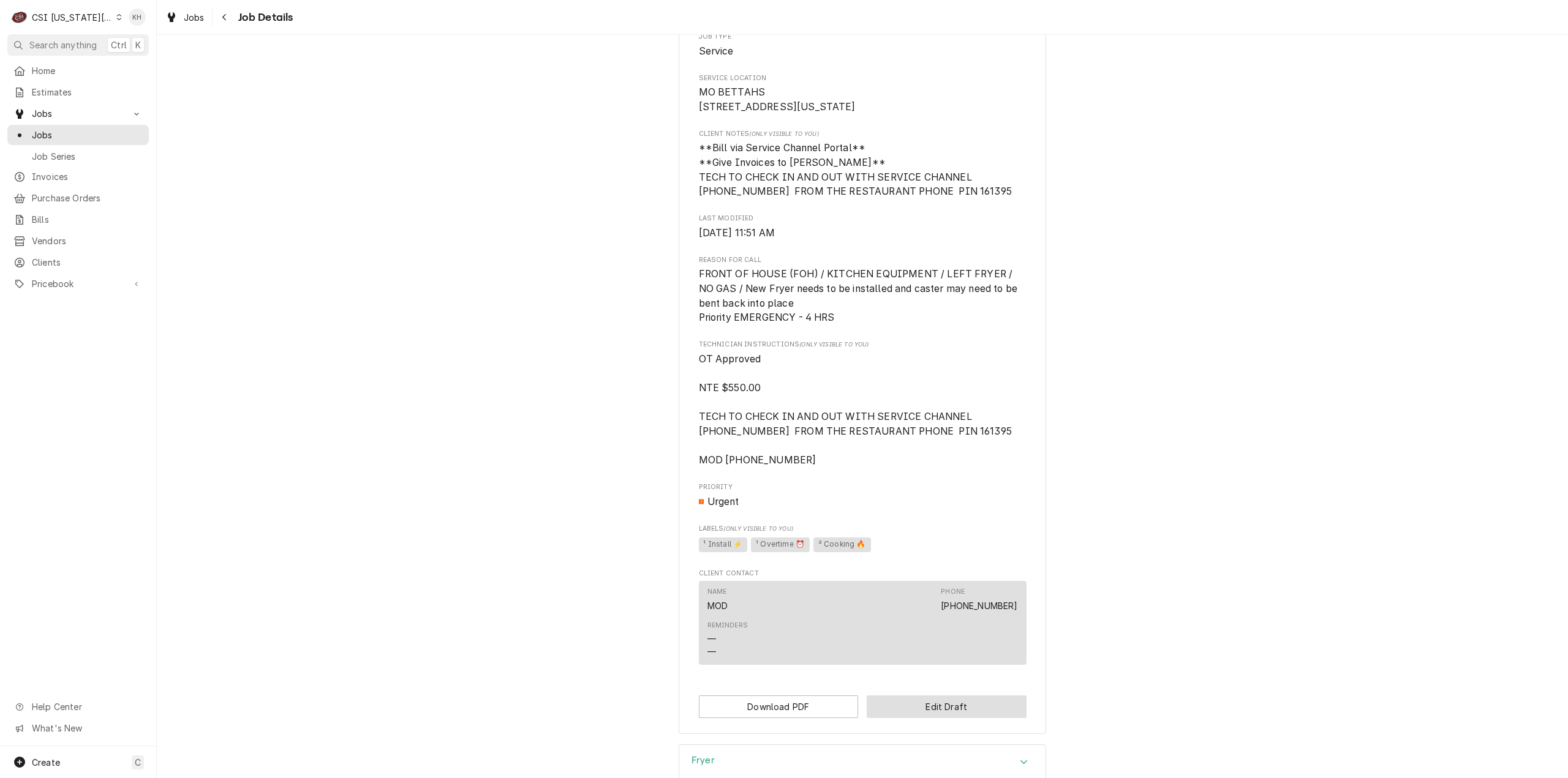
scroll to position [451, 0]
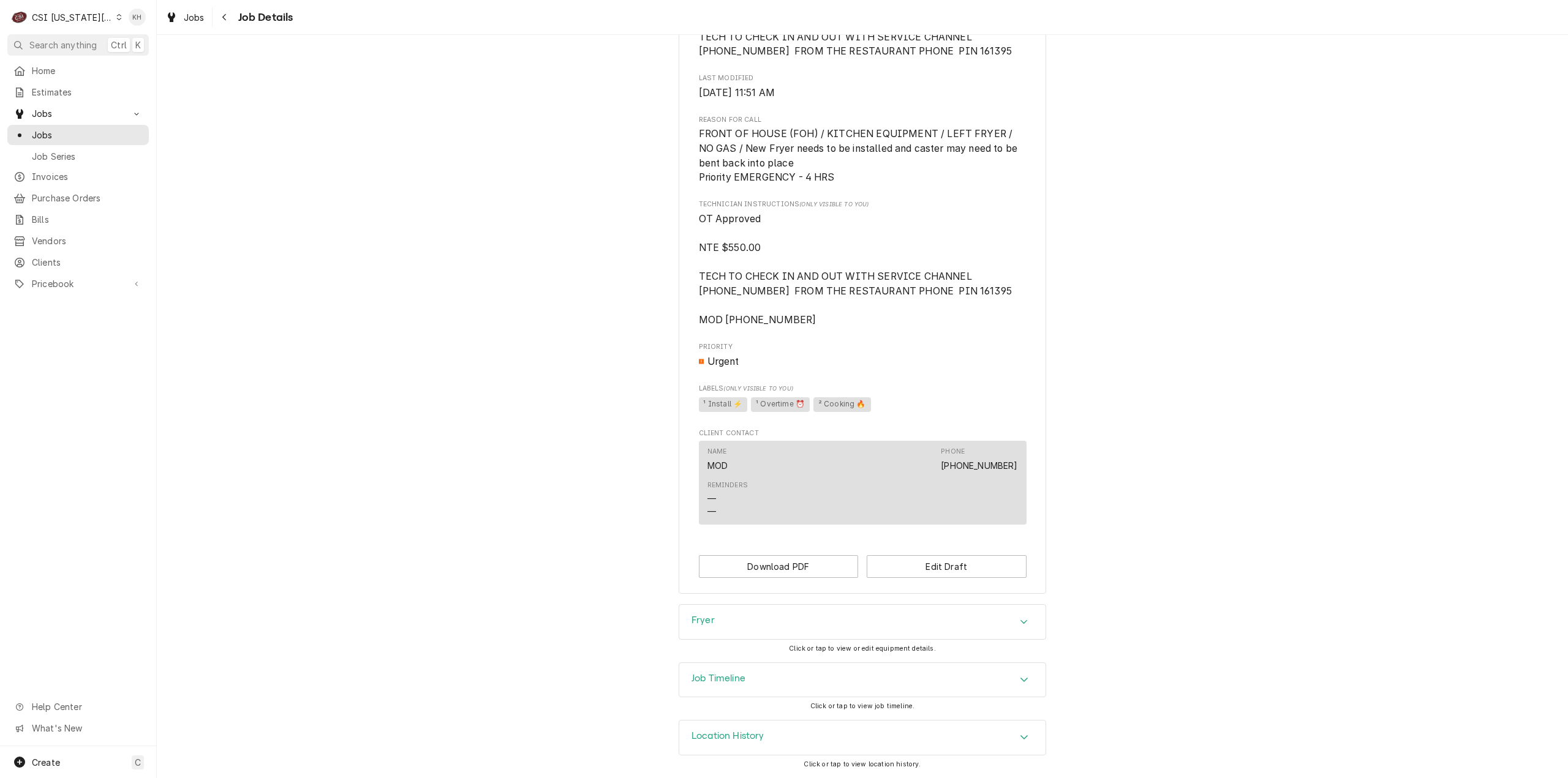
click at [813, 693] on div "Job Timeline" at bounding box center [862, 680] width 367 height 35
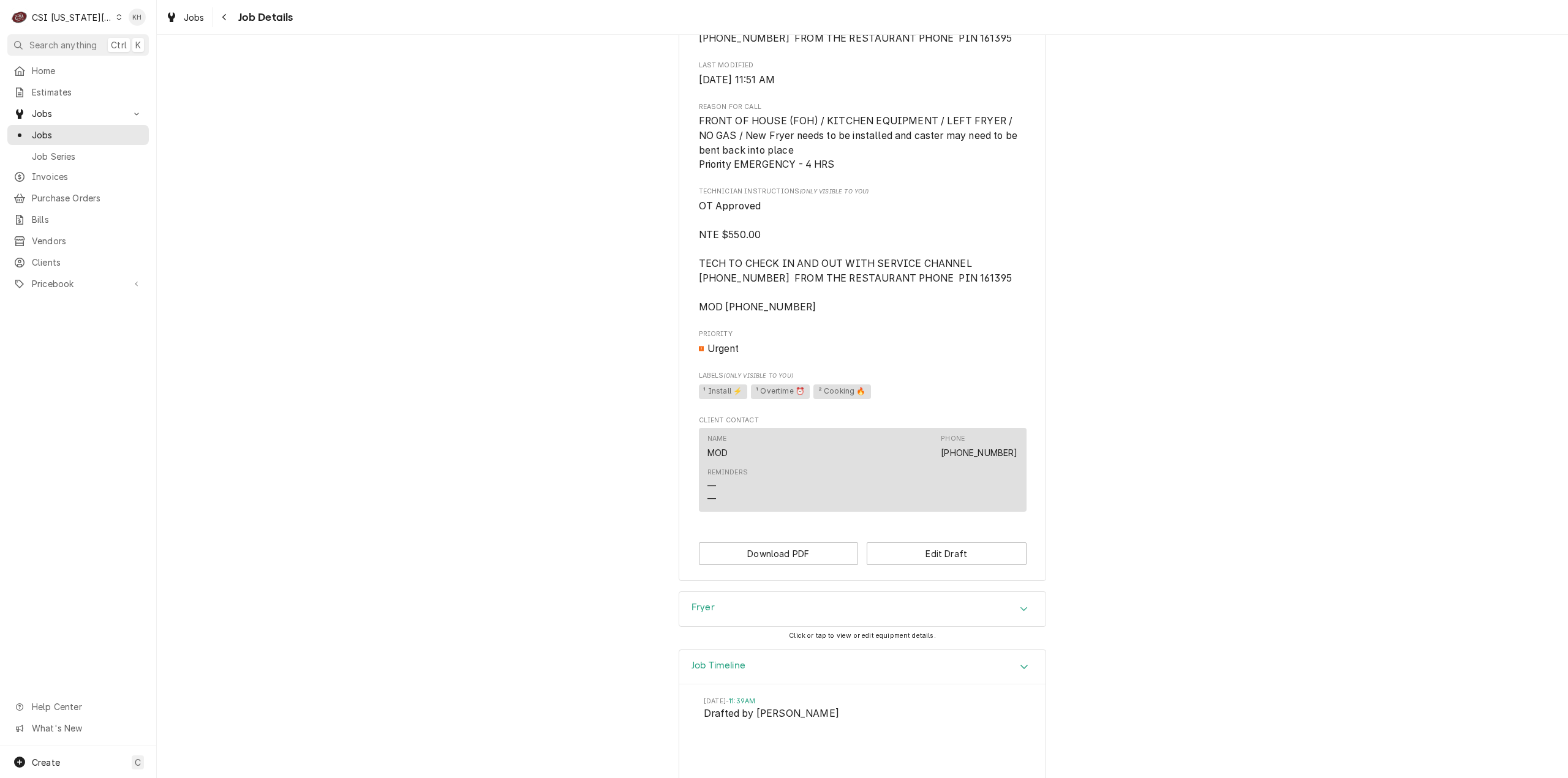
scroll to position [579, 0]
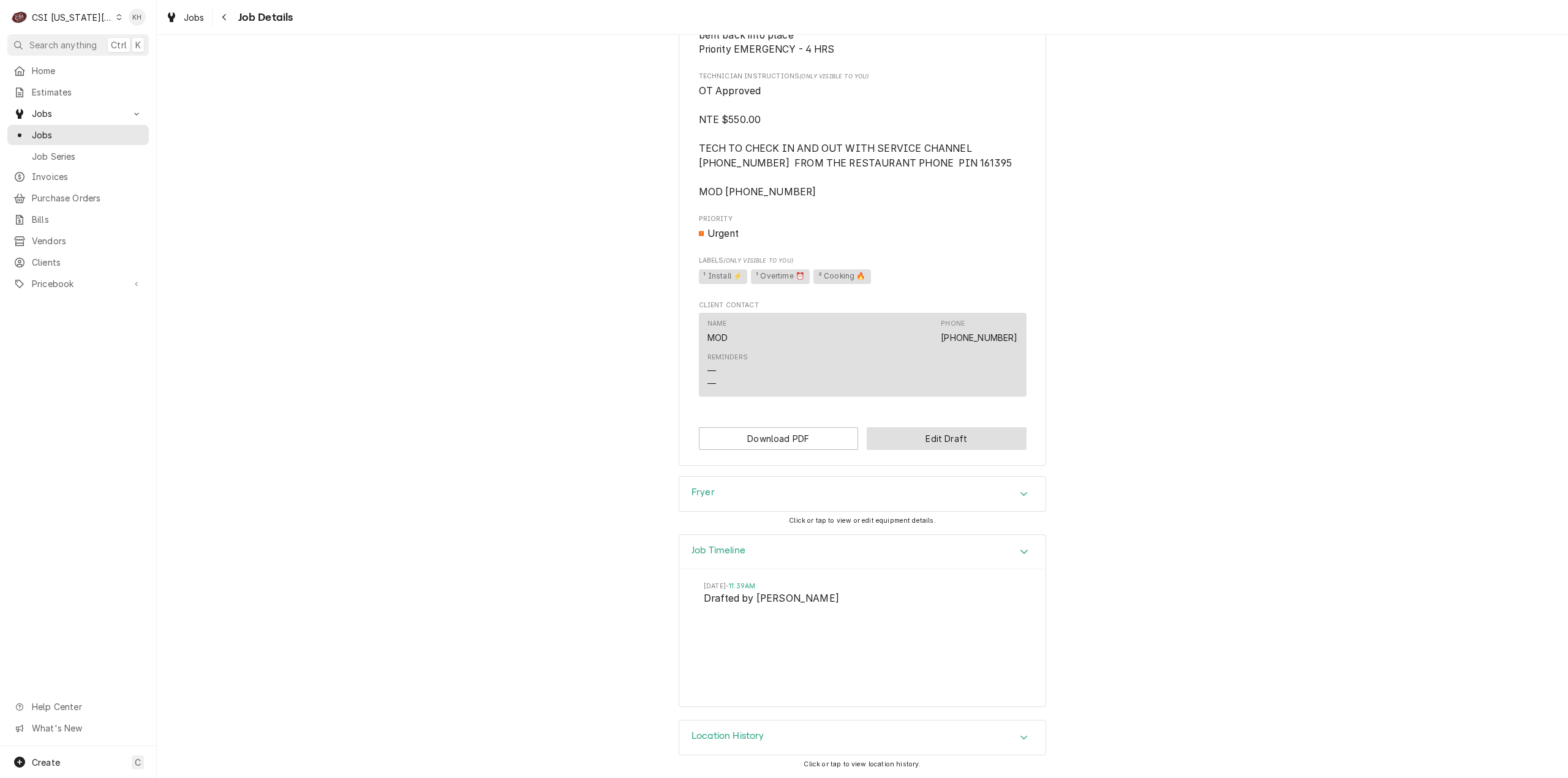
click at [965, 438] on button "Edit Draft" at bounding box center [946, 439] width 159 height 23
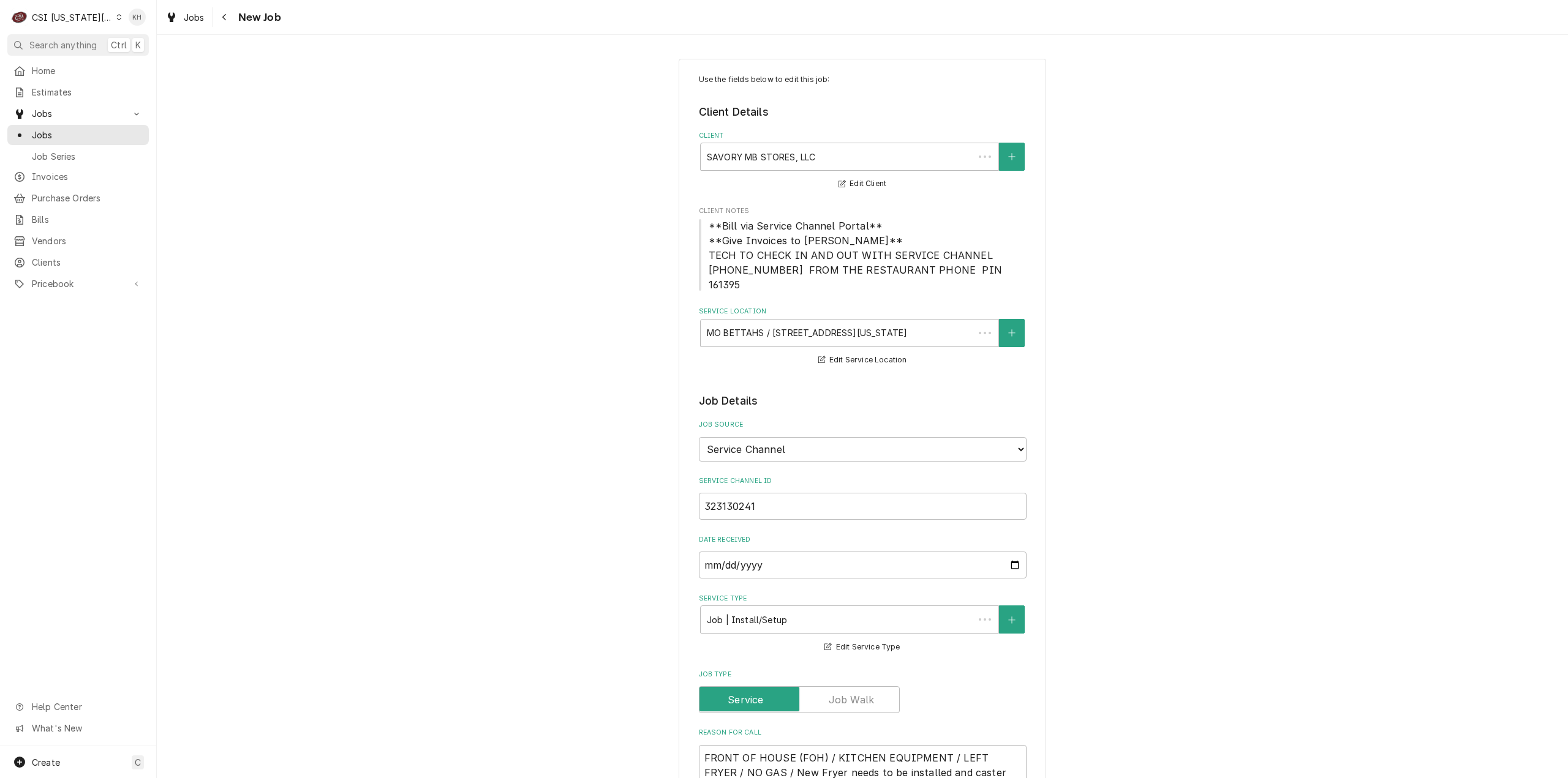
type textarea "x"
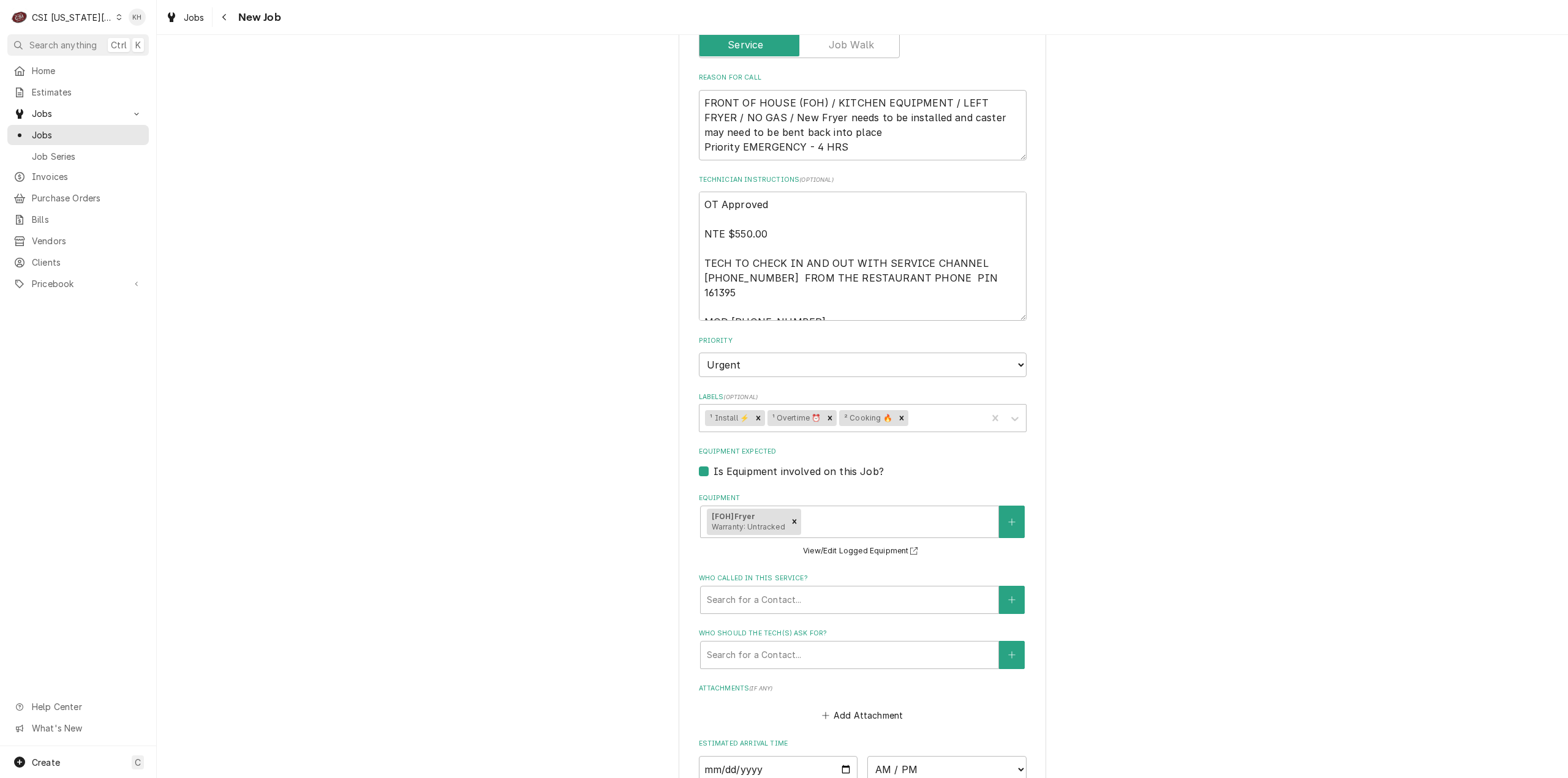
scroll to position [796, 0]
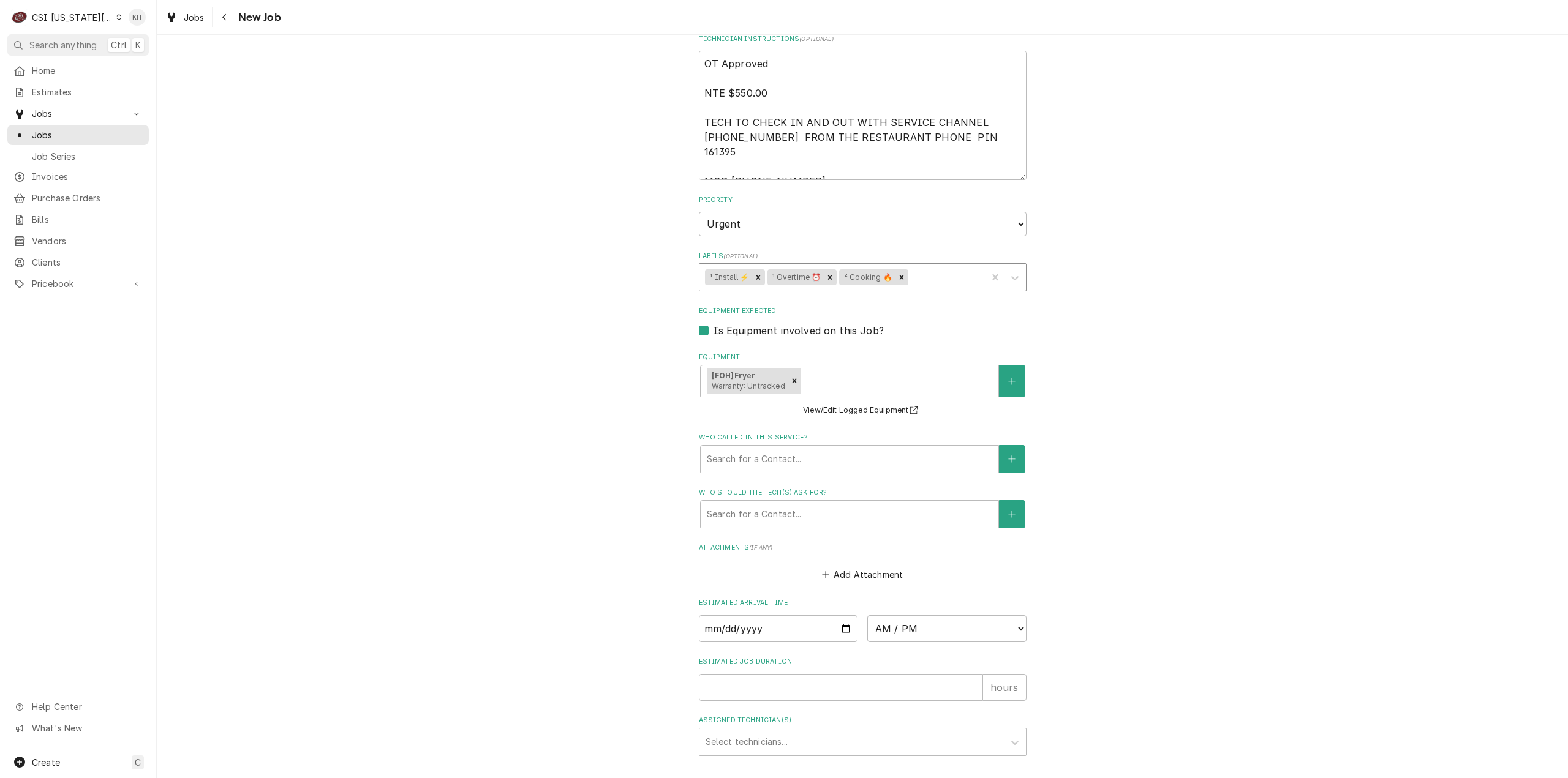
click at [948, 266] on div "Labels" at bounding box center [945, 277] width 71 height 22
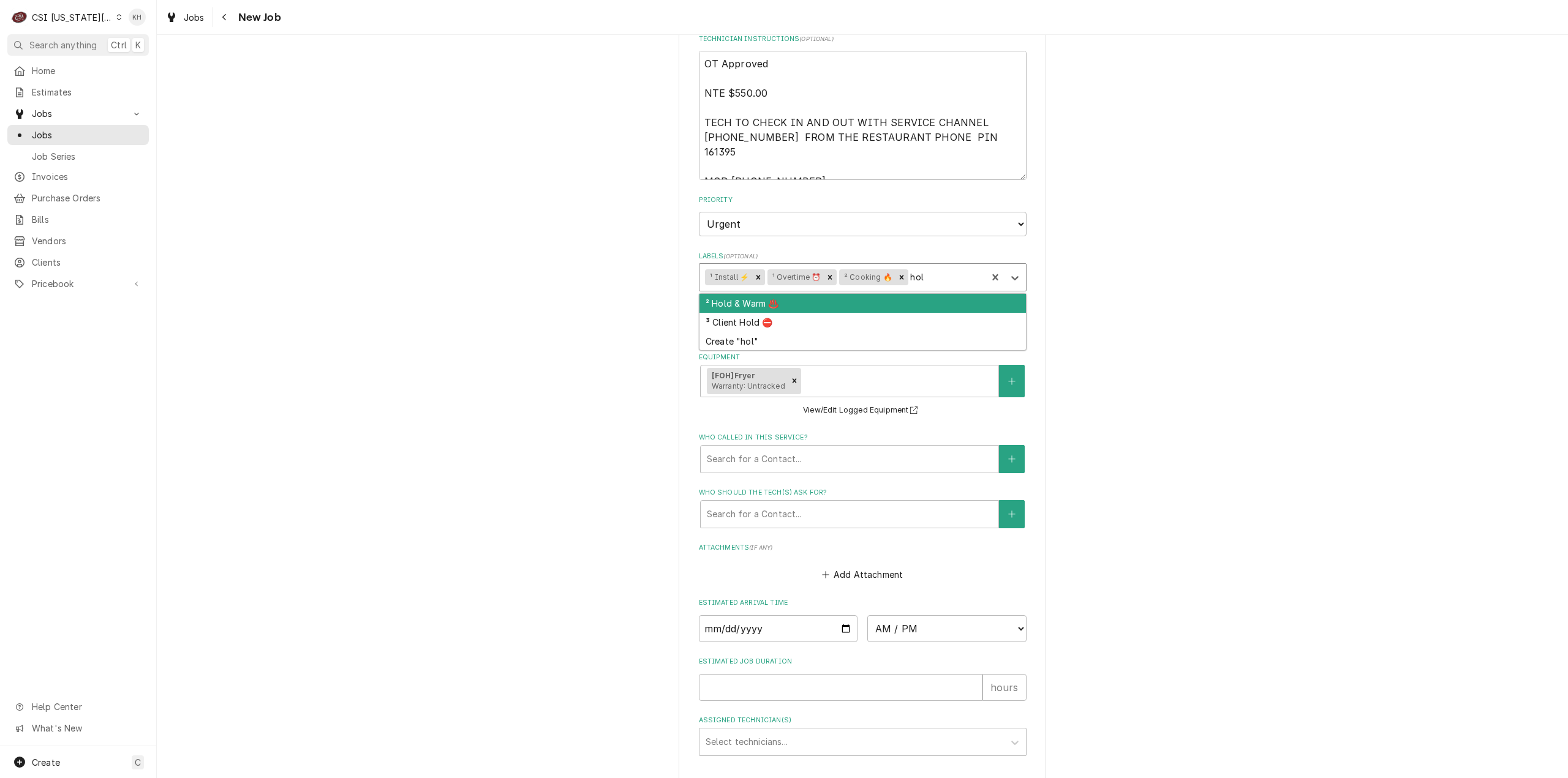
type input "hold"
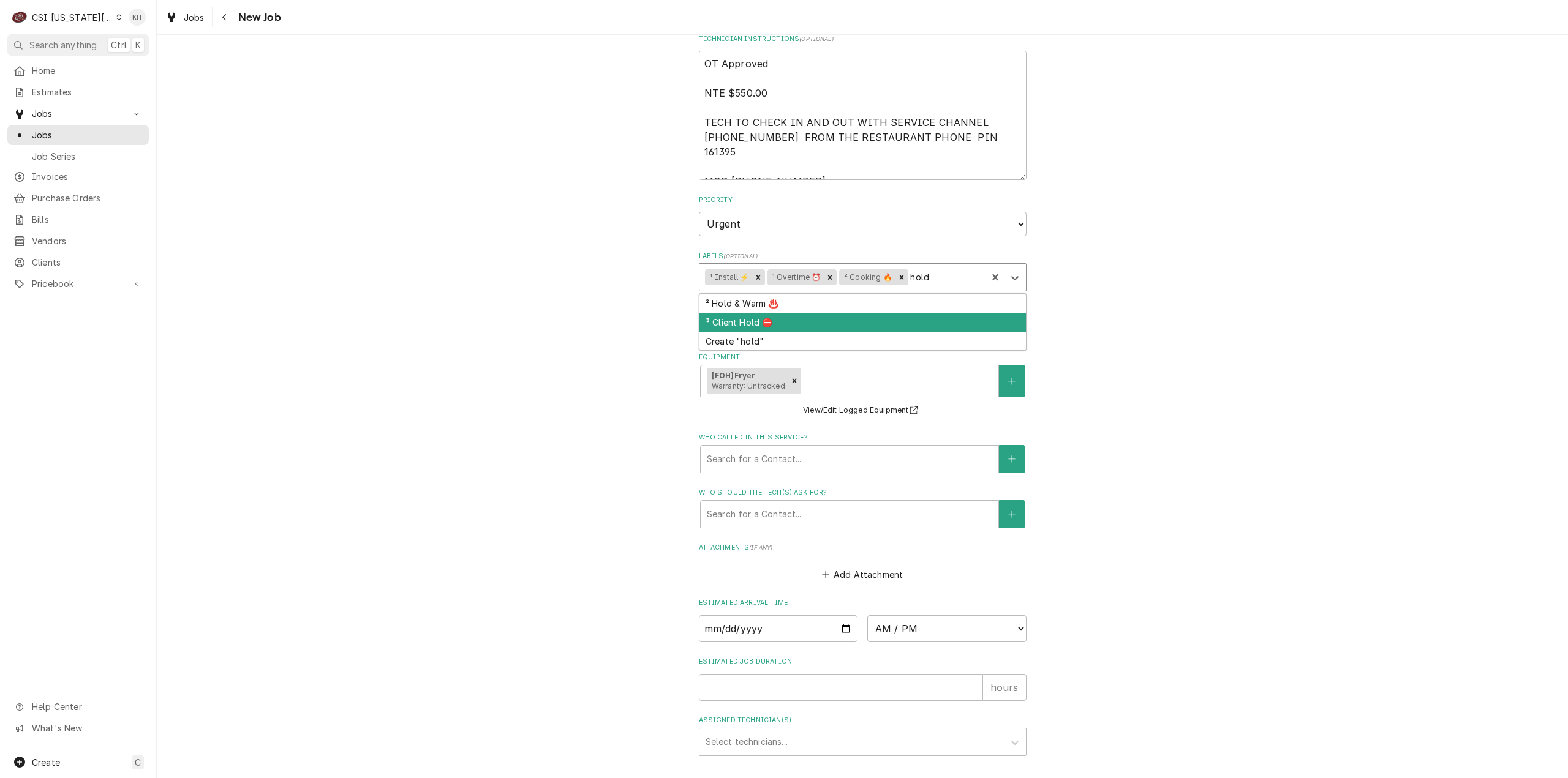
click at [749, 313] on div "³ Client Hold ⛔️" at bounding box center [862, 322] width 326 height 19
type textarea "x"
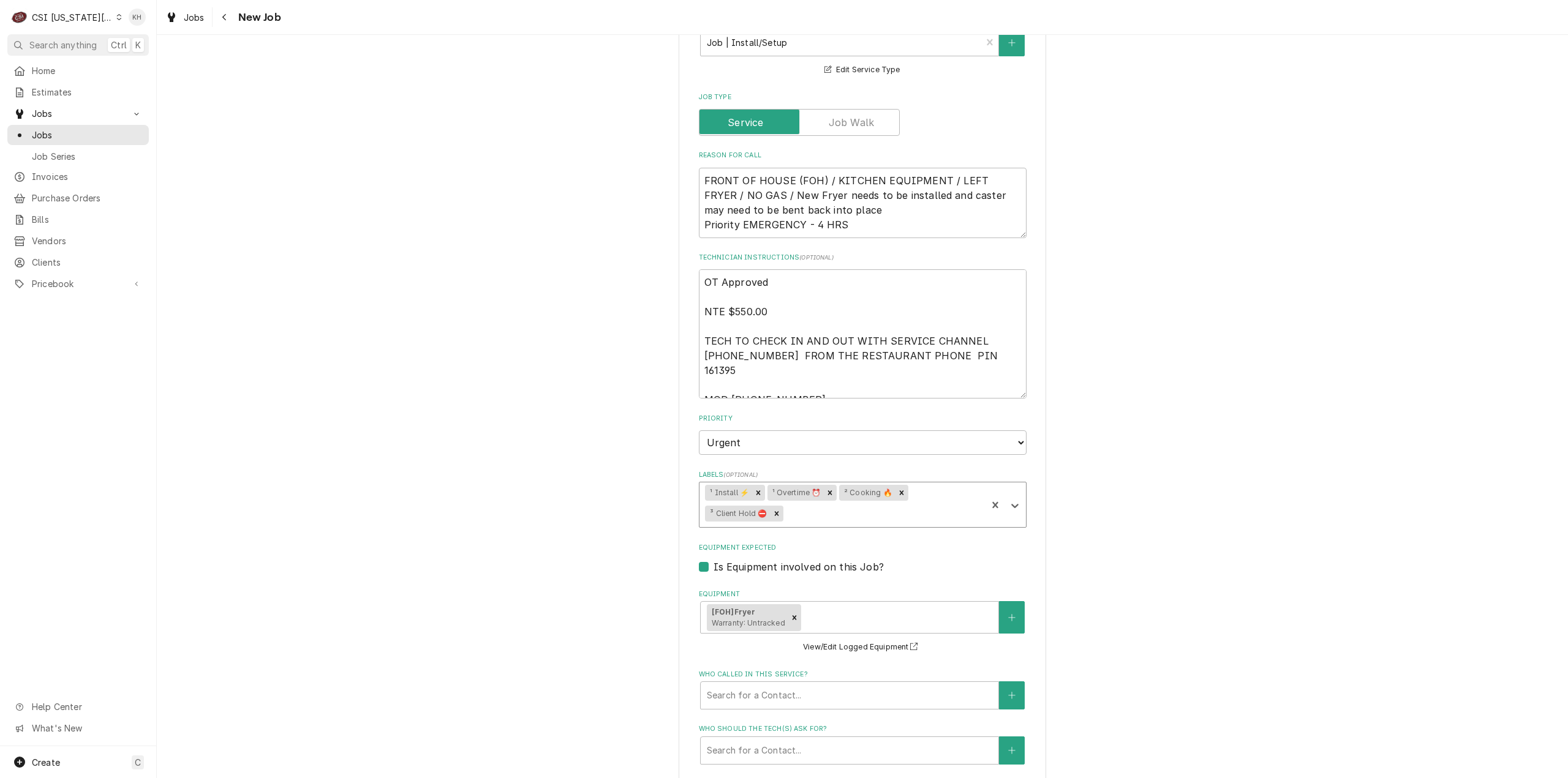
scroll to position [490, 0]
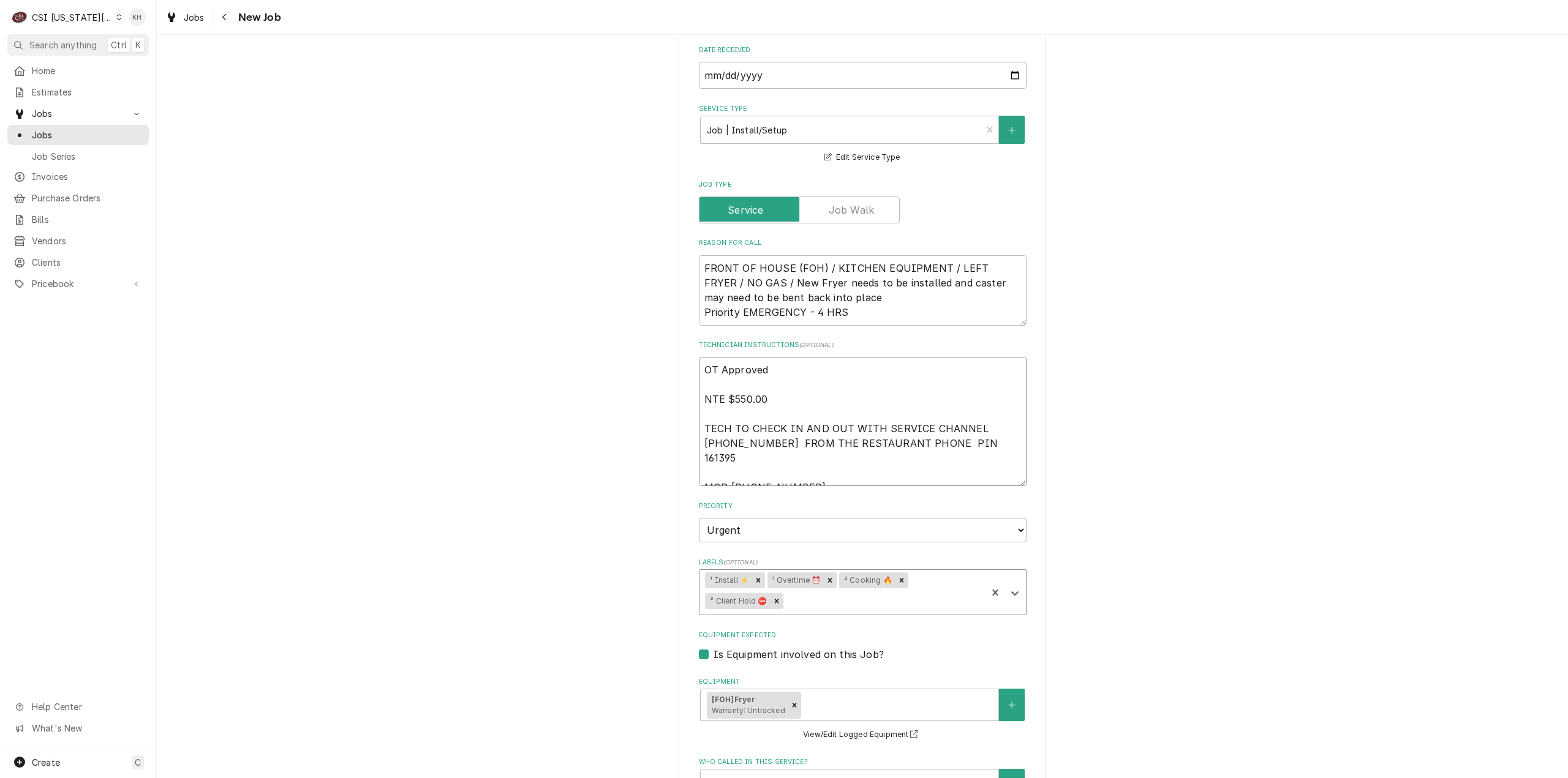
click at [699, 362] on textarea "OT Approved NTE $550.00 TECH TO CHECK IN AND OUT WITH SERVICE CHANNEL [PHONE_NU…" at bounding box center [862, 421] width 328 height 129
type textarea "x"
type textarea "OT Approved NTE $550.00 TECH TO CHECK IN AND OUT WITH SERVICE CHANNEL [PHONE_NU…"
type textarea "x"
type textarea "OT Approved NTE $550.00 TECH TO CHECK IN AND OUT WITH SERVICE CHANNEL [PHONE_NU…"
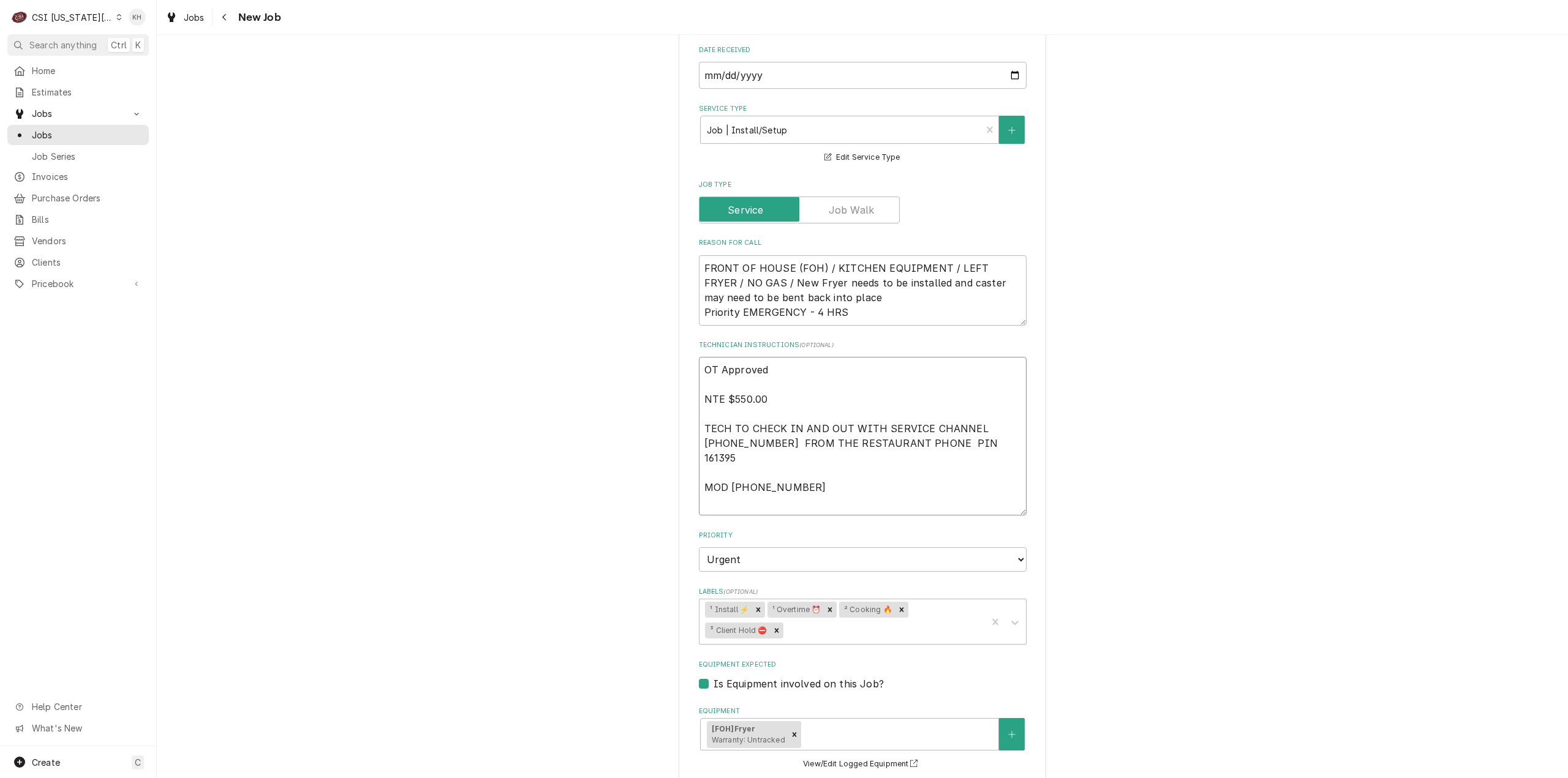
type textarea "x"
type textarea "0 OT Approved NTE $550.00 TECH TO CHECK IN AND OUT WITH SERVICE CHANNEL 516- 50…"
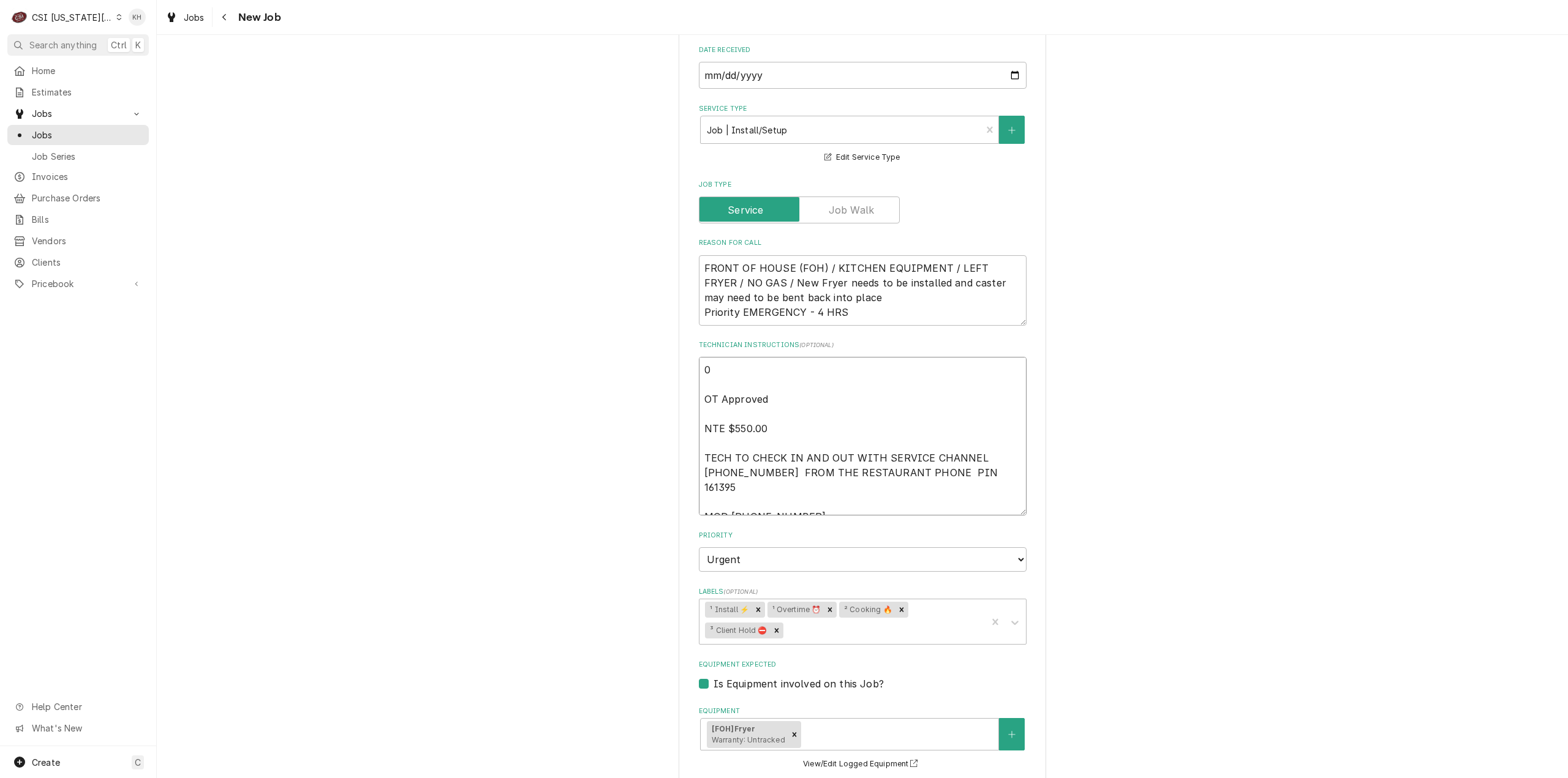
type textarea "x"
type textarea "08 OT Approved NTE $550.00 TECH TO CHECK IN AND OUT WITH SERVICE CHANNEL 516- 5…"
type textarea "x"
type textarea "08/ OT Approved NTE $550.00 TECH TO CHECK IN AND OUT WITH SERVICE CHANNEL 516- …"
type textarea "x"
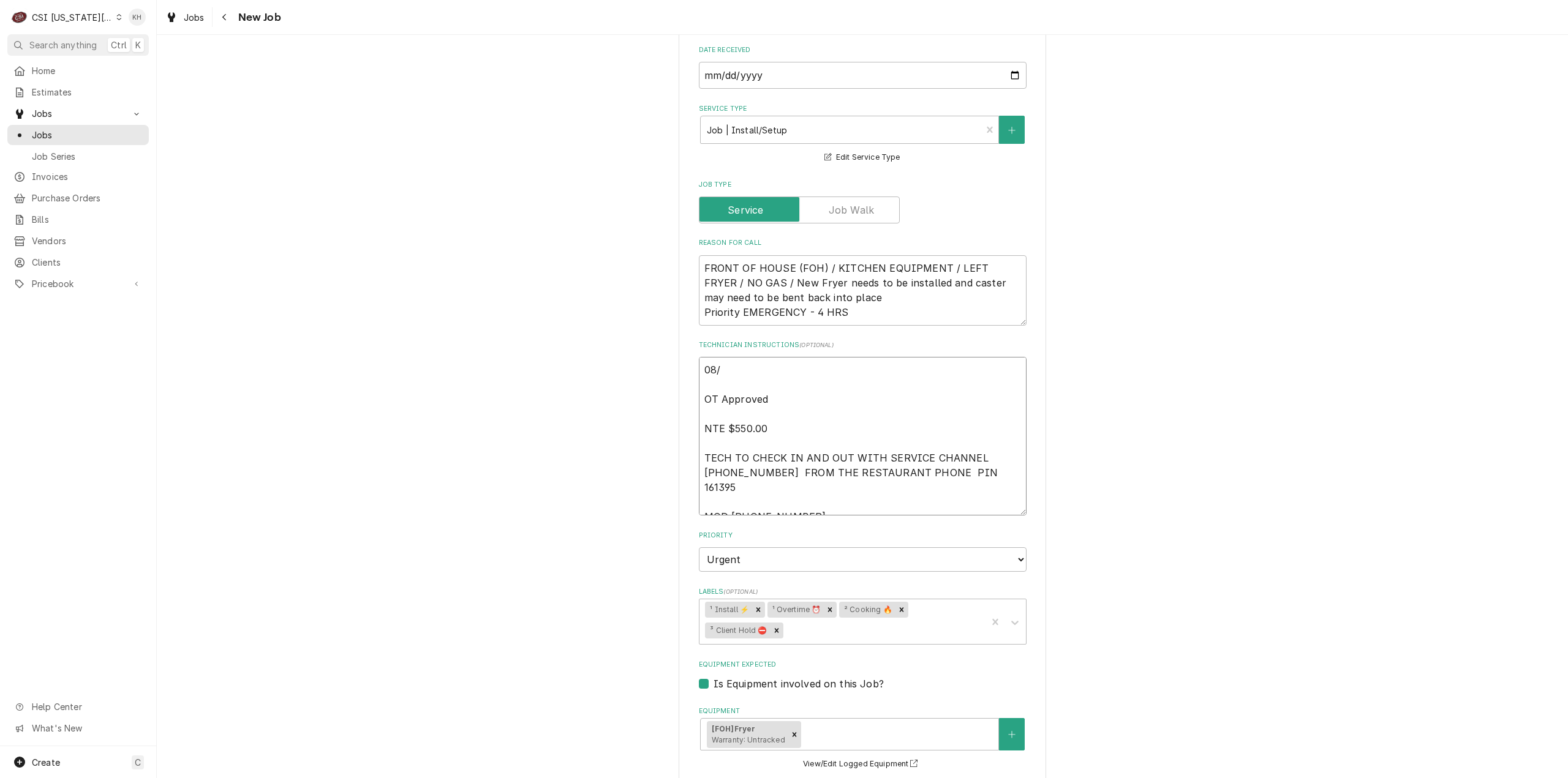
type textarea "08/2 OT Approved NTE $550.00 TECH TO CHECK IN AND OUT WITH SERVICE CHANNEL 516-…"
type textarea "x"
type textarea "08/20 OT Approved NTE $550.00 TECH TO CHECK IN AND OUT WITH SERVICE CHANNEL 516…"
type textarea "x"
type textarea "08/20 OT Approved NTE $550.00 TECH TO CHECK IN AND OUT WITH SERVICE CHANNEL 516…"
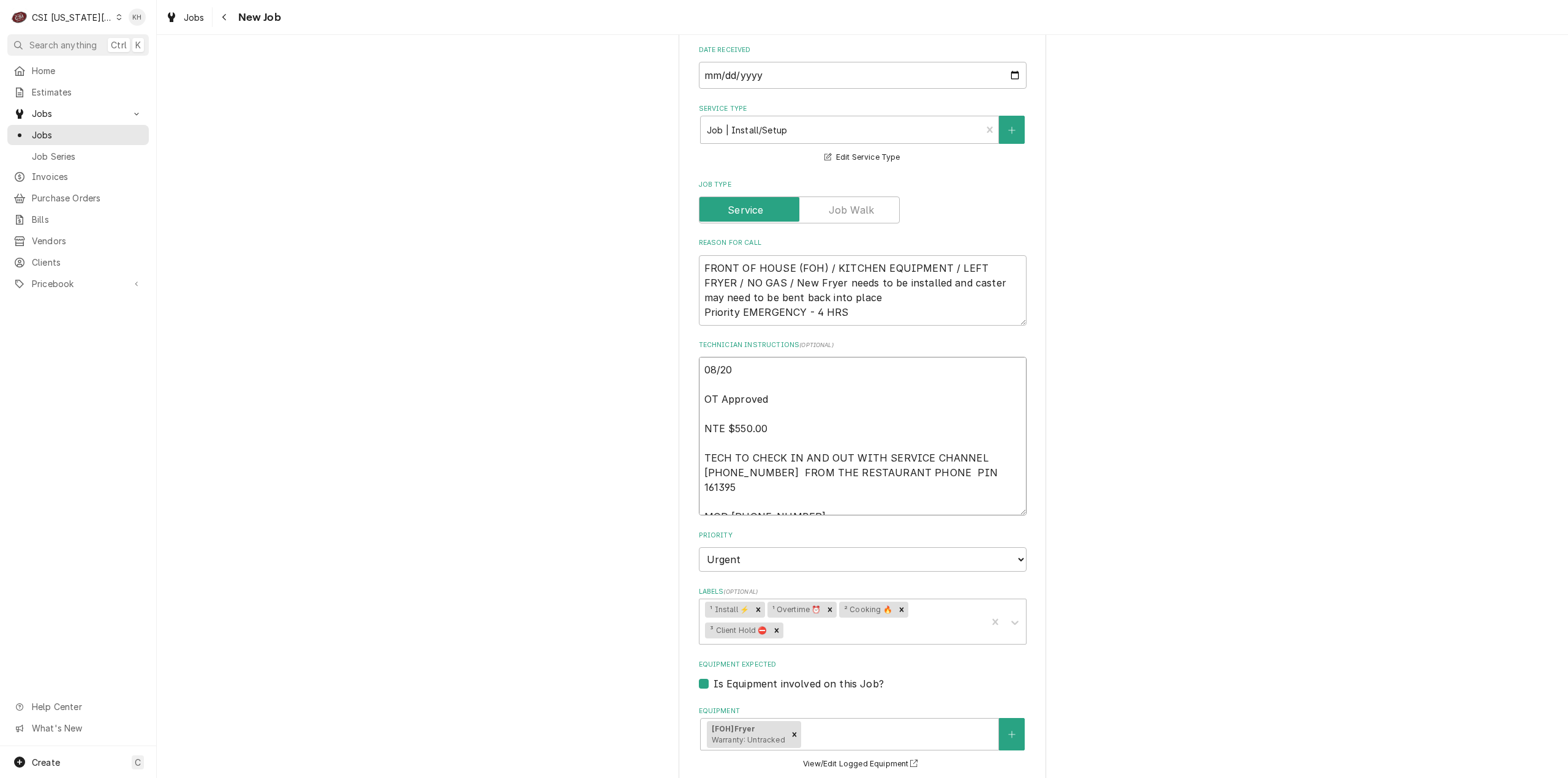
type textarea "x"
type textarea "08/20 K OT Approved NTE $550.00 TECH TO CHECK IN AND OUT WITH SERVICE CHANNEL 5…"
type textarea "x"
type textarea "08/20 KH OT Approved NTE $550.00 TECH TO CHECK IN AND OUT WITH SERVICE CHANNEL …"
type textarea "x"
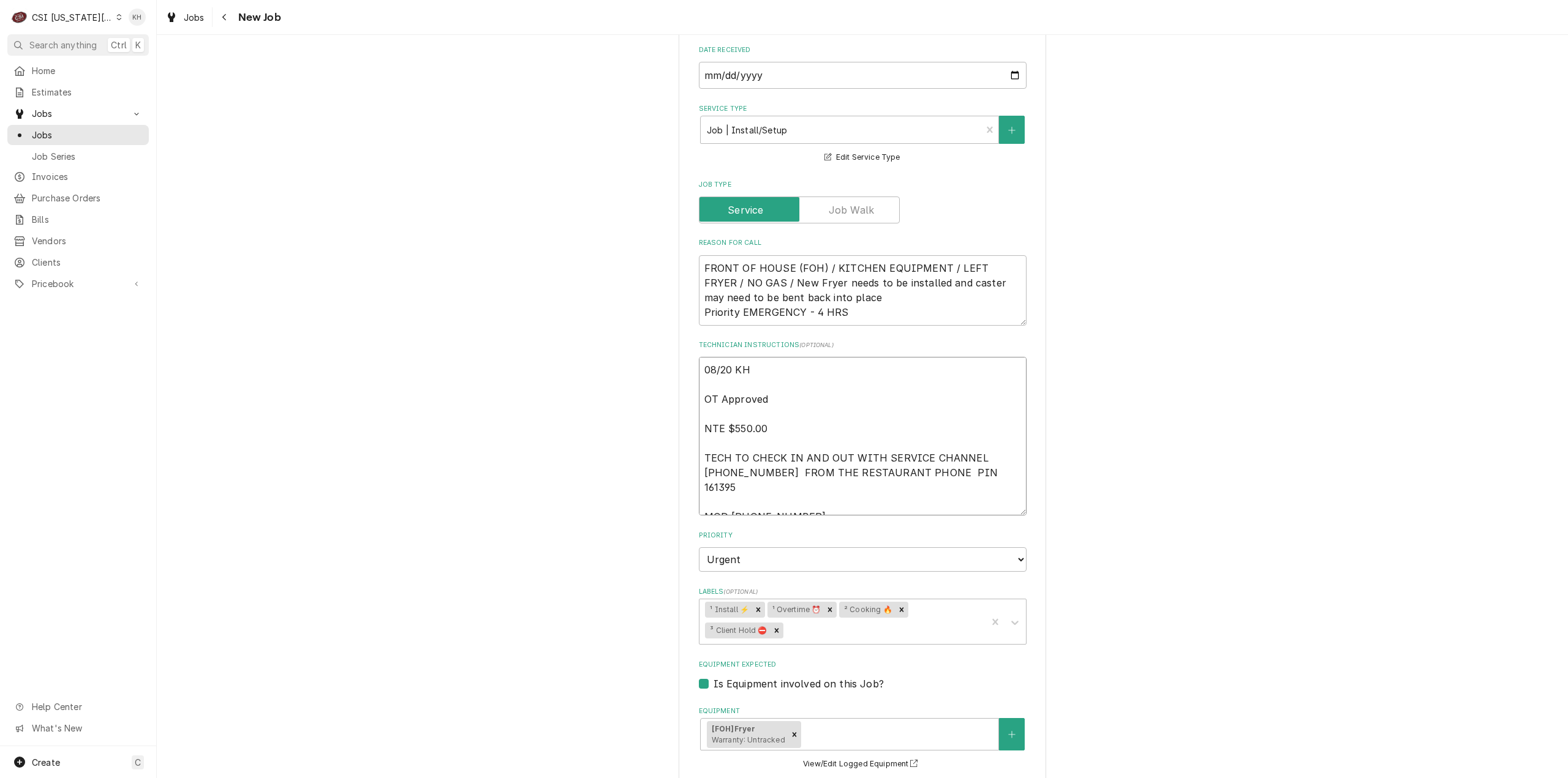
type textarea "08/20 KH OT Approved NTE $550.00 TECH TO CHECK IN AND OUT WITH SERVICE CHANNEL …"
type textarea "x"
type textarea "08/20 KH - OT Approved NTE $550.00 TECH TO CHECK IN AND OUT WITH SERVICE CHANNE…"
type textarea "x"
type textarea "08/20 KH - OT Approved NTE $550.00 TECH TO CHECK IN AND OUT WITH SERVICE CHANNE…"
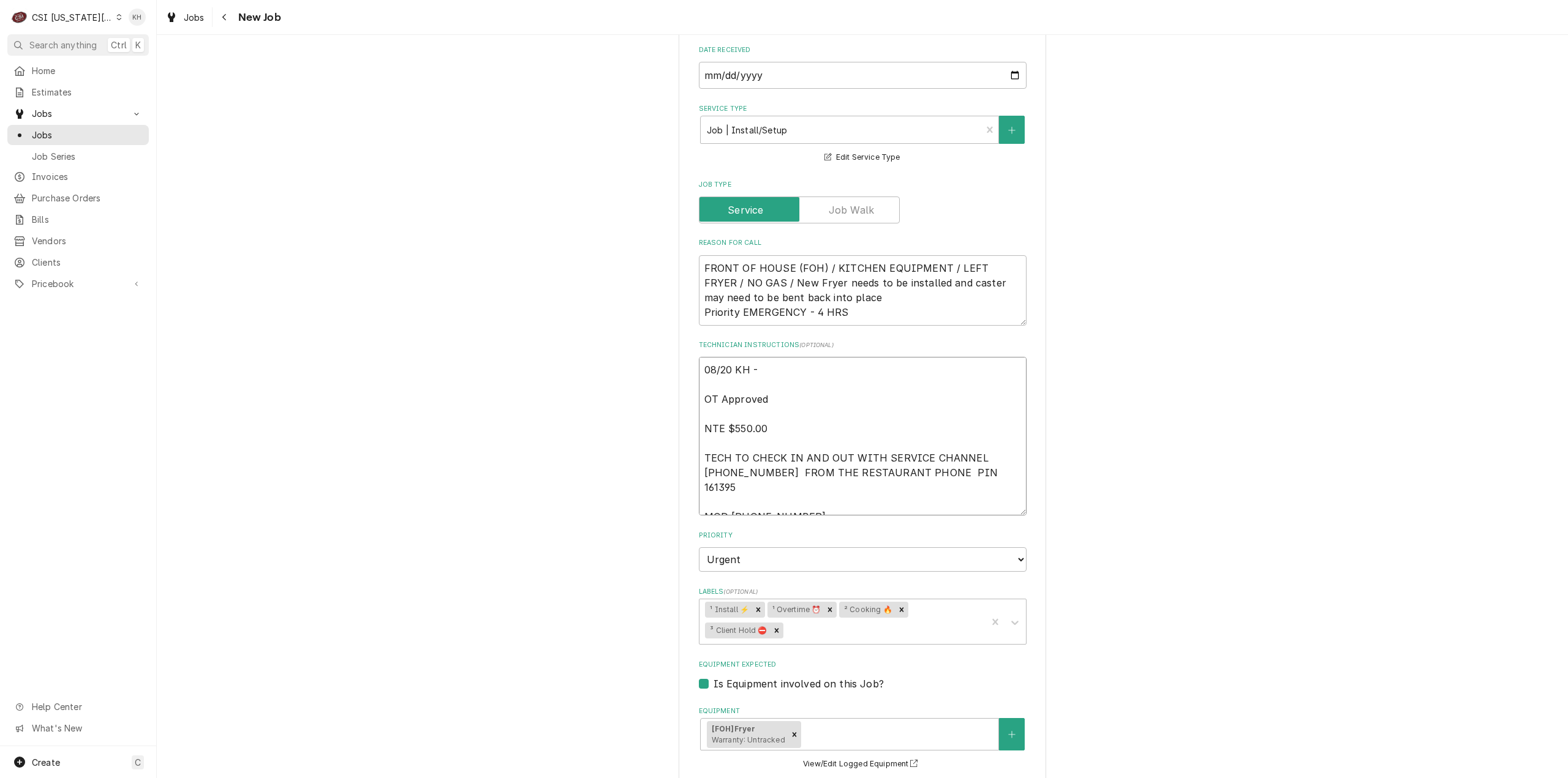
type textarea "x"
type textarea "08/20 KH - J OT Approved NTE $550.00 TECH TO CHECK IN AND OUT WITH SERVICE CHAN…"
type textarea "x"
type textarea "08/20 KH - JO OT Approved NTE $550.00 TECH TO CHECK IN AND OUT WITH SERVICE CHA…"
type textarea "x"
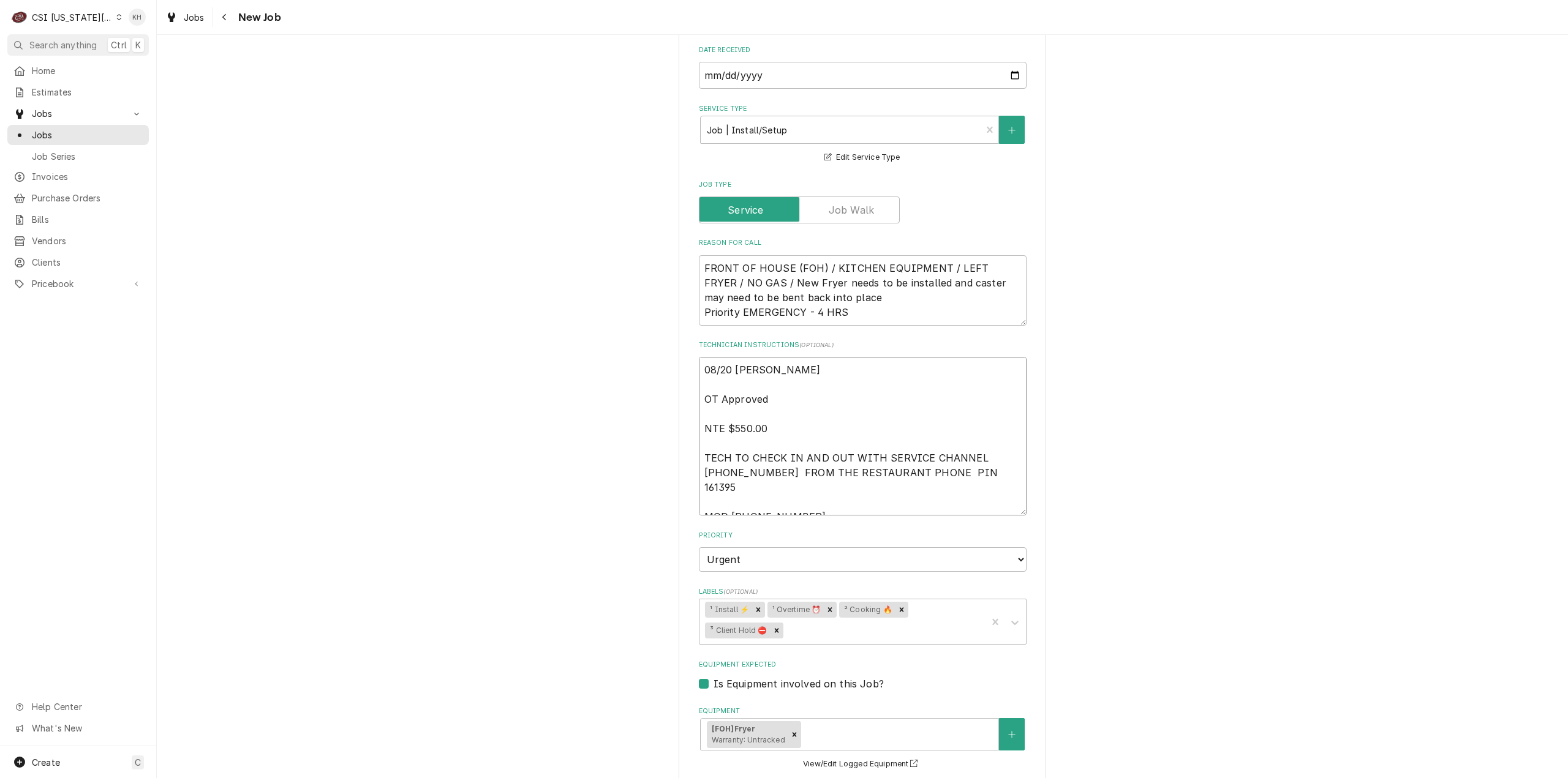
type textarea "08/20 KH - JOB OT Approved NTE $550.00 TECH TO CHECK IN AND OUT WITH SERVICE CH…"
type textarea "x"
type textarea "08/20 KH - JOB OT Approved NTE $550.00 TECH TO CHECK IN AND OUT WITH SERVICE CH…"
type textarea "x"
type textarea "08/20 KH - JOB i OT Approved NTE $550.00 TECH TO CHECK IN AND OUT WITH SERVICE …"
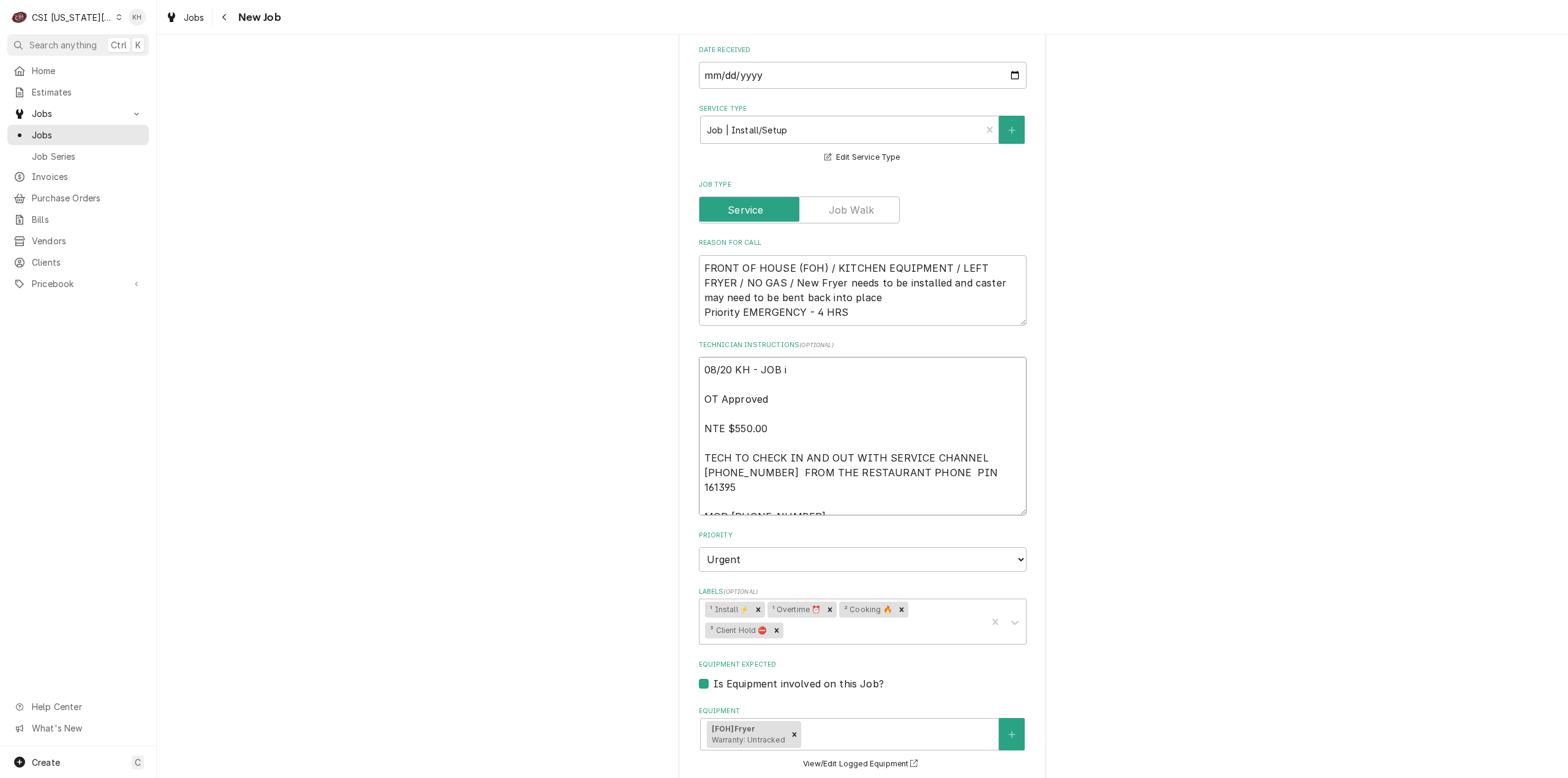
type textarea "x"
type textarea "08/20 KH - JOB is OT Approved NTE $550.00 TECH TO CHECK IN AND OUT WITH SERVICE…"
type textarea "x"
type textarea "08/20 KH - JOB is OT Approved NTE $550.00 TECH TO CHECK IN AND OUT WITH SERVICE…"
type textarea "x"
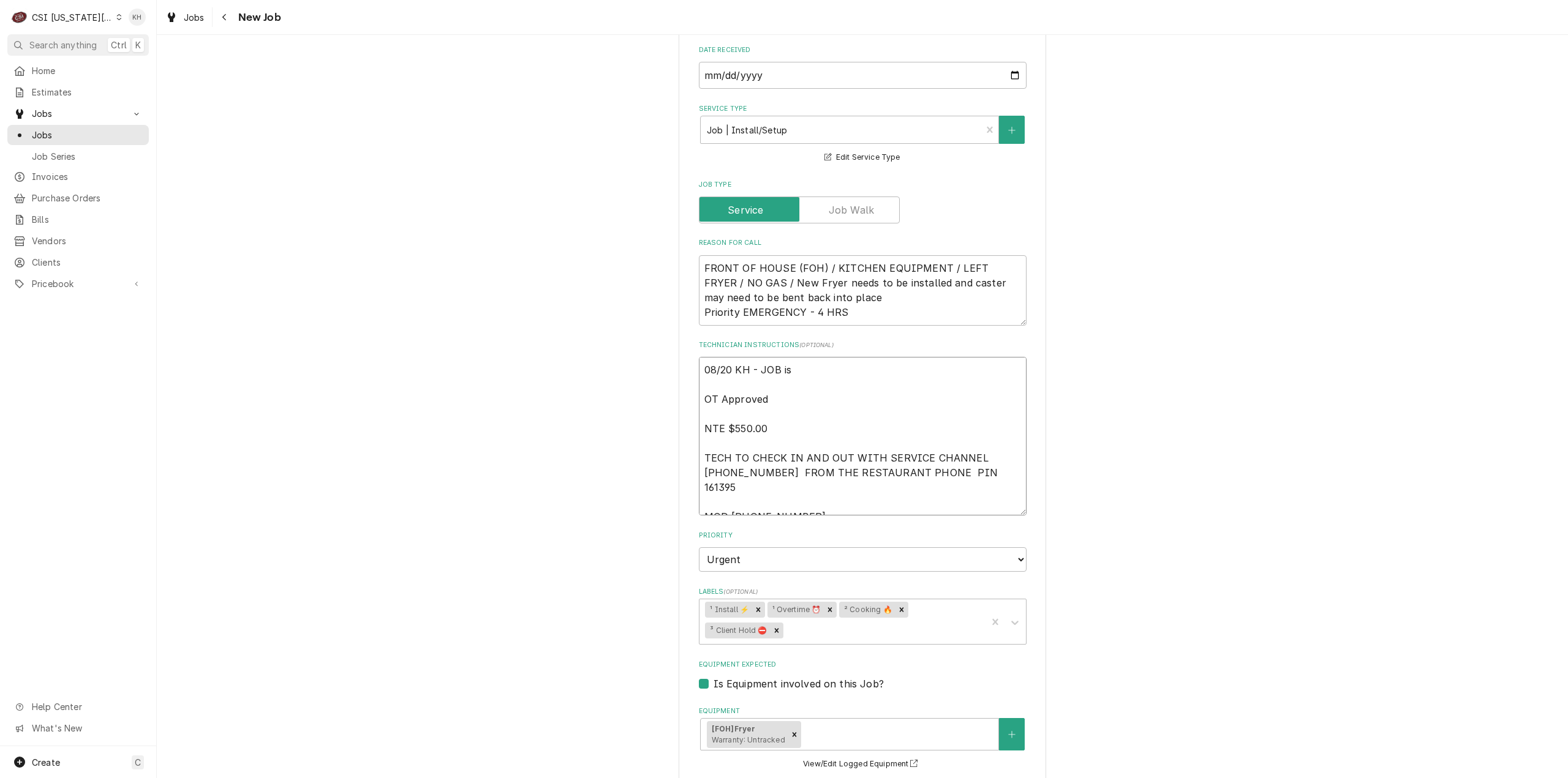
type textarea "08/20 KH - JOB is C OT Approved NTE $550.00 TECH TO CHECK IN AND OUT WITH SERVI…"
type textarea "x"
type textarea "08/20 KH - JOB is CA OT Approved NTE $550.00 TECH TO CHECK IN AND OUT WITH SERV…"
type textarea "x"
type textarea "08/20 KH - JOB is CAN OT Approved NTE $550.00 TECH TO CHECK IN AND OUT WITH SER…"
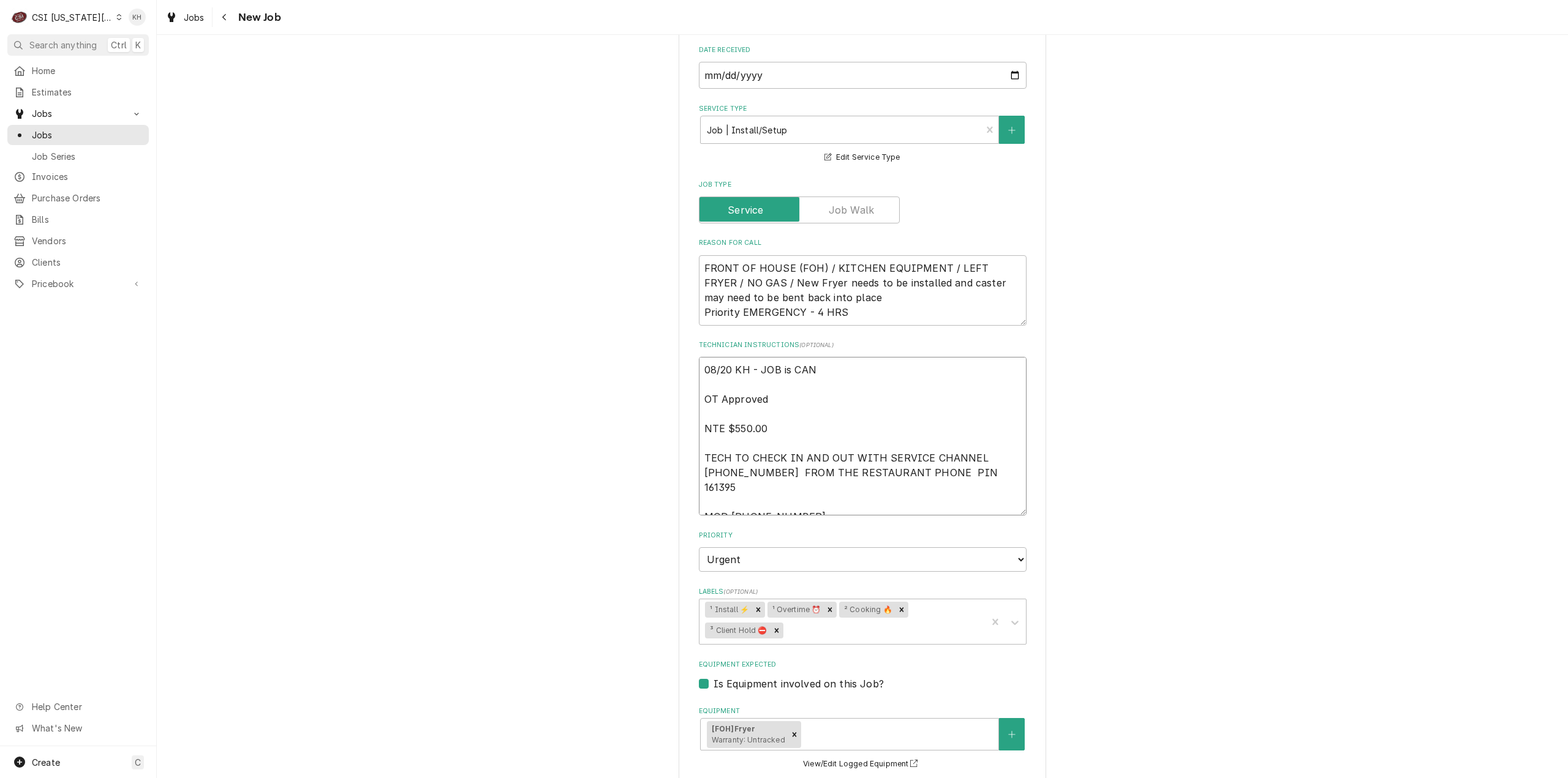
type textarea "x"
type textarea "08/20 KH - JOB is CA OT Approved NTE $550.00 TECH TO CHECK IN AND OUT WITH SERV…"
type textarea "x"
type textarea "08/20 KH - JOB is C OT Approved NTE $550.00 TECH TO CHECK IN AND OUT WITH SERVI…"
type textarea "x"
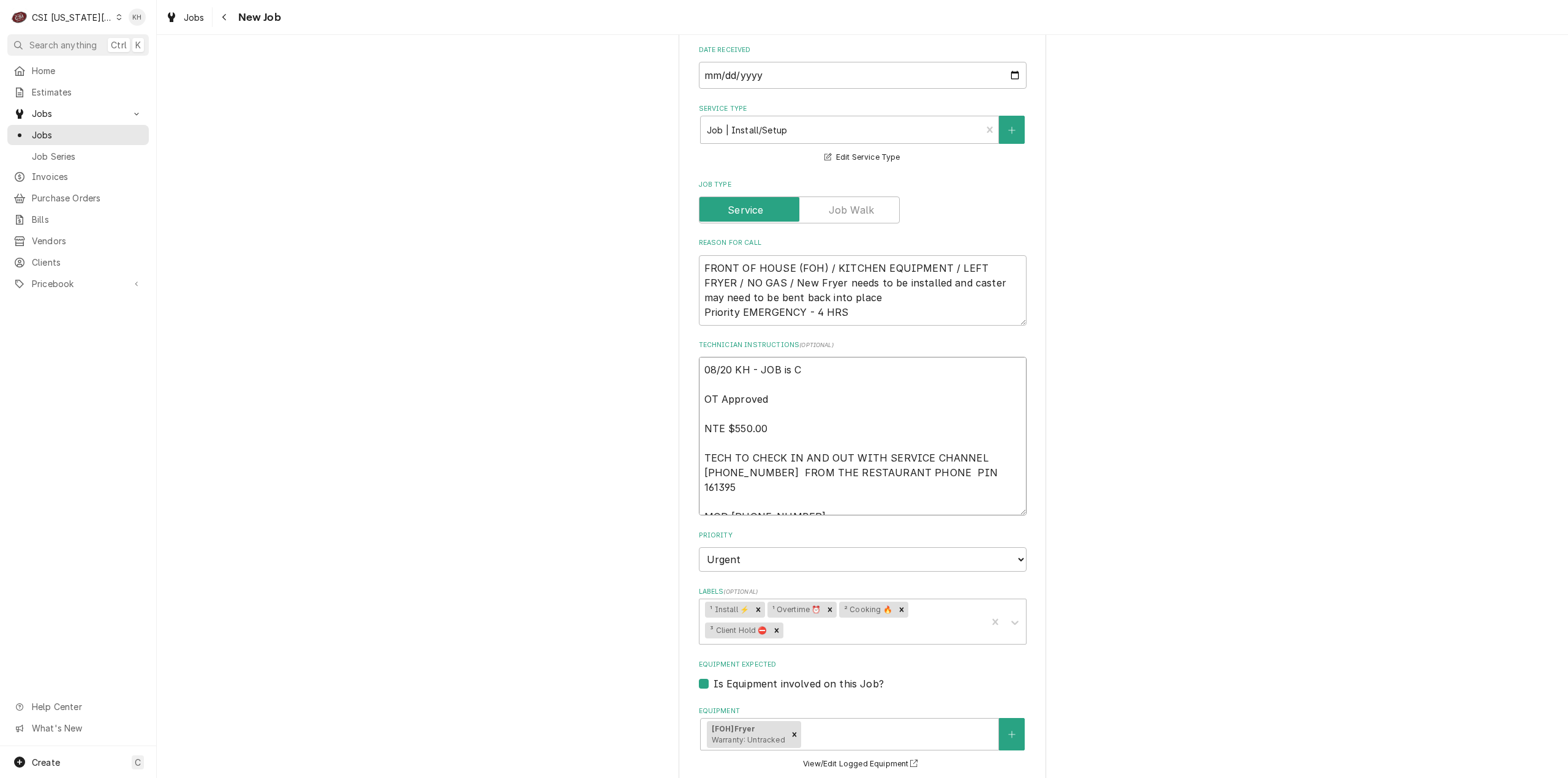
type textarea "08/20 KH - JOB is OT Approved NTE $550.00 TECH TO CHECK IN AND OUT WITH SERVICE…"
type textarea "x"
type textarea "08/20 KH - JOB is ca OT Approved NTE $550.00 TECH TO CHECK IN AND OUT WITH SERV…"
type textarea "x"
type textarea "08/20 KH - JOB is can OT Approved NTE $550.00 TECH TO CHECK IN AND OUT WITH SER…"
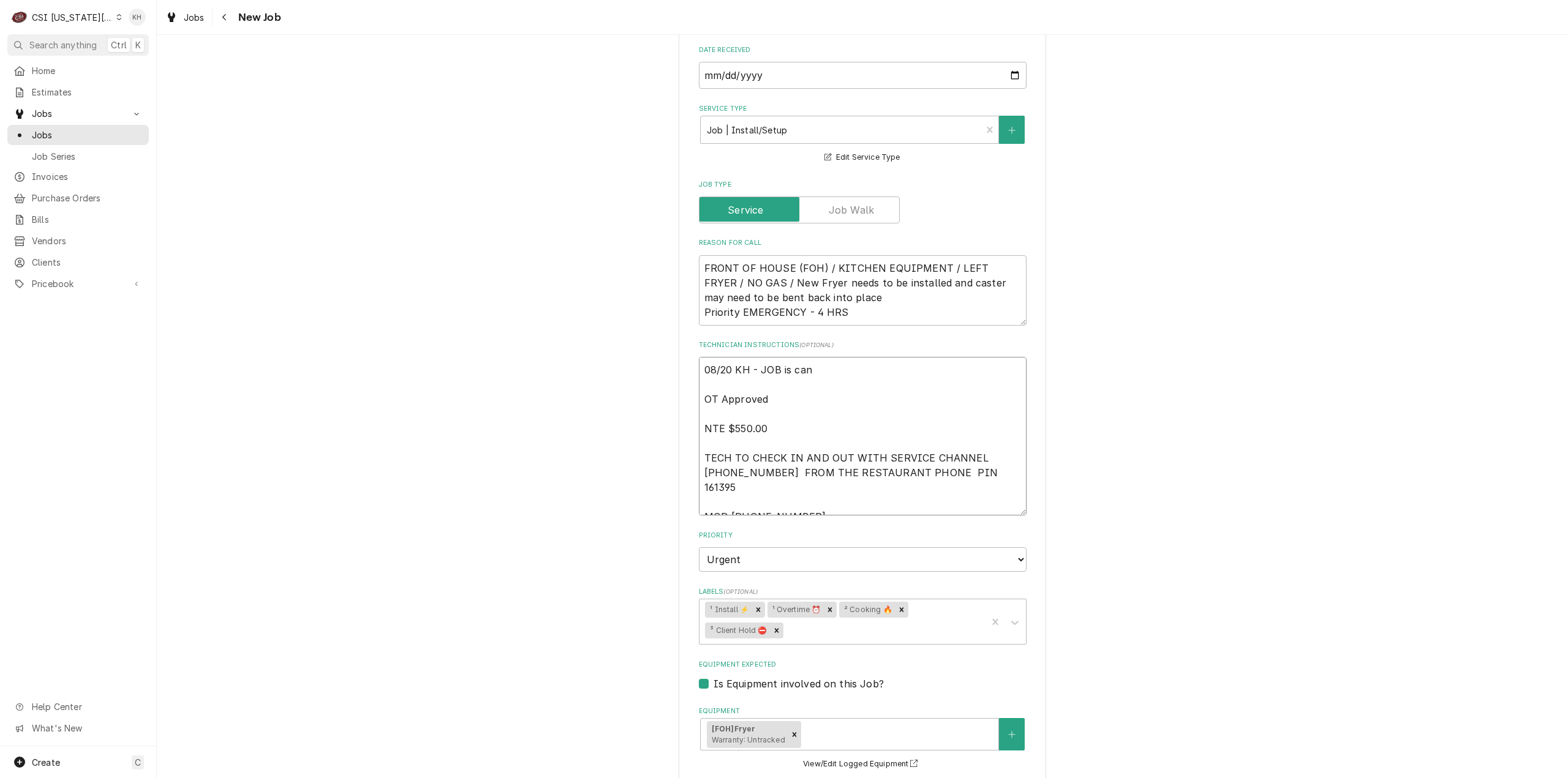
type textarea "x"
type textarea "08/20 KH - JOB is canc OT Approved NTE $550.00 TECH TO CHECK IN AND OUT WITH SE…"
type textarea "x"
type textarea "08/20 KH - JOB is cance OT Approved NTE $550.00 TECH TO CHECK IN AND OUT WITH S…"
type textarea "x"
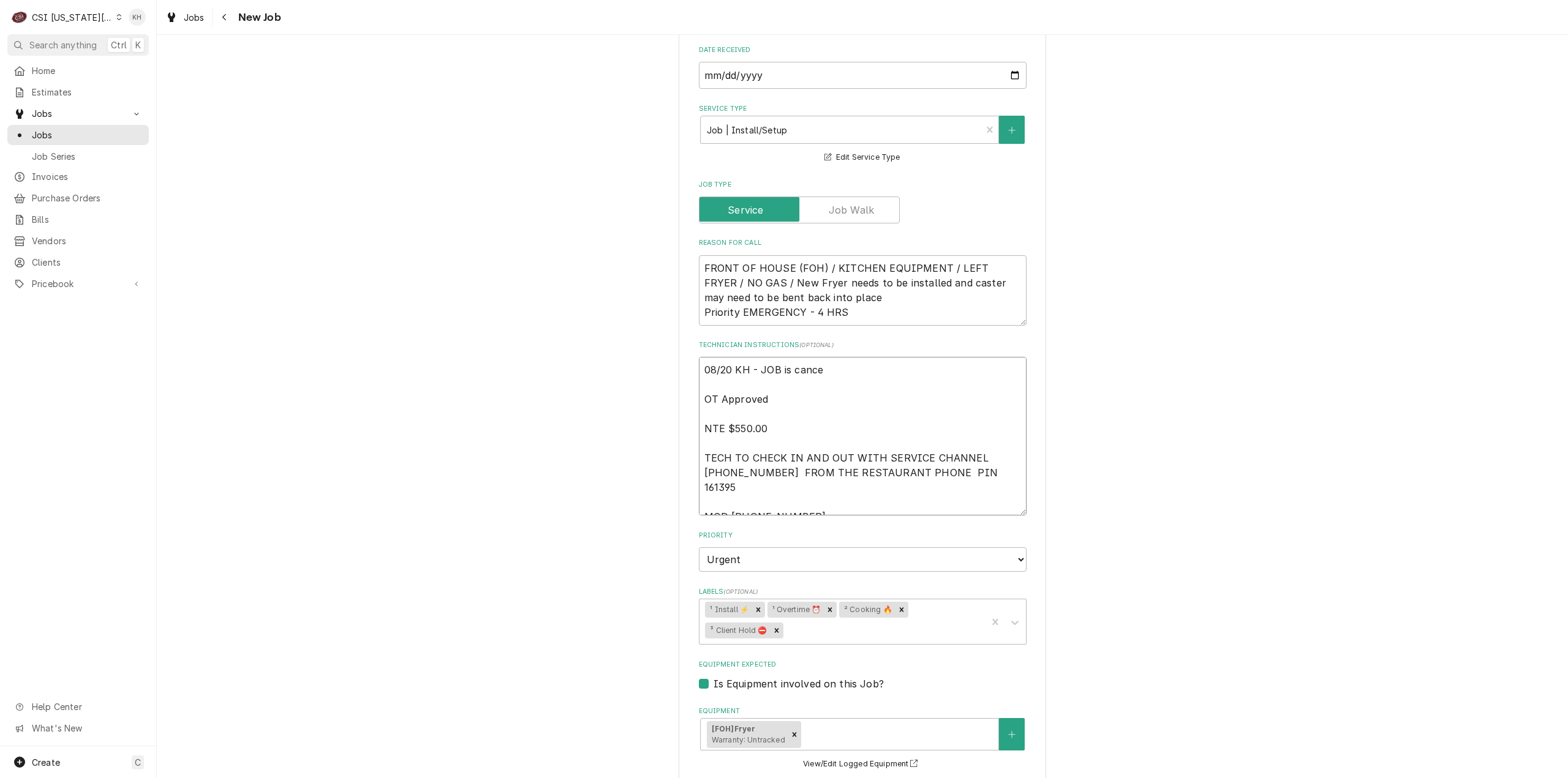
type textarea "08/20 KH - JOB is cancel OT Approved NTE $550.00 TECH TO CHECK IN AND OUT WITH …"
type textarea "x"
type textarea "08/20 KH - JOB is cancell OT Approved NTE $550.00 TECH TO CHECK IN AND OUT WITH…"
type textarea "x"
type textarea "08/20 KH - JOB is cancelle OT Approved NTE $550.00 TECH TO CHECK IN AND OUT WIT…"
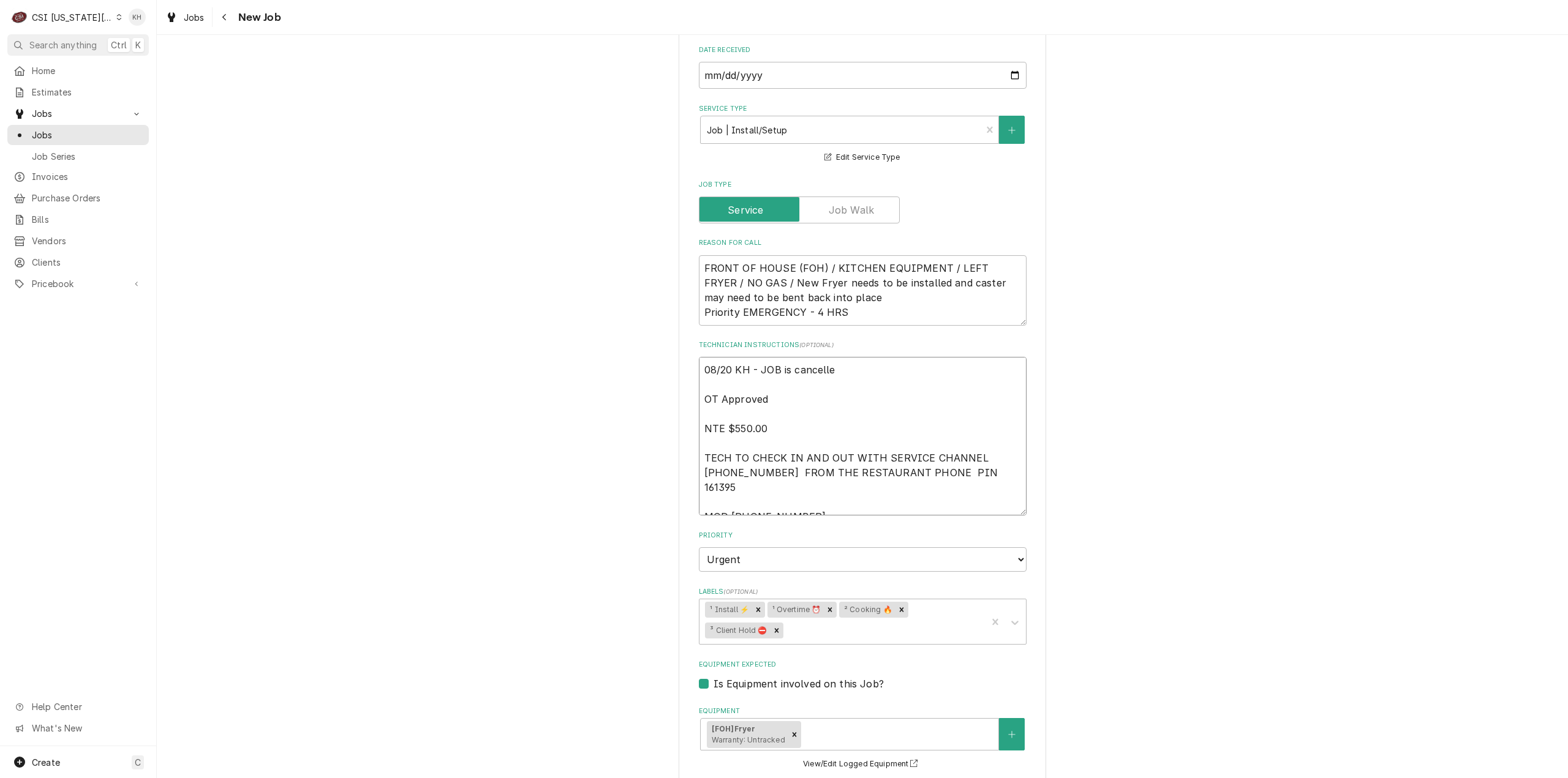
type textarea "x"
type textarea "08/20 KH - JOB is cancelled OT Approved NTE $550.00 TECH TO CHECK IN AND OUT WI…"
type textarea "x"
type textarea "08/20 KH - JOB is cancelled b OT Approved NTE $550.00 TECH TO CHECK IN AND OUT …"
type textarea "x"
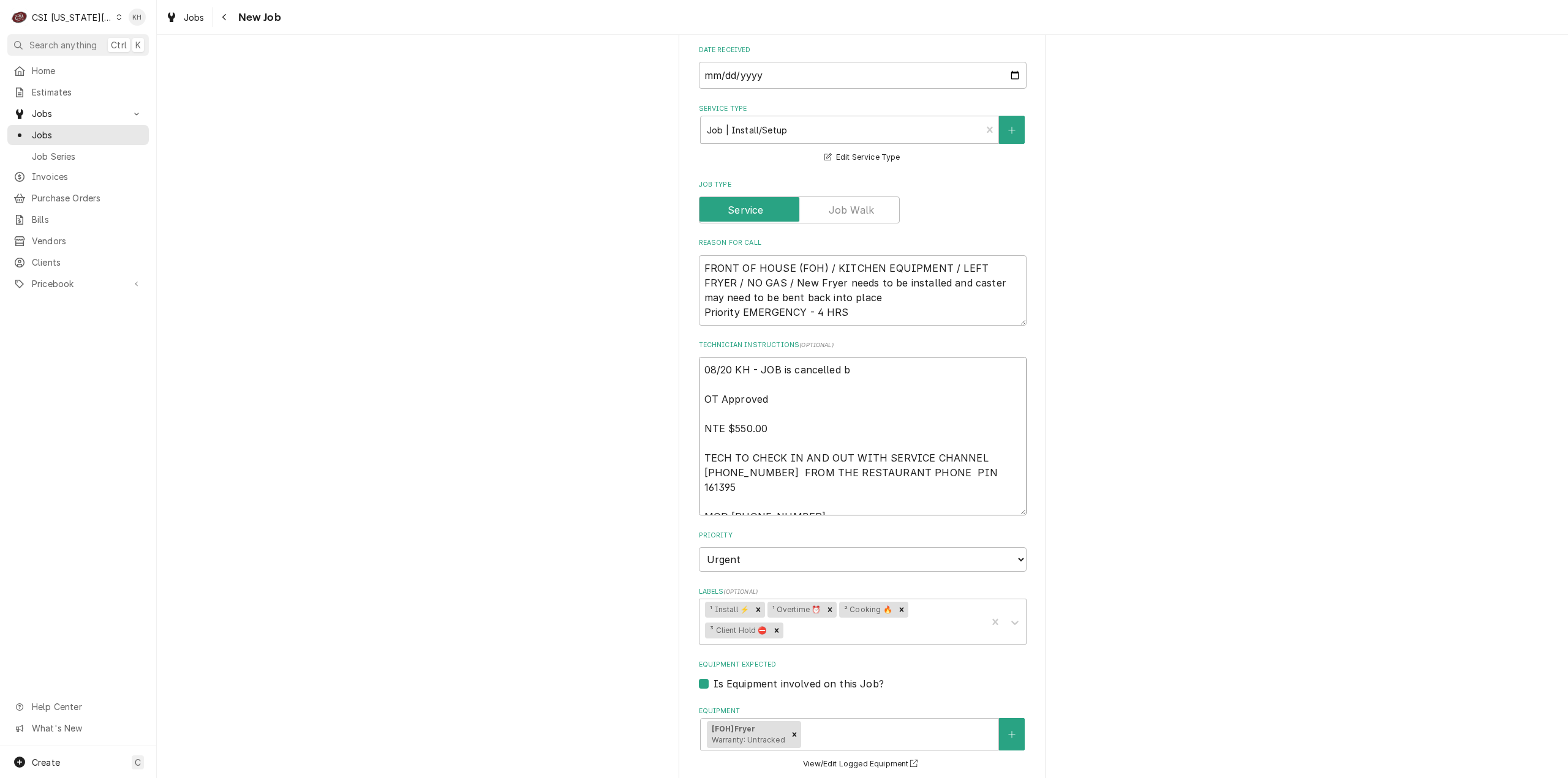
type textarea "08/20 KH - JOB is cancelled by OT Approved NTE $550.00 TECH TO CHECK IN AND OUT…"
type textarea "x"
type textarea "08/20 KH - JOB is cancelled by OT Approved NTE $550.00 TECH TO CHECK IN AND OUT…"
type textarea "x"
type textarea "08/20 KH - JOB is cancelled by s OT Approved NTE $550.00 TECH TO CHECK IN AND O…"
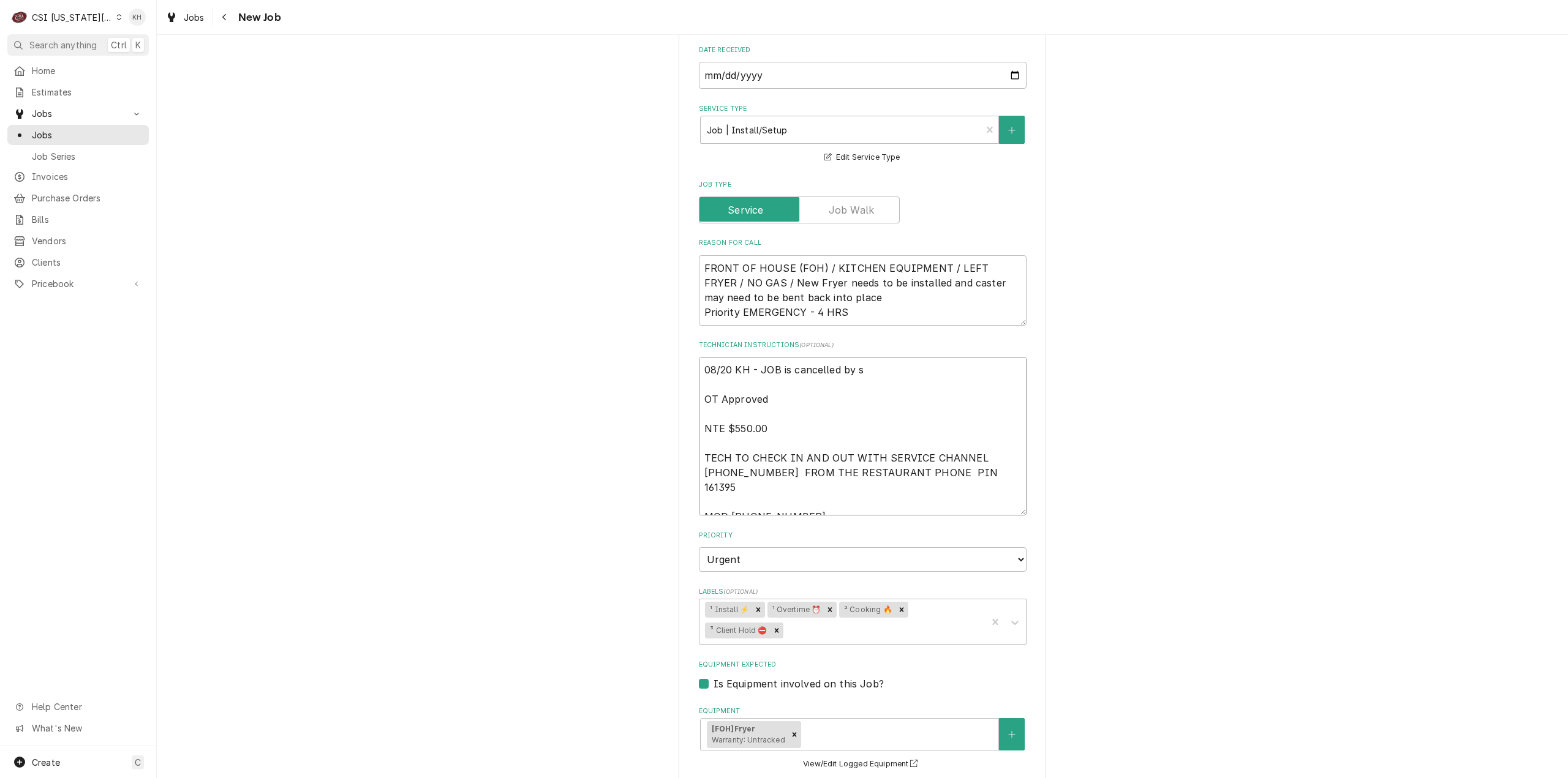
type textarea "x"
type textarea "08/20 KH - JOB is cancelled by ser OT Approved NTE $550.00 TECH TO CHECK IN AND…"
type textarea "x"
type textarea "08/20 KH - JOB is cancelled by serv OT Approved NTE $550.00 TECH TO CHECK IN AN…"
type textarea "x"
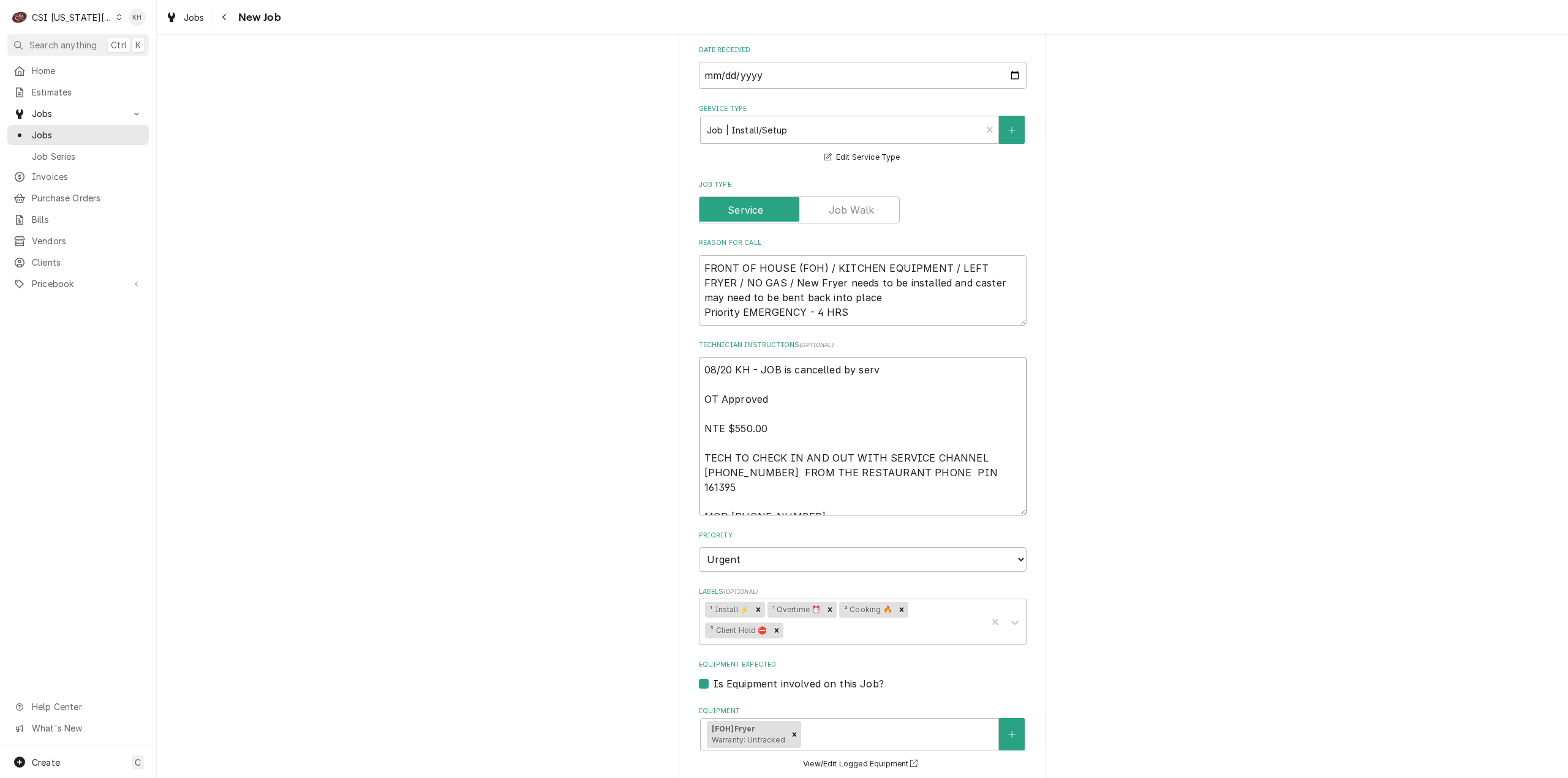
type textarea "08/20 KH - JOB is cancelled by servi OT Approved NTE $550.00 TECH TO CHECK IN A…"
type textarea "x"
type textarea "08/20 KH - JOB is cancelled by servic OT Approved NTE $550.00 TECH TO CHECK IN …"
type textarea "x"
type textarea "08/20 KH - JOB is cancelled by service OT Approved NTE $550.00 TECH TO CHECK IN…"
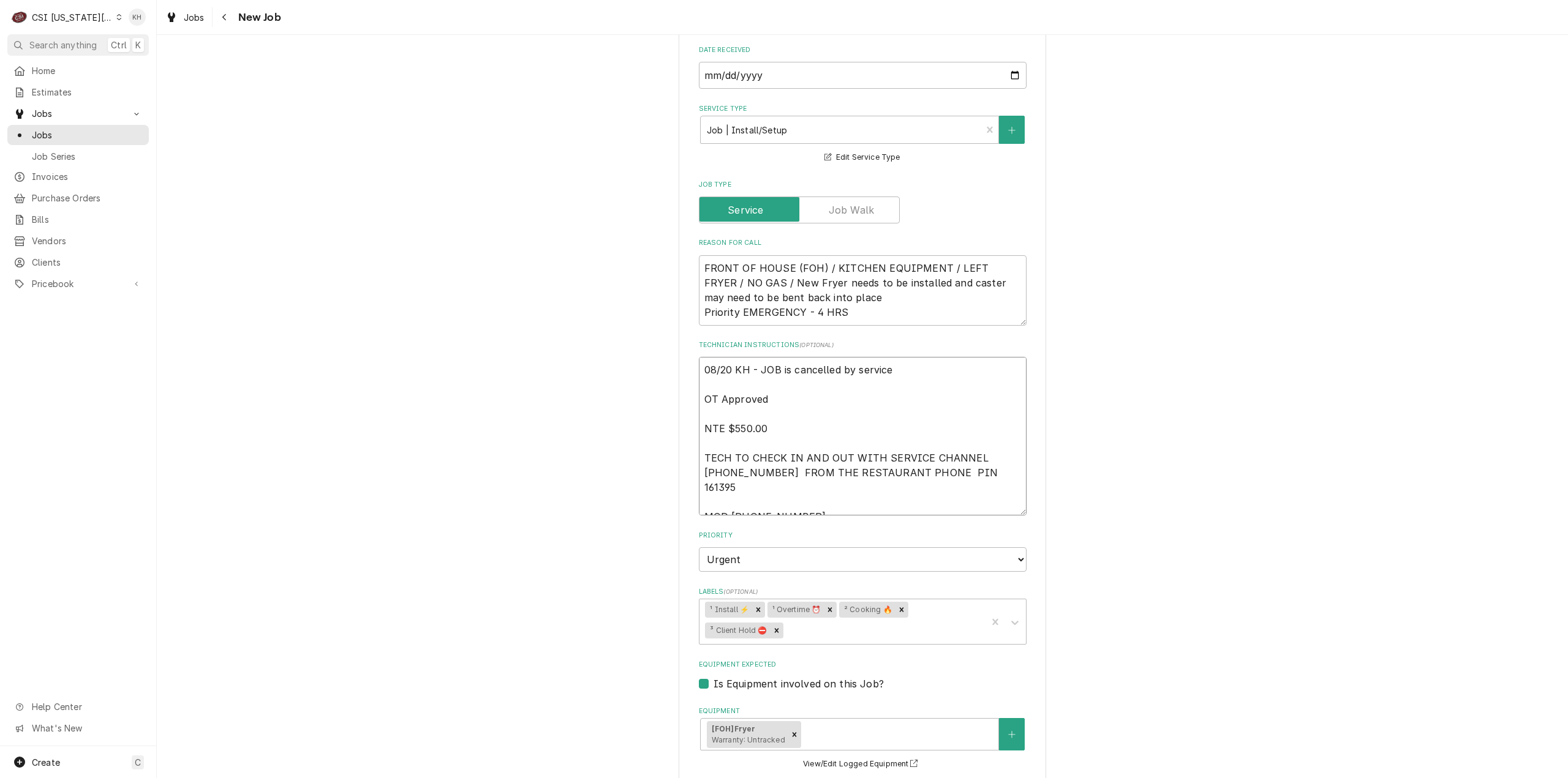
type textarea "x"
type textarea "08/20 KH - JOB is cancelled by service OT Approved NTE $550.00 TECH TO CHECK IN…"
type textarea "x"
type textarea "08/20 KH - JOB is cancelled by service C OT Approved NTE $550.00 TECH TO CHECK …"
type textarea "x"
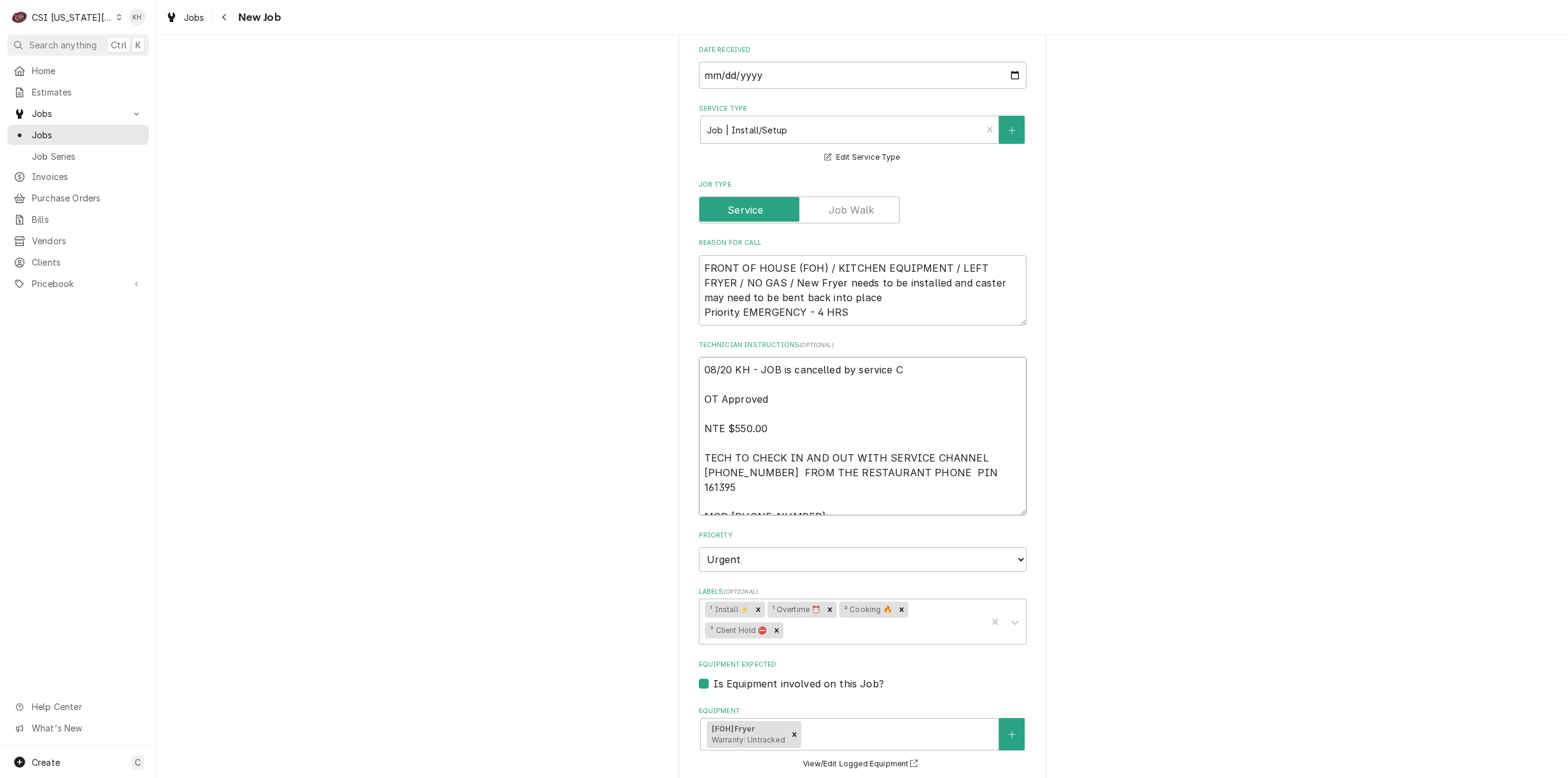
type textarea "08/20 KH - JOB is cancelled by service OT Approved NTE $550.00 TECH TO CHECK IN…"
type textarea "x"
type textarea "08/20 KH - JOB is cancelled by service ch OT Approved NTE $550.00 TECH TO CHECK…"
type textarea "x"
type textarea "08/20 KH - JOB is cancelled by service cha OT Approved NTE $550.00 TECH TO CHEC…"
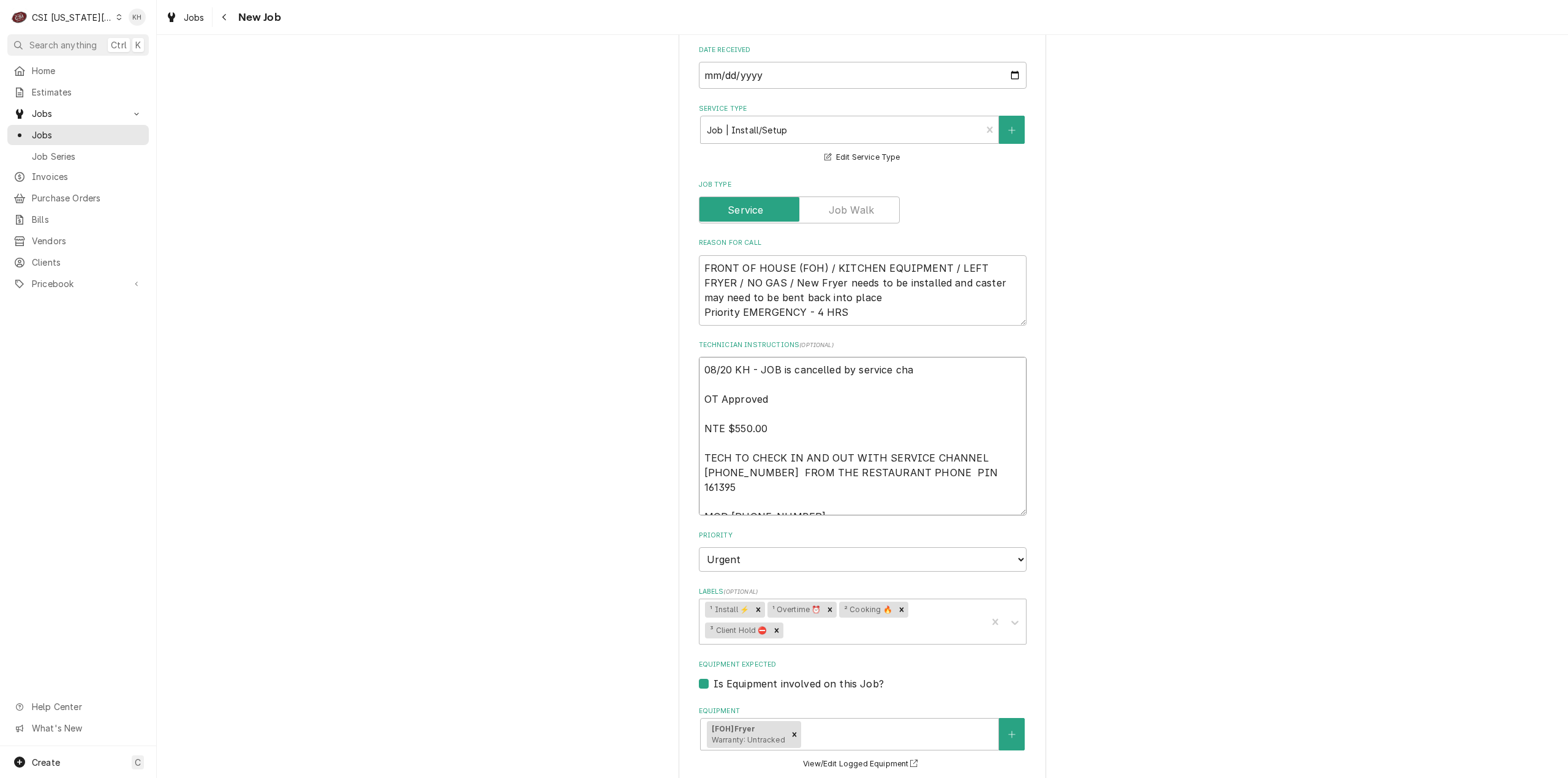
type textarea "x"
type textarea "08/20 KH - JOB is cancelled by service chan OT Approved NTE $550.00 TECH TO CHE…"
type textarea "x"
type textarea "08/20 KH - JOB is cancelled by service chann OT Approved NTE $550.00 TECH TO CH…"
type textarea "x"
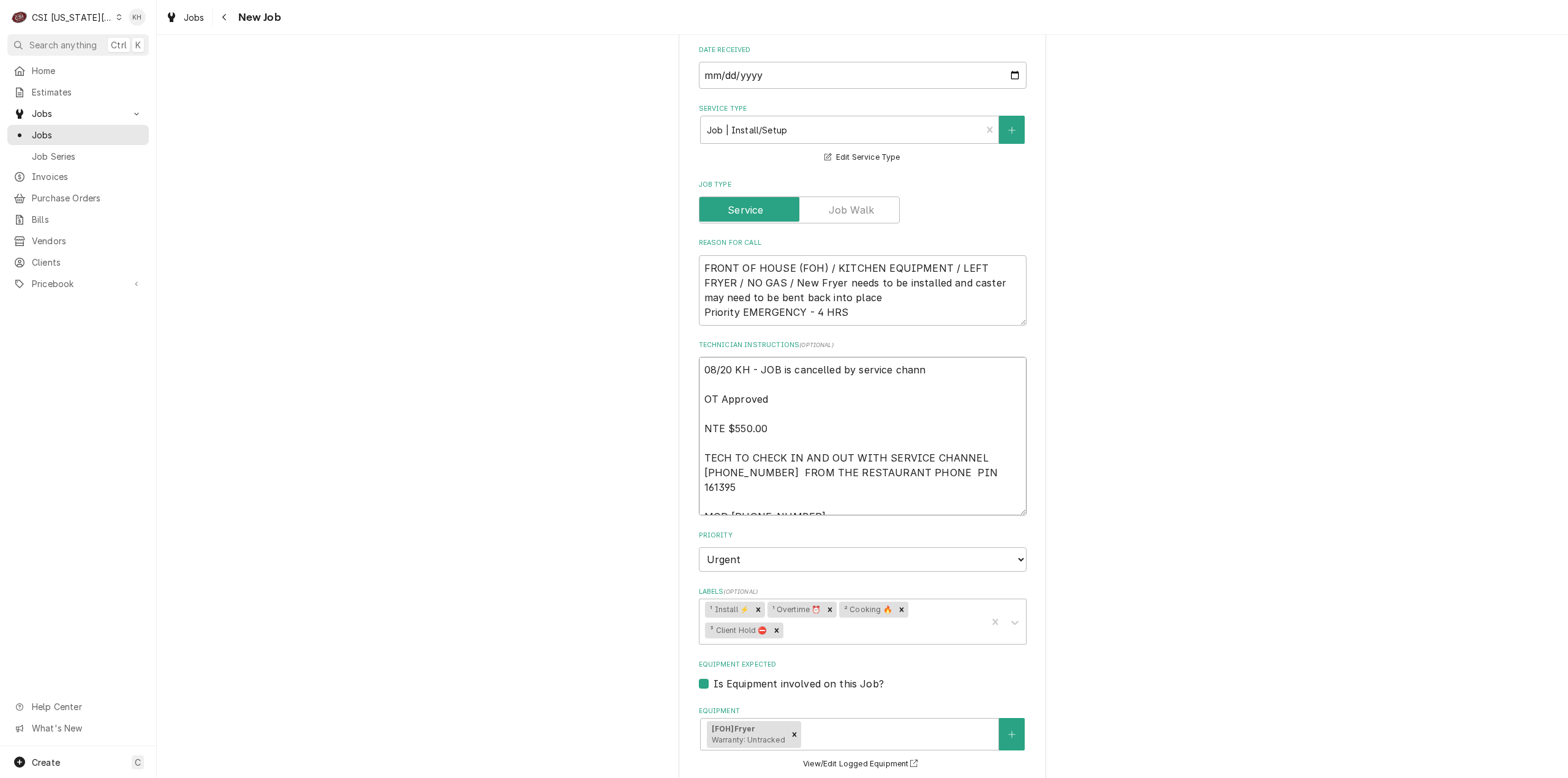
type textarea "08/20 KH - JOB is cancelled by service channe OT Approved NTE $550.00 TECH TO C…"
type textarea "x"
type textarea "08/20 KH - JOB is cancelled by service channel OT Approved NTE $550.00 TECH TO …"
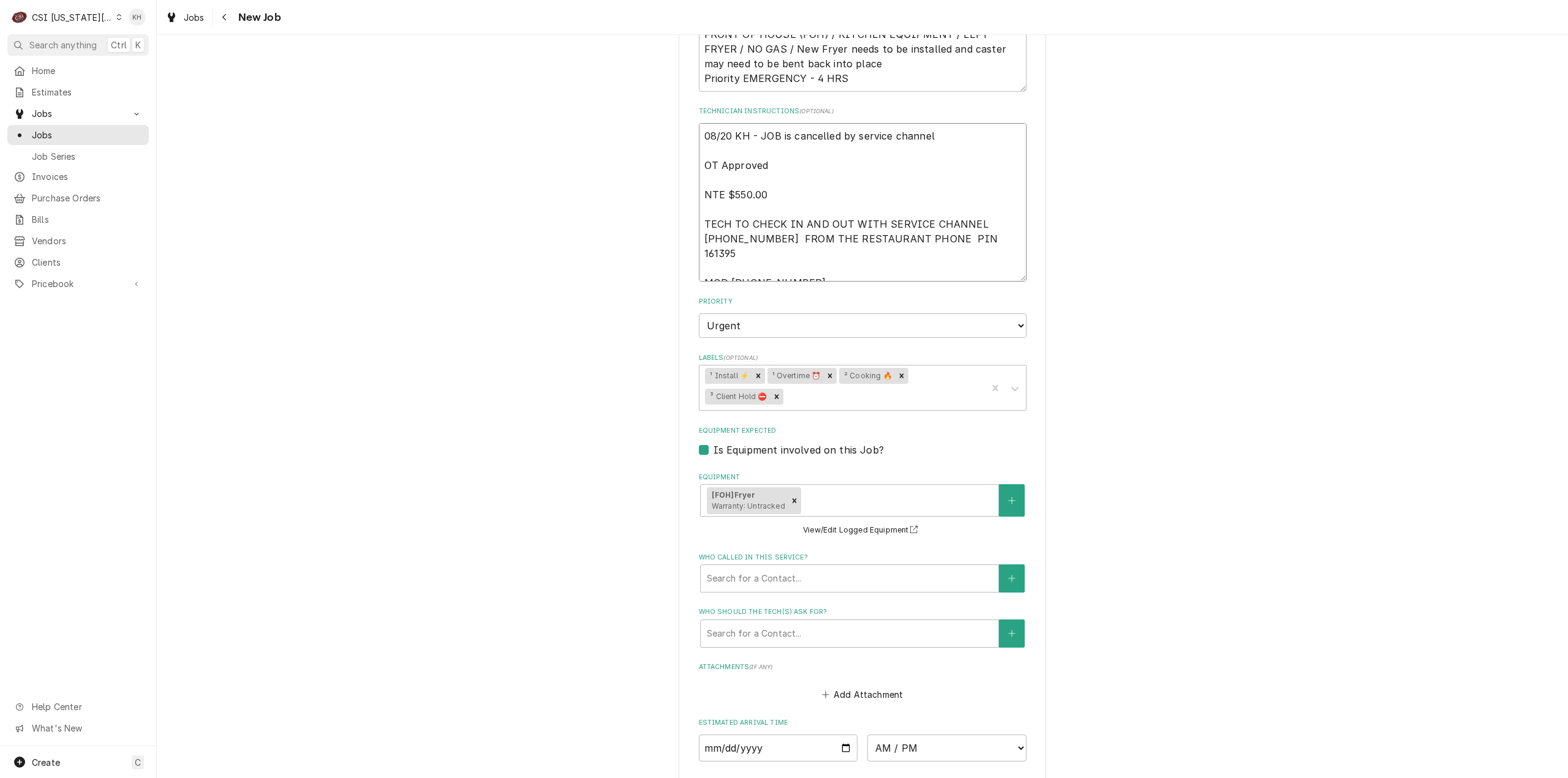
scroll to position [640, 0]
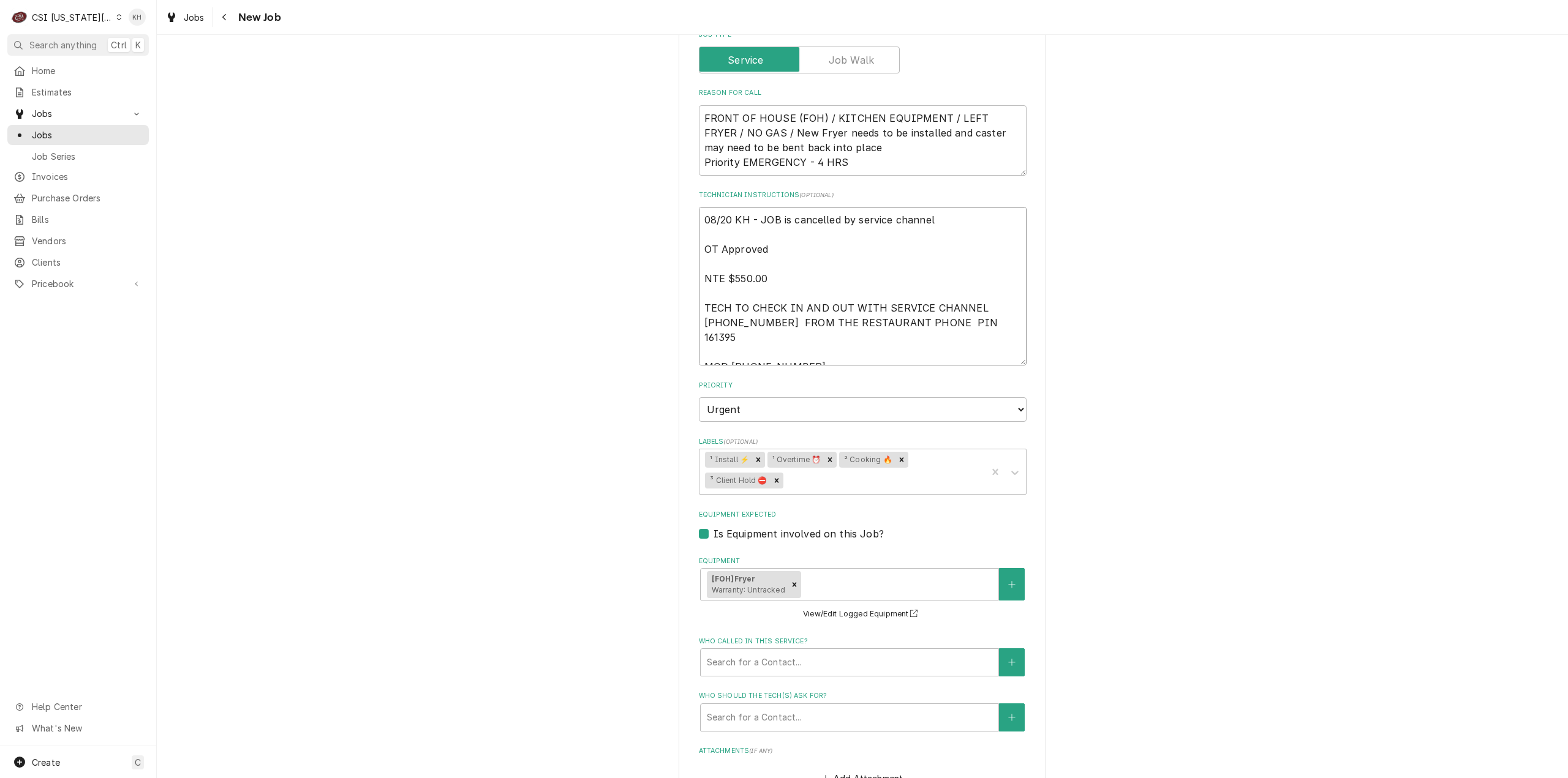
click at [785, 211] on textarea "08/20 KH - JOB is cancelled by service channel OT Approved NTE $550.00 TECH TO …" at bounding box center [862, 286] width 328 height 159
type textarea "x"
type textarea "08/20 KH - JOB i cancelled by service channel OT Approved NTE $550.00 TECH TO C…"
type textarea "x"
type textarea "08/20 KH - JOB cancelled by service channel OT Approved NTE $550.00 TECH TO CHE…"
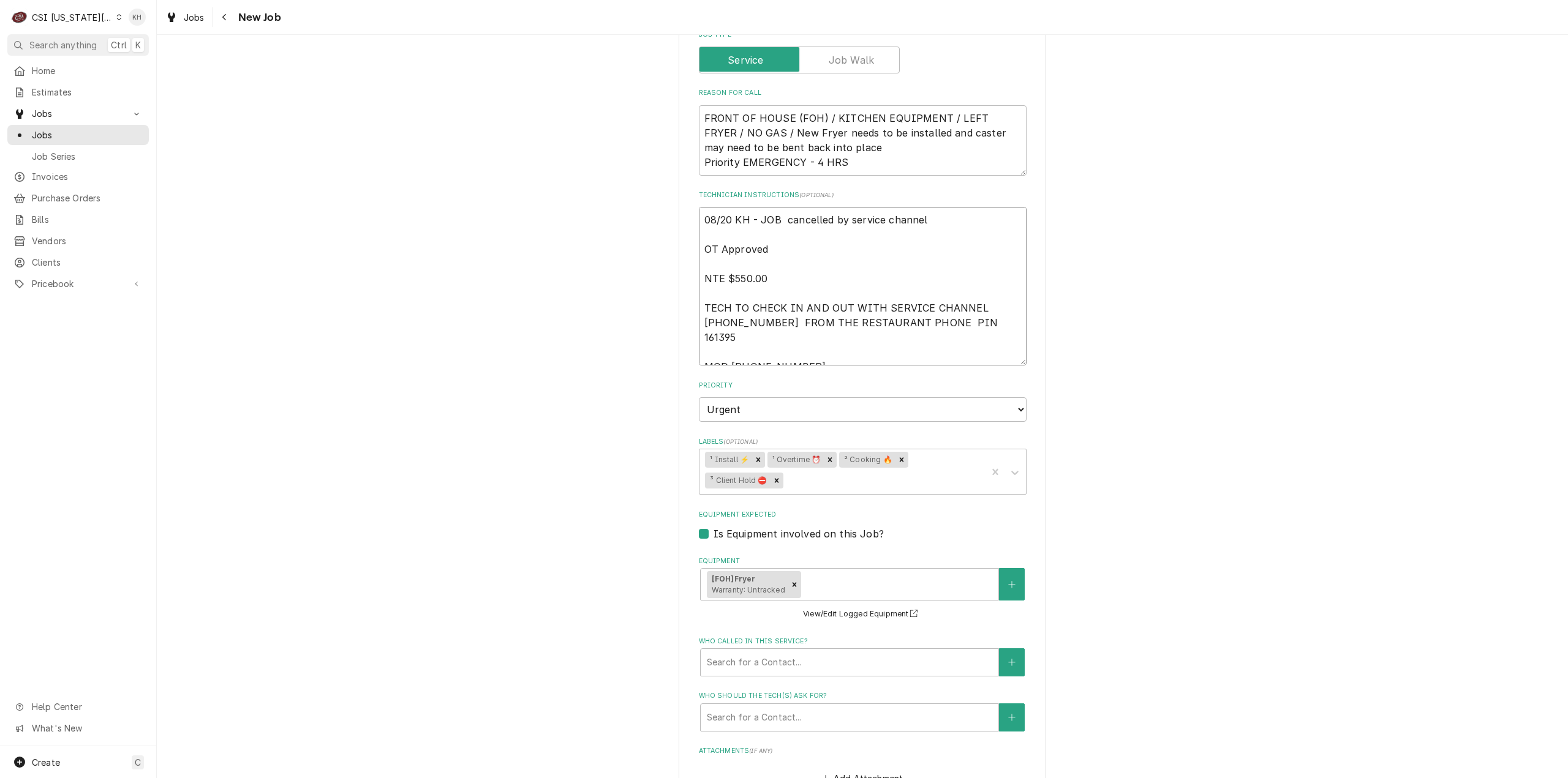
type textarea "x"
type textarea "08/20 KH - JOB h cancelled by service channel OT Approved NTE $550.00 TECH TO C…"
type textarea "x"
type textarea "08/20 KH - JOB has cancelled by service channel OT Approved NTE $550.00 TECH TO…"
type textarea "x"
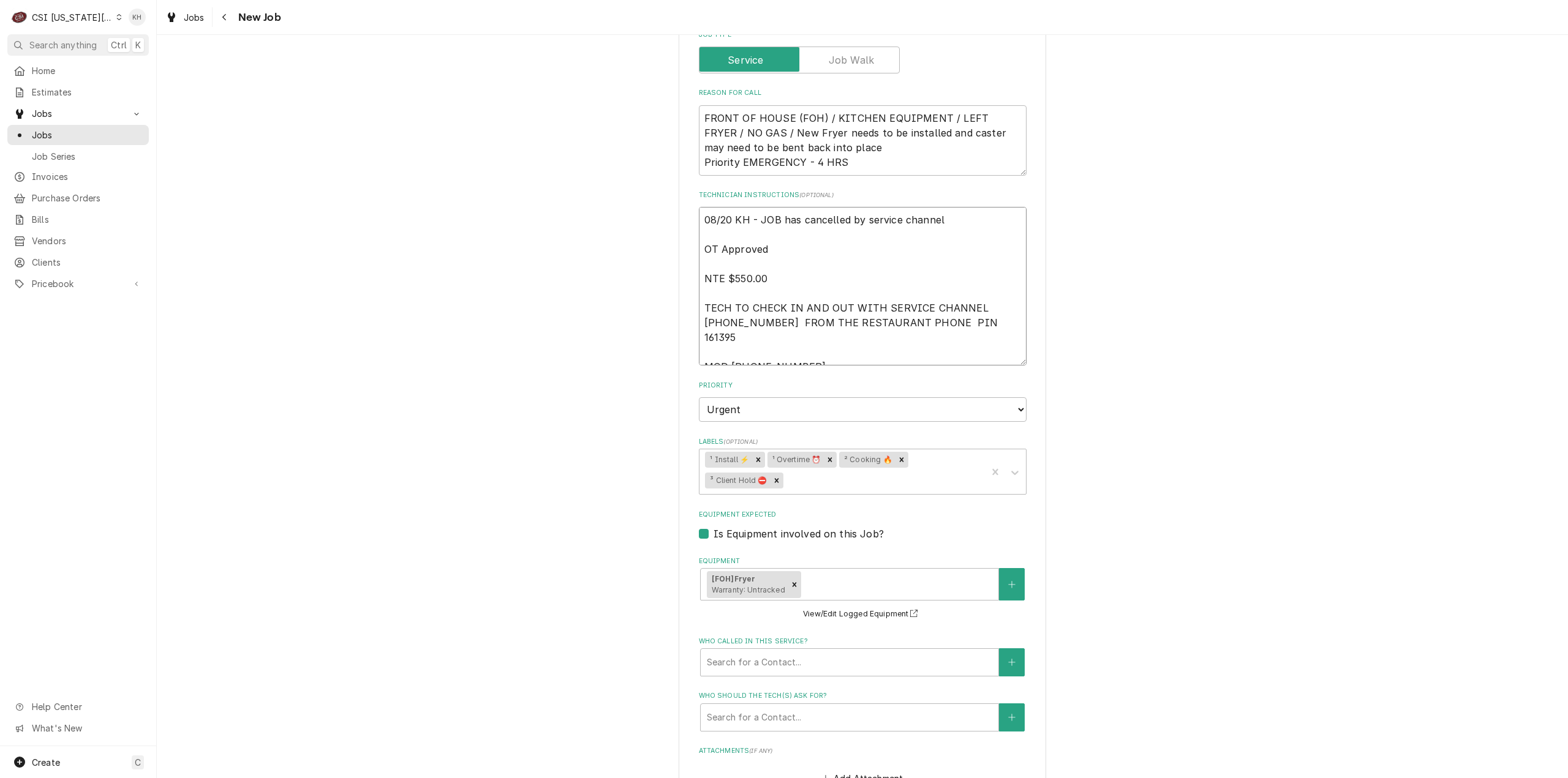
type textarea "08/20 KH - JOB has cancelled by service channel OT Approved NTE $550.00 TECH TO…"
type textarea "x"
type textarea "08/20 KH - JOB has b cancelled by service channel OT Approved NTE $550.00 TECH …"
type textarea "x"
type textarea "08/20 KH - JOB has be cancelled by service channel OT Approved NTE $550.00 TECH…"
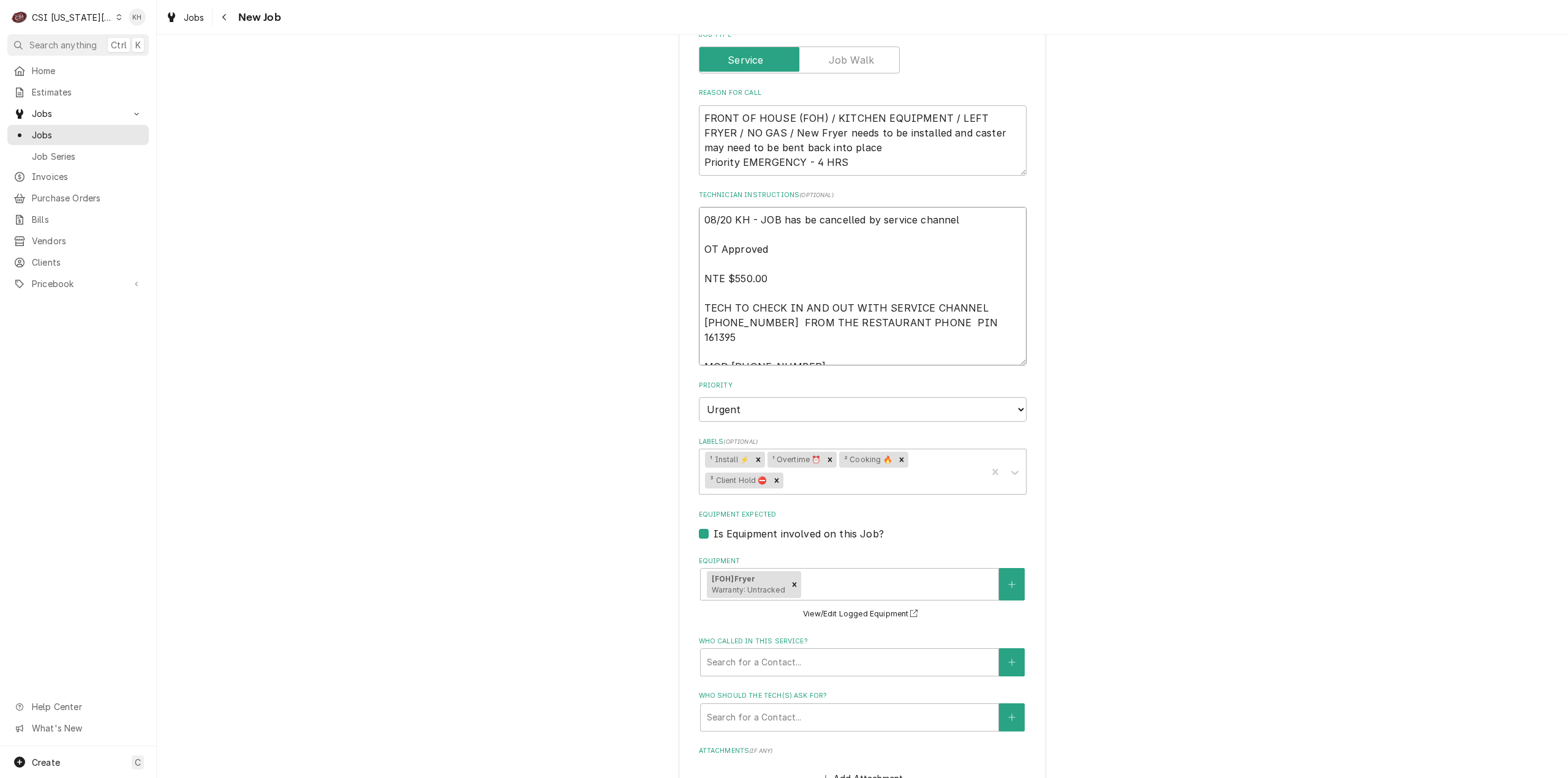
type textarea "x"
type textarea "08/20 KH - JOB has bee cancelled by service channel OT Approved NTE $550.00 TEC…"
type textarea "x"
type textarea "08/20 KH - JOB has been cancelled by service channel OT Approved NTE $550.00 TE…"
type textarea "x"
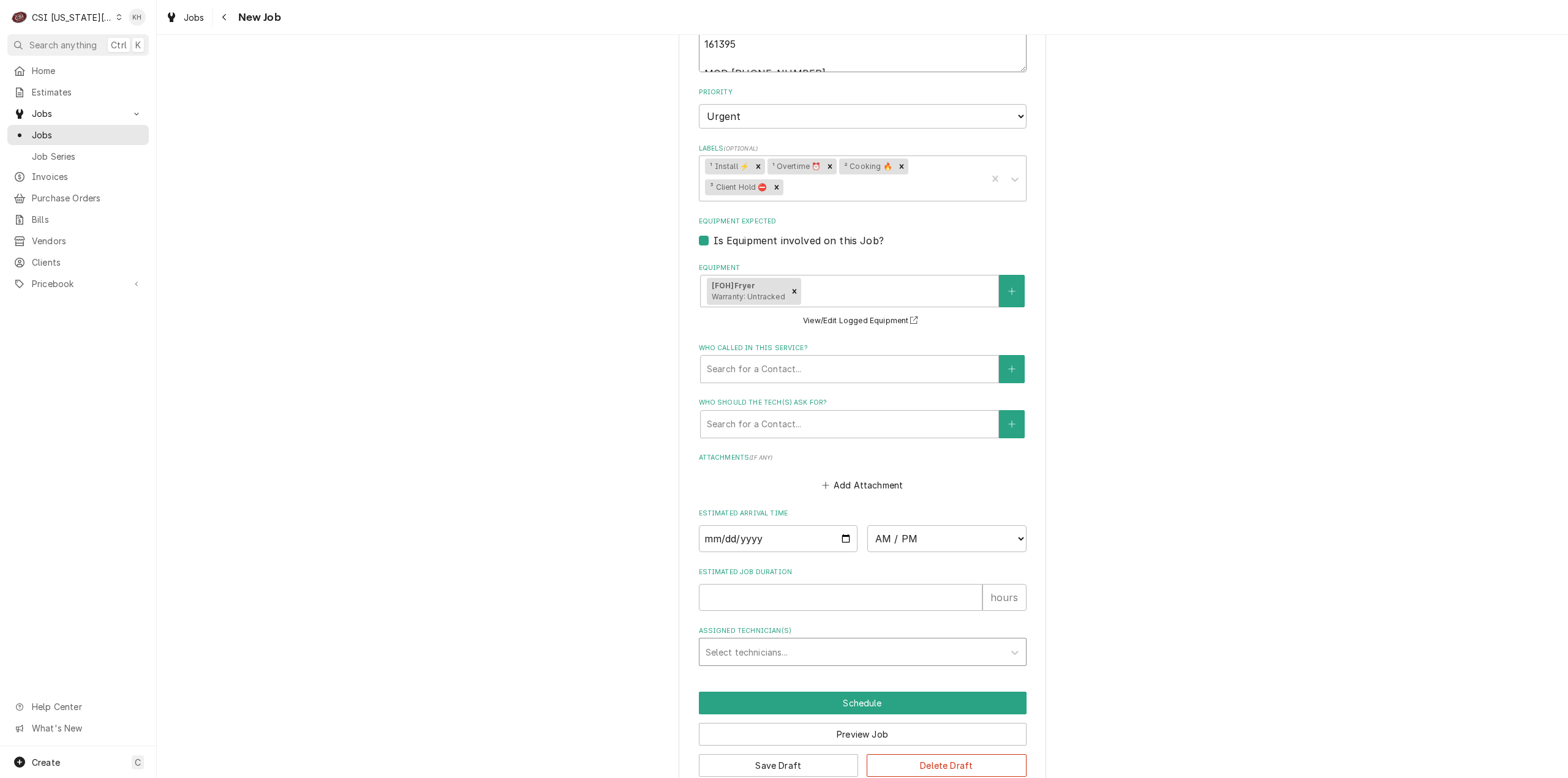
scroll to position [946, 0]
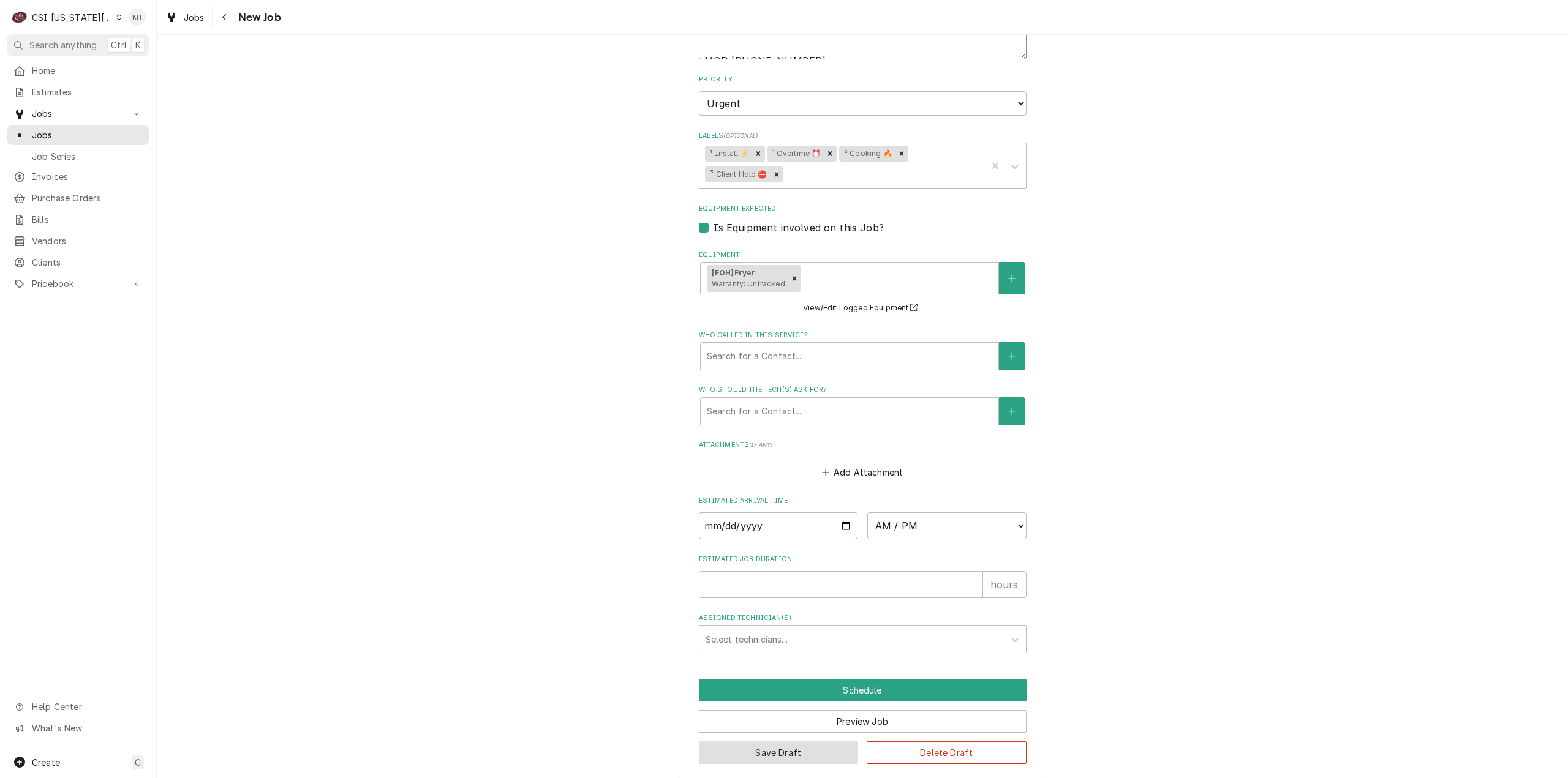
type textarea "08/20 KH - JOB has been cancelled by service channel OT Approved NTE $550.00 TE…"
click at [765, 748] on button "Save Draft" at bounding box center [778, 753] width 159 height 23
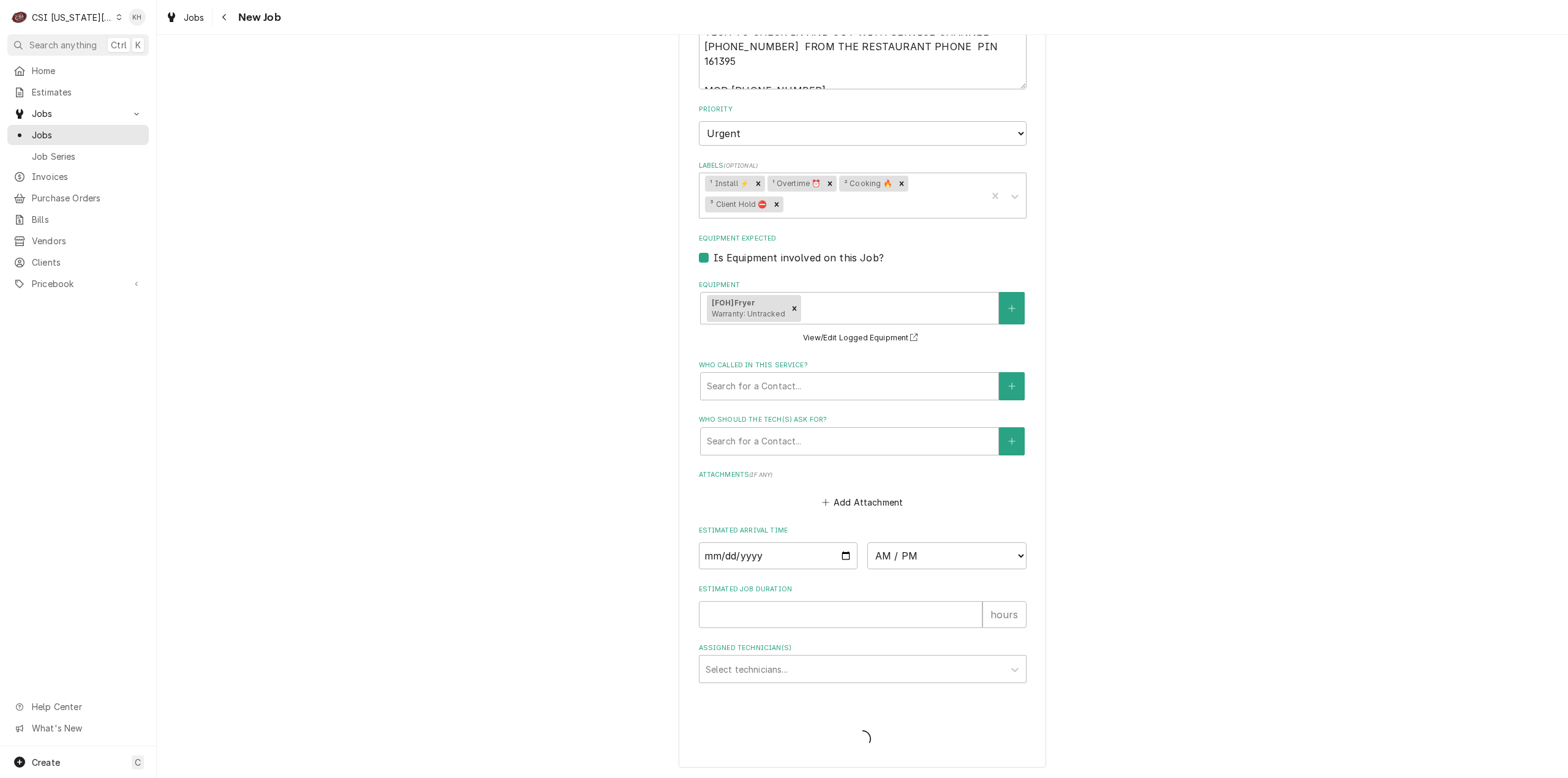
scroll to position [902, 0]
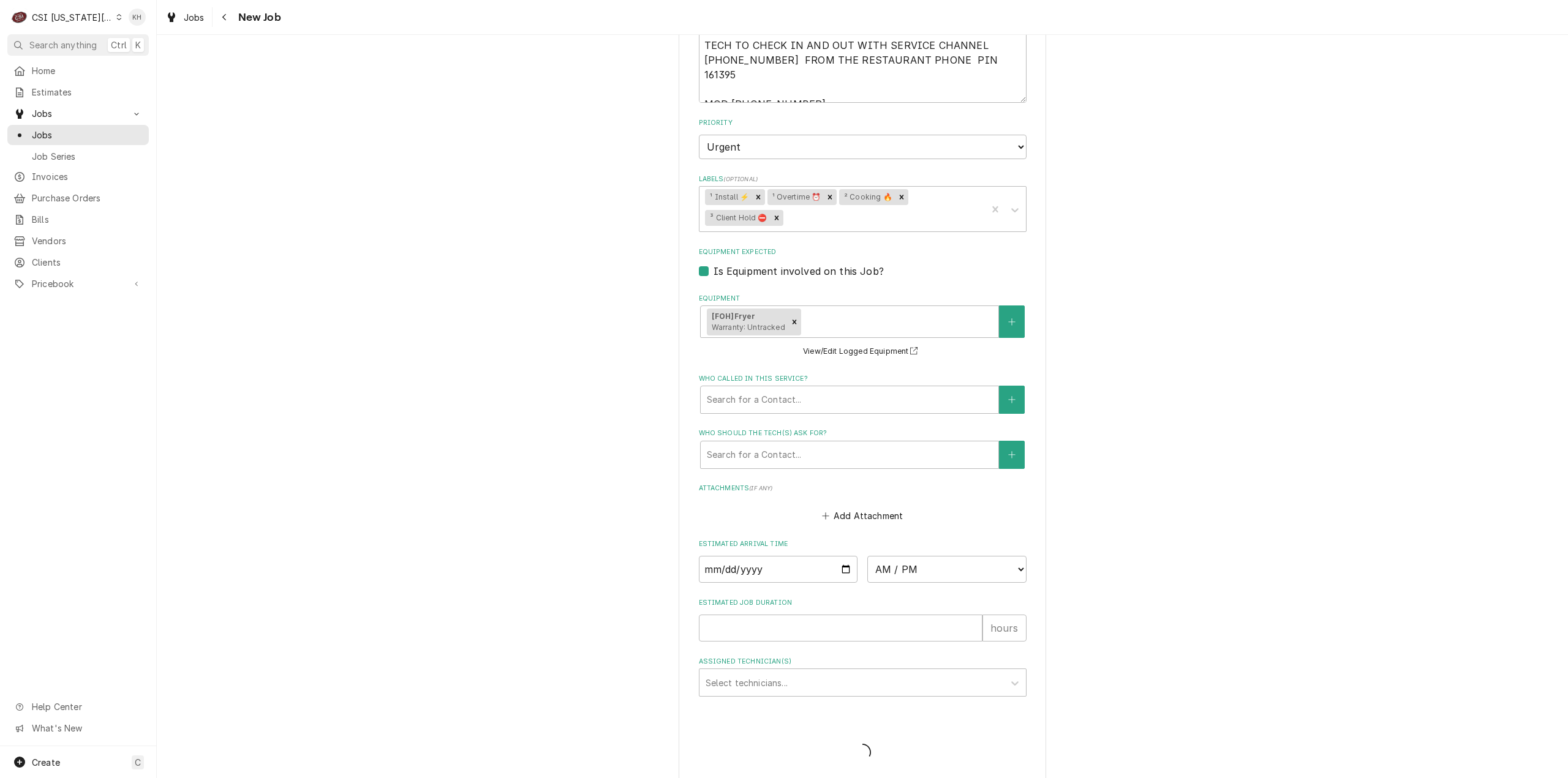
type textarea "x"
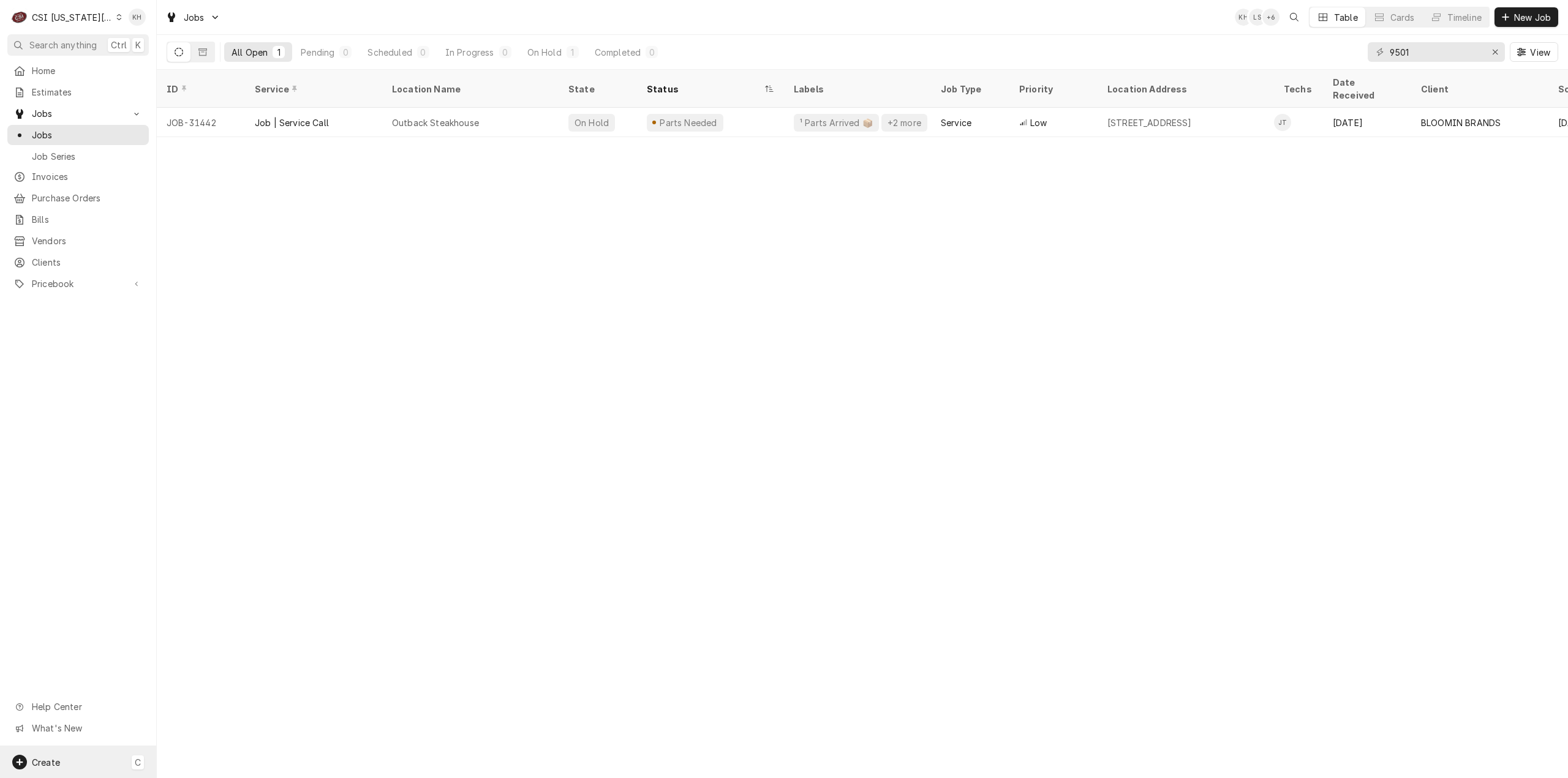
click at [52, 767] on div "Create" at bounding box center [46, 762] width 28 height 13
click at [205, 636] on div "Job" at bounding box center [229, 636] width 82 height 13
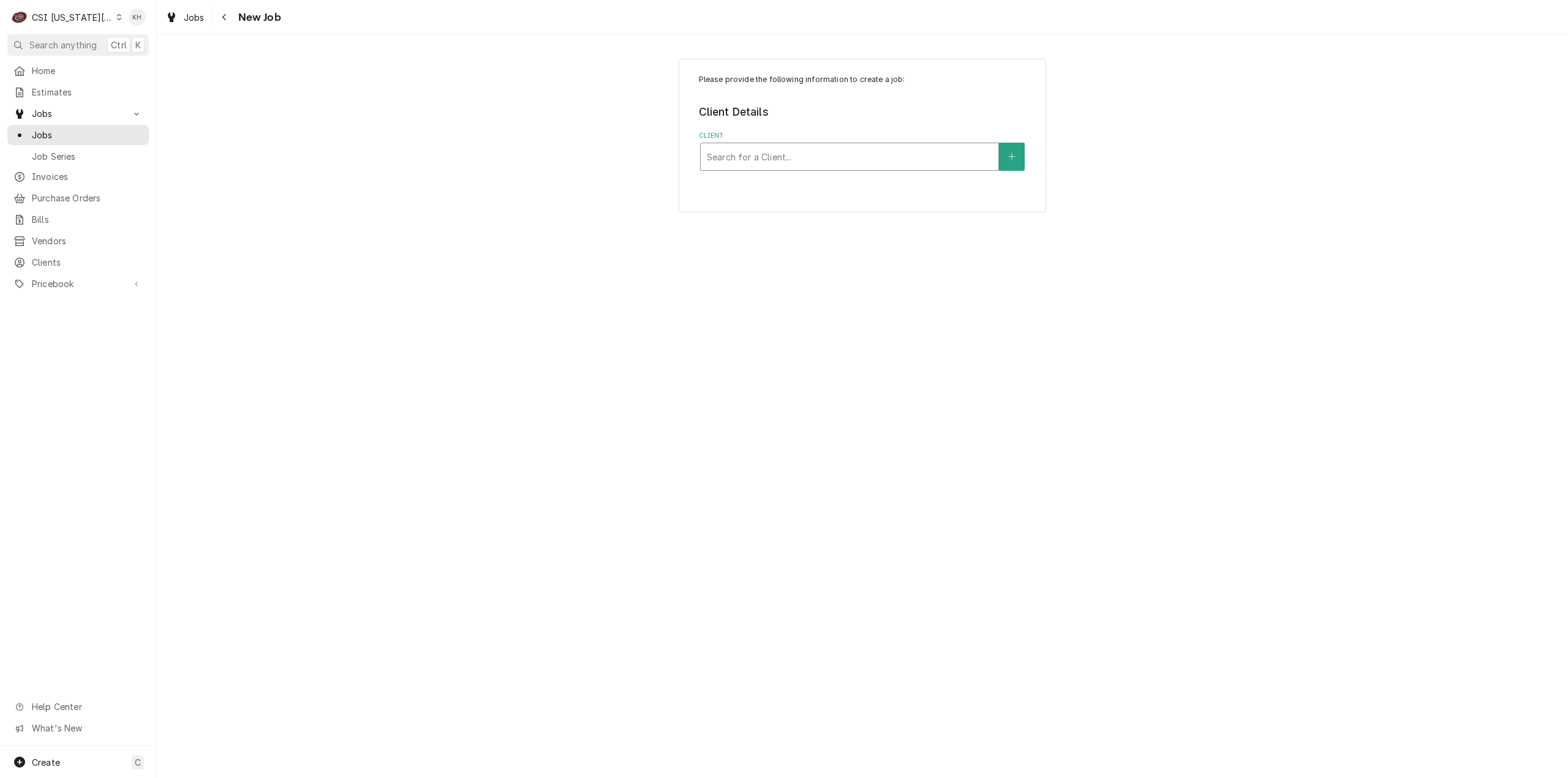
click at [897, 154] on div "Client" at bounding box center [849, 156] width 285 height 22
type input "2435 [US_STATE]"
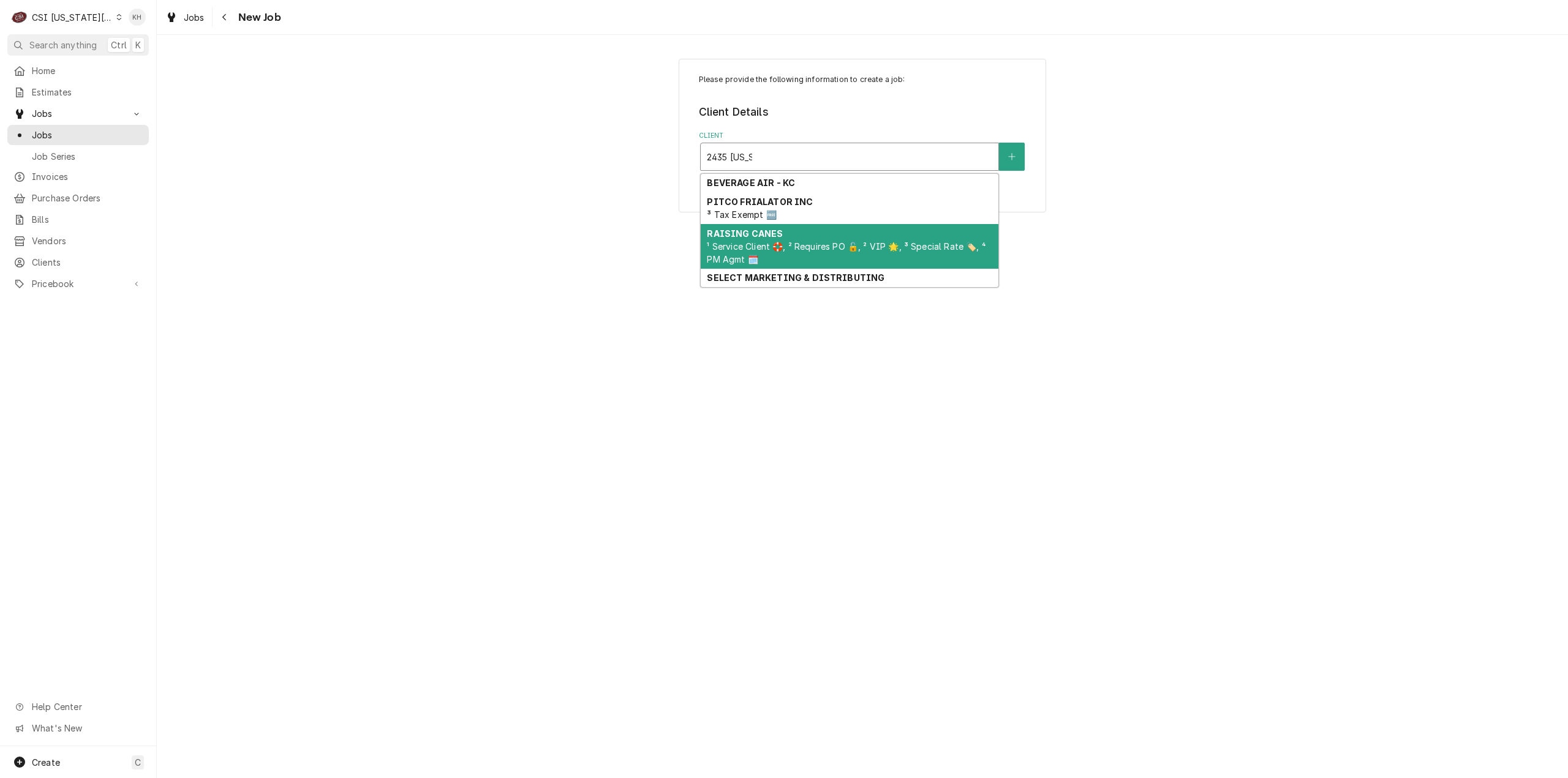
click at [844, 237] on div "RAISING CANES ¹ Service Client 🛟, ² Requires PO 🔓, ² VIP 🌟, ³ Special Rate 🏷️, …" at bounding box center [849, 246] width 297 height 44
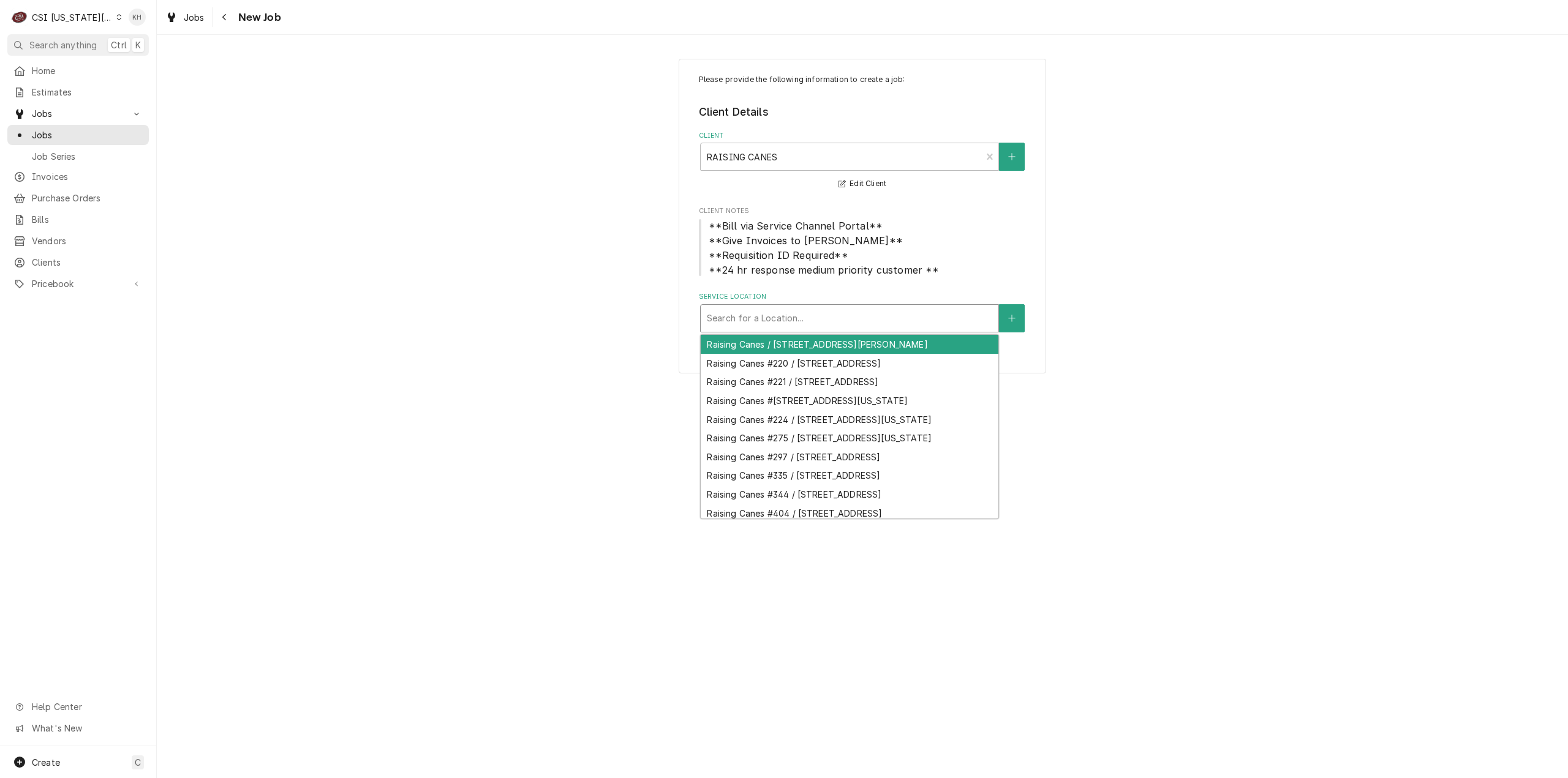
click at [872, 325] on div "Service Location" at bounding box center [849, 318] width 285 height 22
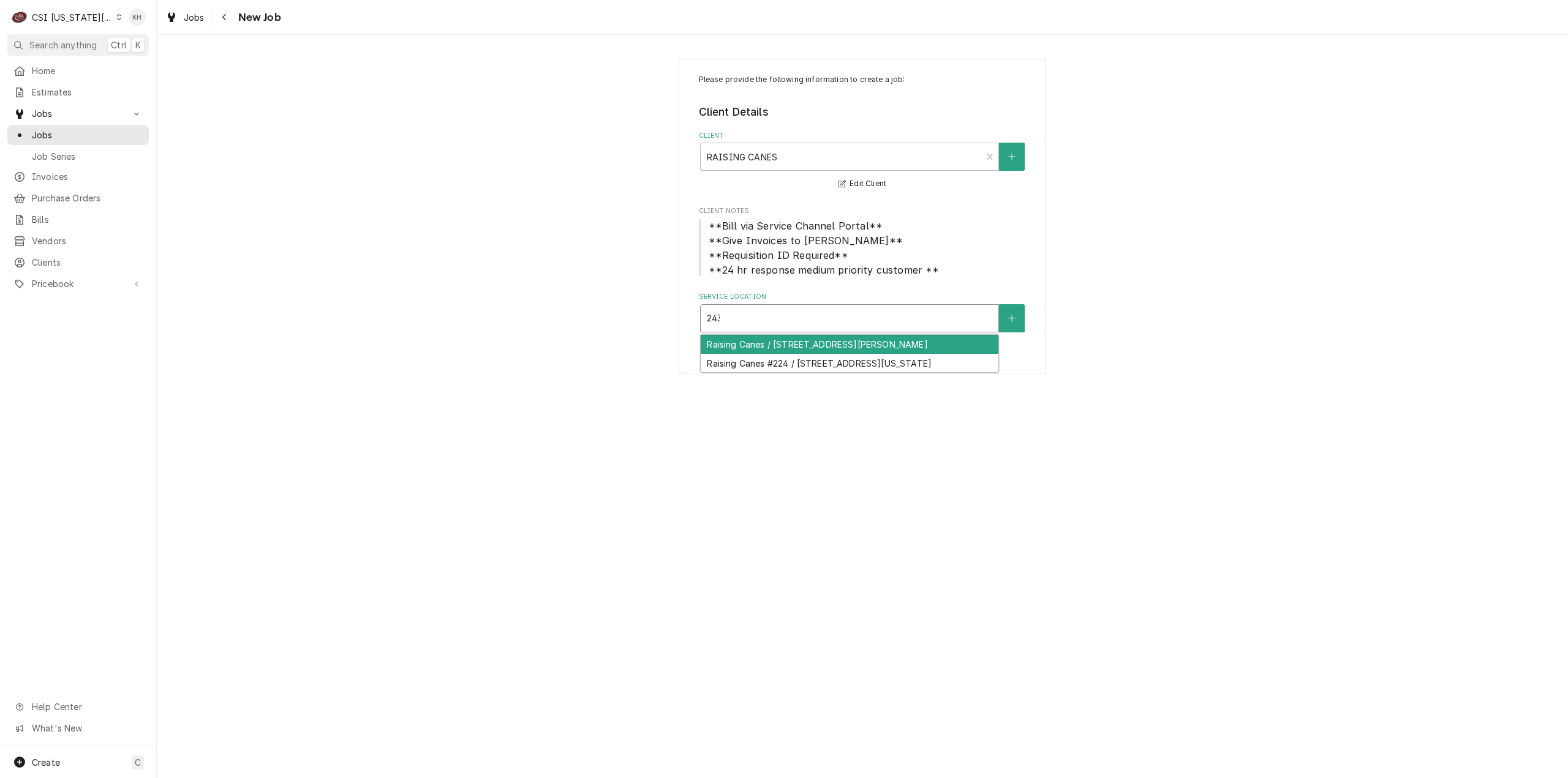
type input "2435"
click at [900, 343] on div "Raising Canes #224 / [STREET_ADDRESS][US_STATE]" at bounding box center [849, 344] width 297 height 19
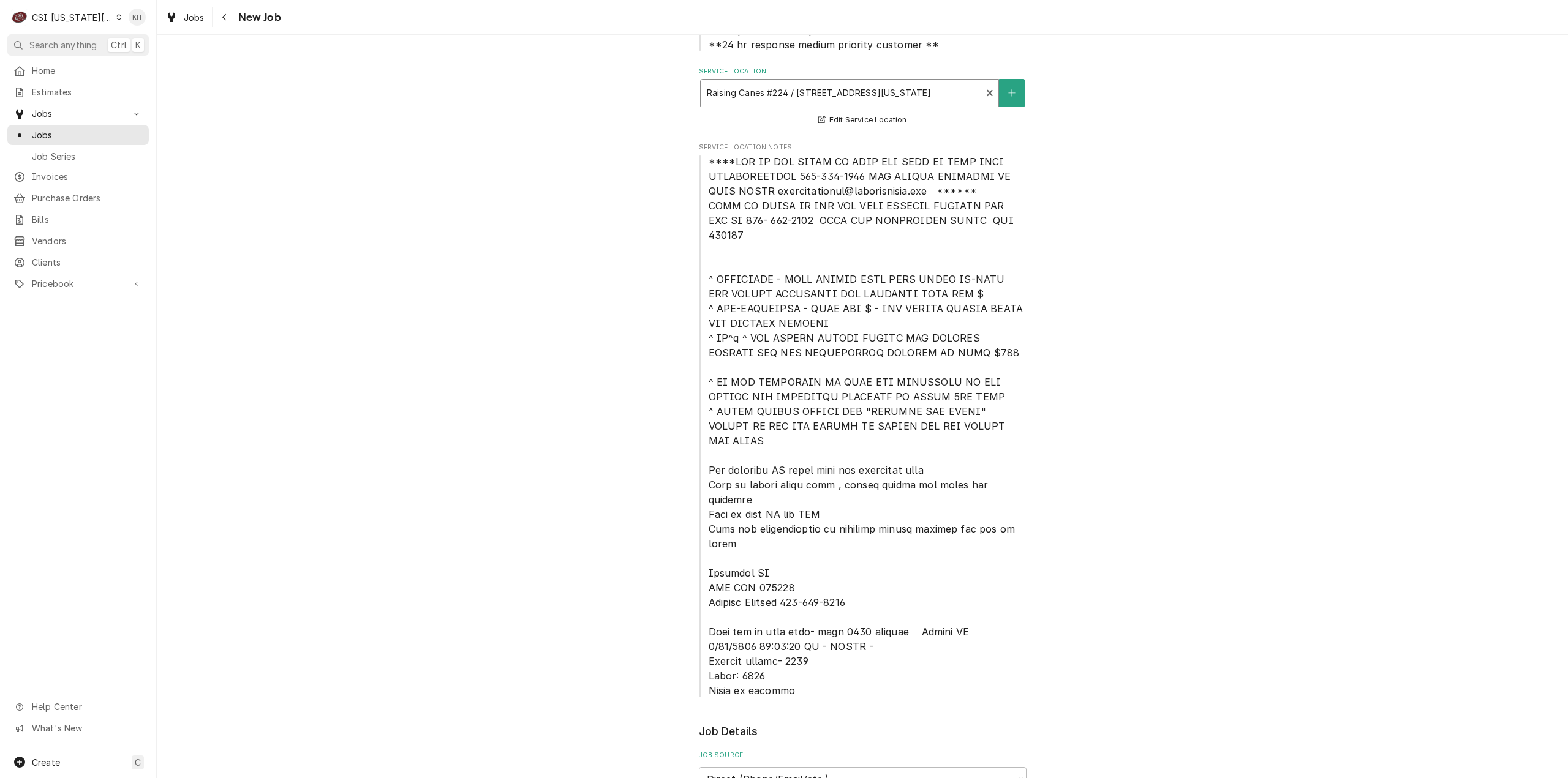
scroll to position [429, 0]
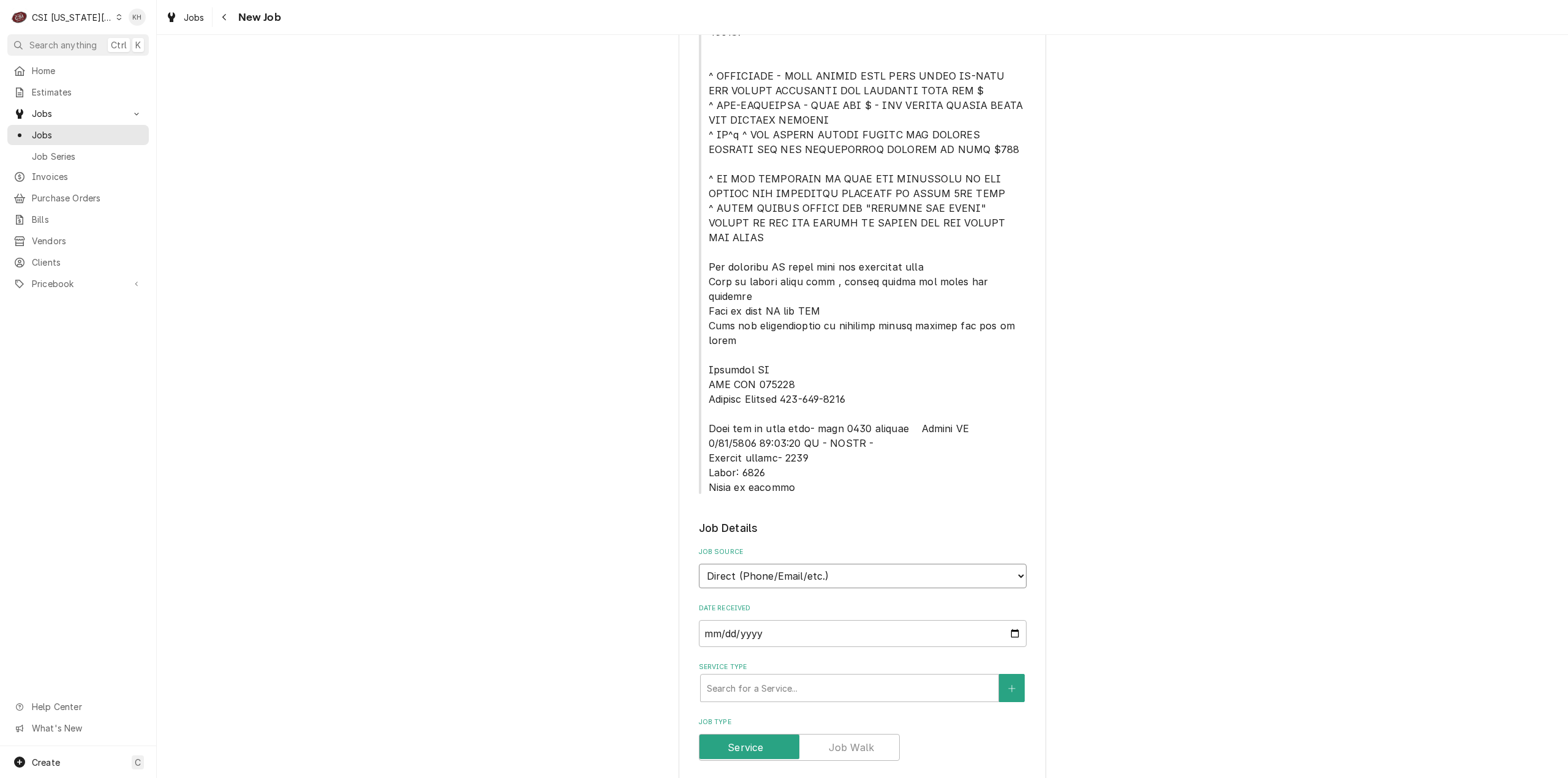
drag, startPoint x: 814, startPoint y: 509, endPoint x: 814, endPoint y: 527, distance: 18.0
click at [814, 564] on select "Direct (Phone/Email/etc.) Service Channel Corrigo Ecotrak Other" at bounding box center [862, 576] width 328 height 25
select select "1"
click at [765, 620] on input "Service Channel ID" at bounding box center [862, 633] width 328 height 27
paste input "323158373"
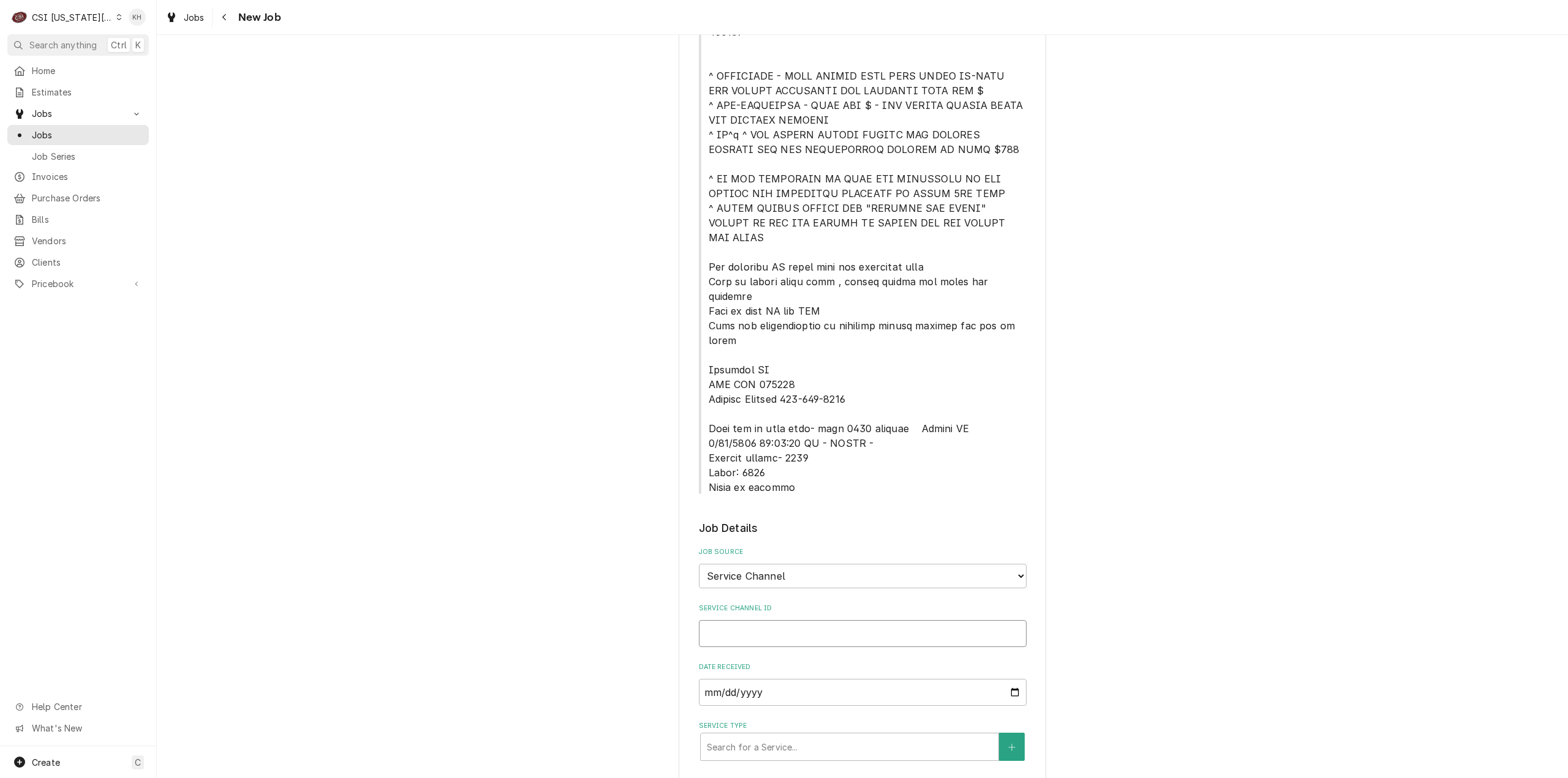
type textarea "x"
type input "323158373"
type textarea "x"
type input "323158373"
drag, startPoint x: 765, startPoint y: 707, endPoint x: 762, endPoint y: 688, distance: 19.2
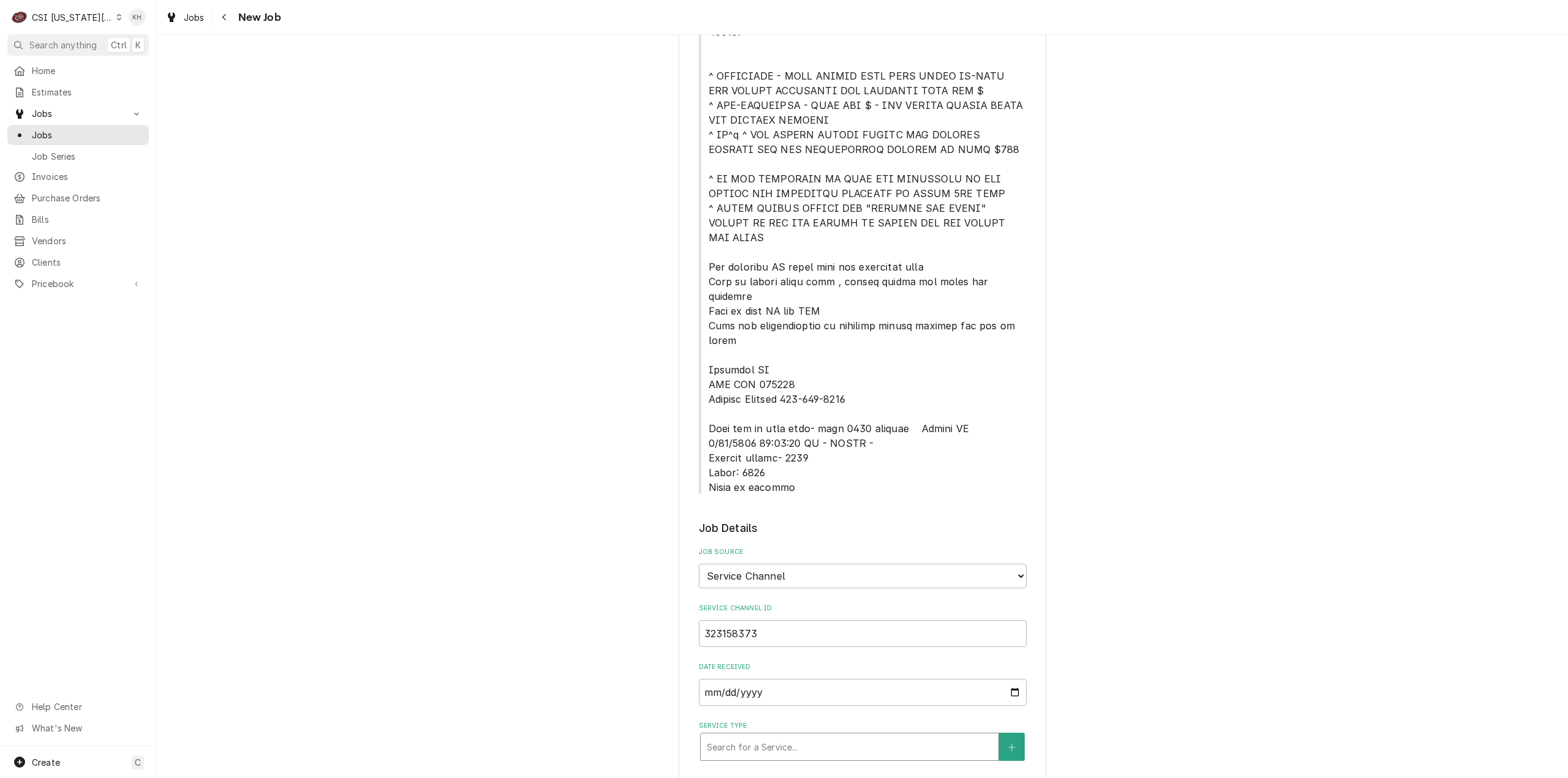
click at [762, 736] on div "Service Type" at bounding box center [849, 747] width 285 height 22
type textarea "x"
type input "s"
type textarea "x"
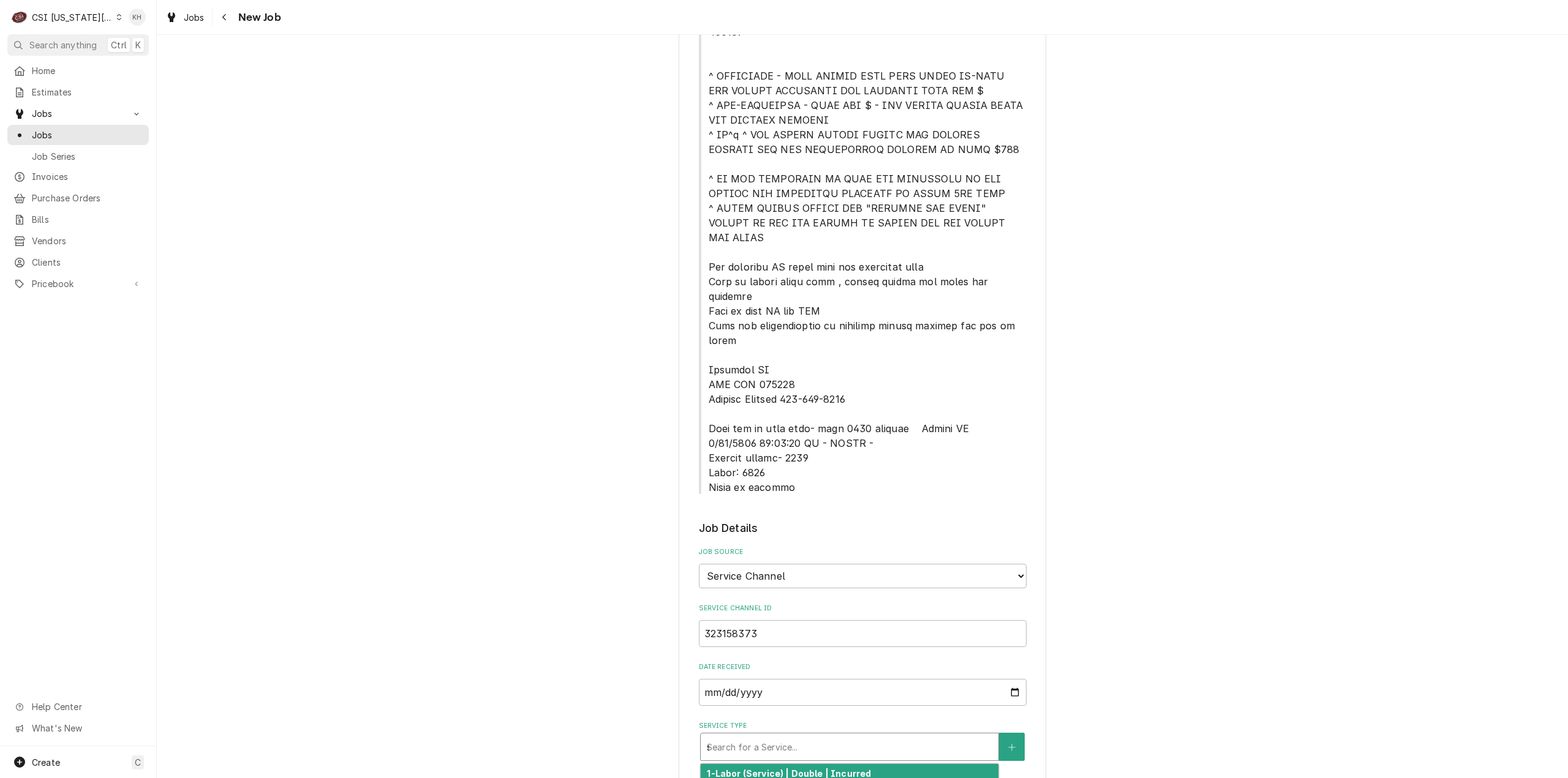
type input "se"
type textarea "x"
type input "ser"
type textarea "x"
type input "serv"
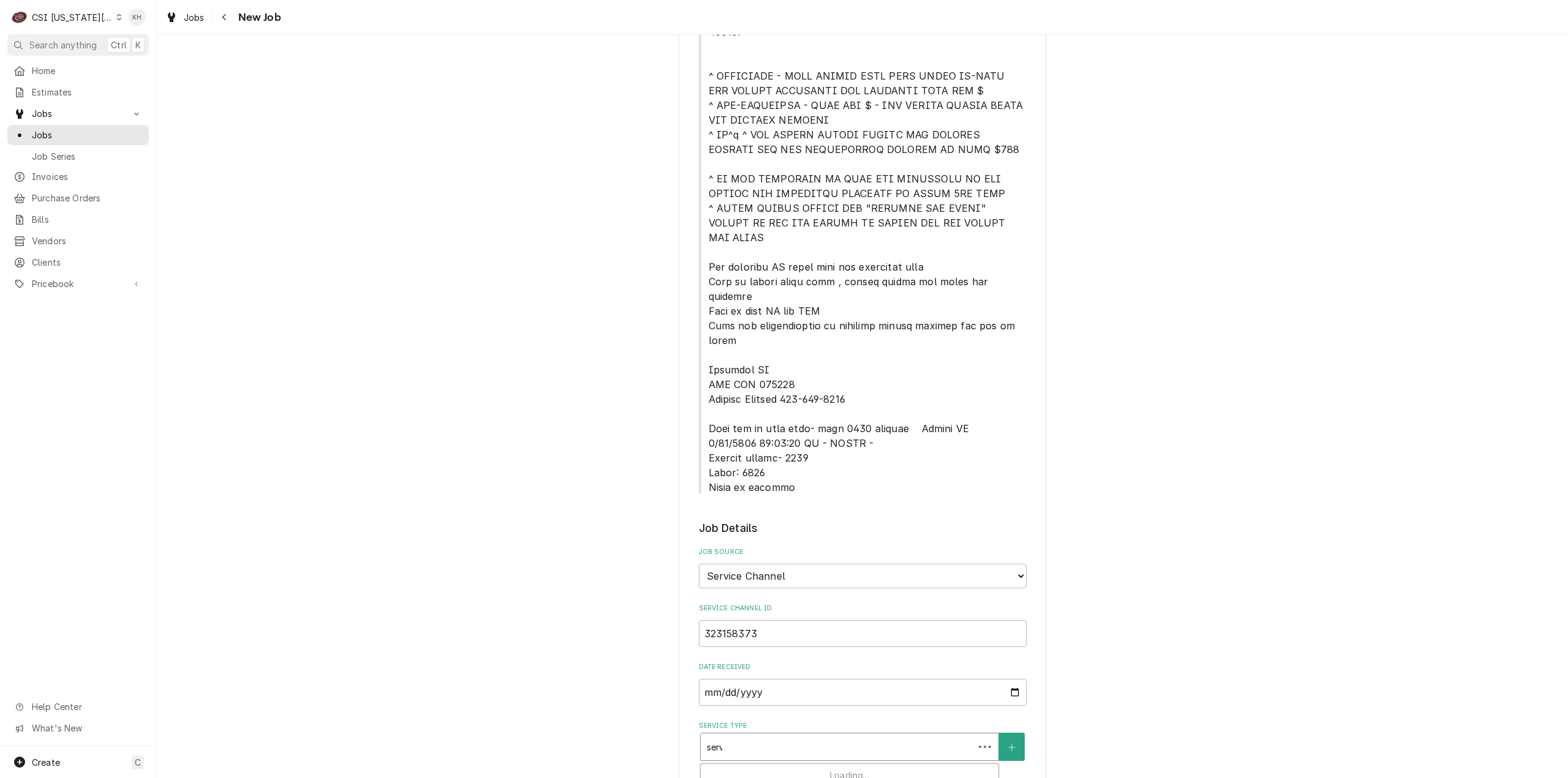
type textarea "x"
type input "servi"
type textarea "x"
type input "service"
type textarea "x"
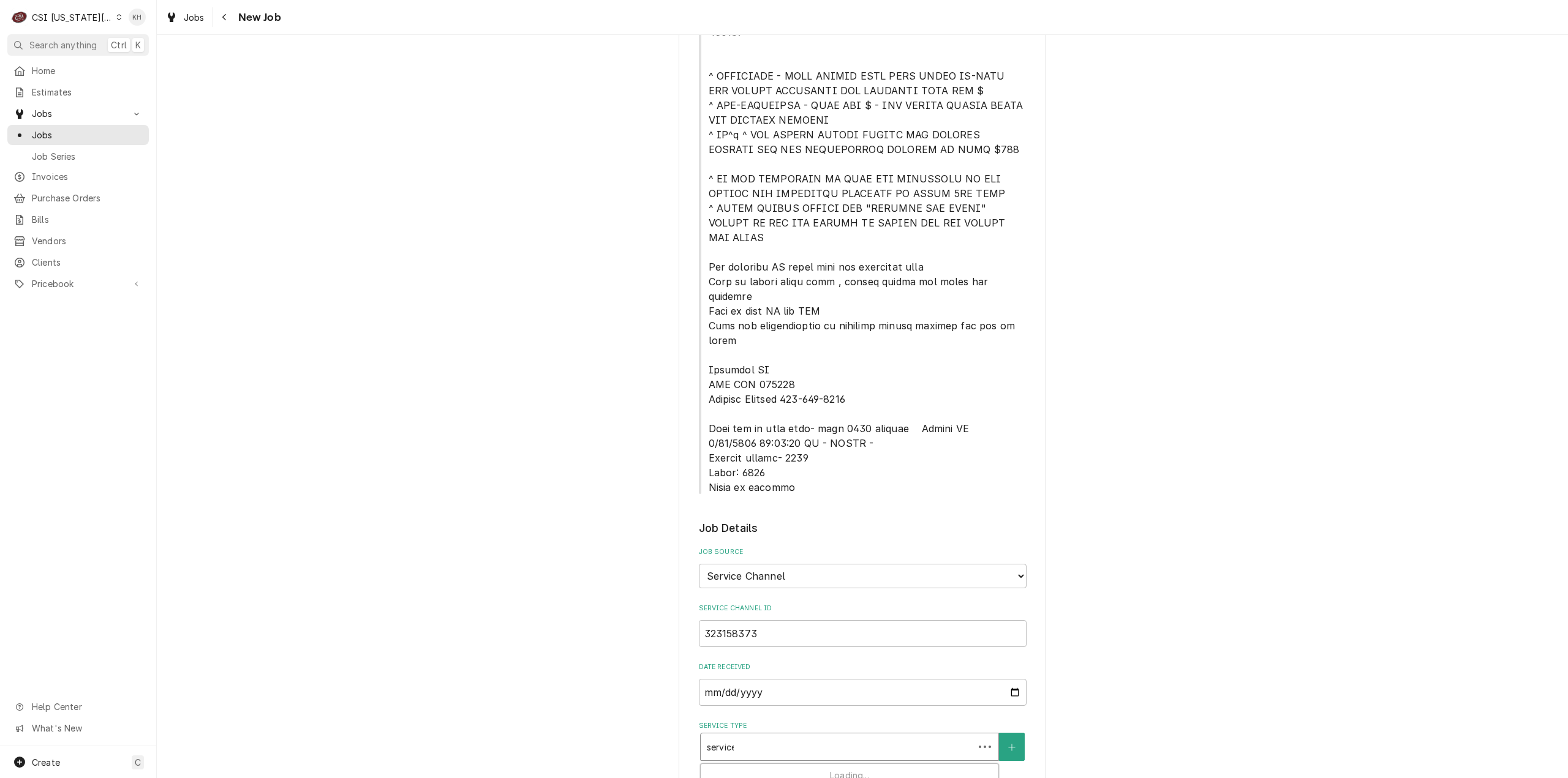
type input "service"
type textarea "x"
type input "service ca"
type textarea "x"
type input "service cal"
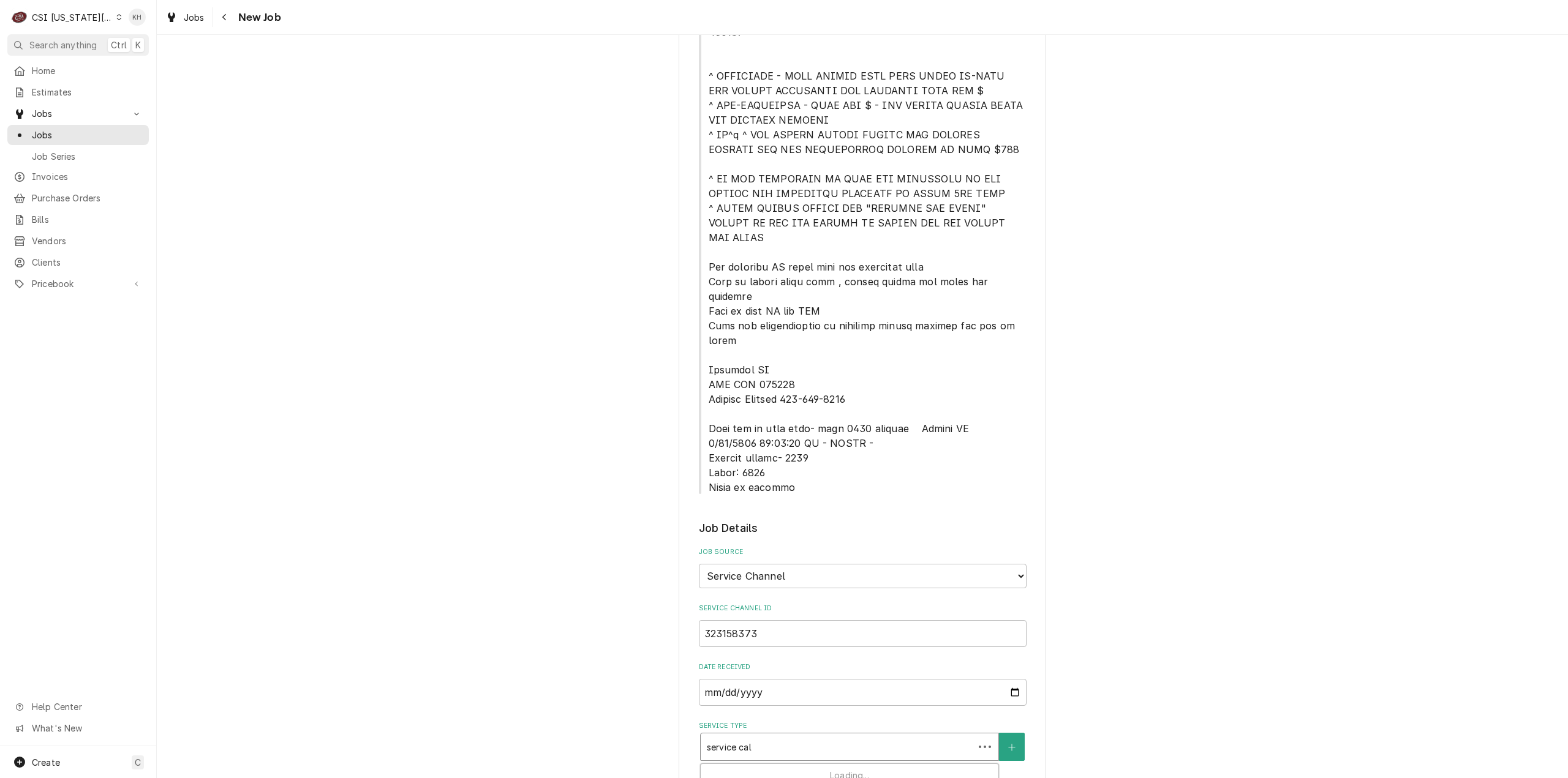
type textarea "x"
type input "service call"
drag, startPoint x: 767, startPoint y: 720, endPoint x: 559, endPoint y: 579, distance: 251.3
click at [766, 768] on strong "Job | Service Call" at bounding box center [745, 773] width 78 height 11
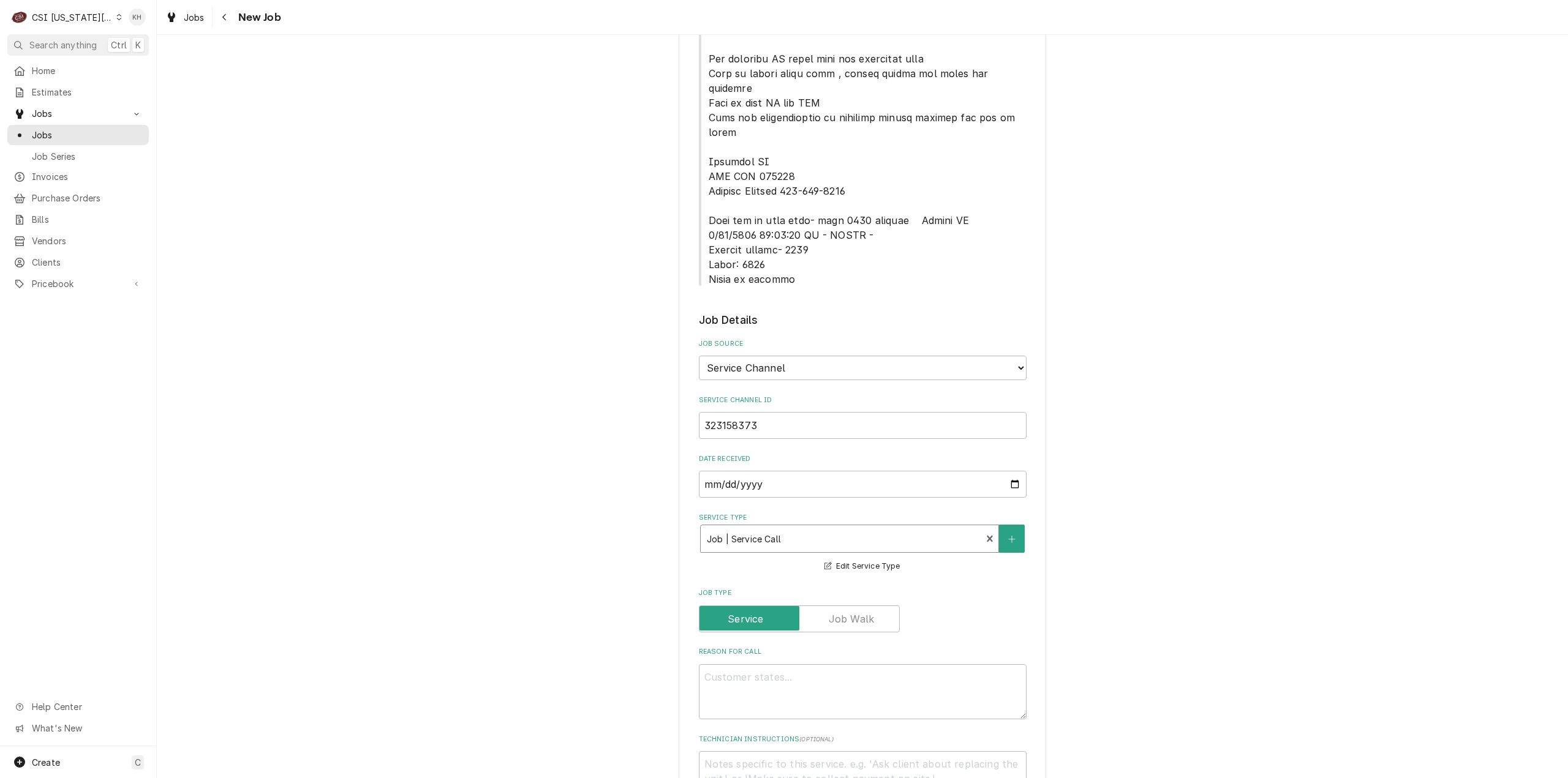
scroll to position [796, 0]
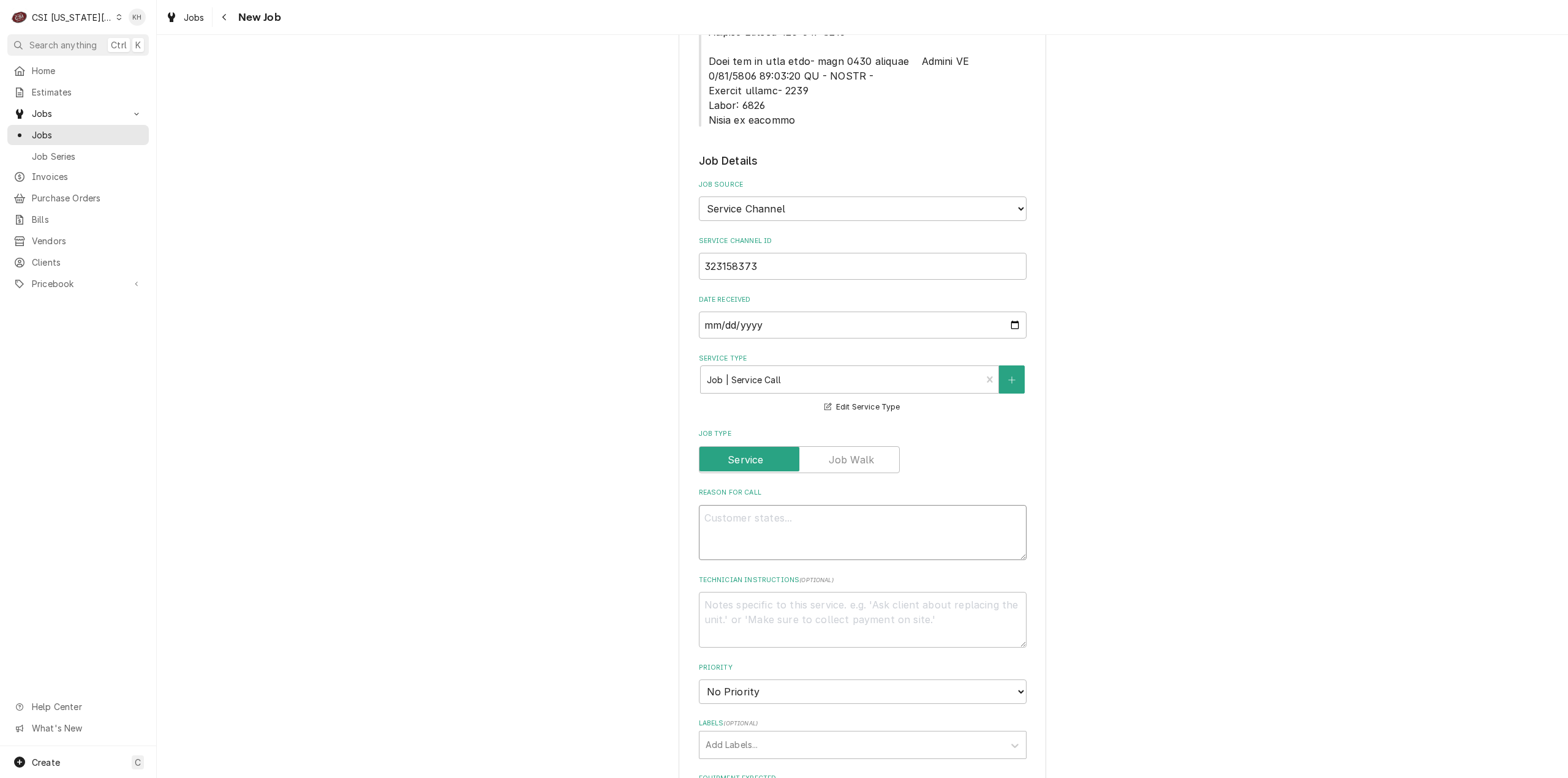
click at [911, 505] on textarea "Reason For Call" at bounding box center [862, 533] width 328 height 56
paste textarea "KITCHEN / Hot Side / Fryer #6 (Start from Left) / Overheating/High temp error /…"
type textarea "x"
type textarea "KITCHEN / Hot Side / Fryer #6 (Start from Left) / Overheating/High temp error /…"
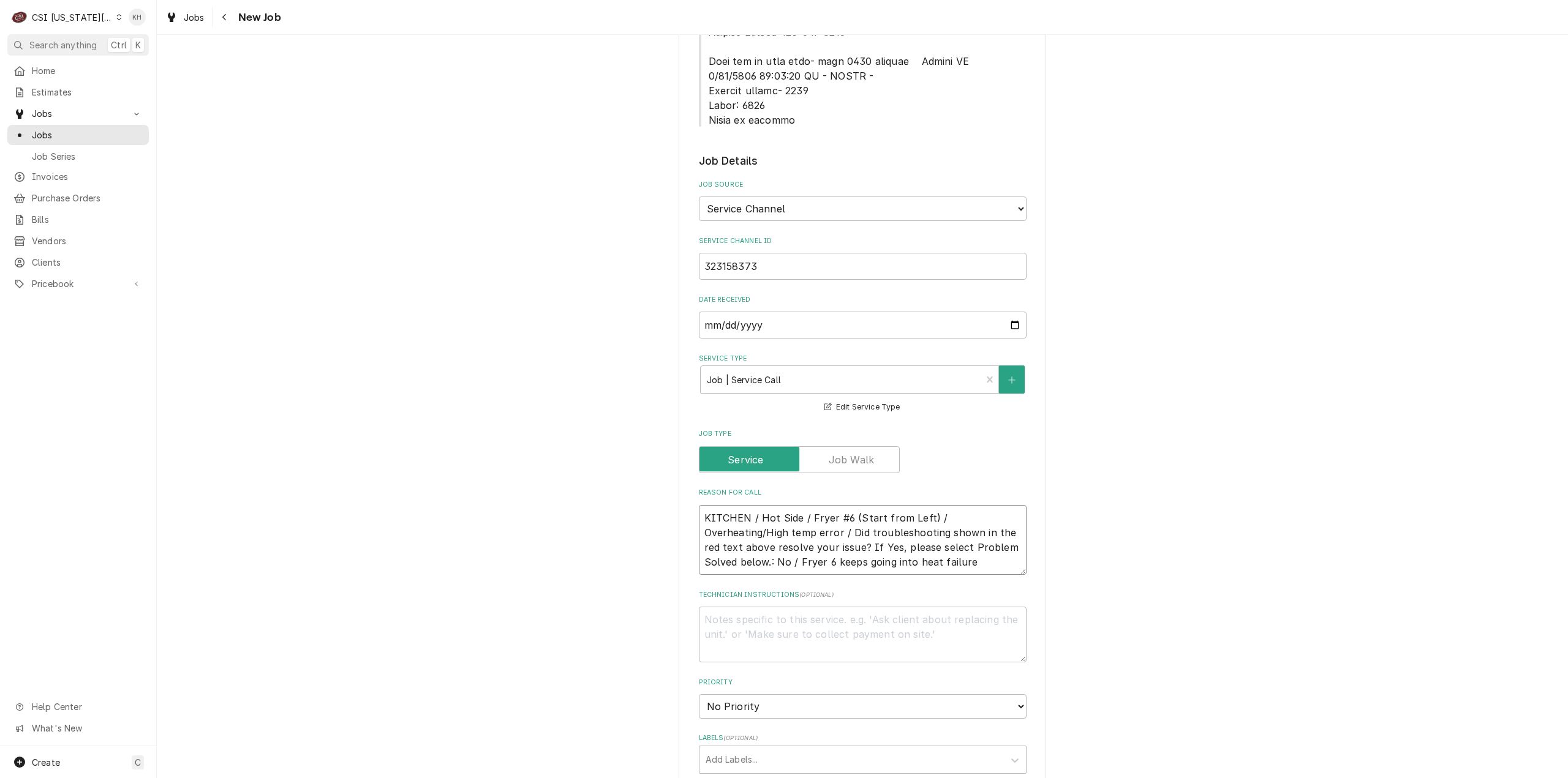
type textarea "x"
type textarea "KITCHEN / Hot Side / Fryer #6 (Start from Left) / Overheating/High temp error /…"
type textarea "x"
type textarea "KITCHEN / Hot Side / Fryer #6 (Start from Left) / Overheating/High temp error /…"
type textarea "x"
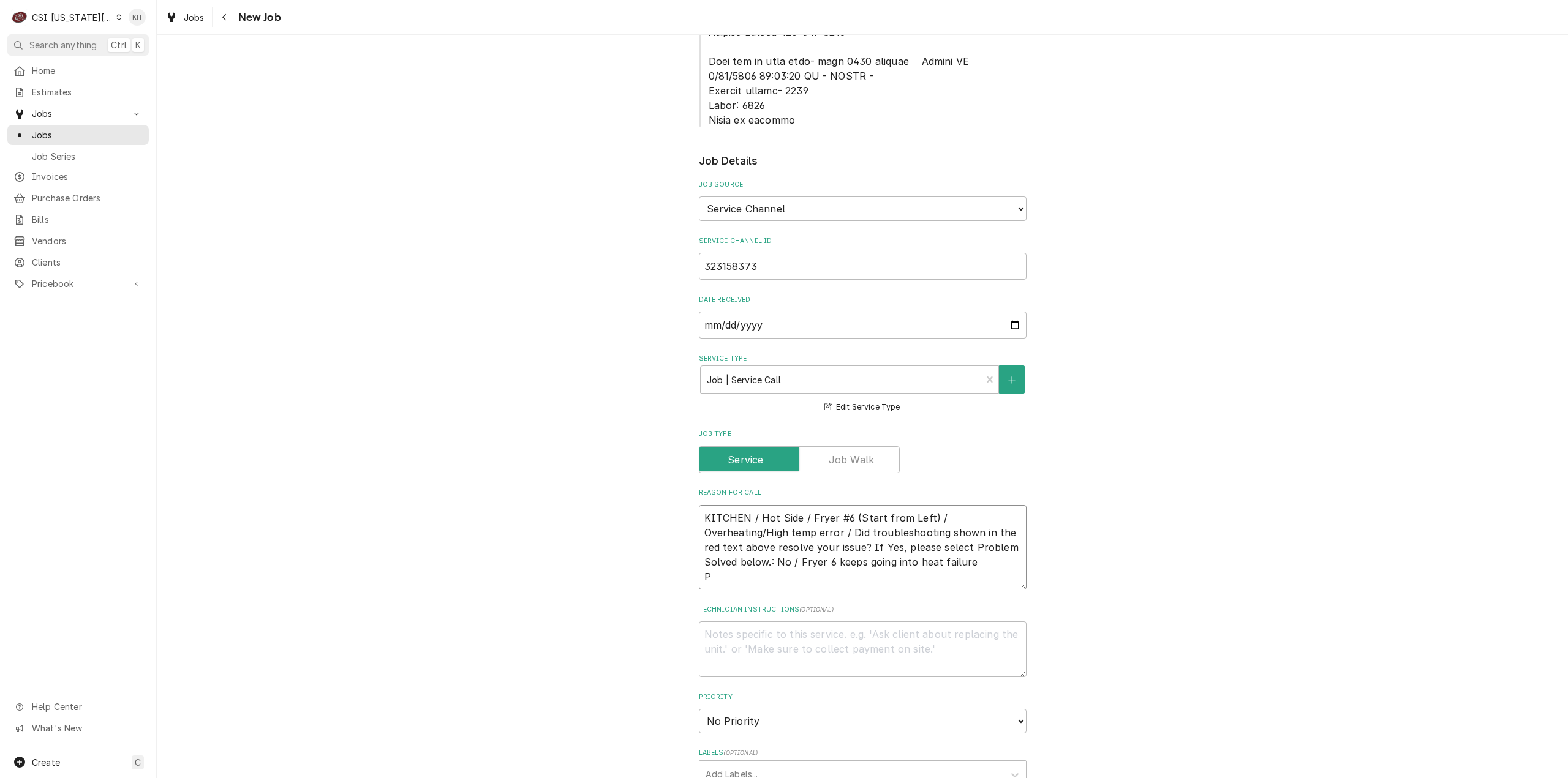
type textarea "KITCHEN / Hot Side / Fryer #6 (Start from Left) / Overheating/High temp error /…"
type textarea "x"
type textarea "KITCHEN / Hot Side / Fryer #6 (Start from Left) / Overheating/High temp error /…"
type textarea "x"
type textarea "KITCHEN / Hot Side / Fryer #6 (Start from Left) / Overheating/High temp error /…"
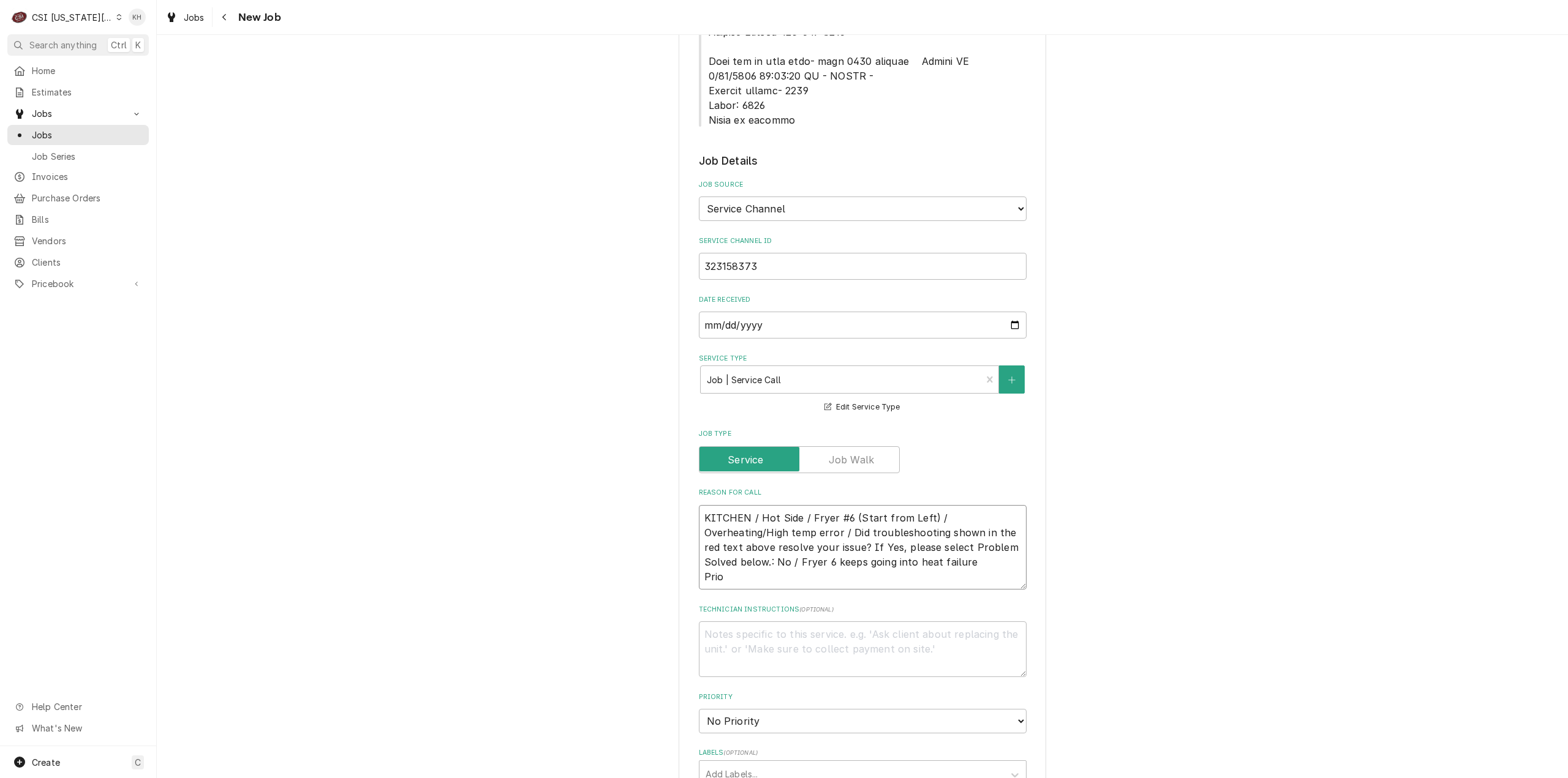
type textarea "x"
type textarea "KITCHEN / Hot Side / Fryer #6 (Start from Left) / Overheating/High temp error /…"
type textarea "x"
type textarea "KITCHEN / Hot Side / Fryer #6 (Start from Left) / Overheating/High temp error /…"
type textarea "x"
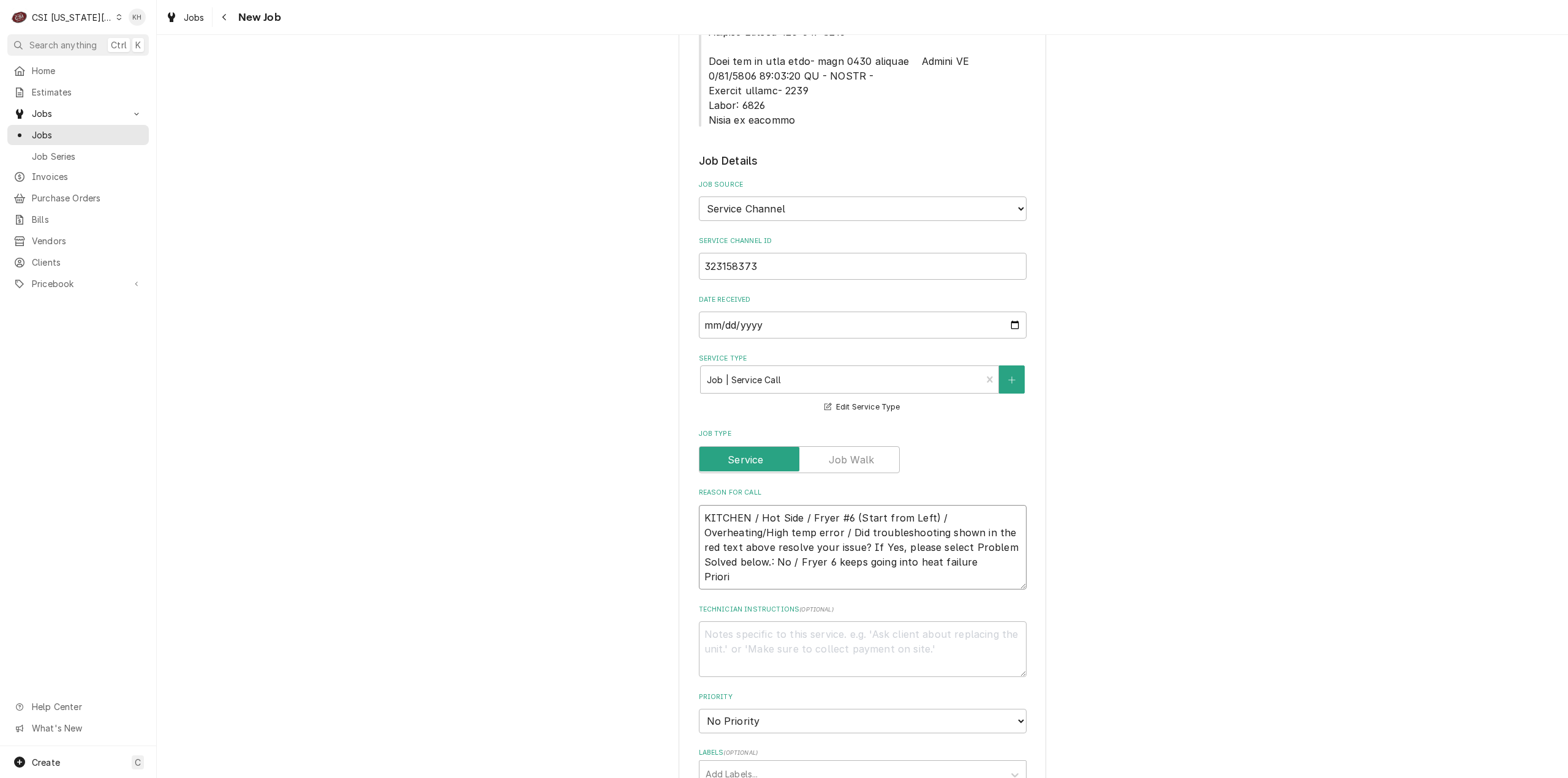
type textarea "KITCHEN / Hot Side / Fryer #6 (Start from Left) / Overheating/High temp error /…"
type textarea "x"
type textarea "KITCHEN / Hot Side / Fryer #6 (Start from Left) / Overheating/High temp error /…"
type textarea "x"
type textarea "KITCHEN / Hot Side / Fryer #6 (Start from Left) / Overheating/High temp error /…"
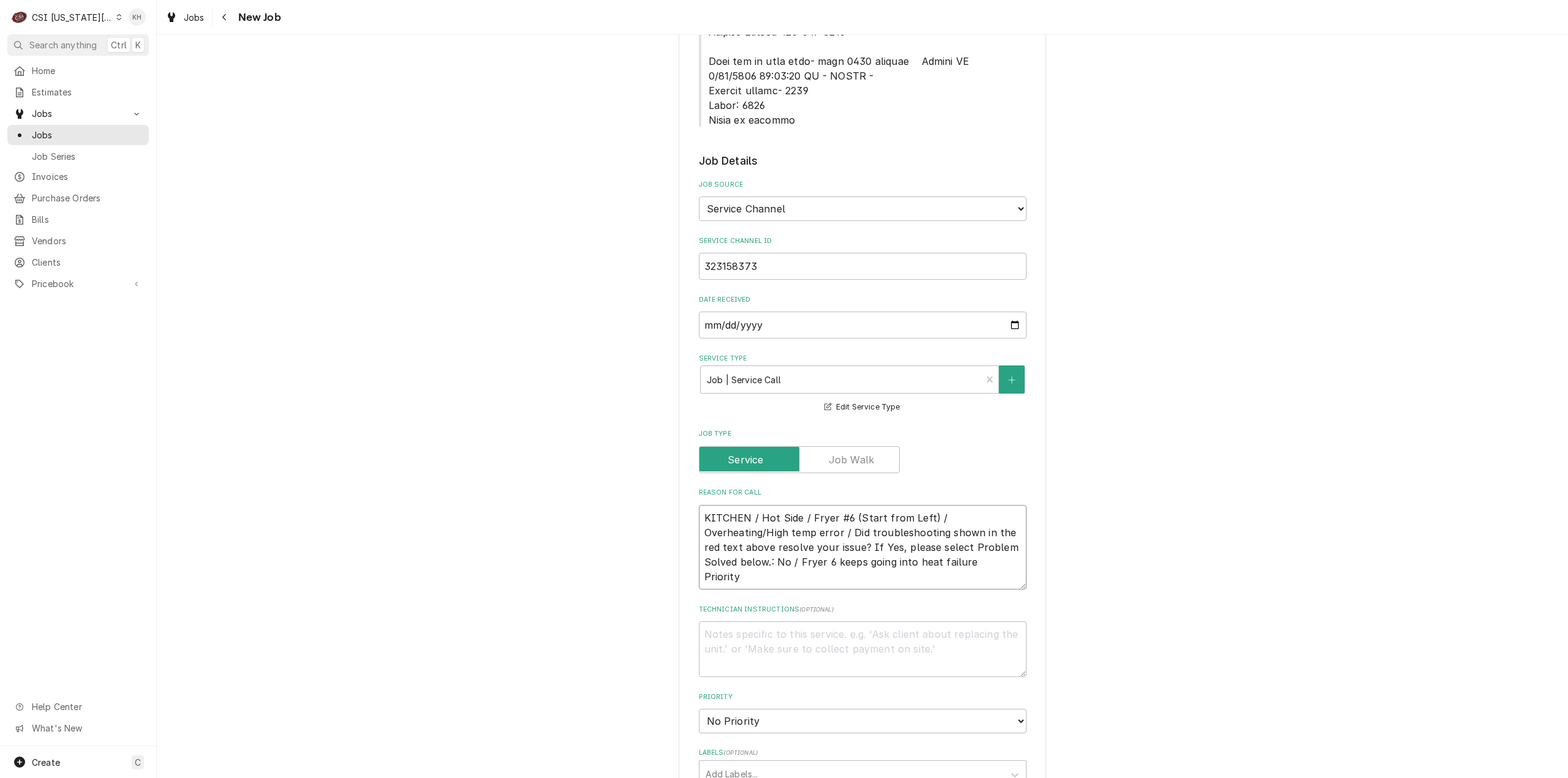
type textarea "x"
type textarea "KITCHEN / Hot Side / Fryer #6 (Start from Left) / Overheating/High temp error /…"
click at [763, 511] on textarea "KITCHEN / Hot Side / Fryer #6 (Start from Left) / Overheating/High temp error /…" at bounding box center [862, 548] width 328 height 85
paste textarea "Urgent - 24 Hours"
type textarea "x"
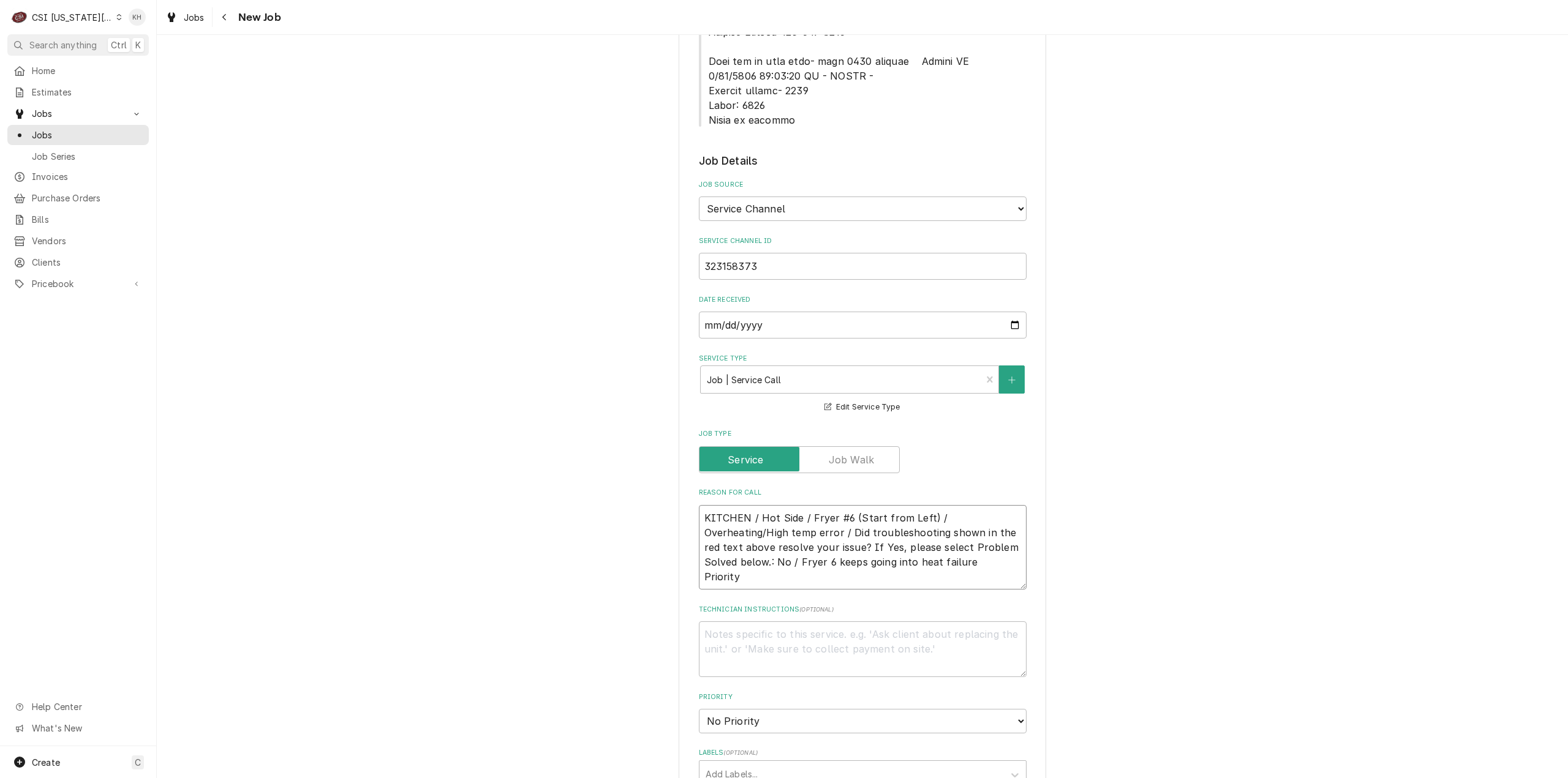
type textarea "KITCHEN / Hot Side / Fryer #6 (Start from Left) / Overheating/High temp error /…"
type textarea "x"
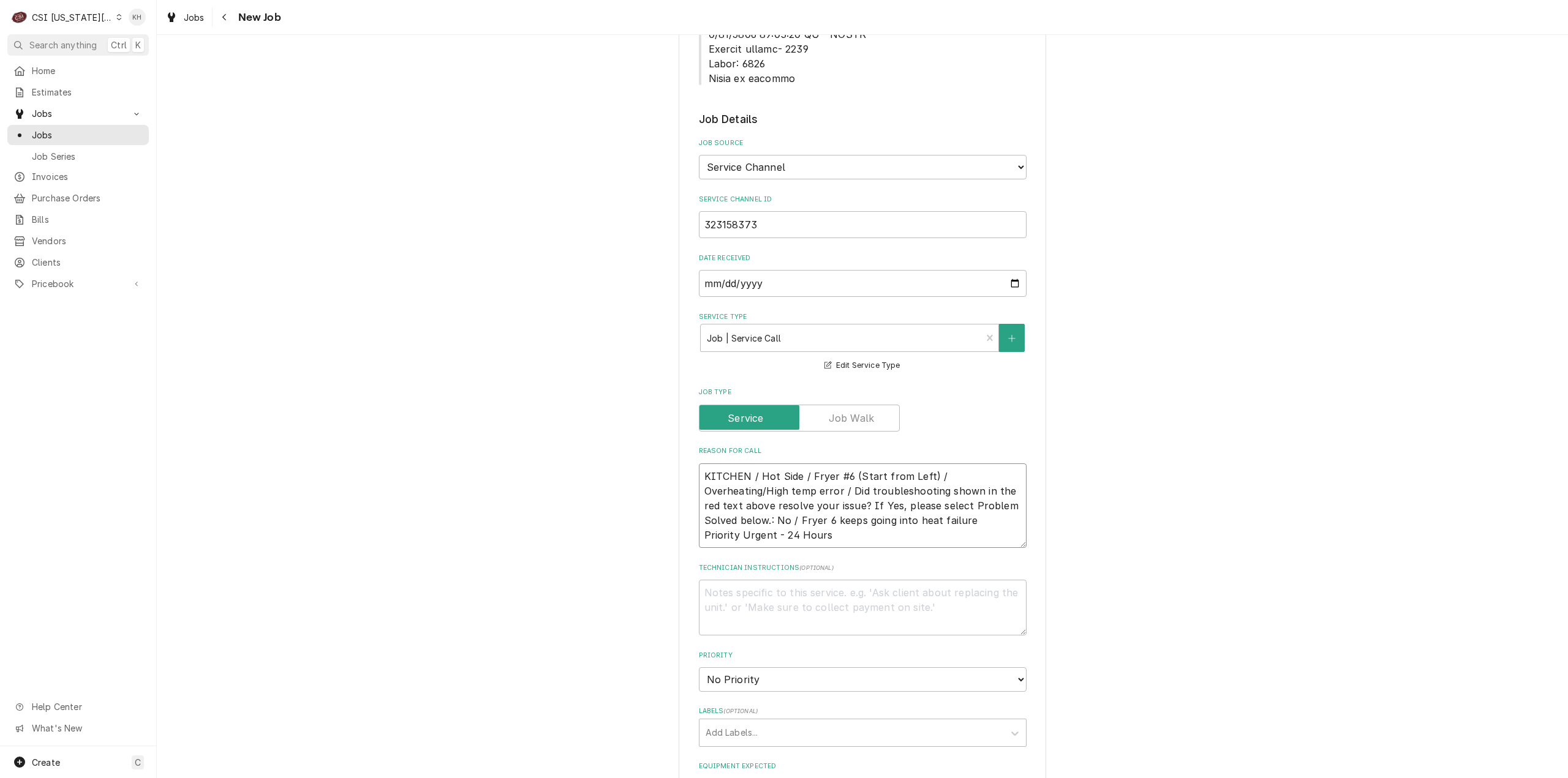
scroll to position [857, 0]
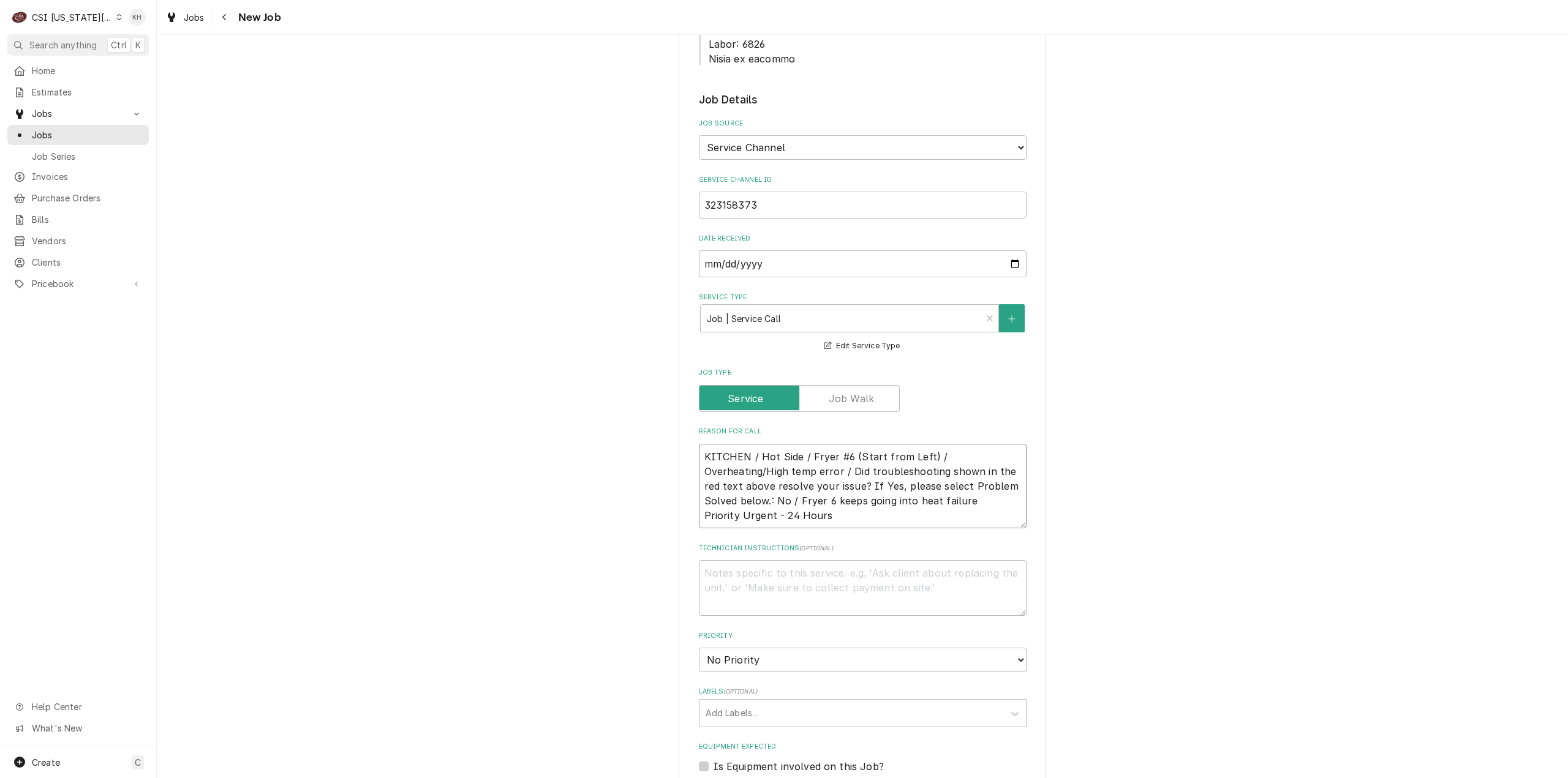
type textarea "KITCHEN / Hot Side / Fryer #6 (Start from Left) / Overheating/High temp error /…"
click at [769, 560] on textarea "Technician Instructions ( optional )" at bounding box center [862, 588] width 328 height 56
type textarea "x"
type textarea "NY"
type textarea "x"
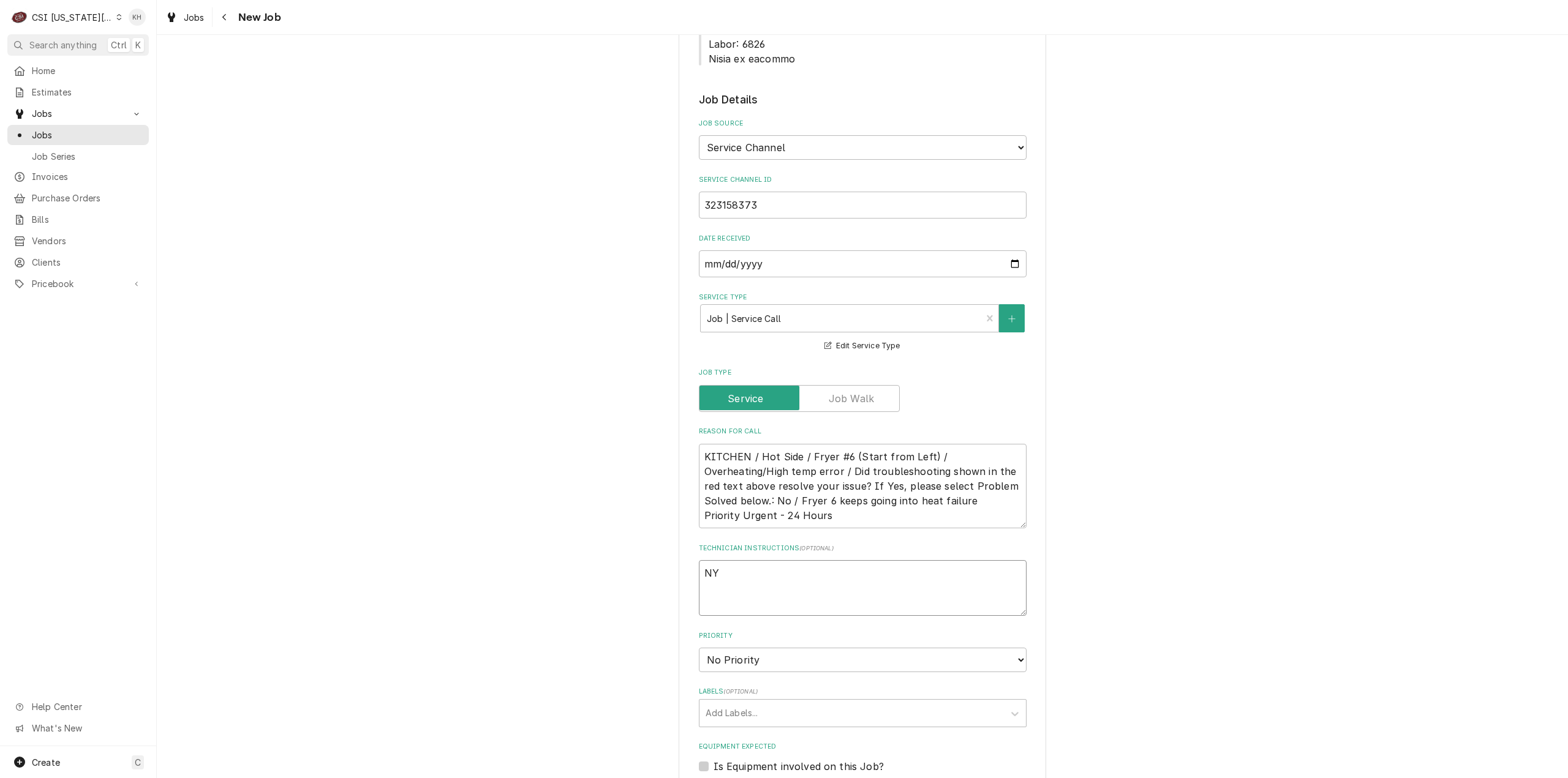
type textarea "N"
type textarea "x"
type textarea "NT"
type textarea "x"
type textarea "NTE"
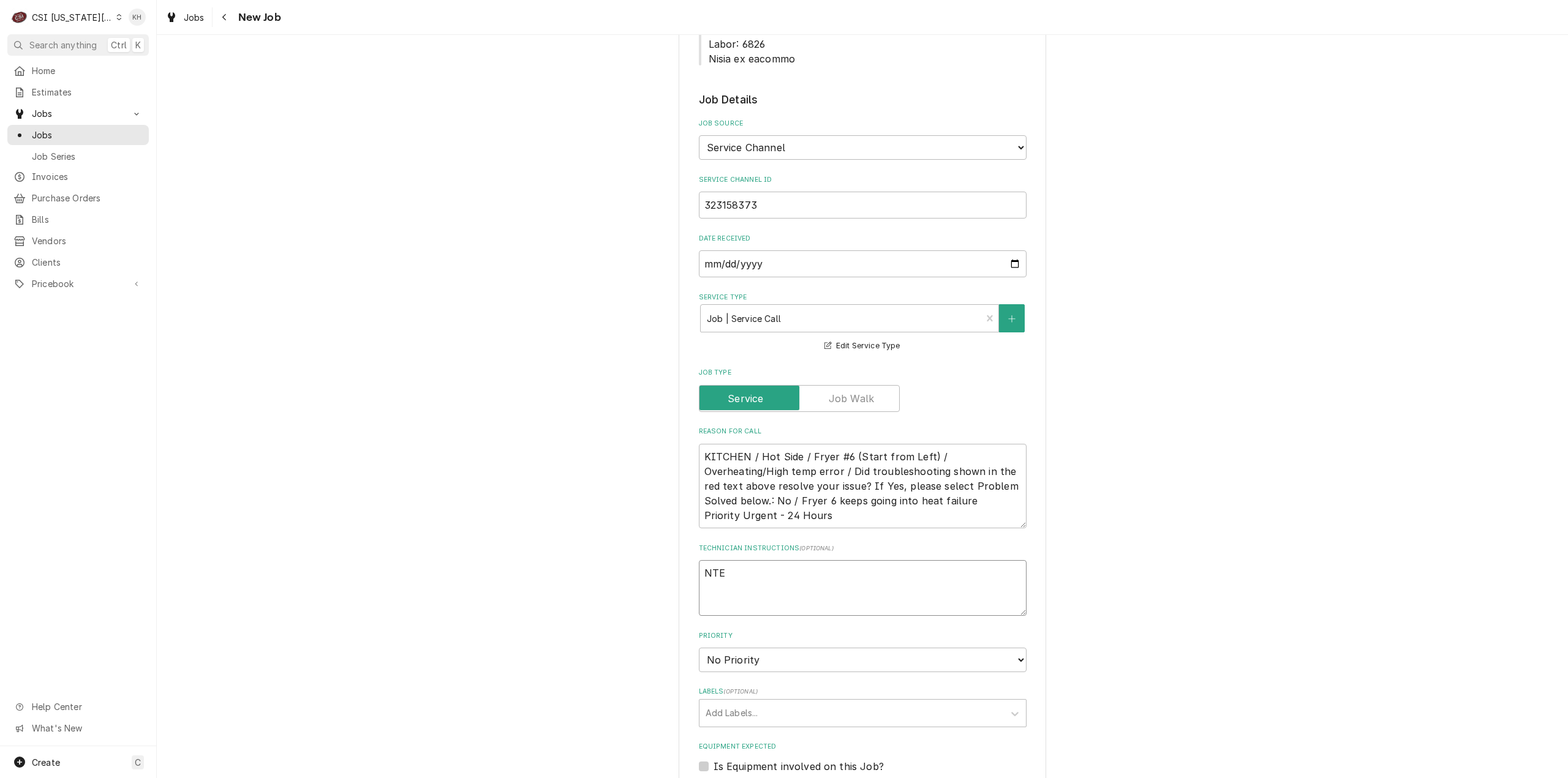
type textarea "x"
type textarea "NTE"
type textarea "x"
type textarea "NTE $"
type textarea "x"
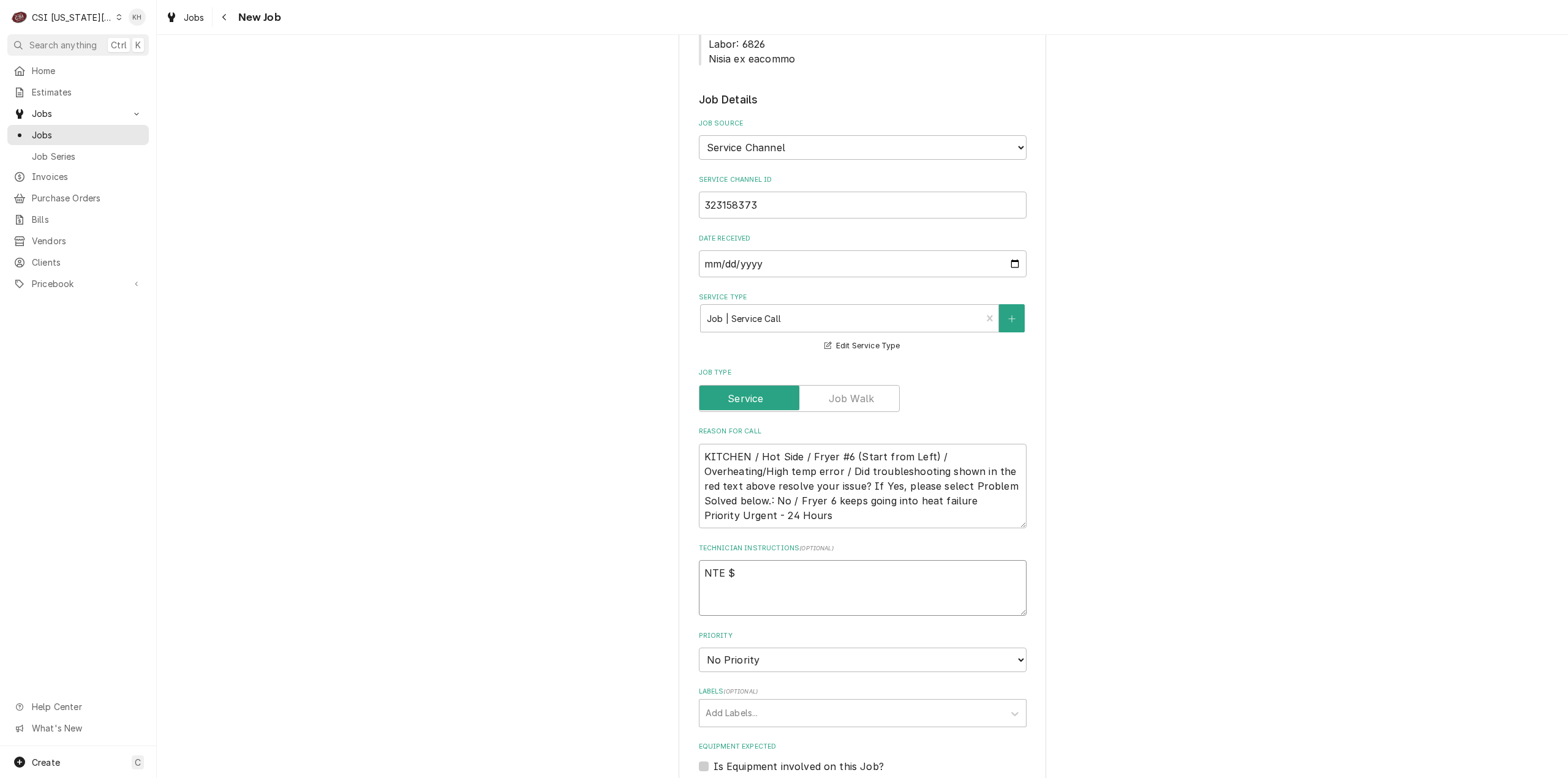
type textarea "NTE $4"
type textarea "x"
type textarea "NTE $45"
type textarea "x"
type textarea "NTE $450"
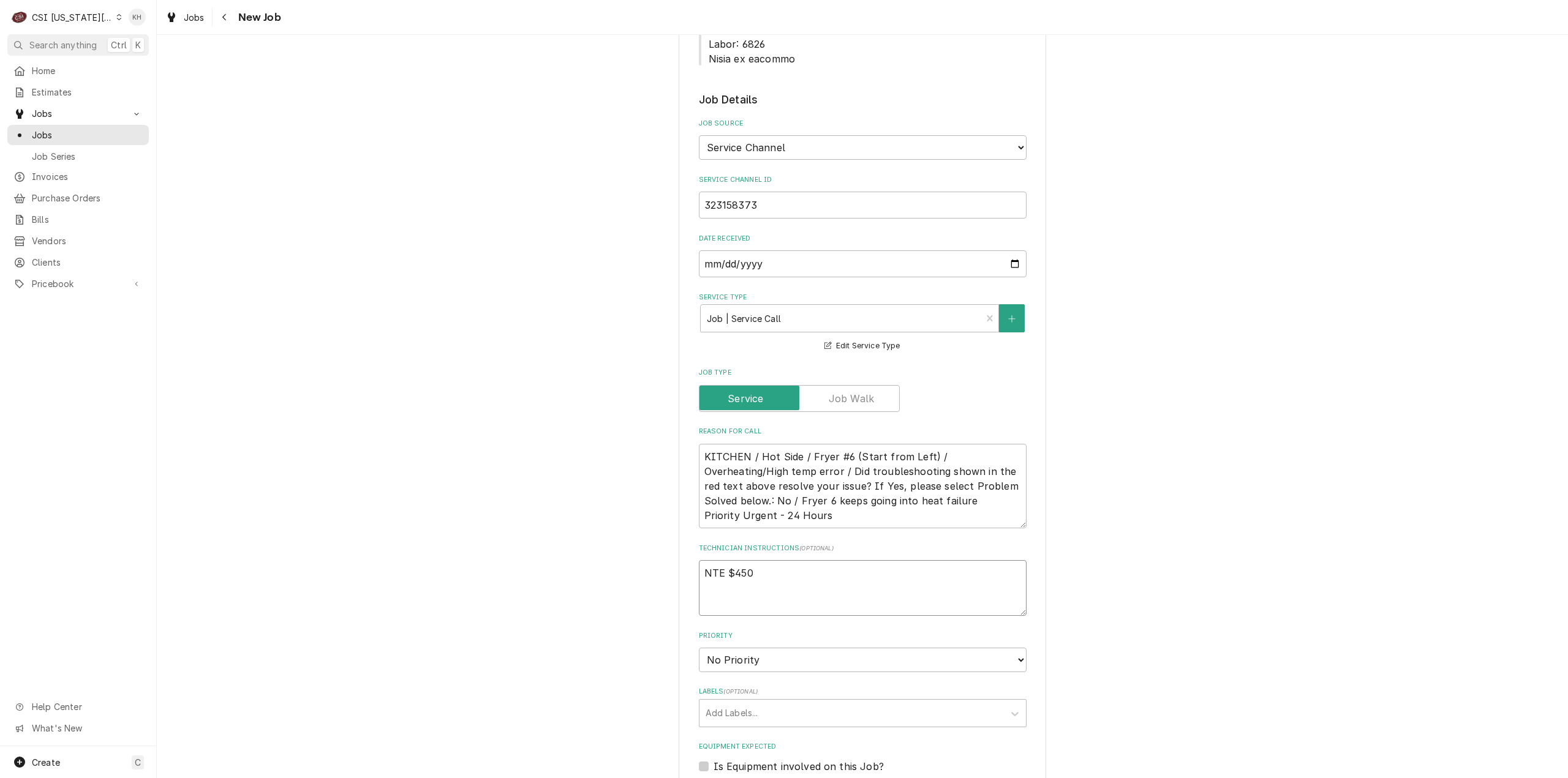
type textarea "x"
type textarea "NTE $450."
type textarea "x"
type textarea "NTE $450.0"
type textarea "x"
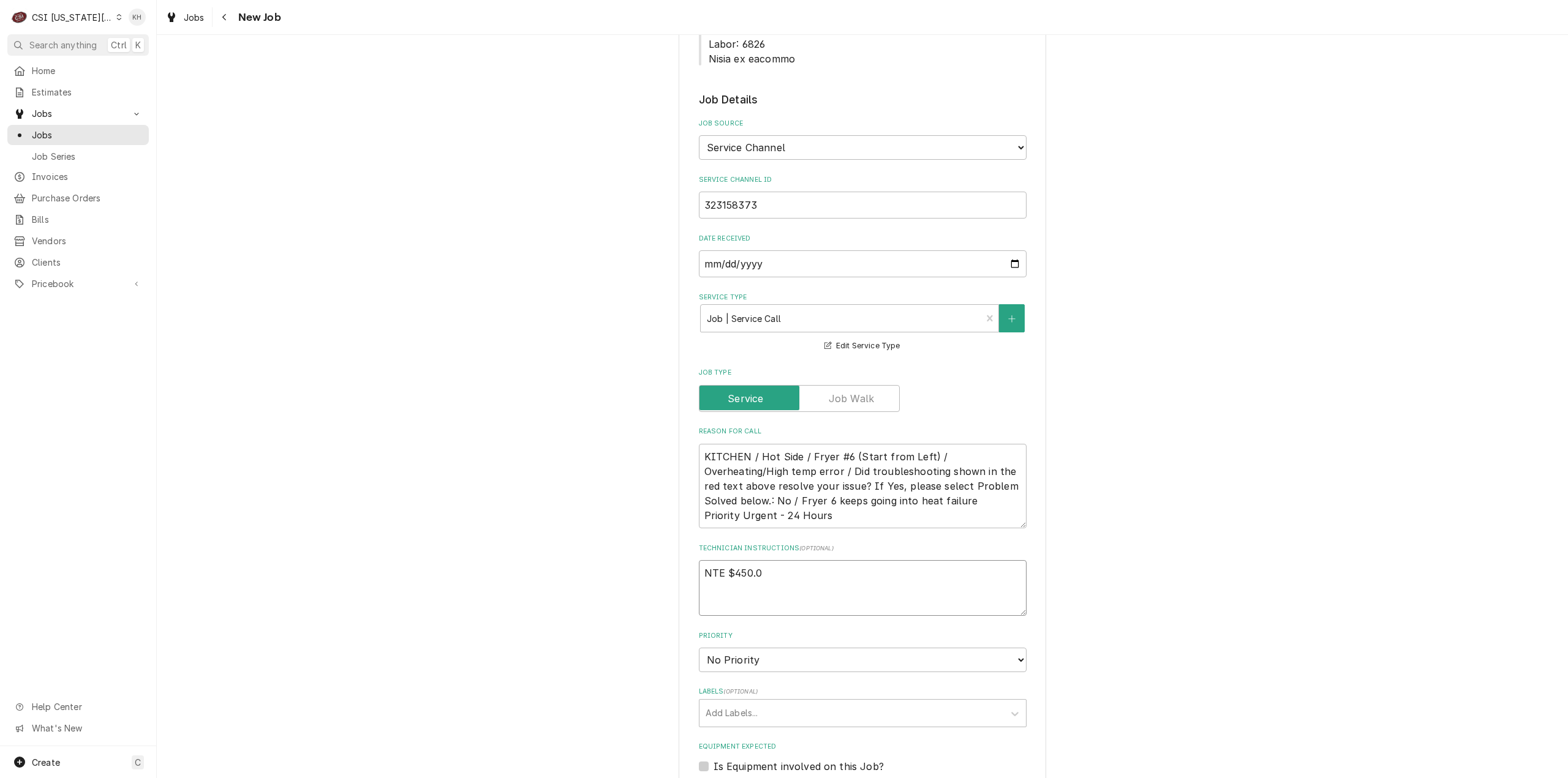
type textarea "NTE $450.00"
type textarea "x"
type textarea "NTE $450.00"
type textarea "x"
type textarea "NTE $450.00"
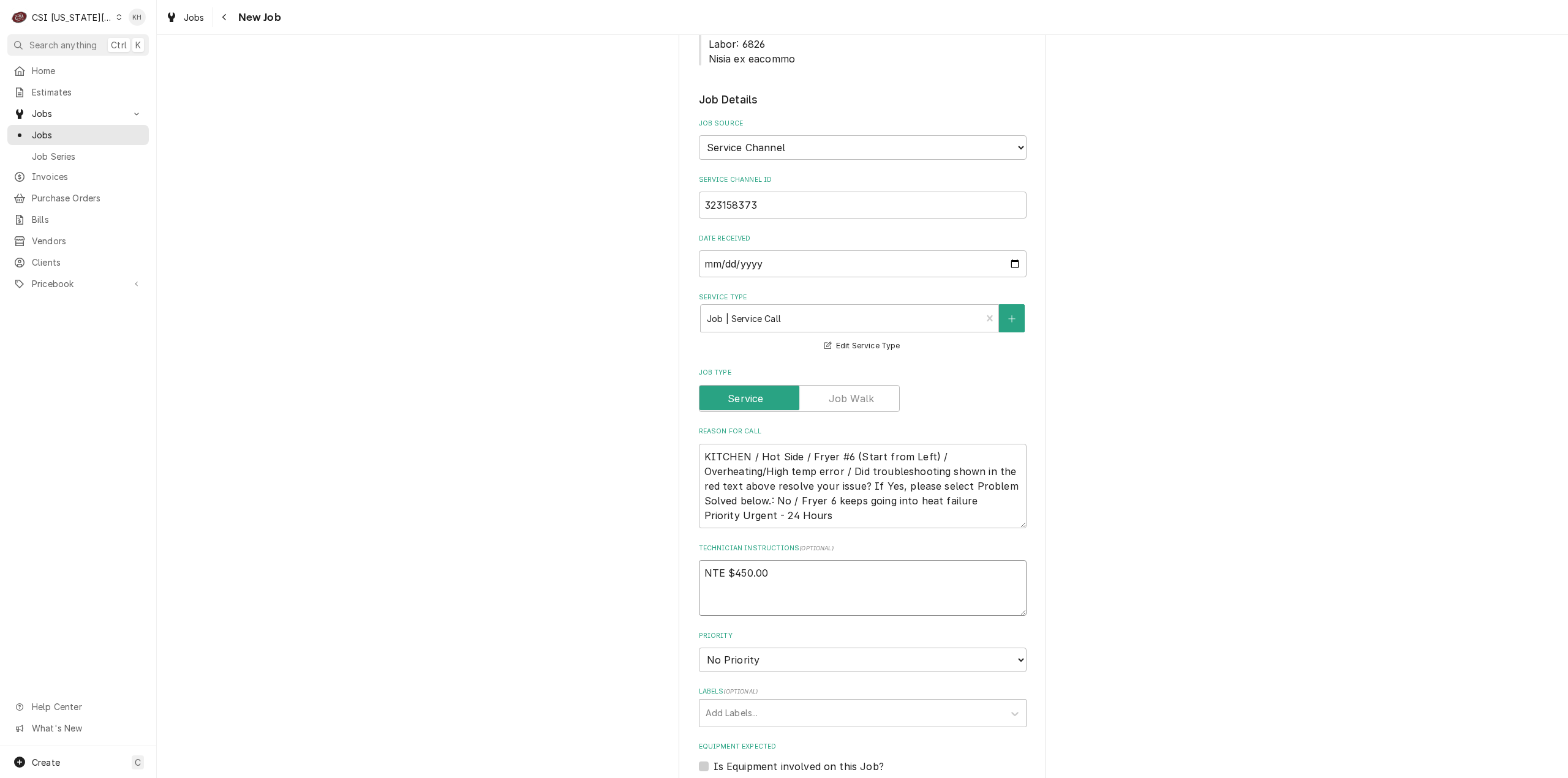
type textarea "x"
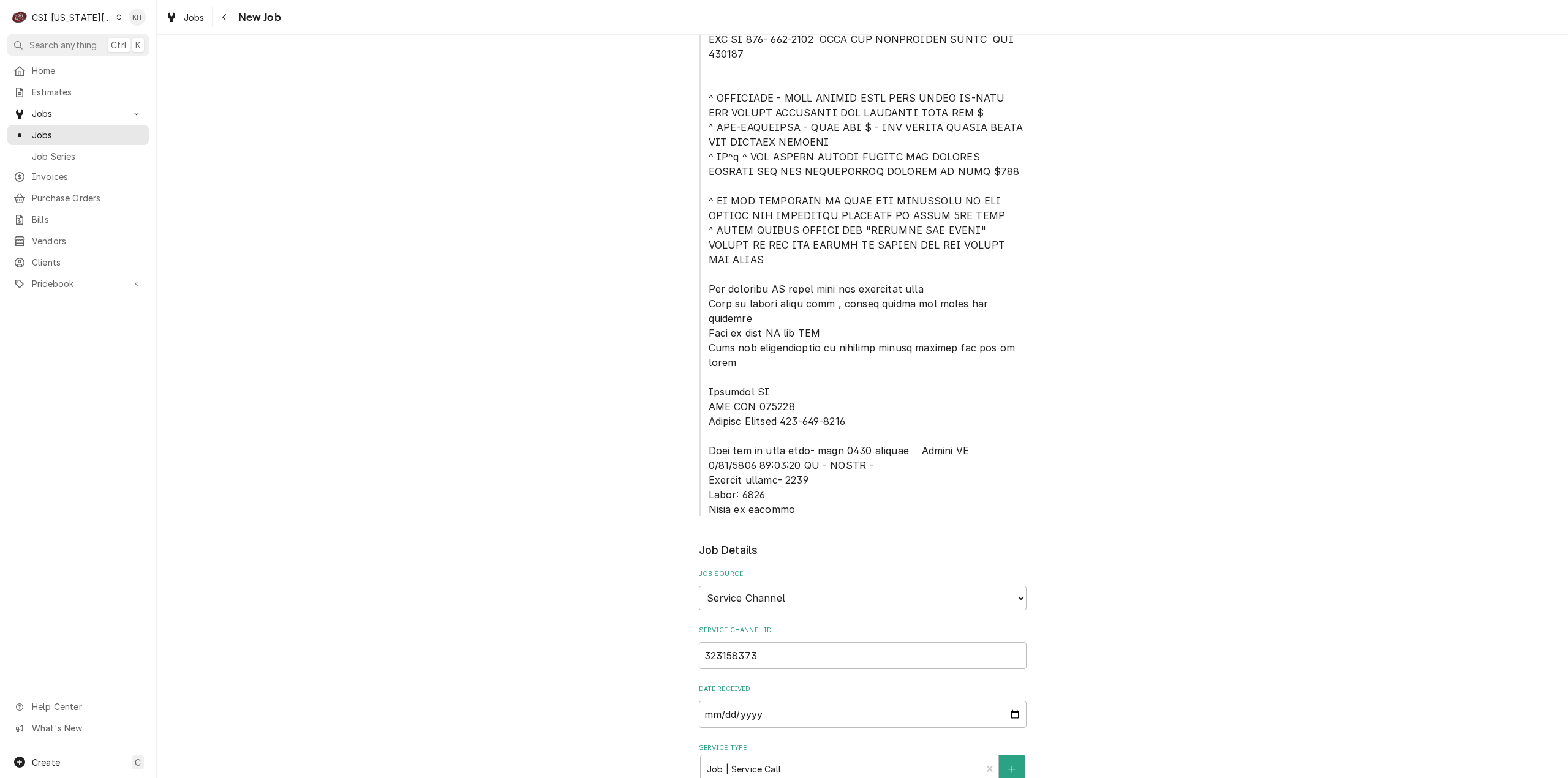
scroll to position [245, 0]
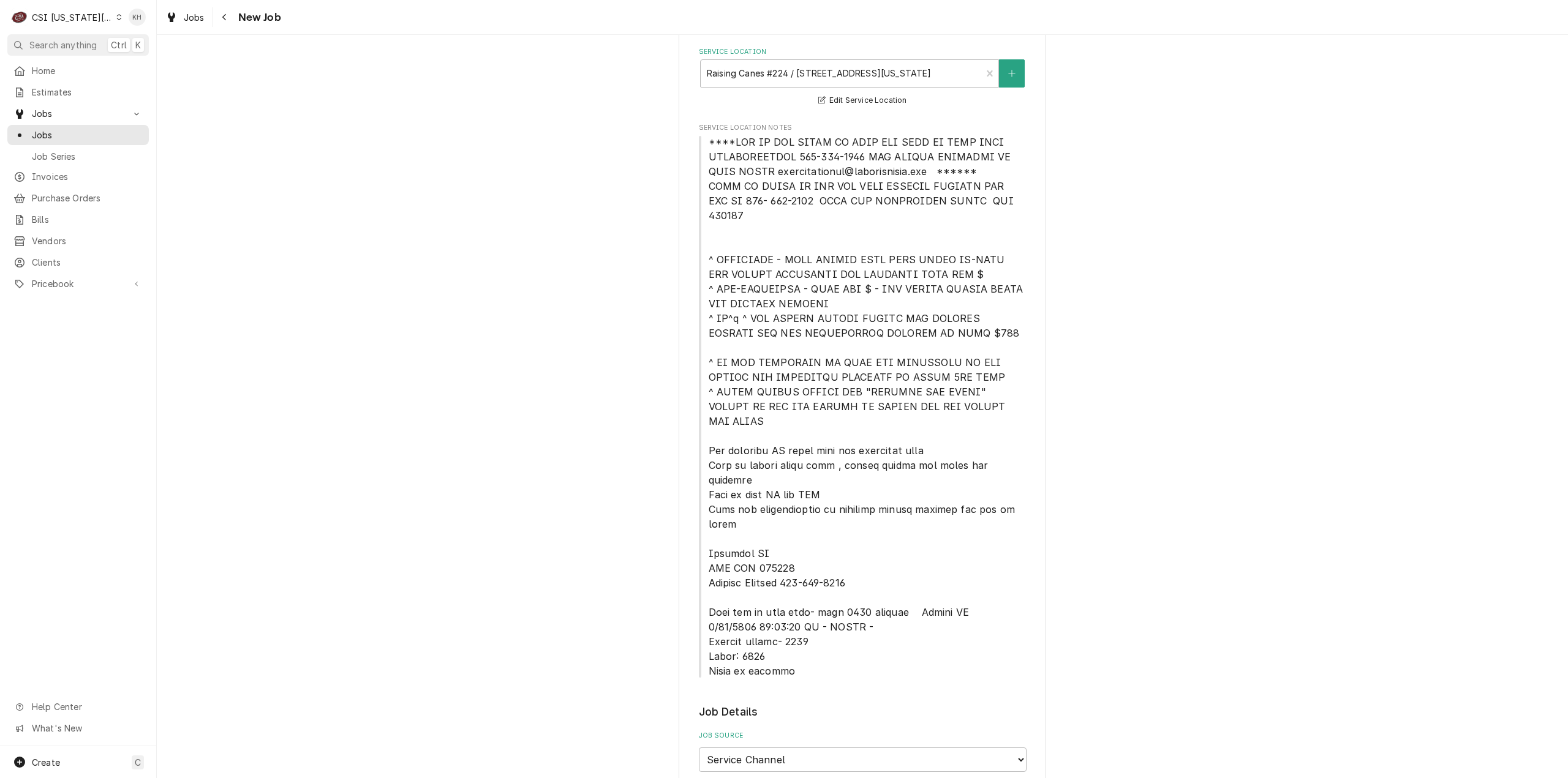
type textarea "NTE $450.00"
drag, startPoint x: 704, startPoint y: 183, endPoint x: 1020, endPoint y: 205, distance: 316.8
click at [1020, 205] on span "Service Location Notes" at bounding box center [862, 407] width 328 height 544
copy span "TECH TO CHECK IN AND OUT WITH SERVICE CHANNEL VIA APP OR [PHONE_NUMBER] FROM TH…"
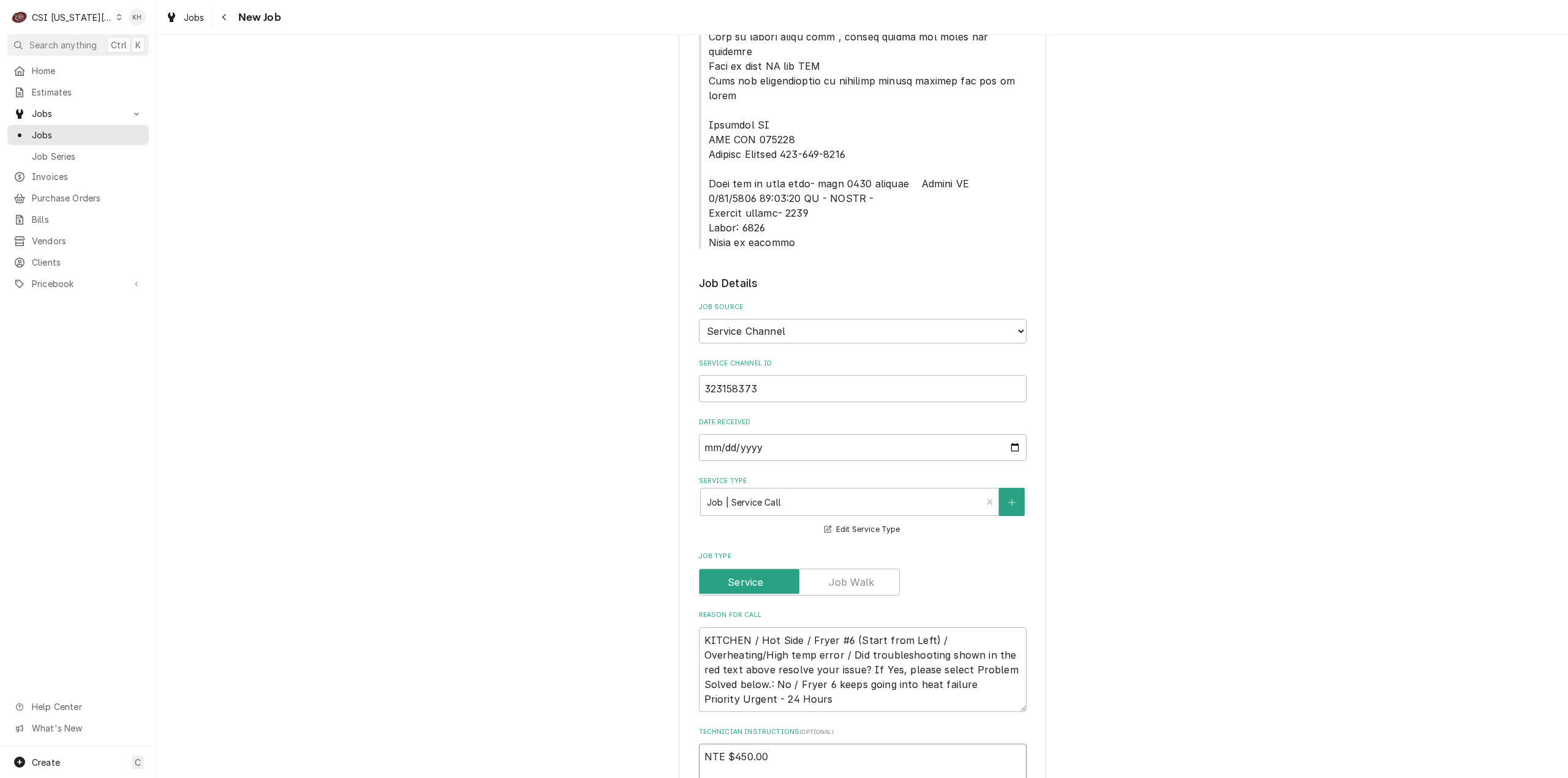
click at [777, 743] on textarea "NTE $450.00" at bounding box center [862, 771] width 328 height 56
paste textarea "TECH TO CHECK IN AND OUT WITH SERVICE CHANNEL VIA APP OR [PHONE_NUMBER] FROM TH…"
type textarea "x"
type textarea "NTE $450.00 TECH TO CHECK IN AND OUT WITH SERVICE CHANNEL VIA APP OR [PHONE_NUM…"
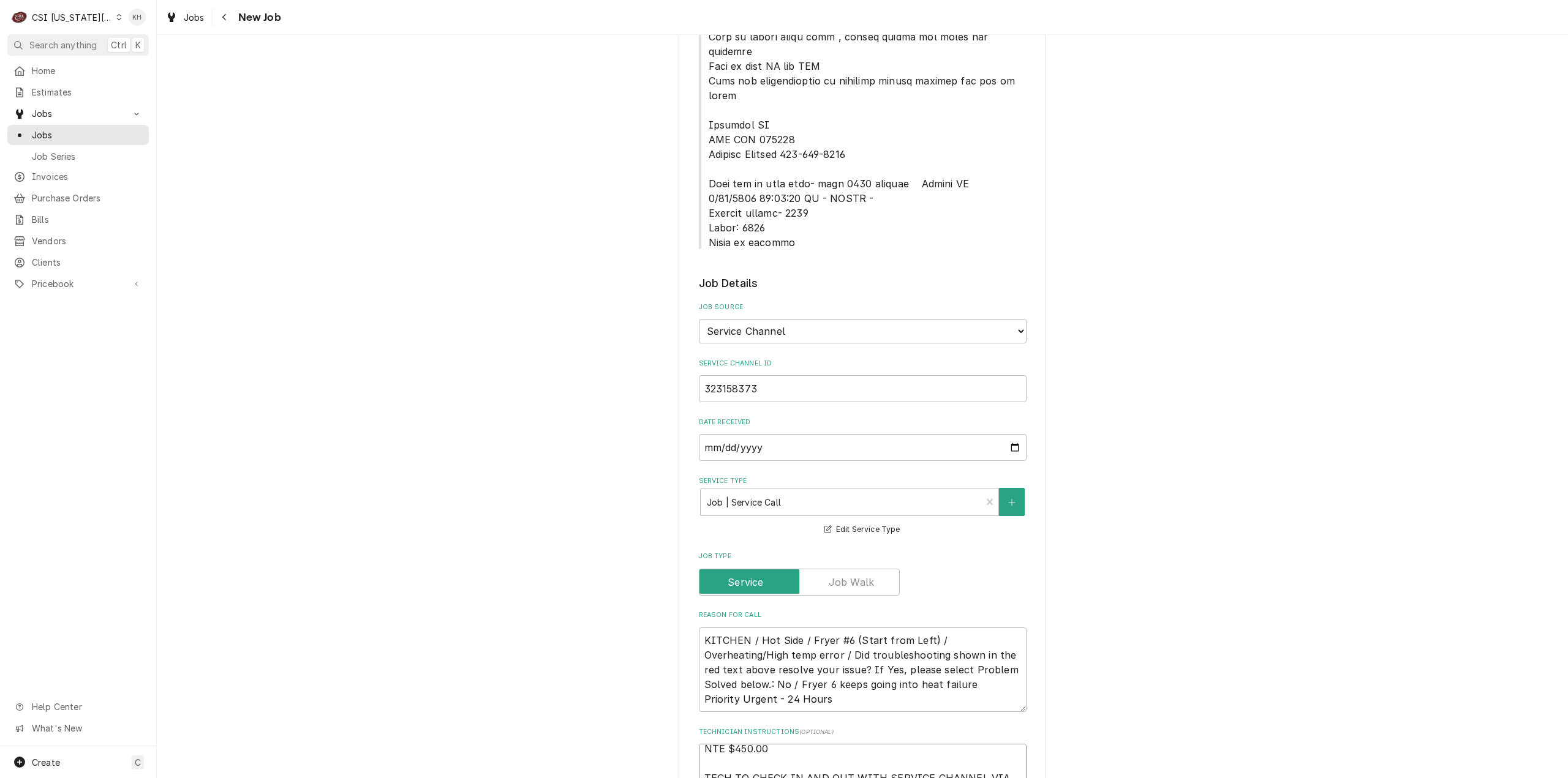
type textarea "x"
type textarea "NTE $450.00 TECH TO CHECK IN AND OUT WITH SERVICE CHANNEL VIA APP OR [PHONE_NUM…"
type textarea "x"
type textarea "NTE $450.00 TECH TO CHECK IN AND OUT WITH SERVICE CHANNEL VIA APP OR [PHONE_NUM…"
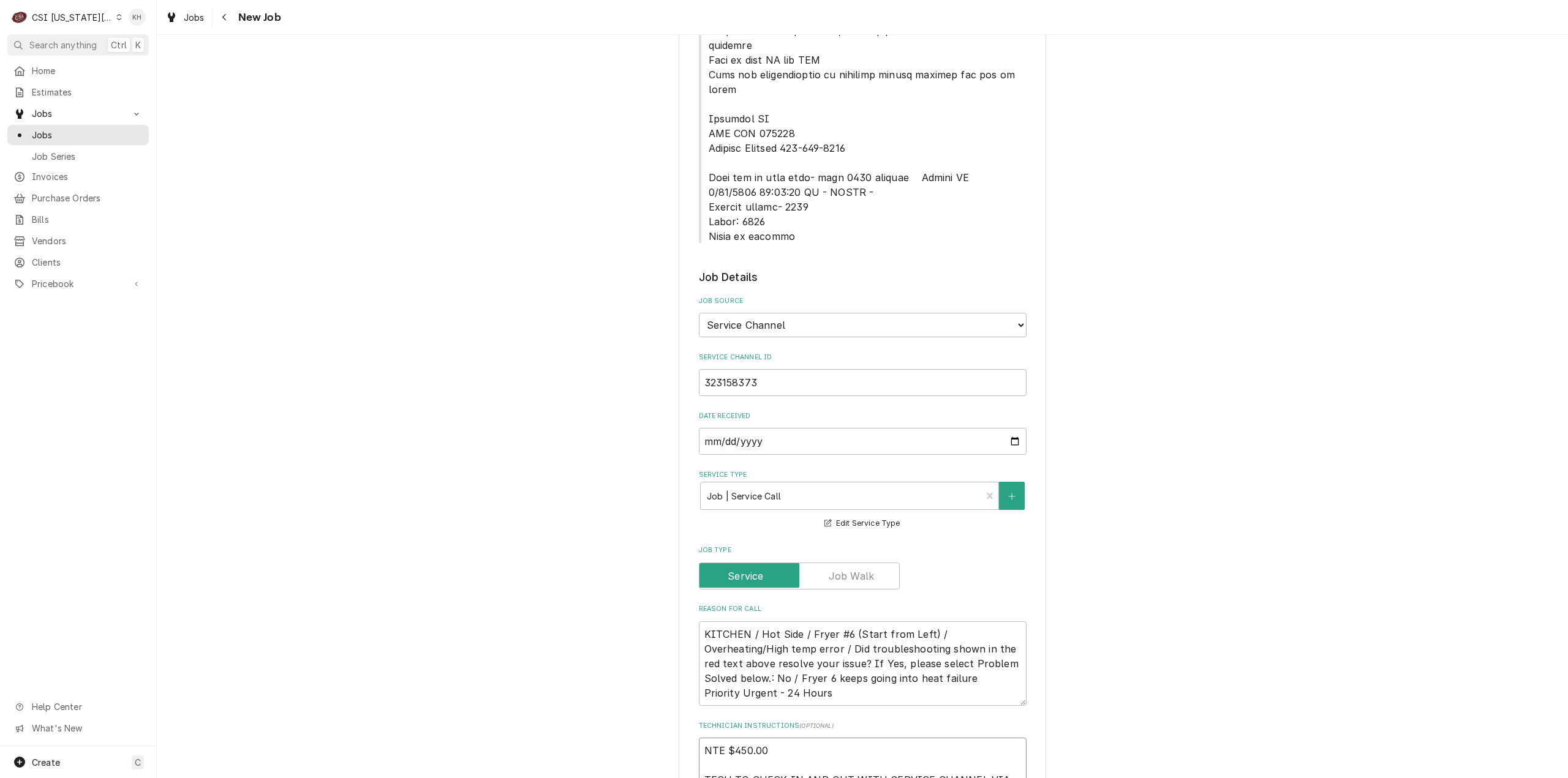
type textarea "x"
type textarea "NTE $450.00 TECH TO CHECK IN AND OUT WITH SERVICE CHANNEL VIA APP OR [PHONE_NUM…"
drag, startPoint x: 704, startPoint y: 122, endPoint x: 872, endPoint y: 120, distance: 168.0
copy span "Lock box by back door- code 8426"
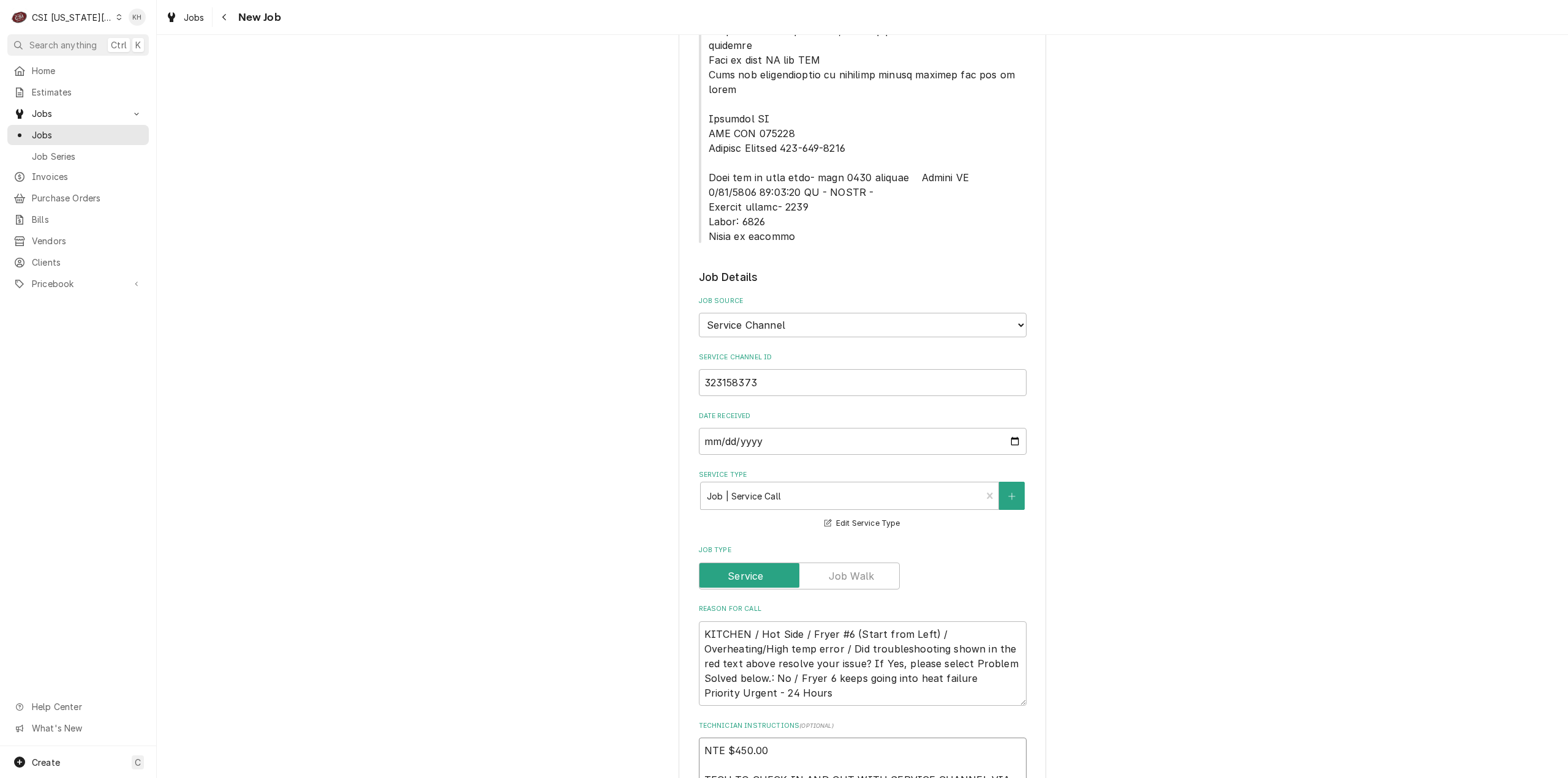
click at [738, 768] on textarea "NTE $450.00 TECH TO CHECK IN AND OUT WITH SERVICE CHANNEL VIA APP OR [PHONE_NUM…" at bounding box center [862, 787] width 328 height 99
paste textarea "Lock box by back door- code 8426"
type textarea "x"
type textarea "NTE $450.00 TECH TO CHECK IN AND OUT WITH SERVICE CHANNEL VIA APP OR [PHONE_NUM…"
type textarea "x"
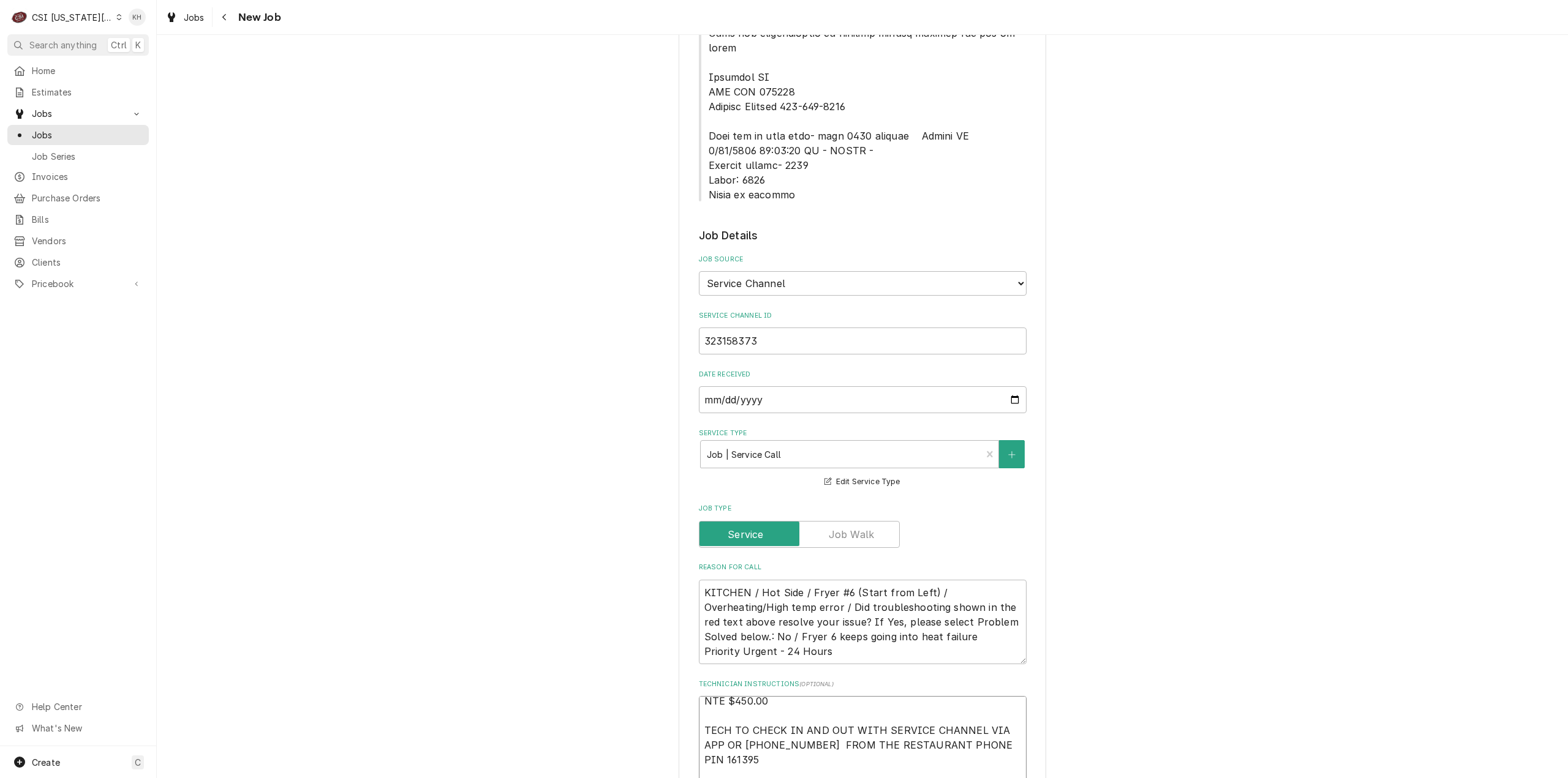
scroll to position [741, 0]
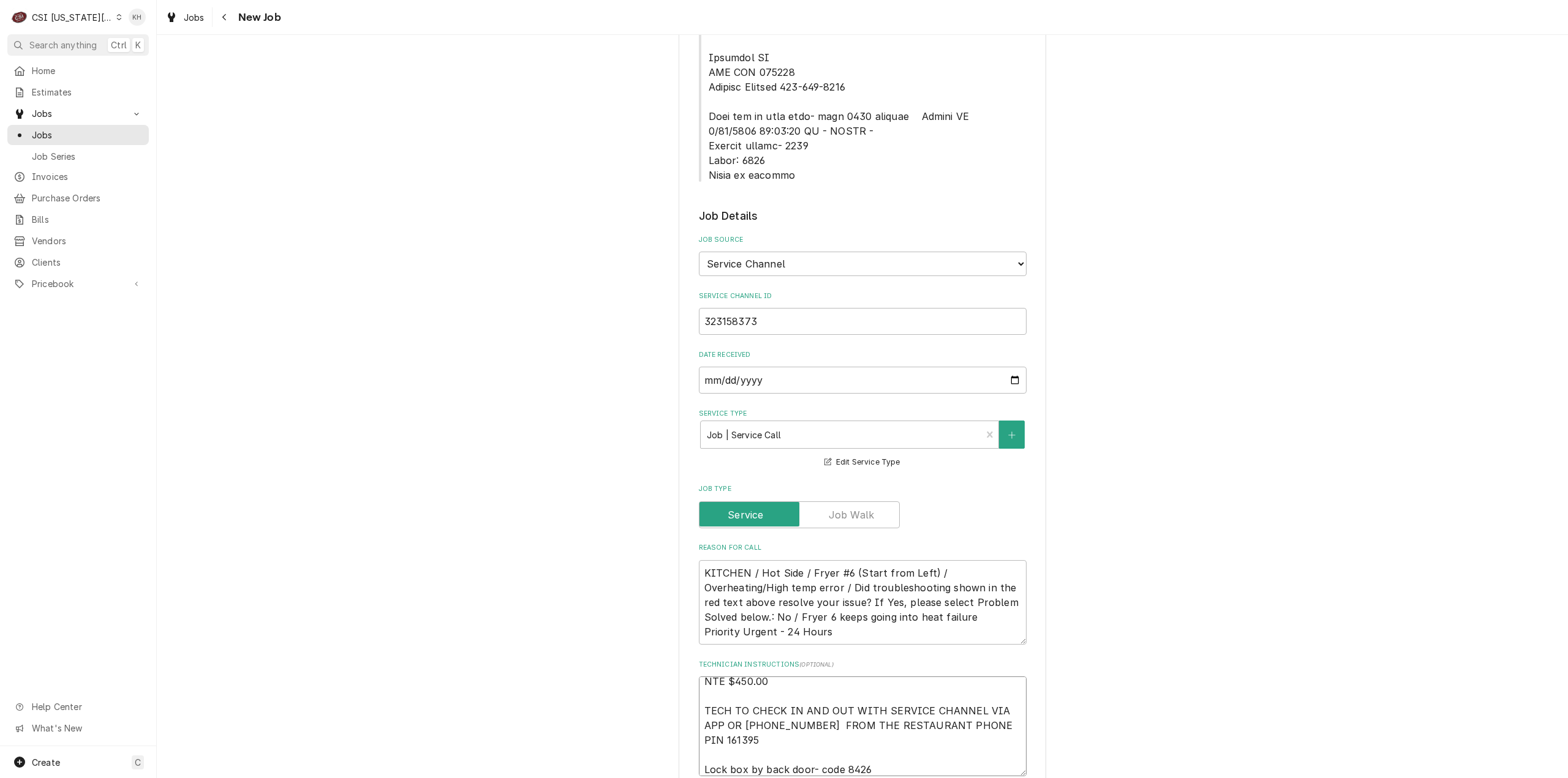
type textarea "NTE $450.00 TECH TO CHECK IN AND OUT WITH SERVICE CHANNEL VIA APP OR [PHONE_NUM…"
drag, startPoint x: 705, startPoint y: 88, endPoint x: 800, endPoint y: 88, distance: 95.0
copy span "Outside ladder- 1996"
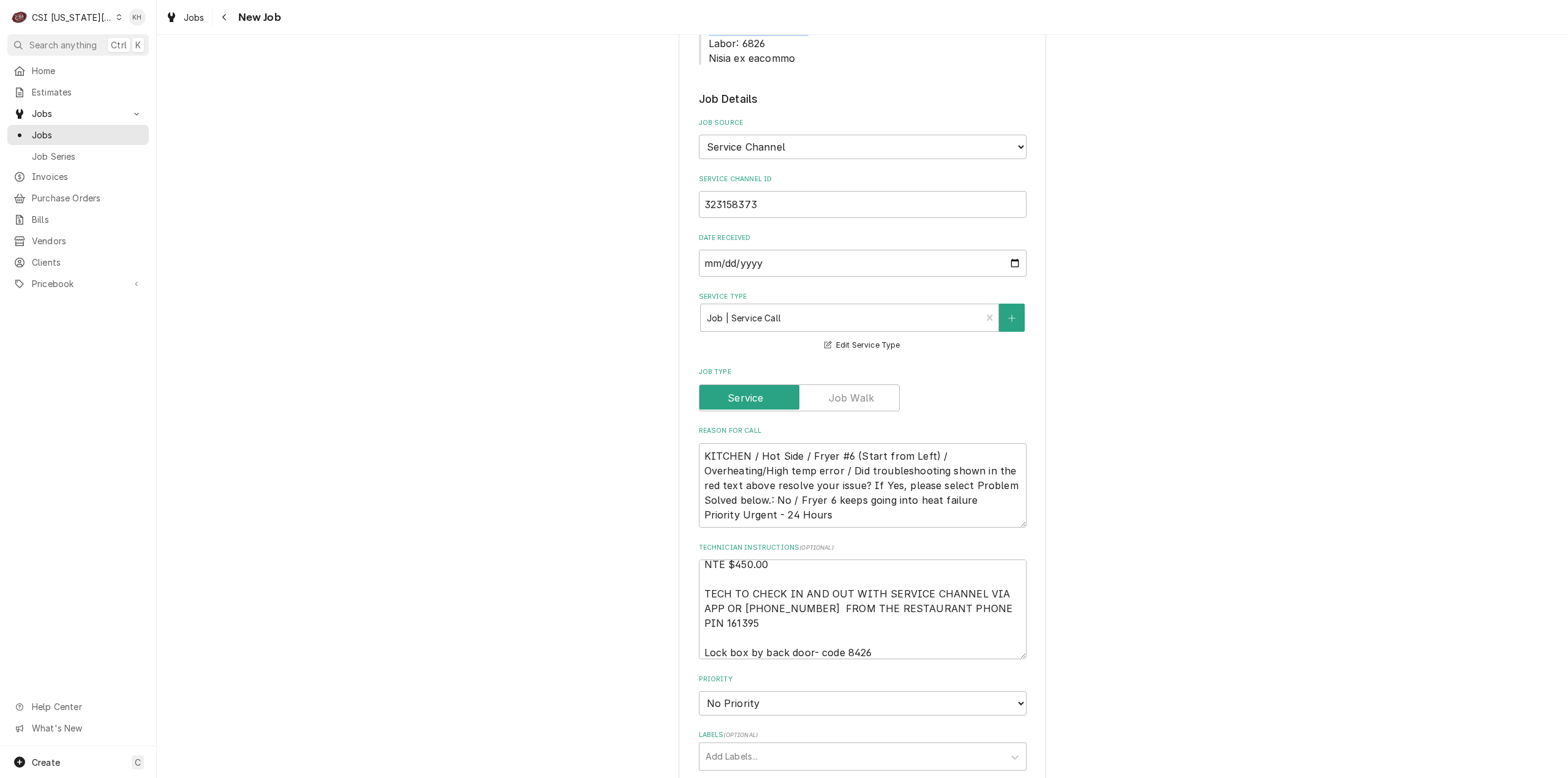
scroll to position [863, 0]
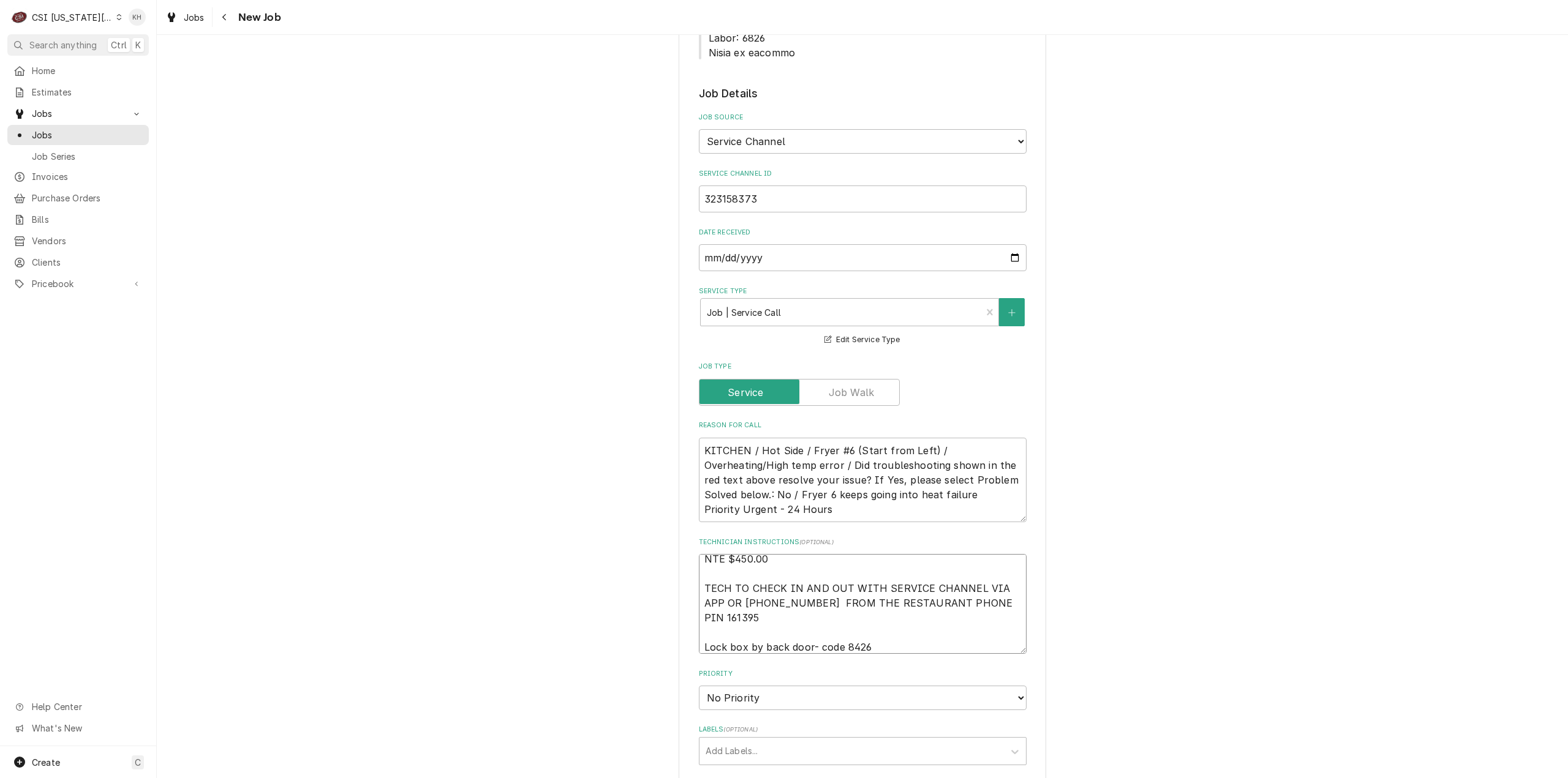
click at [879, 588] on textarea "NTE $450.00 TECH TO CHECK IN AND OUT WITH SERVICE CHANNEL VIA APP OR [PHONE_NUM…" at bounding box center [862, 603] width 328 height 99
type textarea "x"
type textarea "NTE $450.00 TECH TO CHECK IN AND OUT WITH SERVICE CHANNEL VIA APP OR [PHONE_NUM…"
paste textarea "Outside ladder- 1996"
type textarea "x"
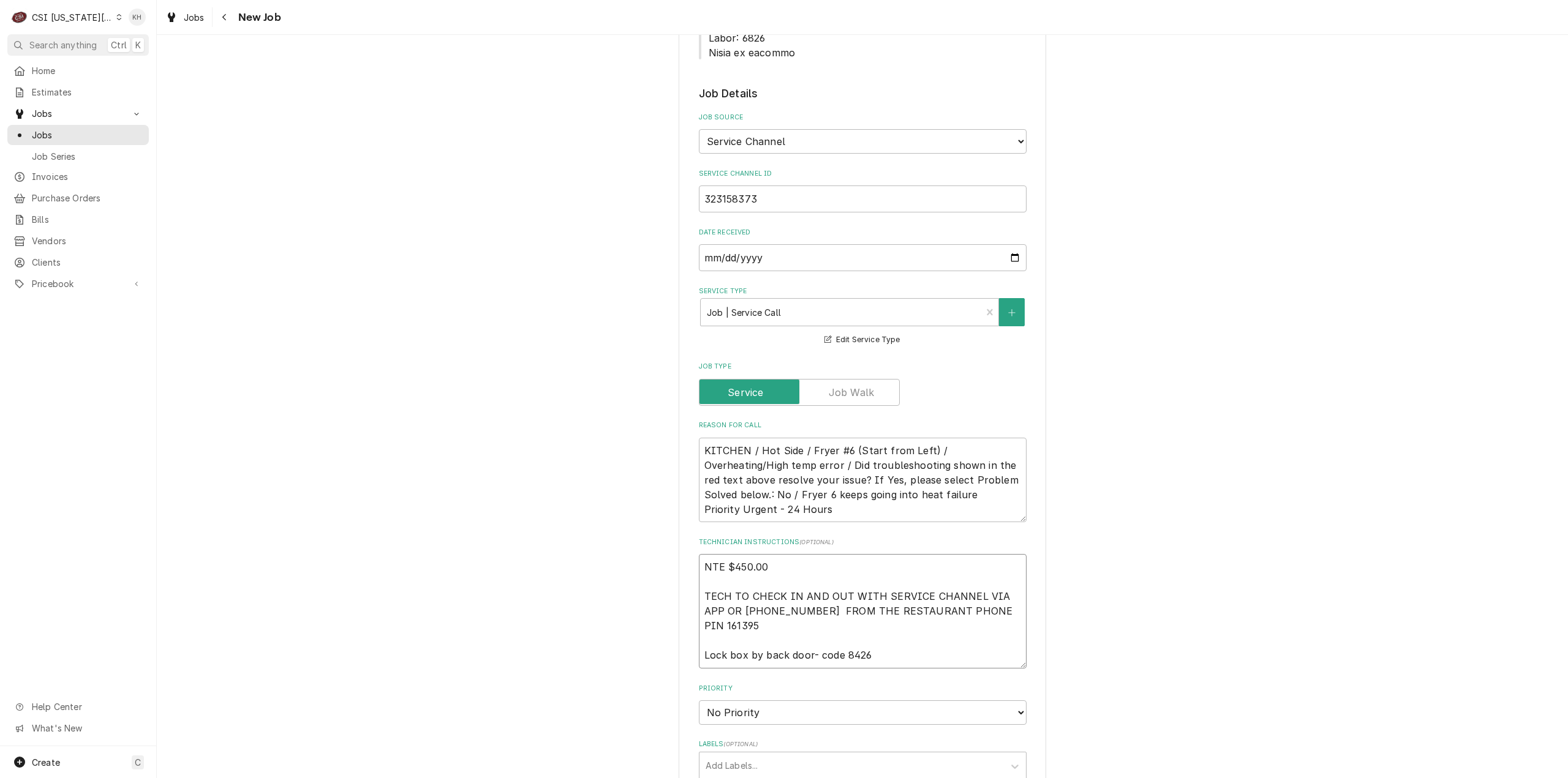
type textarea "NTE $450.00 TECH TO CHECK IN AND OUT WITH SERVICE CHANNEL VIA APP OR [PHONE_NUM…"
type textarea "x"
type textarea "NTE $450.00 TECH TO CHECK IN AND OUT WITH SERVICE CHANNEL VIA APP OR [PHONE_NUM…"
type textarea "x"
type textarea "NTE $450.00 TECH TO CHECK IN AND OUT WITH SERVICE CHANNEL VIA APP OR [PHONE_NUM…"
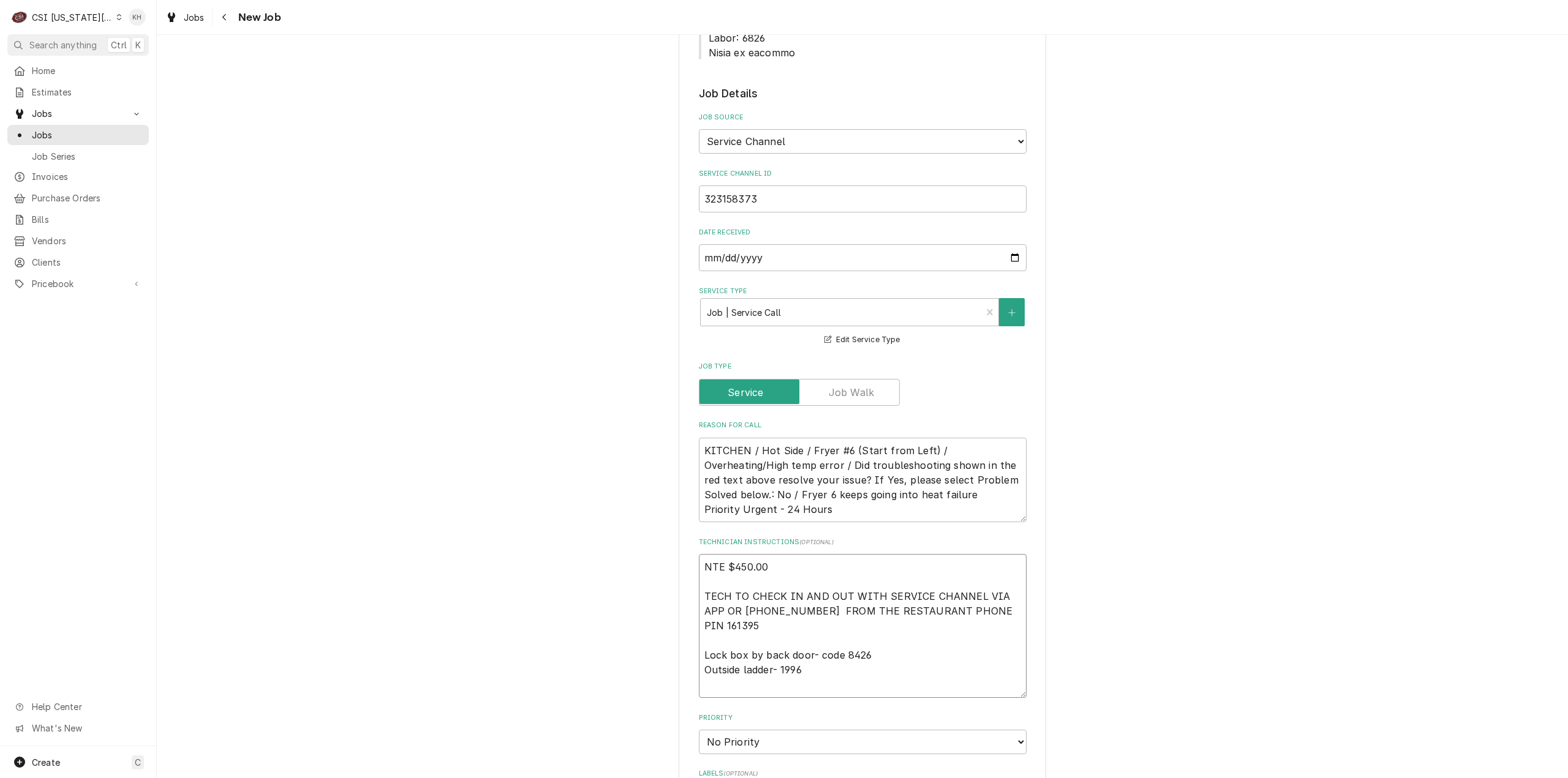
type textarea "x"
type textarea "NTE $450.00 TECH TO CHECK IN AND OUT WITH SERVICE CHANNEL VIA APP OR [PHONE_NUM…"
type textarea "x"
type textarea "NTE $450.00 TECH TO CHECK IN AND OUT WITH SERVICE CHANNEL VIA APP OR [PHONE_NUM…"
type textarea "x"
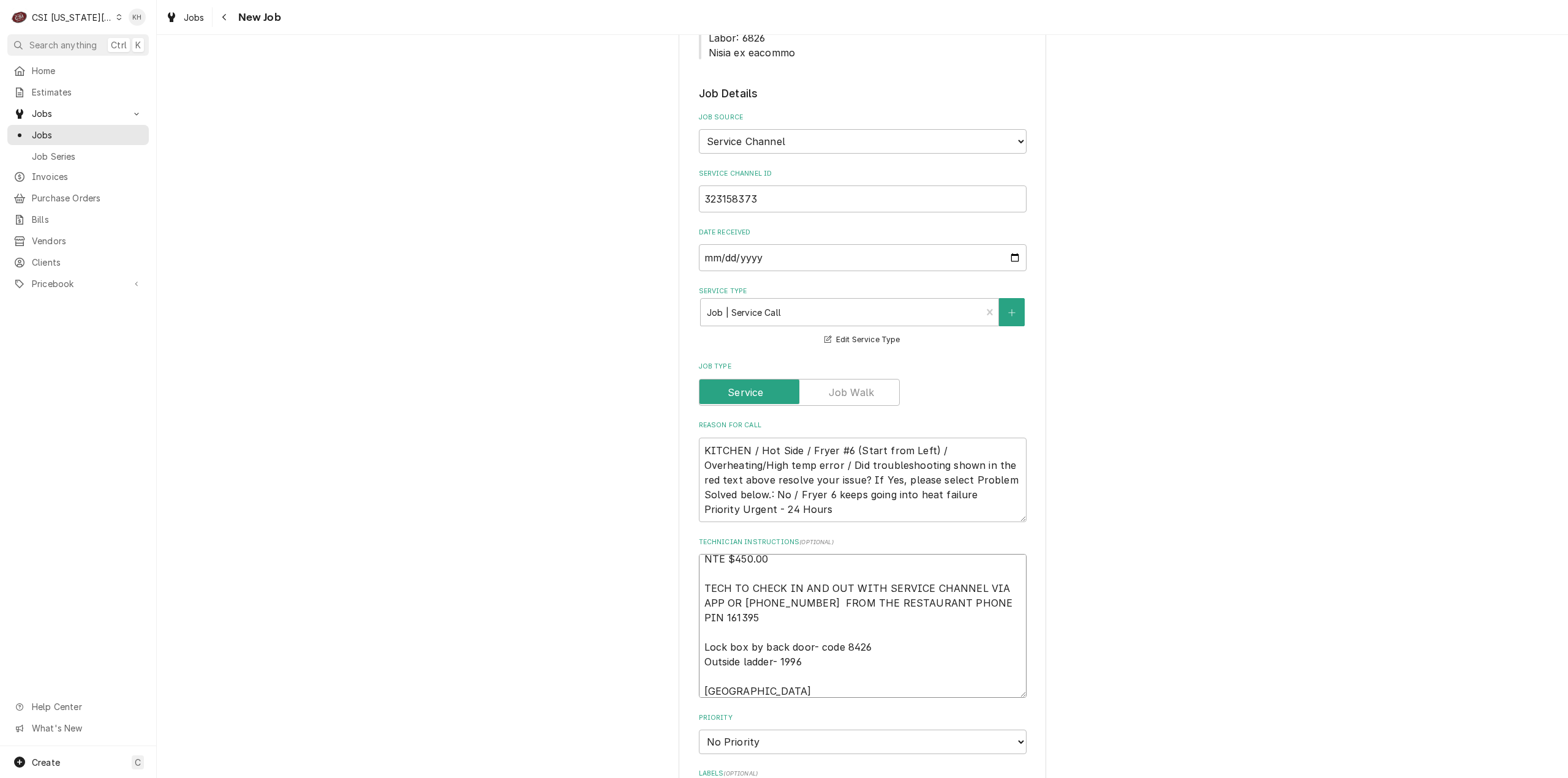
type textarea "NTE $450.00 TECH TO CHECK IN AND OUT WITH SERVICE CHANNEL VIA APP OR [PHONE_NUM…"
type textarea "x"
type textarea "NTE $450.00 TECH TO CHECK IN AND OUT WITH SERVICE CHANNEL VIA APP OR [PHONE_NUM…"
type textarea "x"
type textarea "NTE $450.00 TECH TO CHECK IN AND OUT WITH SERVICE CHANNEL VIA APP OR [PHONE_NUM…"
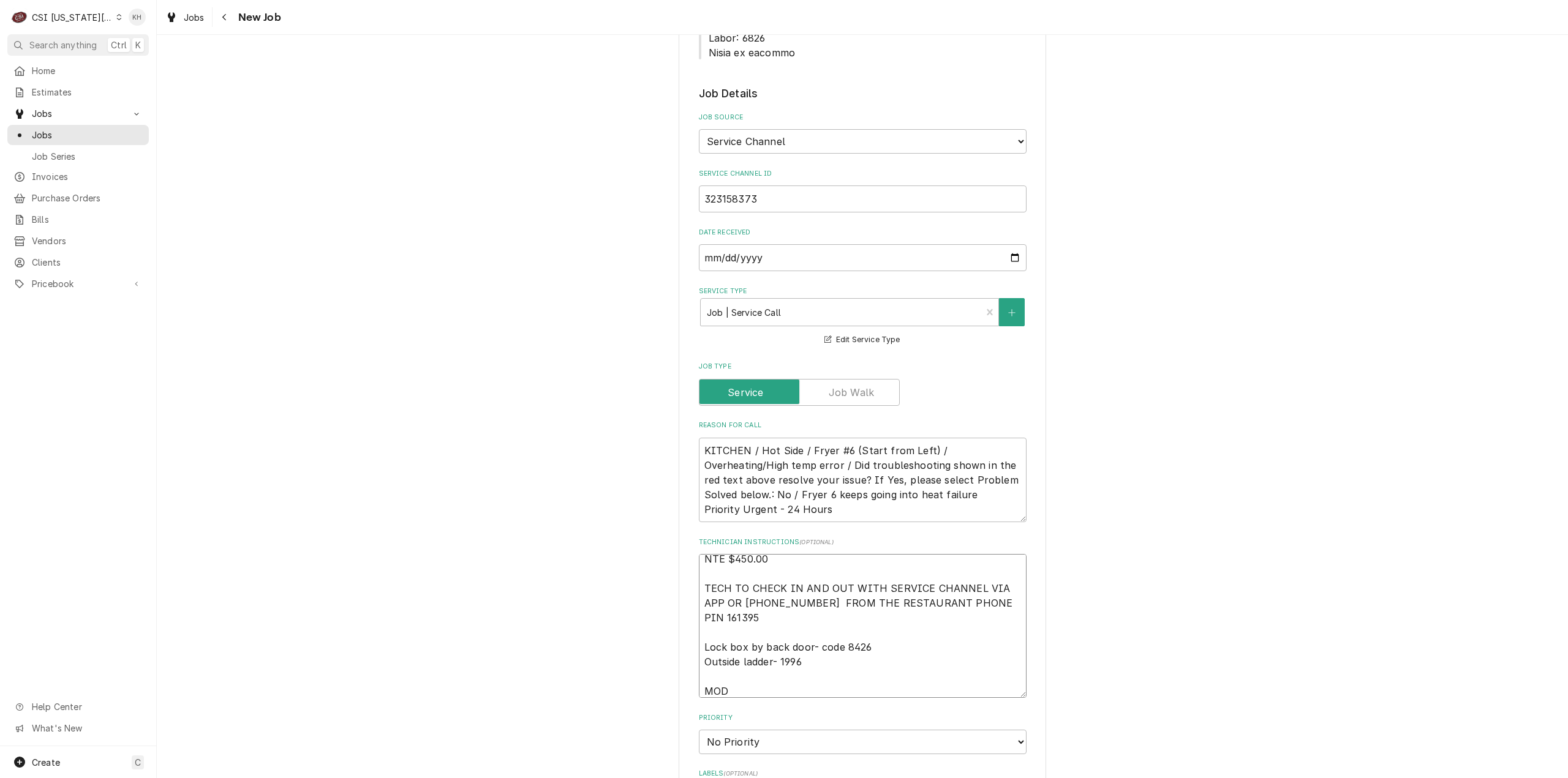
drag, startPoint x: 757, startPoint y: 632, endPoint x: 743, endPoint y: 645, distance: 19.1
click at [757, 633] on textarea "NTE $450.00 TECH TO CHECK IN AND OUT WITH SERVICE CHANNEL VIA APP OR [PHONE_NUM…" at bounding box center [862, 625] width 328 height 144
paste textarea "[PHONE_NUMBER]"
type textarea "x"
type textarea "NTE $450.00 TECH TO CHECK IN AND OUT WITH SERVICE CHANNEL VIA APP OR [PHONE_NUM…"
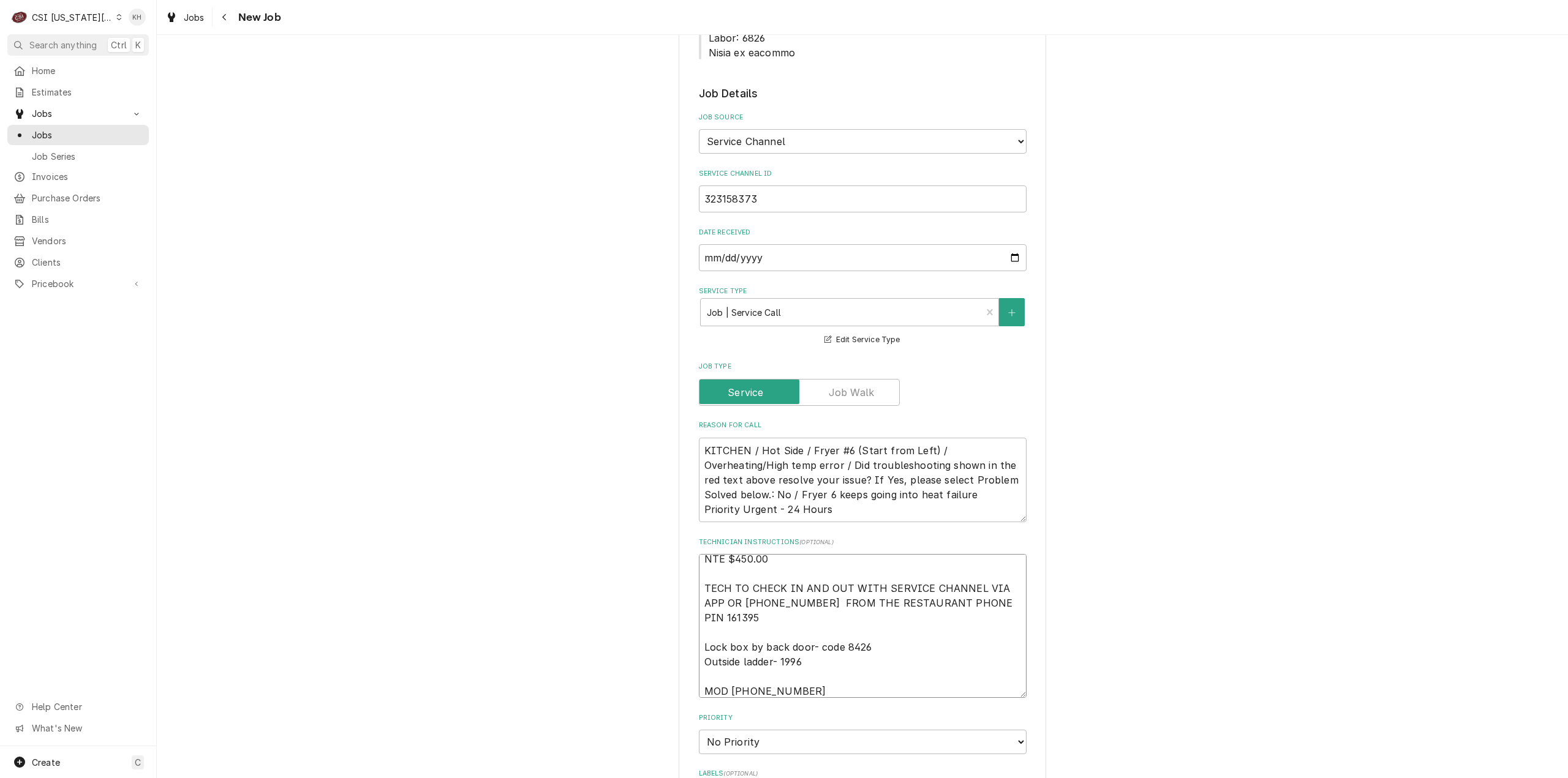
type textarea "x"
type textarea "NTE $450.00 TECH TO CHECK IN AND OUT WITH SERVICE CHANNEL VIA APP OR [PHONE_NUM…"
drag, startPoint x: 853, startPoint y: 687, endPoint x: 819, endPoint y: 702, distance: 37.2
click at [852, 730] on select "No Priority Urgent High Medium Low" at bounding box center [862, 742] width 328 height 25
select select "3"
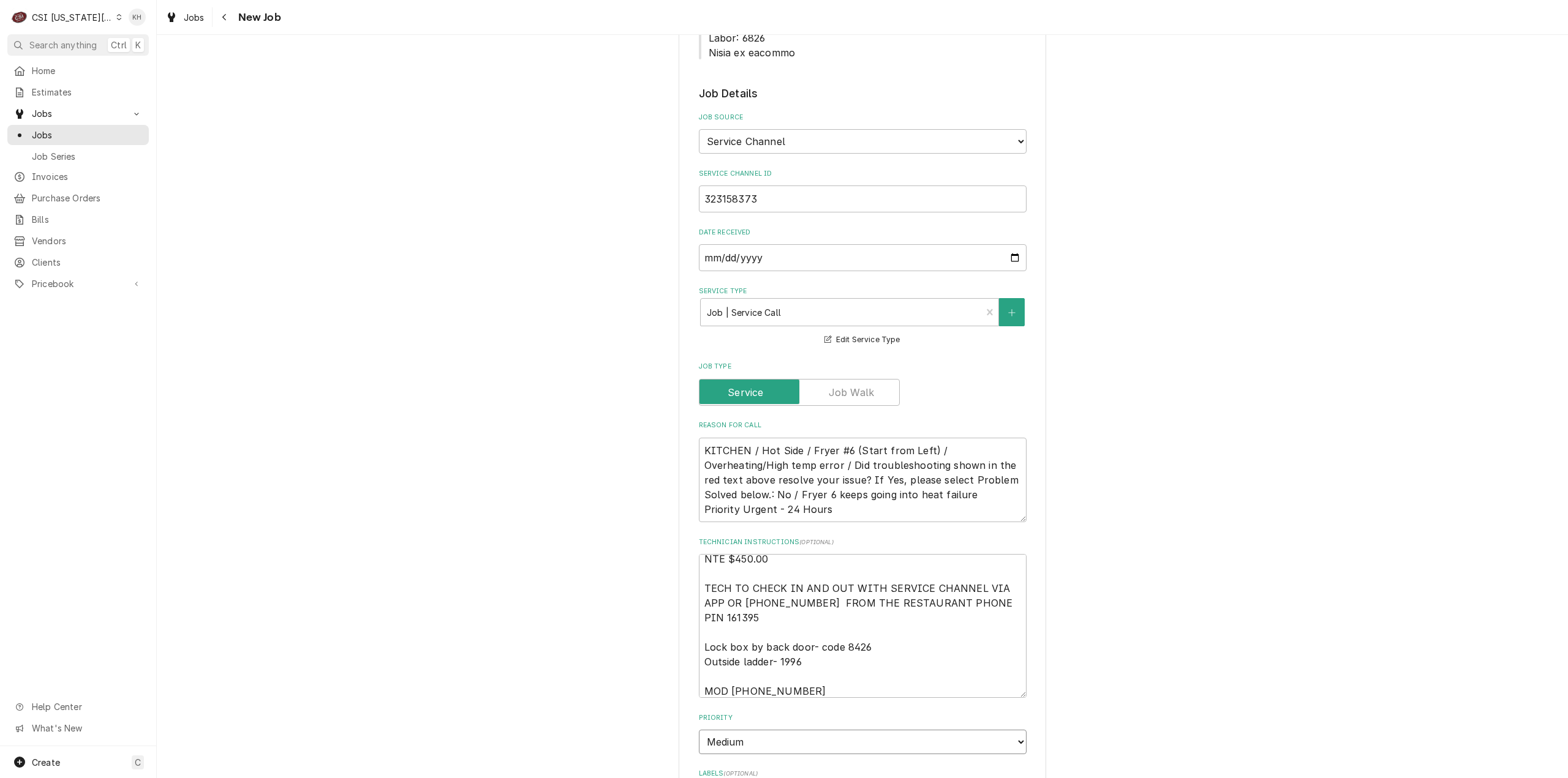
click at [699, 730] on select "No Priority Urgent High Medium Low" at bounding box center [862, 742] width 328 height 25
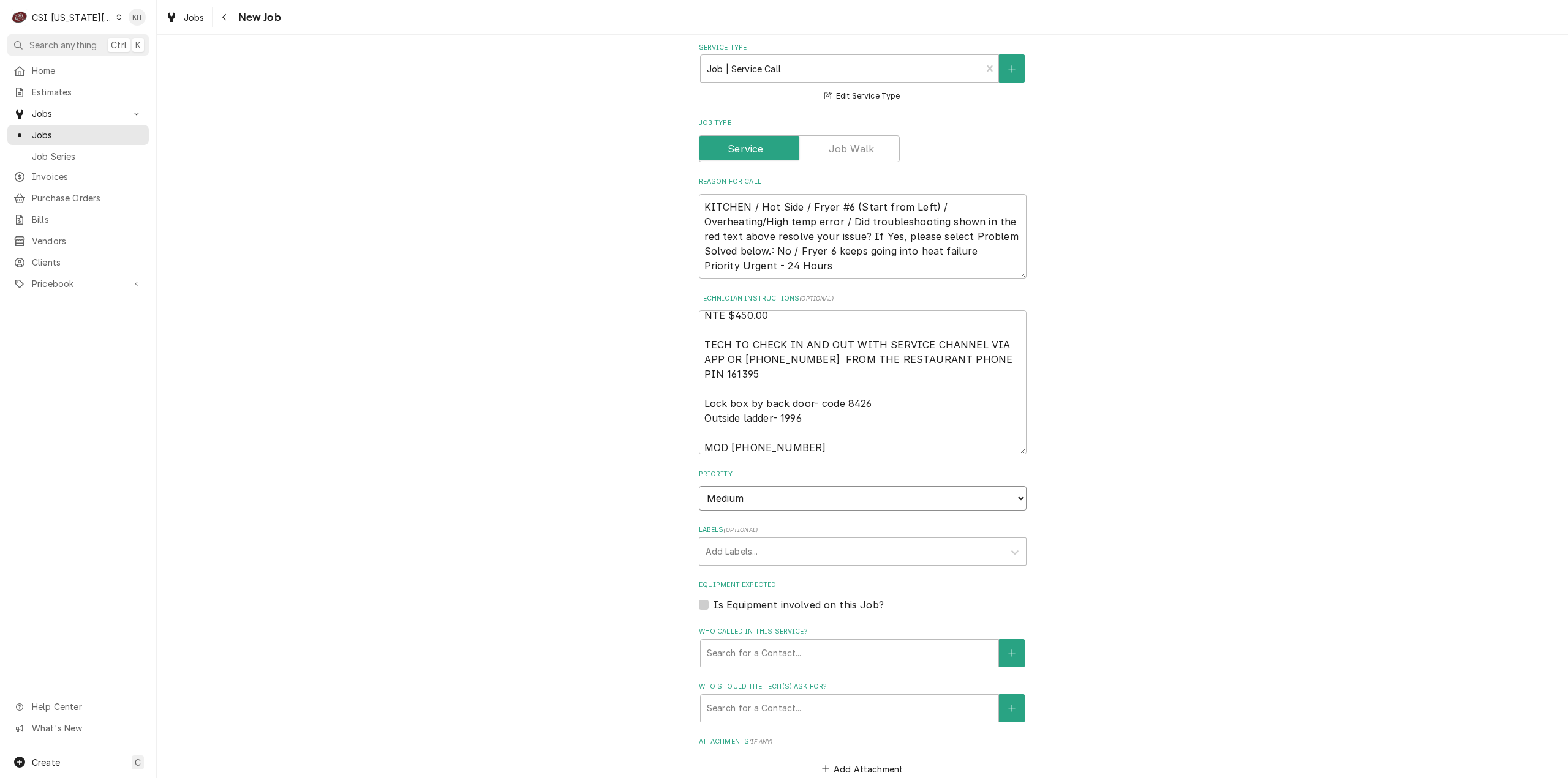
type textarea "x"
click at [754, 540] on div "Labels" at bounding box center [851, 550] width 292 height 22
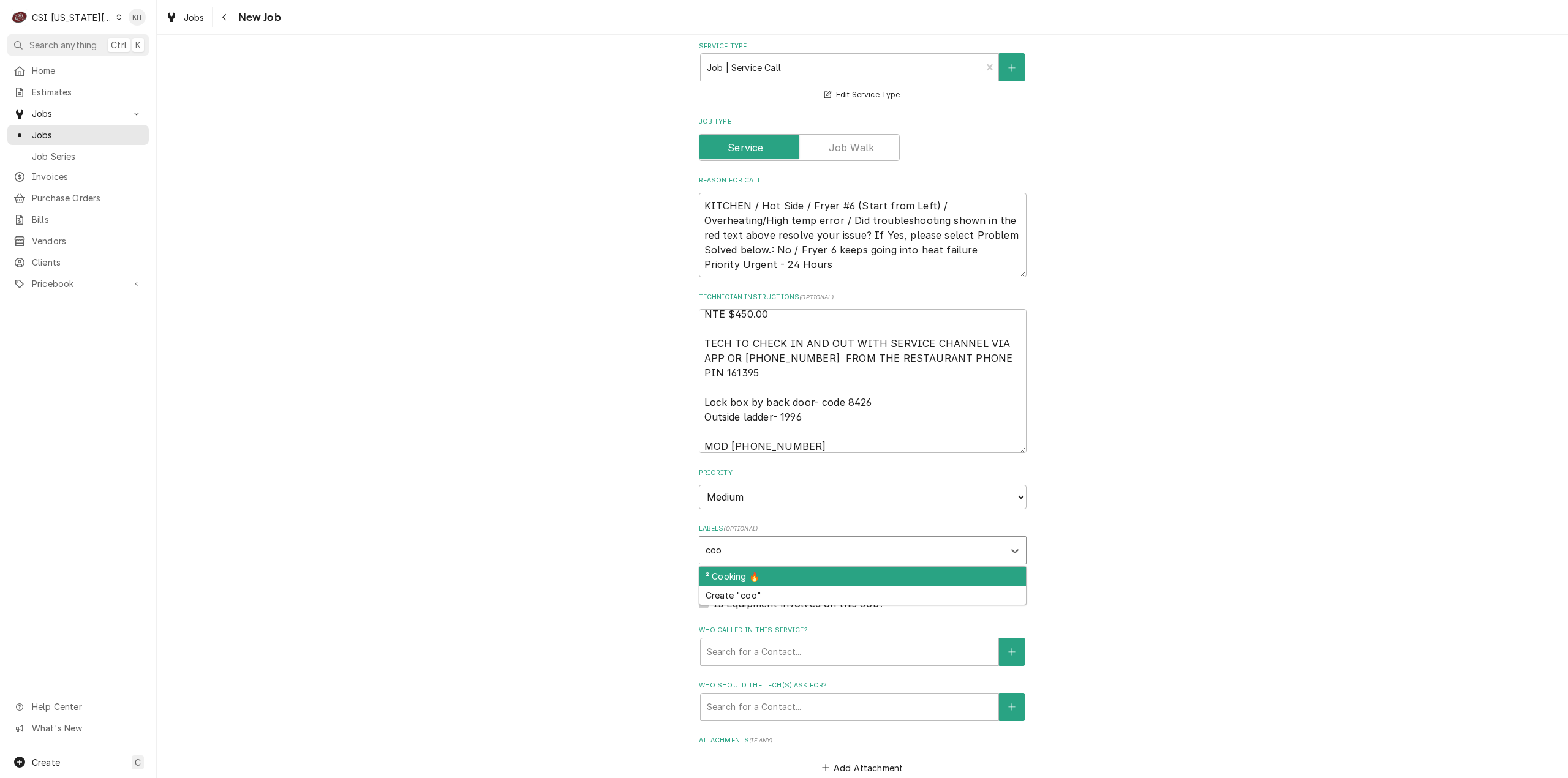
type input "cook"
type textarea "x"
click at [713, 596] on label "Is Equipment involved on this Job?" at bounding box center [798, 604] width 170 height 15
click at [713, 596] on input "Equipment Expected" at bounding box center [877, 610] width 328 height 27
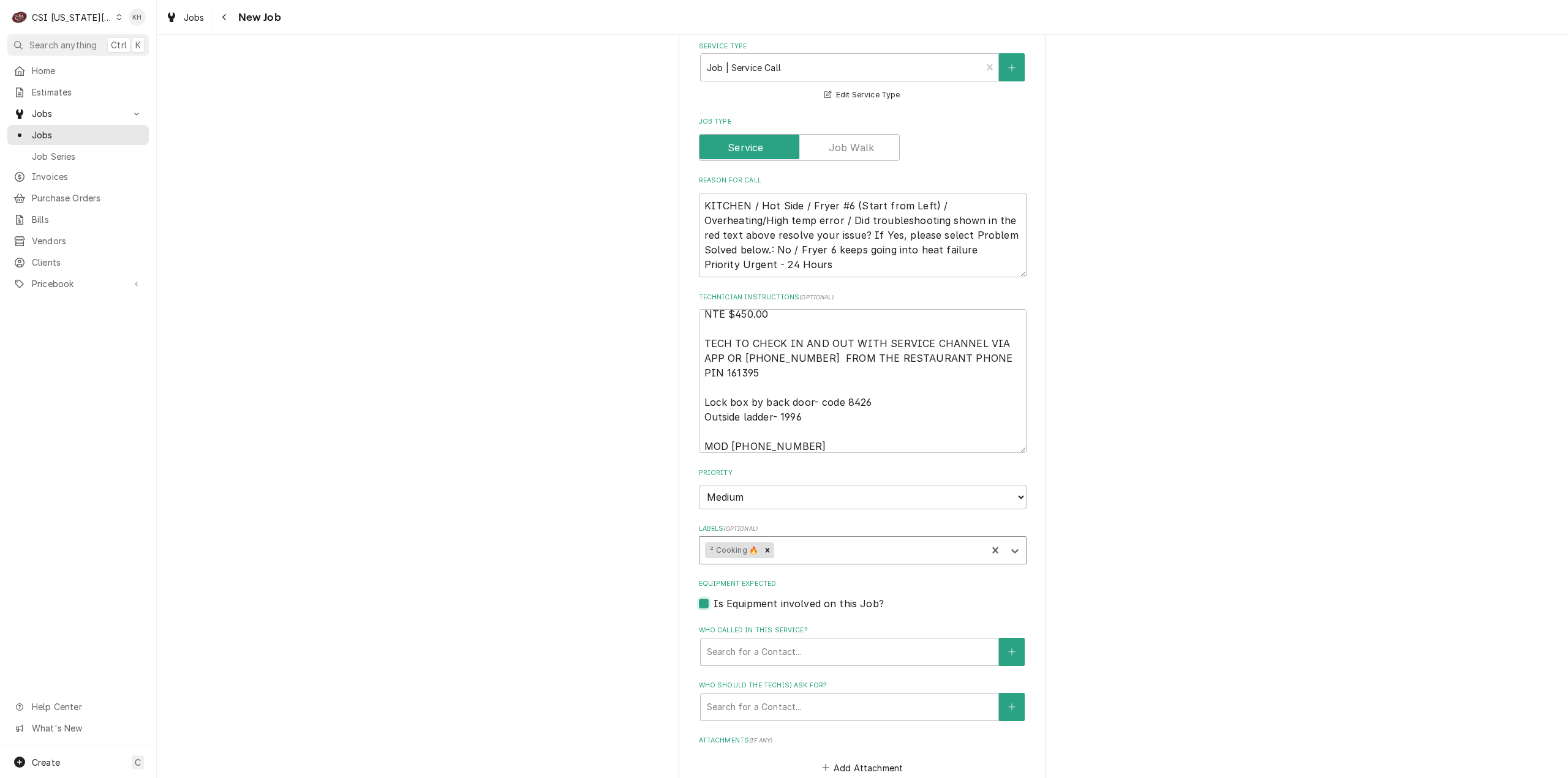
checkbox input "true"
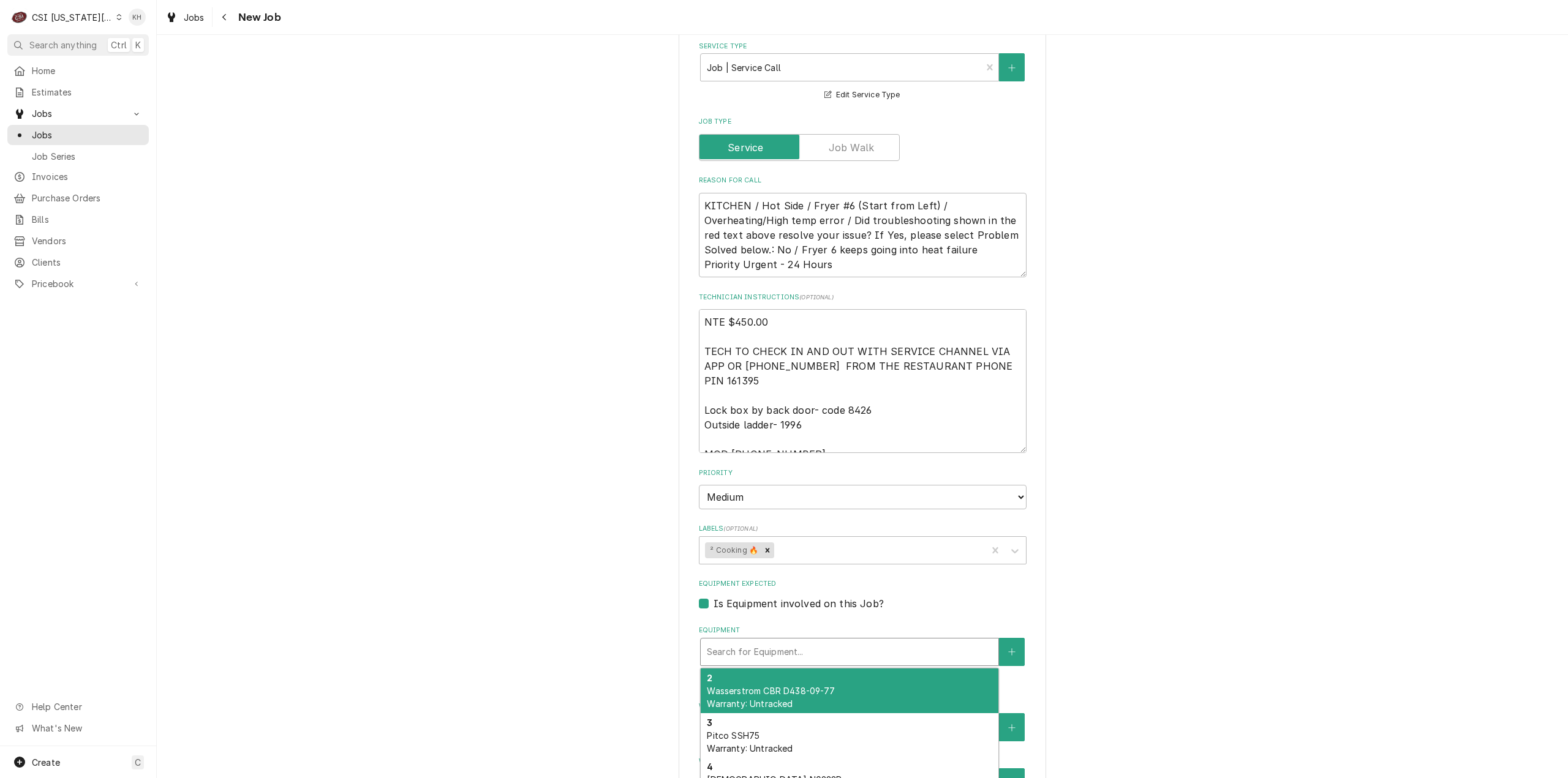
drag, startPoint x: 809, startPoint y: 586, endPoint x: 814, endPoint y: 590, distance: 6.4
click at [812, 641] on div "Equipment" at bounding box center [849, 651] width 285 height 22
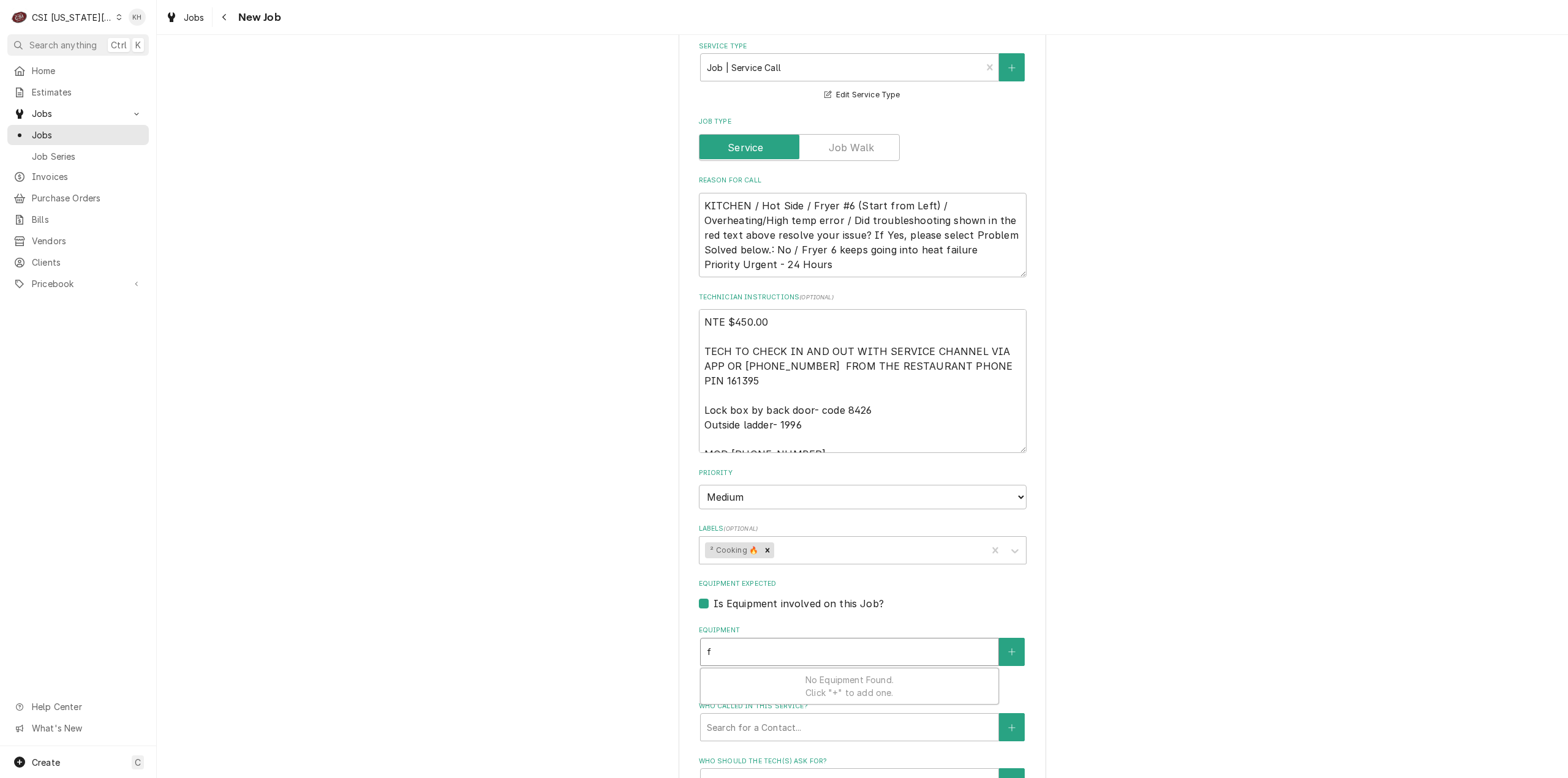
type textarea "x"
type input "f"
type textarea "x"
type input "fr"
type textarea "x"
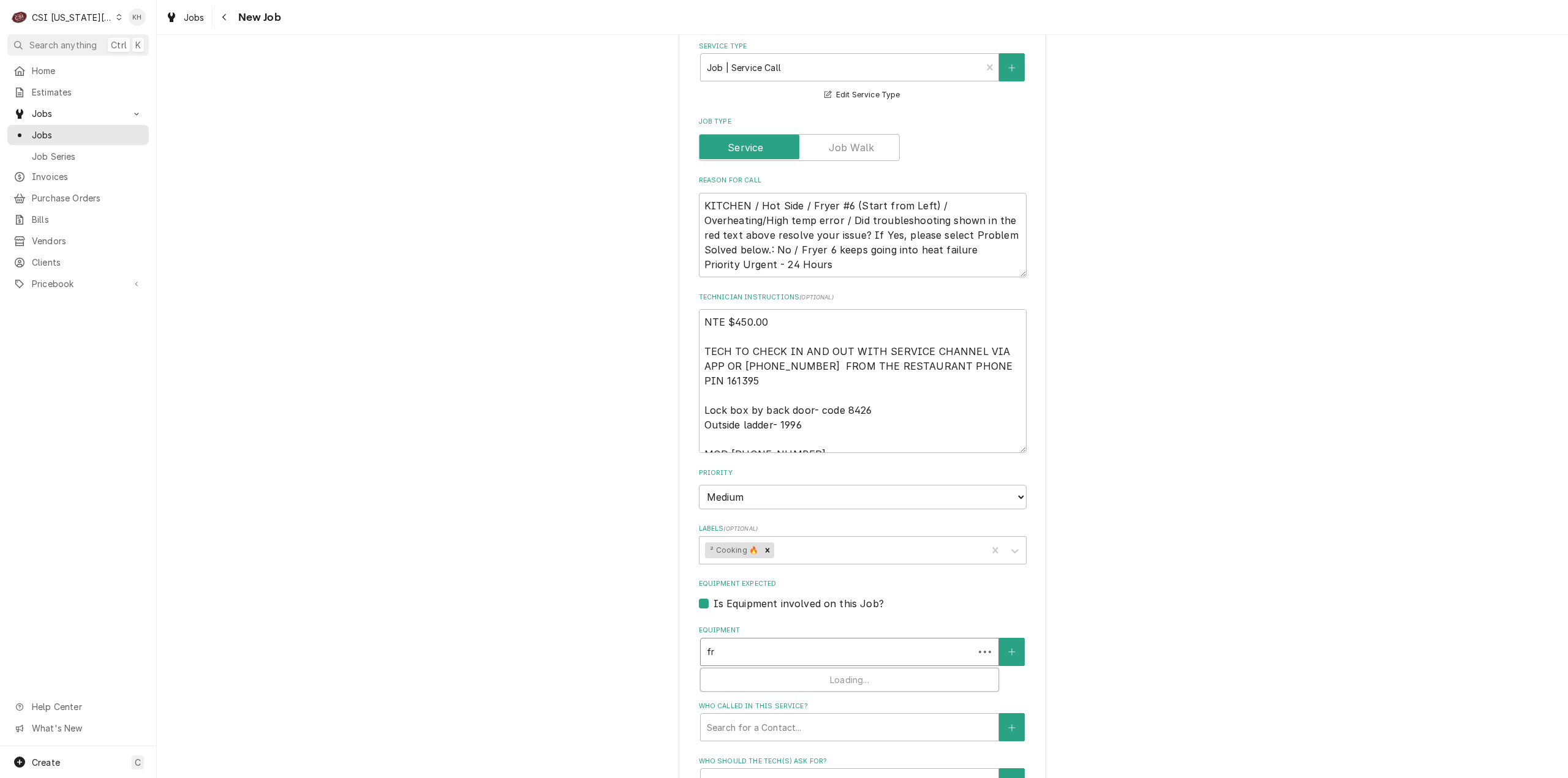
type input "fry"
type textarea "x"
type input "[PERSON_NAME]"
type textarea "x"
type input "fryer"
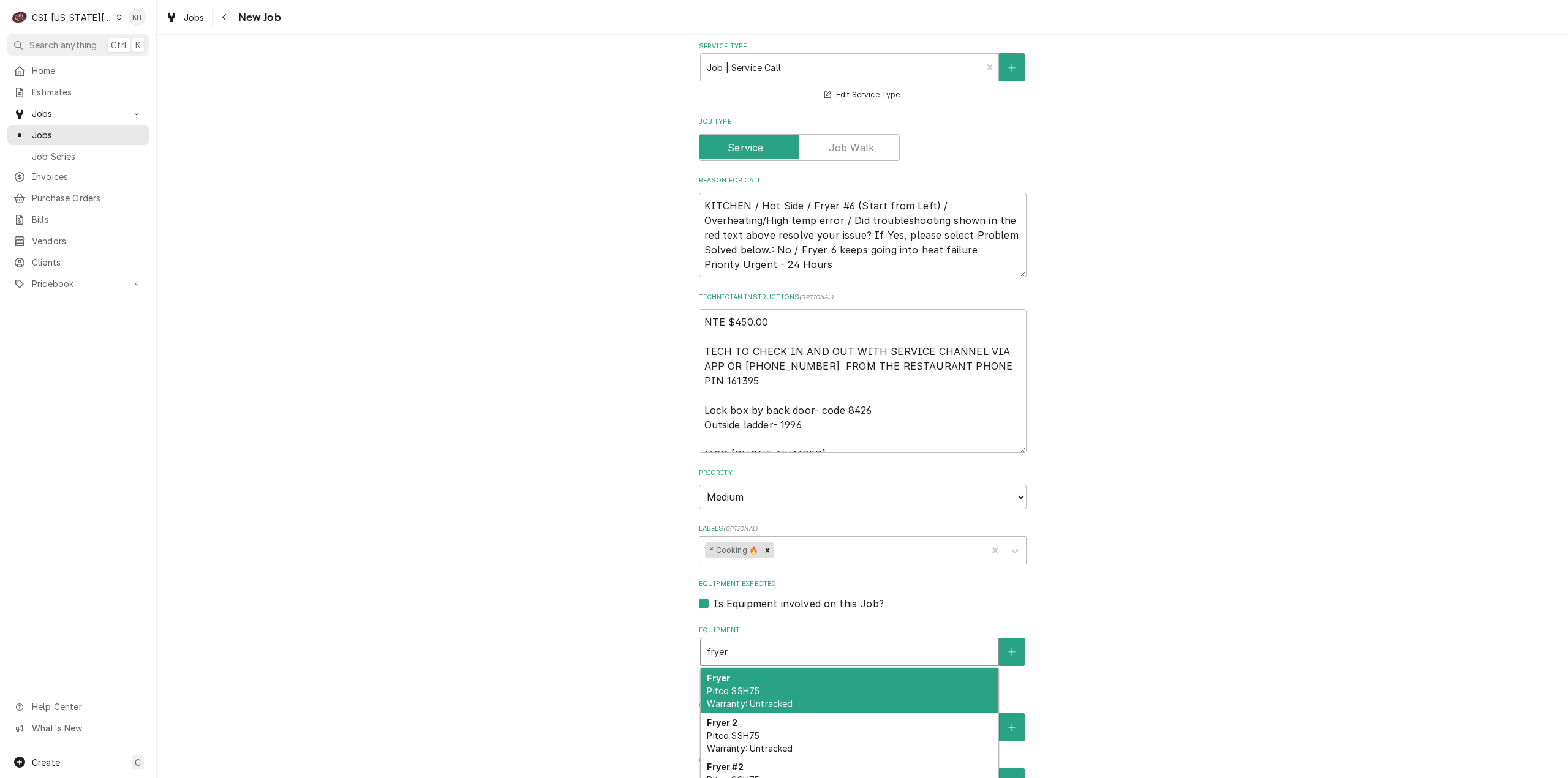
click at [814, 669] on div "Fryer Pitco SSH75 Warranty: Untracked" at bounding box center [849, 691] width 297 height 44
type textarea "x"
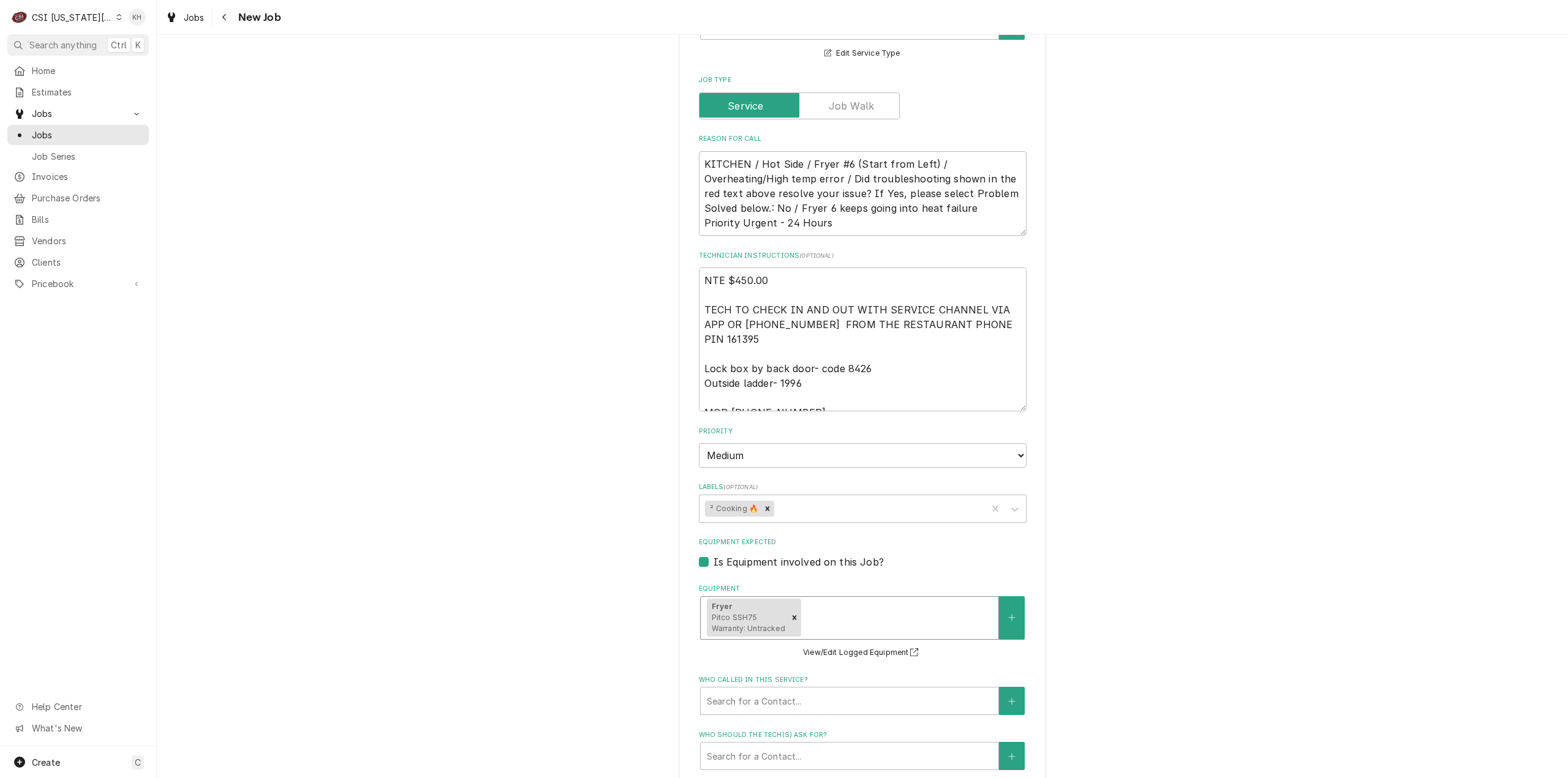
scroll to position [1169, 0]
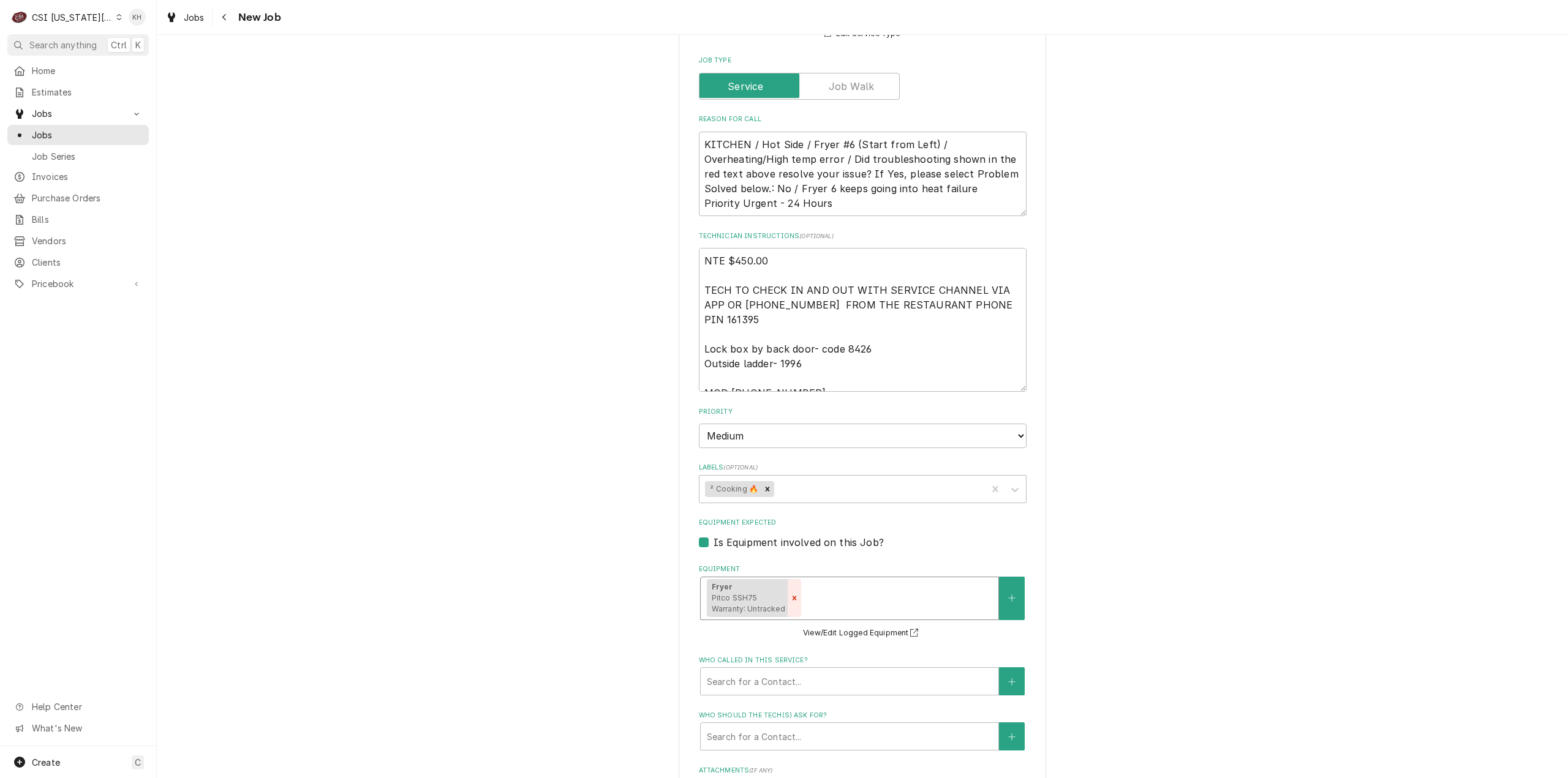
click at [787, 579] on div "Remove [object Object]" at bounding box center [794, 598] width 13 height 38
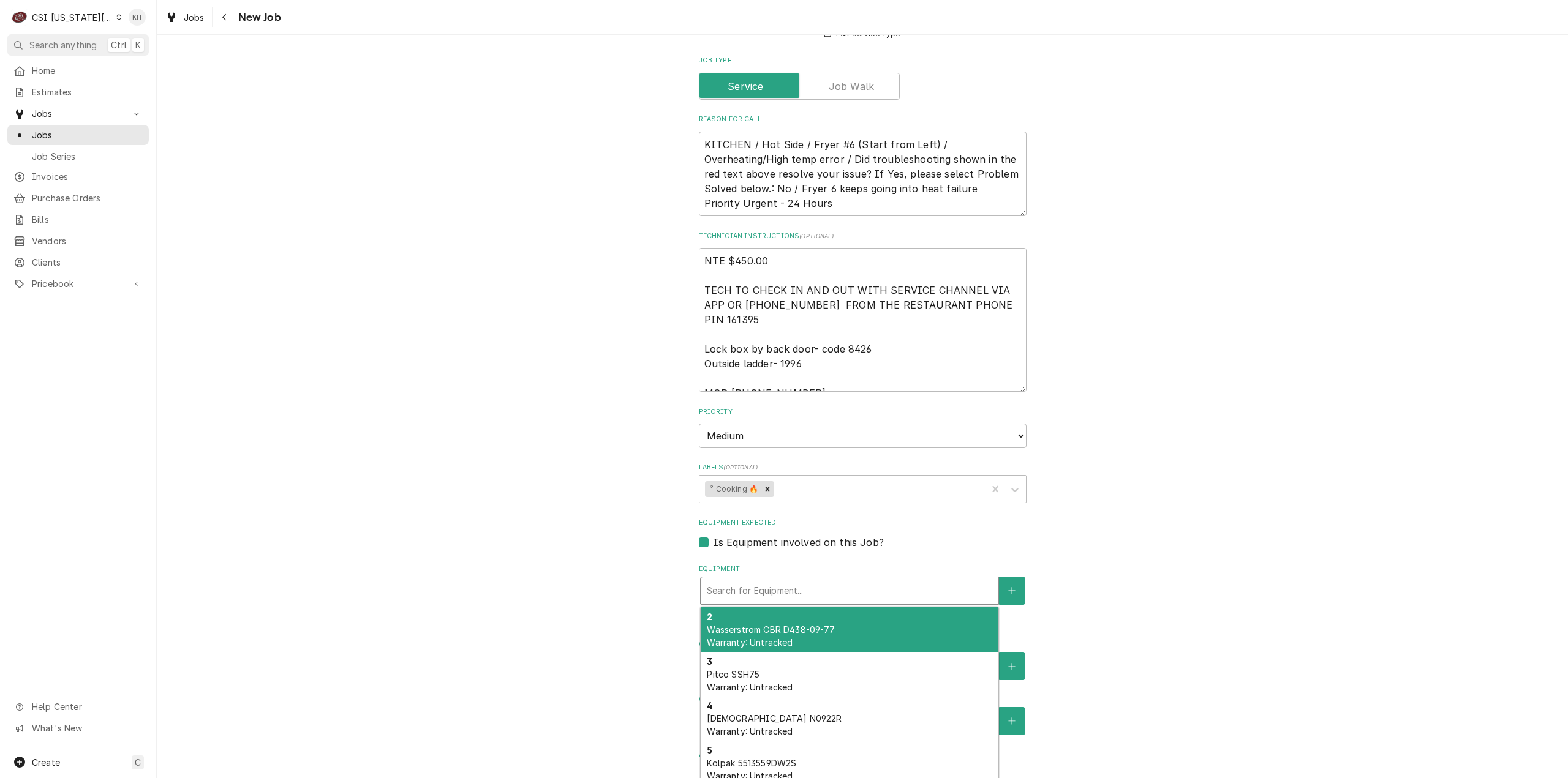
click at [782, 580] on div "Equipment" at bounding box center [849, 591] width 285 height 22
type textarea "x"
type input "f"
type textarea "x"
type input "fr"
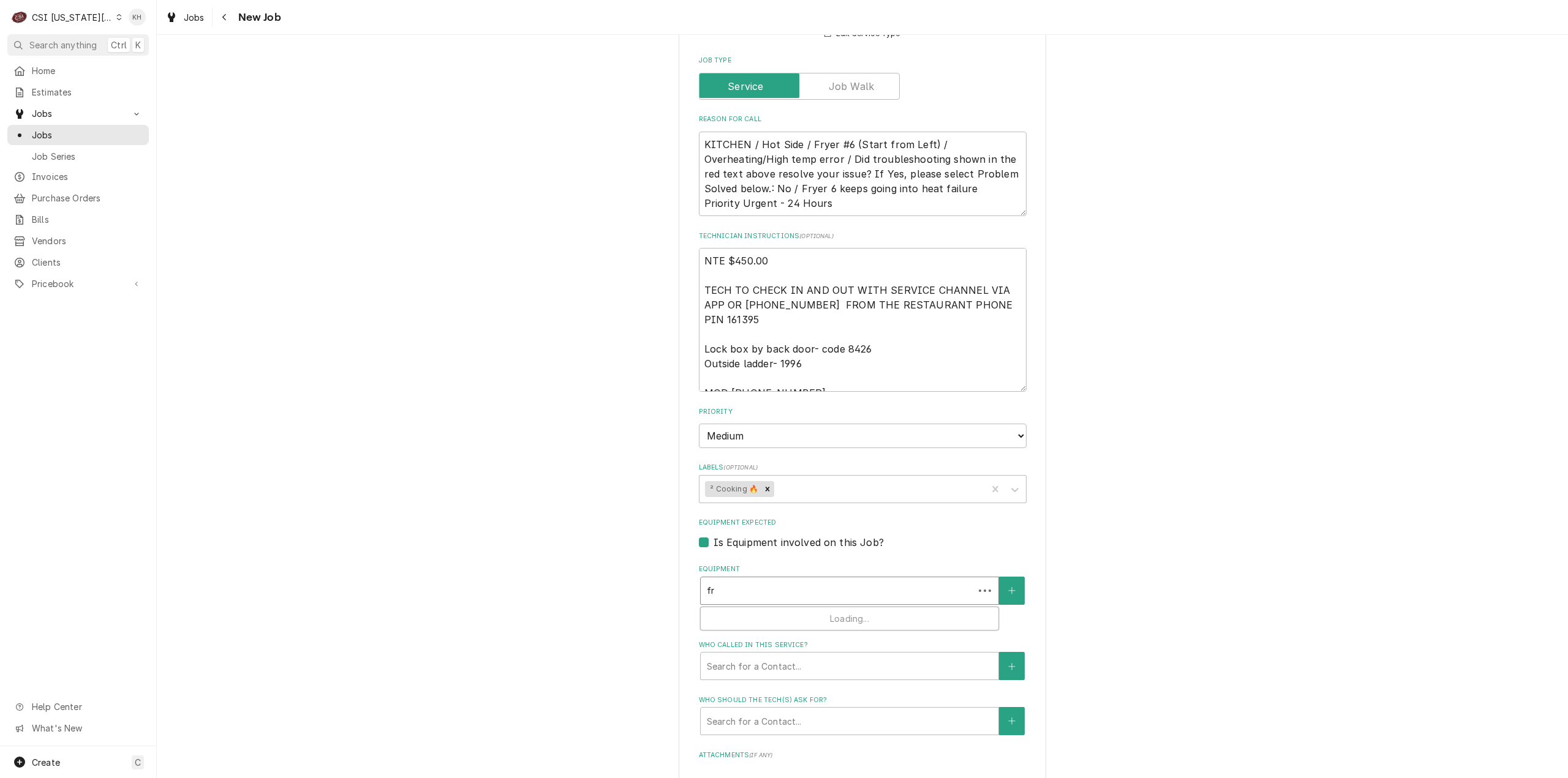
type textarea "x"
type input "fry"
type textarea "x"
type input "[PERSON_NAME]"
type textarea "x"
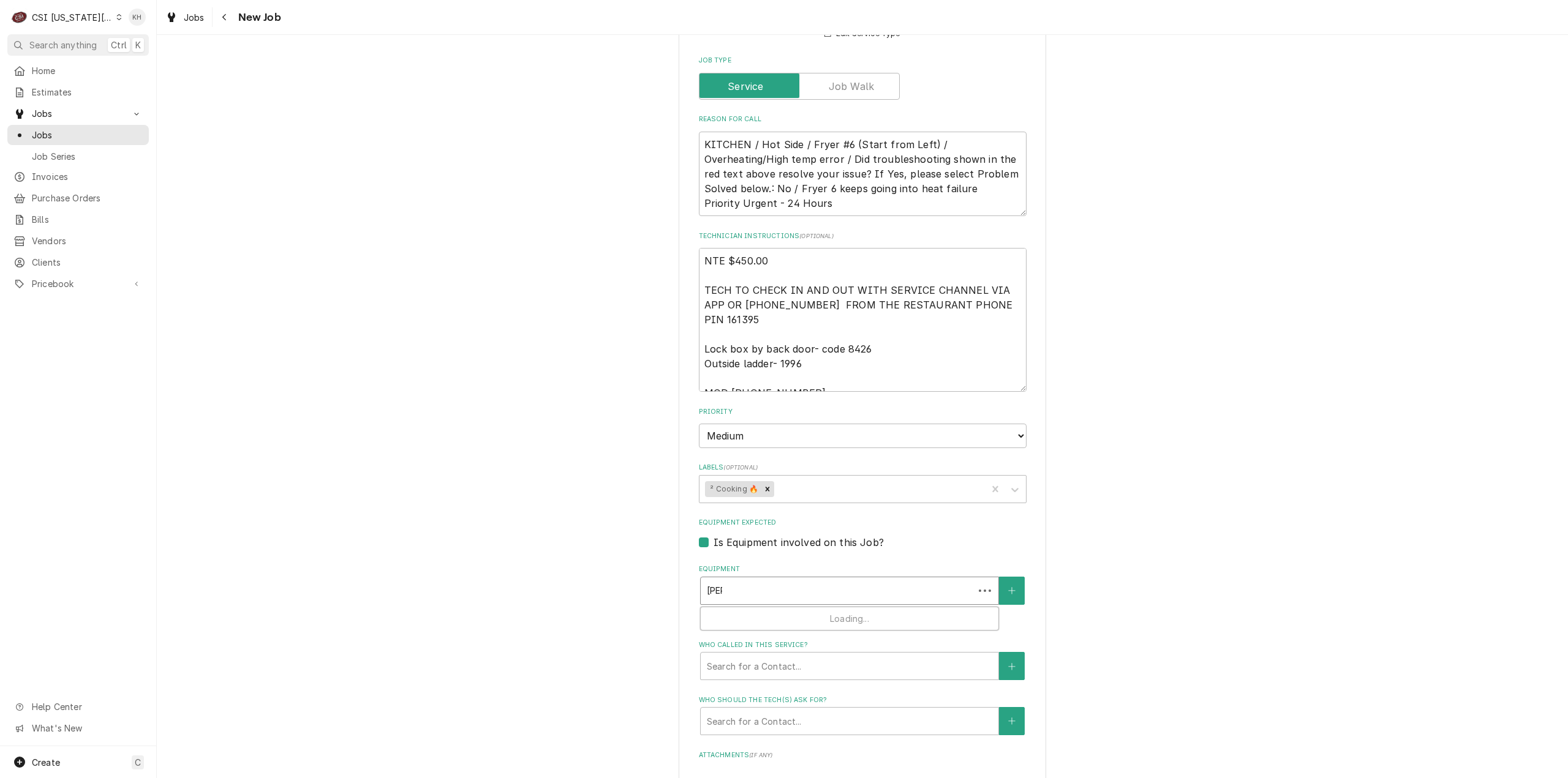
type input "fryer"
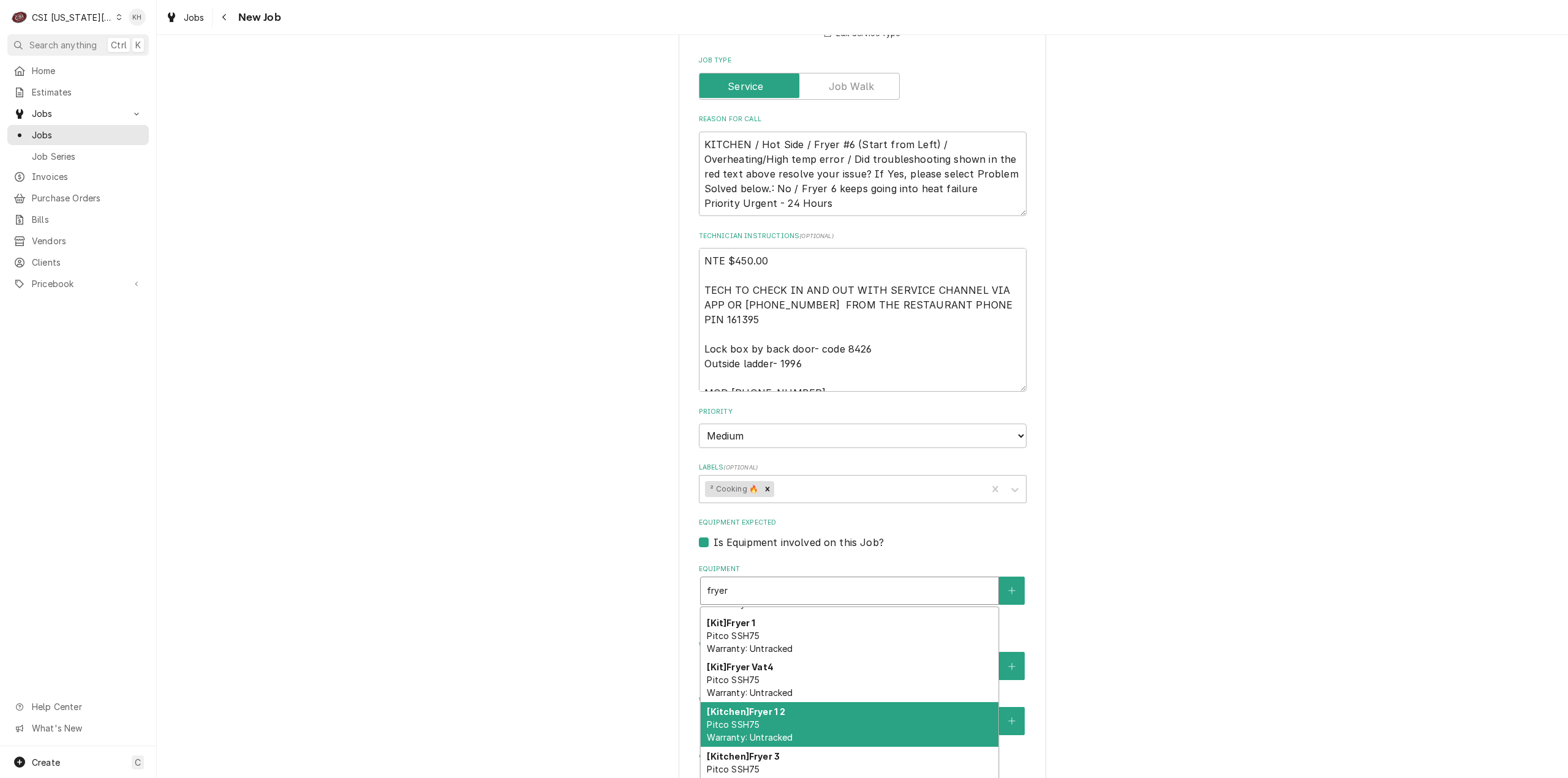
scroll to position [0, 0]
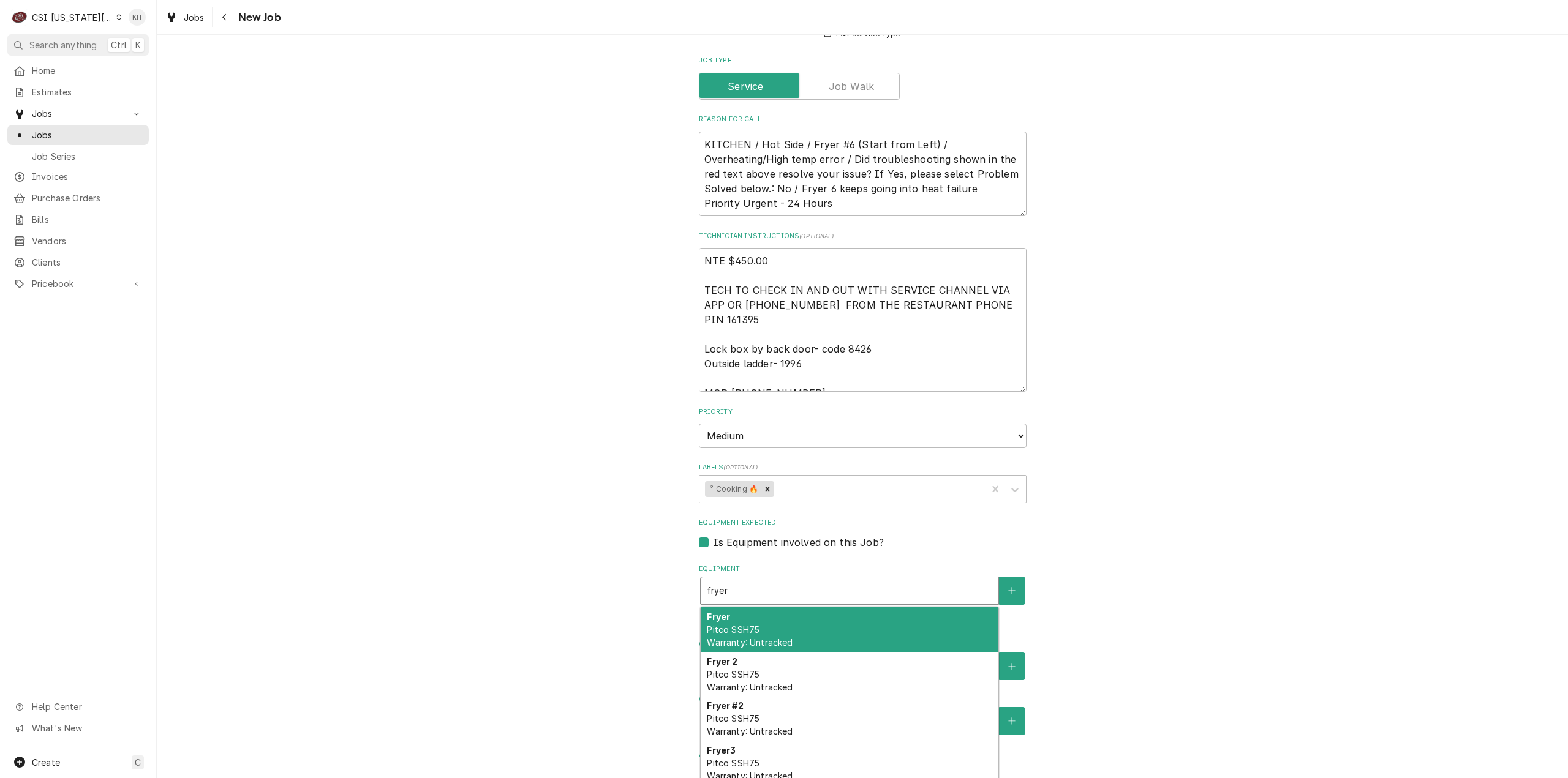
click at [739, 607] on div "Fryer Pitco SSH75 Warranty: Untracked" at bounding box center [849, 629] width 297 height 44
type textarea "x"
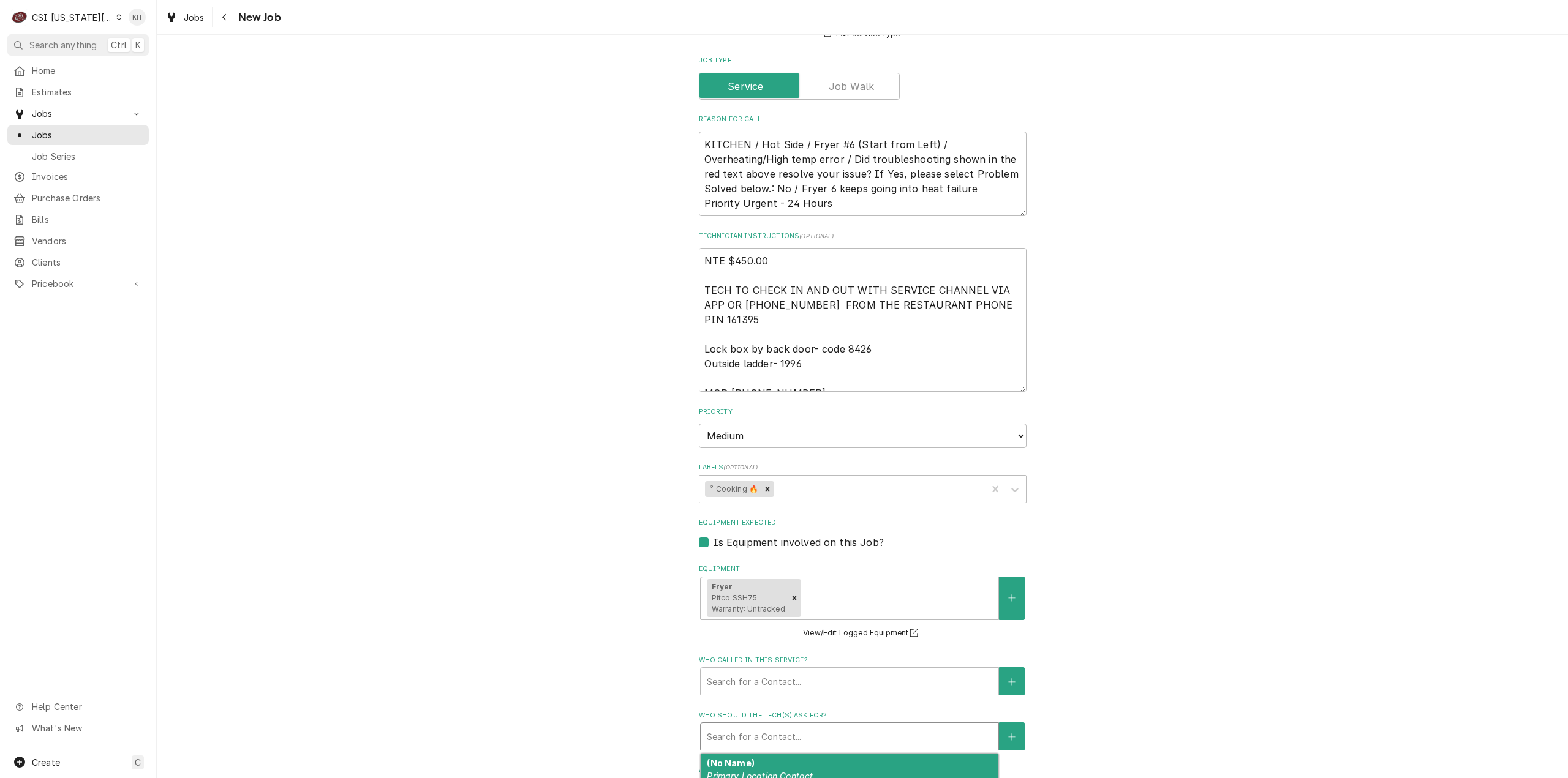
click at [772, 725] on div "Who should the tech(s) ask for?" at bounding box center [849, 736] width 285 height 22
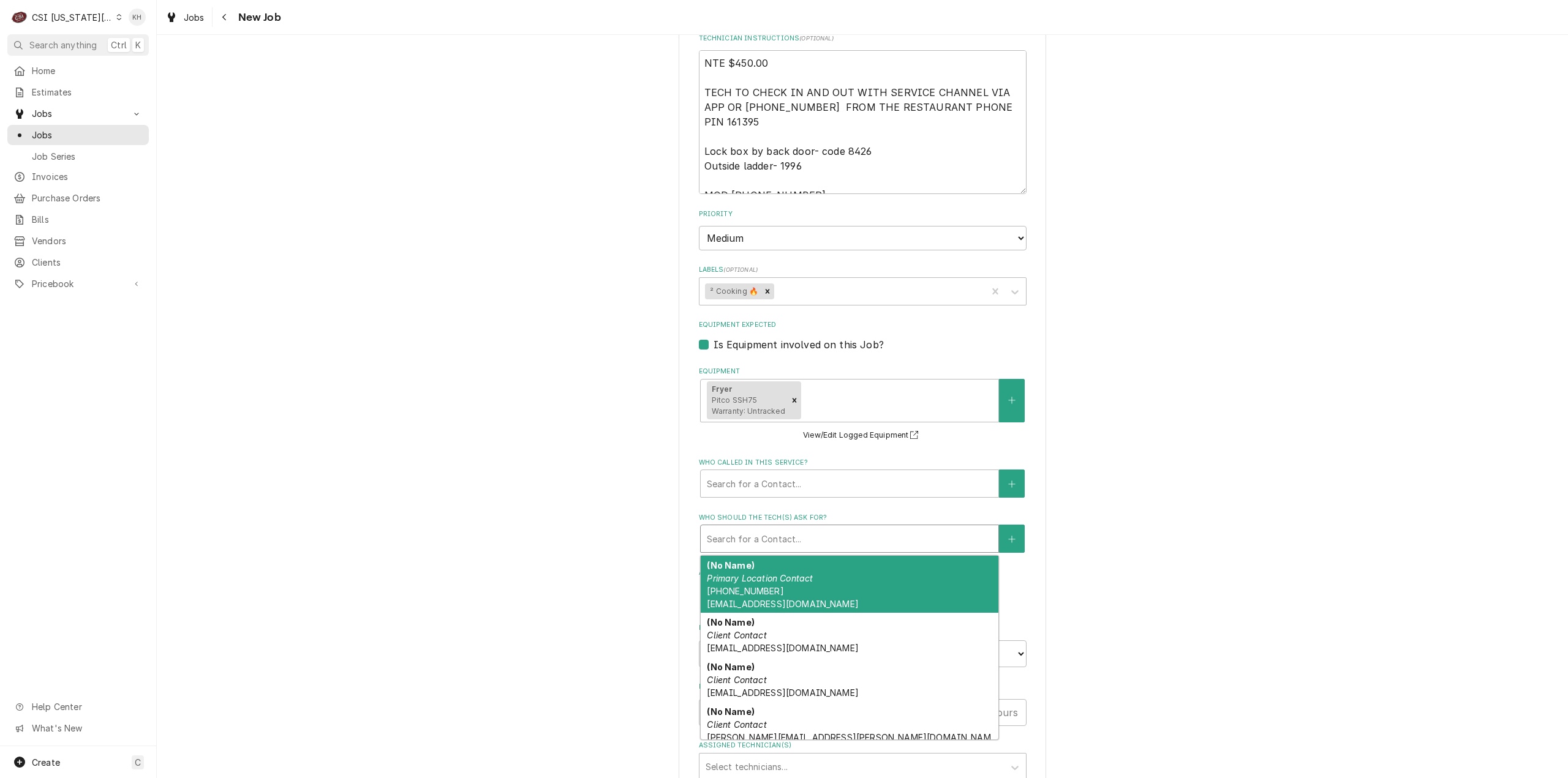
scroll to position [1414, 0]
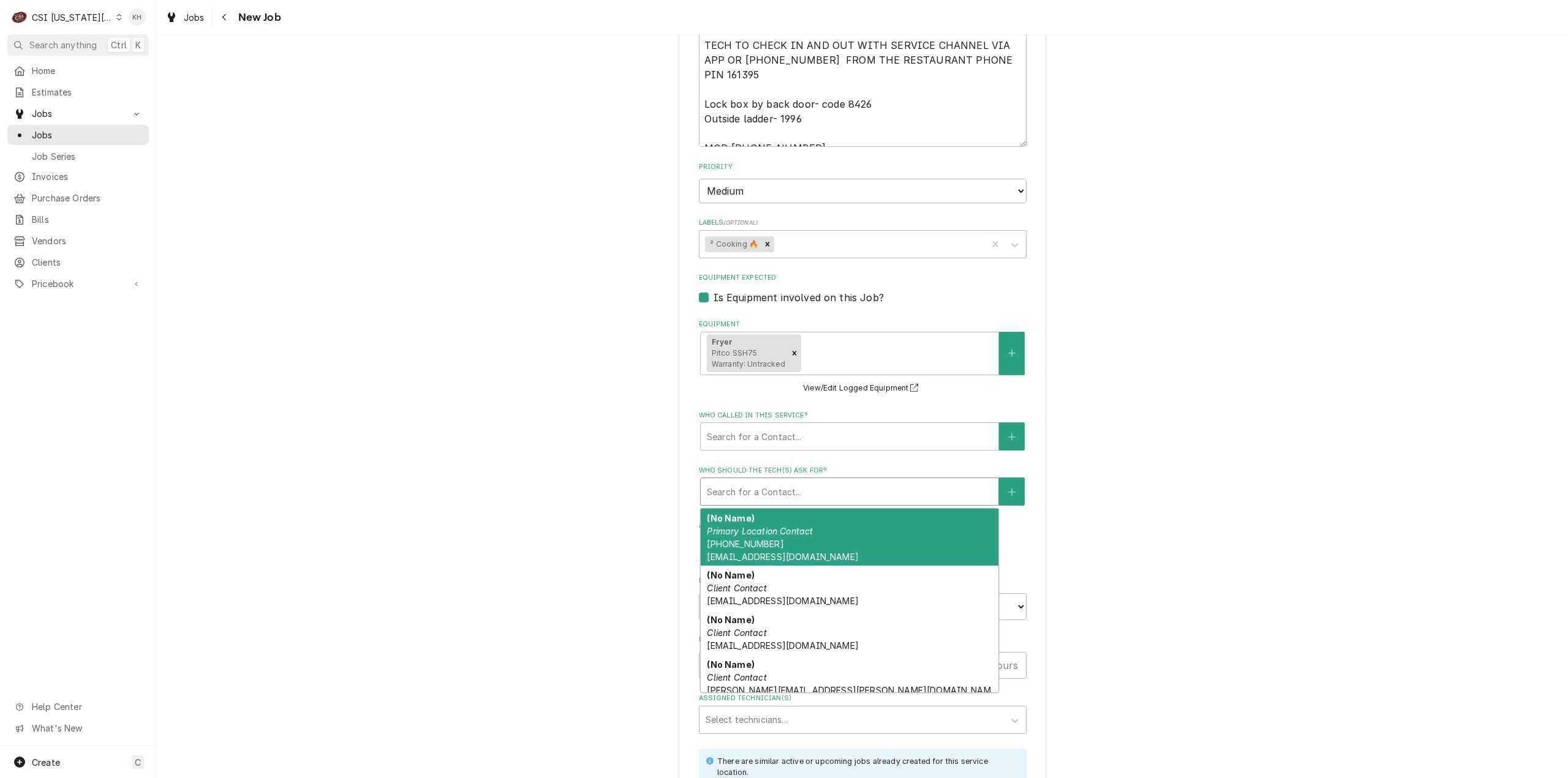
click at [799, 509] on div "(No Name) Primary Location Contact [PHONE_NUMBER] [EMAIL_ADDRESS][DOMAIN_NAME]" at bounding box center [849, 537] width 297 height 58
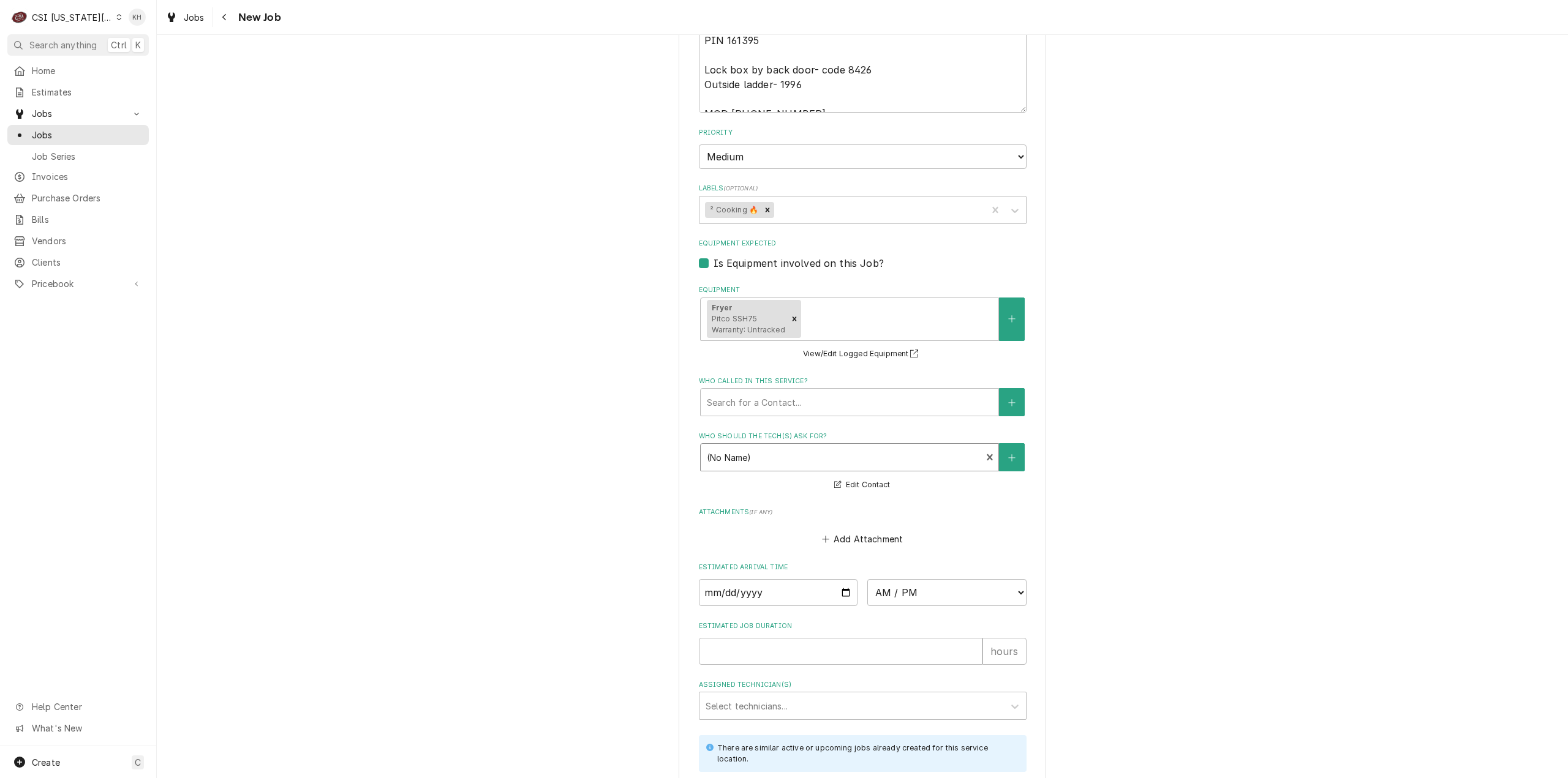
scroll to position [1475, 0]
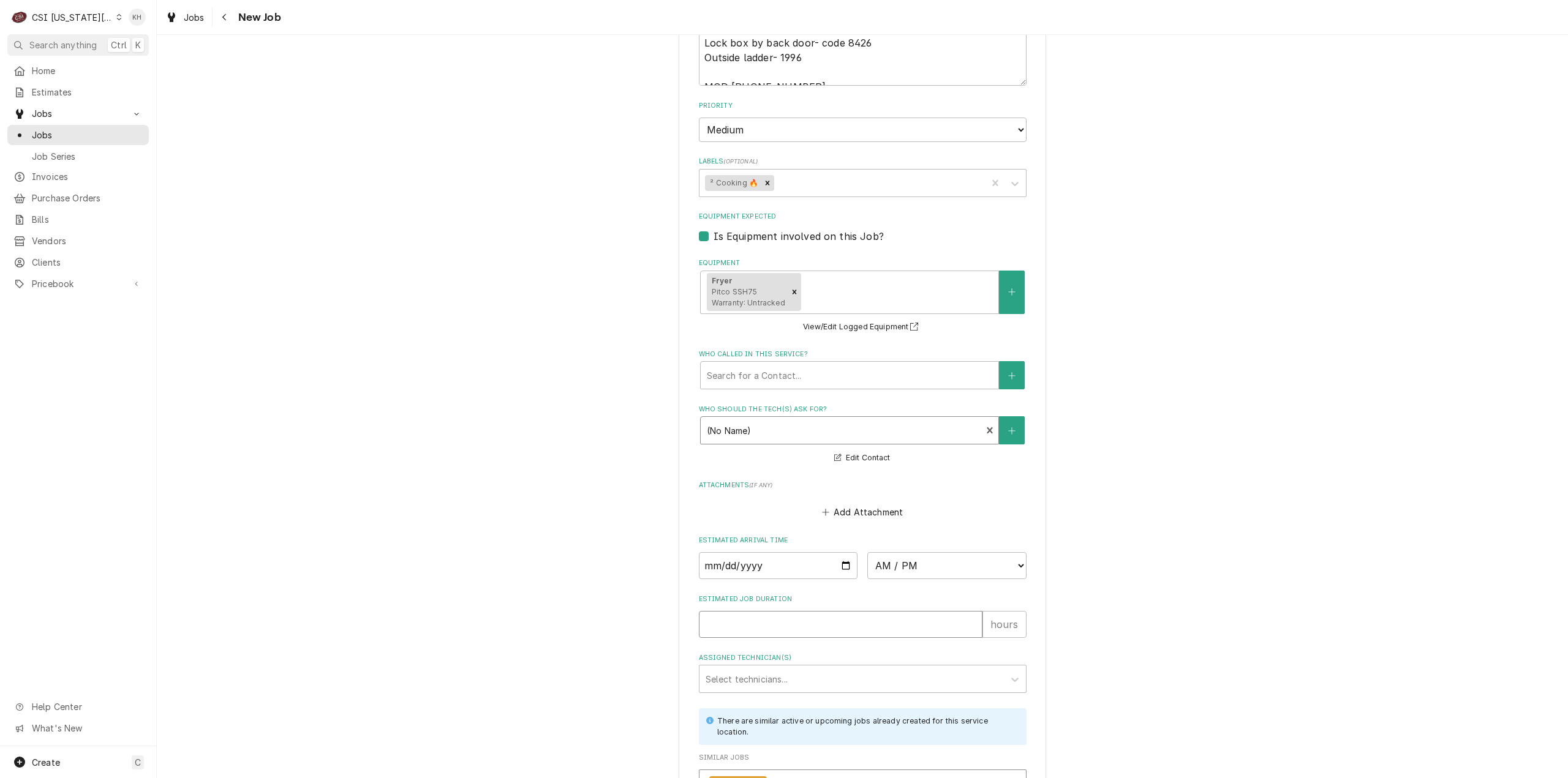
click at [766, 611] on input "Estimated Job Duration" at bounding box center [840, 624] width 284 height 27
type textarea "x"
type input "2"
type textarea "x"
type input "2"
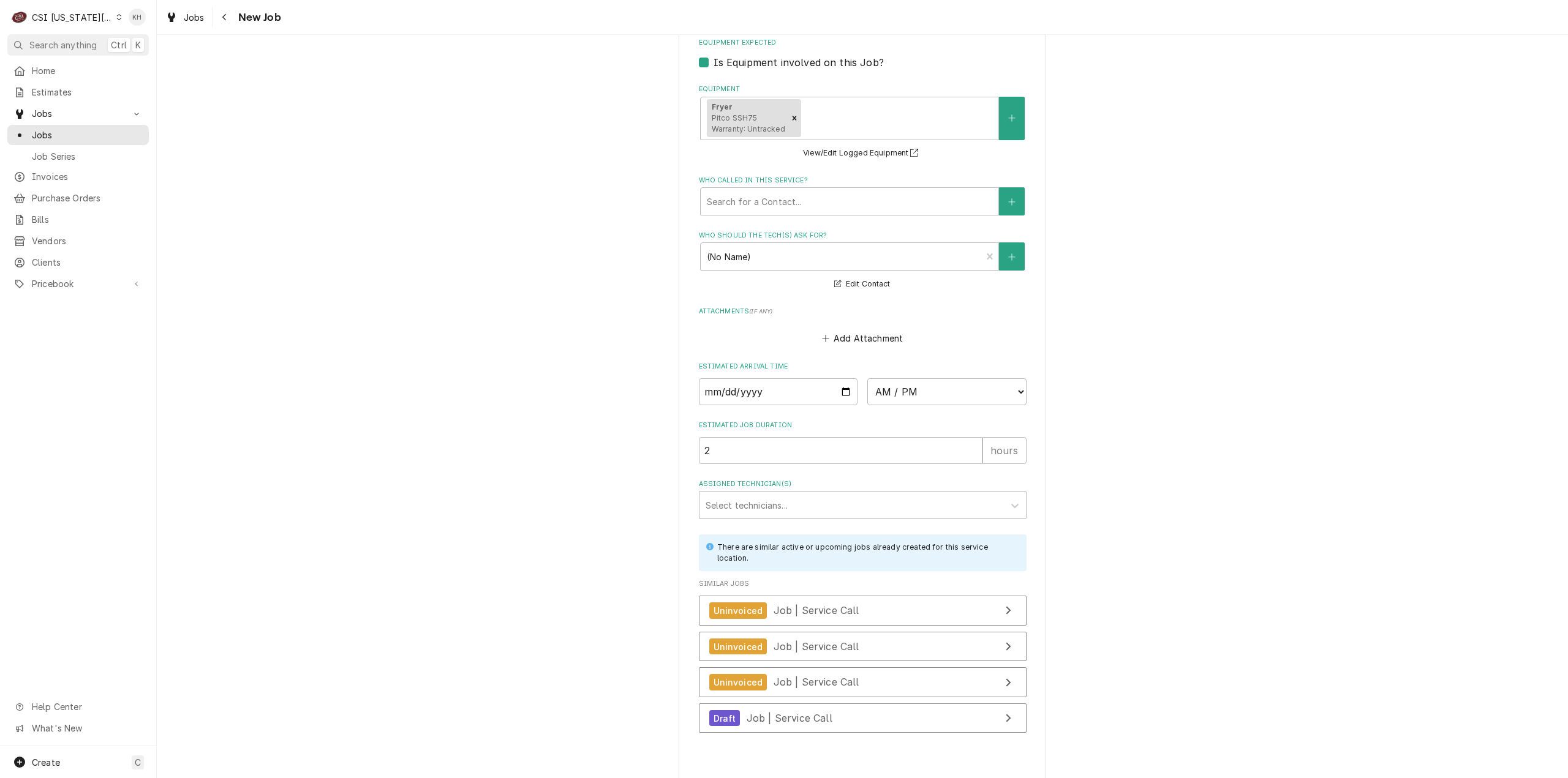
type textarea "x"
